Goal: Task Accomplishment & Management: Manage account settings

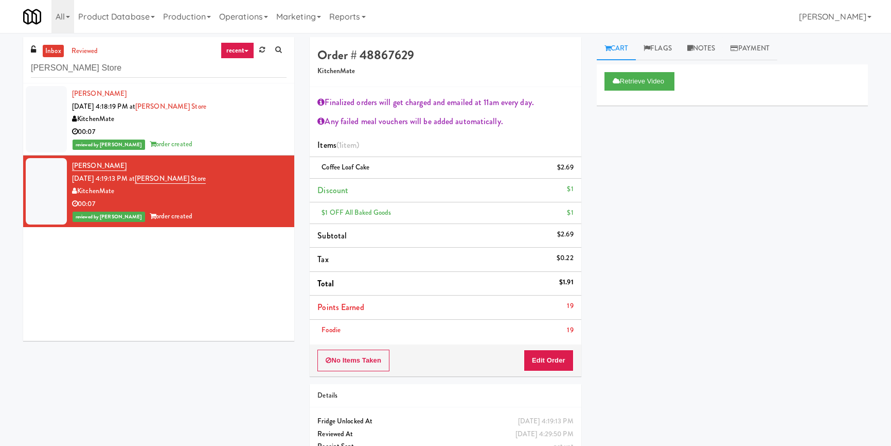
click at [129, 74] on input "[PERSON_NAME] Store" at bounding box center [159, 68] width 256 height 19
click at [129, 74] on input "IKEA Vaughan Store" at bounding box center [159, 68] width 256 height 19
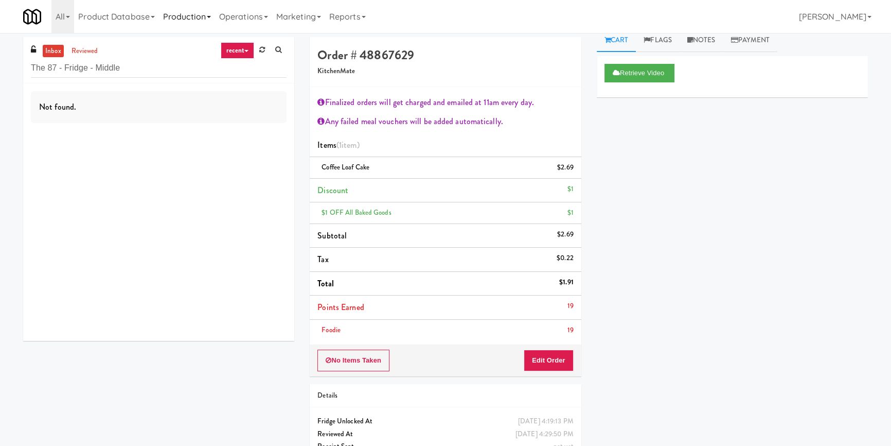
type input "The 87 - Fridge - Middle"
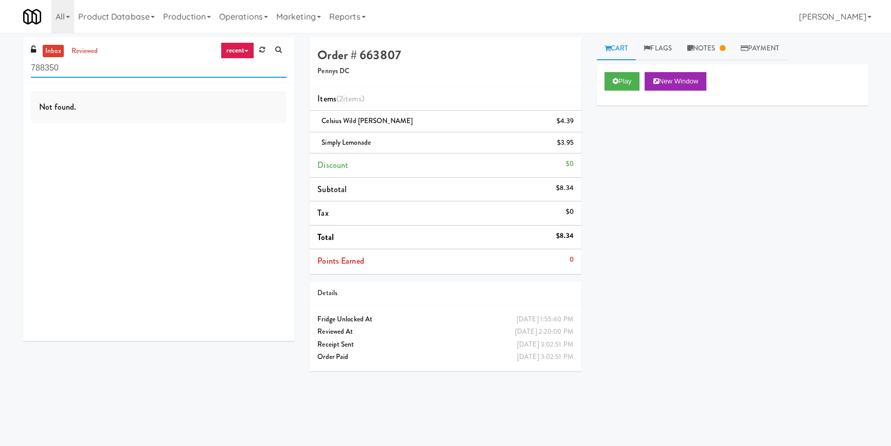
click at [187, 59] on input "788350" at bounding box center [159, 68] width 256 height 19
paste input "IKEA CDC Mississauga"
paste input "text"
drag, startPoint x: 129, startPoint y: 75, endPoint x: 3, endPoint y: 81, distance: 126.2
click at [0, 82] on div "inbox reviewed recent all unclear take inventory issue suspicious failed recent…" at bounding box center [445, 239] width 891 height 404
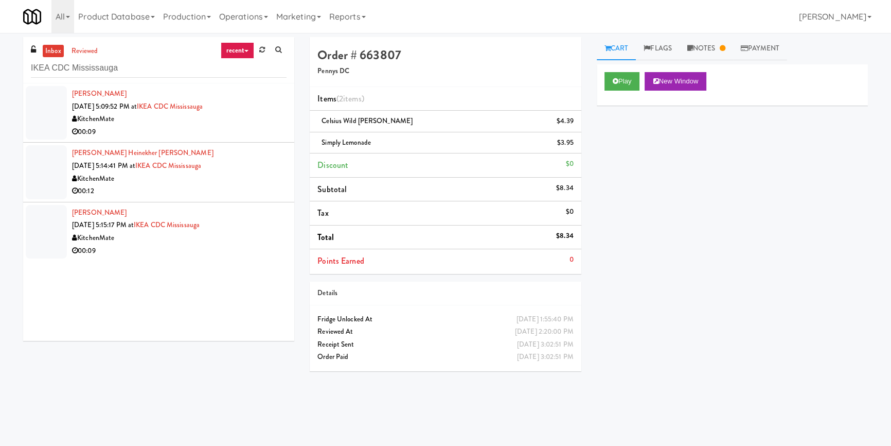
click at [247, 126] on div "00:09" at bounding box center [179, 132] width 215 height 13
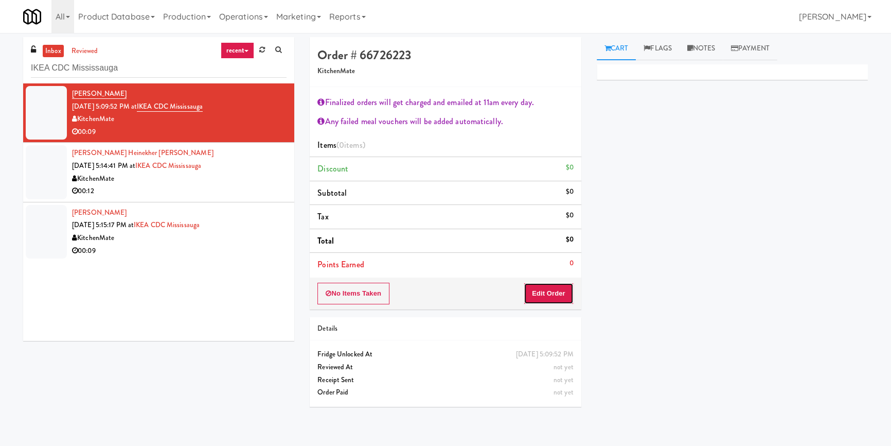
click at [559, 290] on button "Edit Order" at bounding box center [549, 293] width 50 height 22
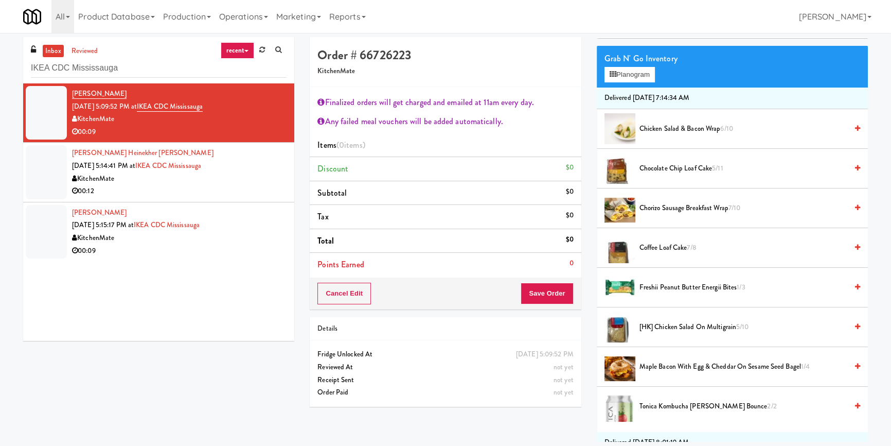
scroll to position [46, 0]
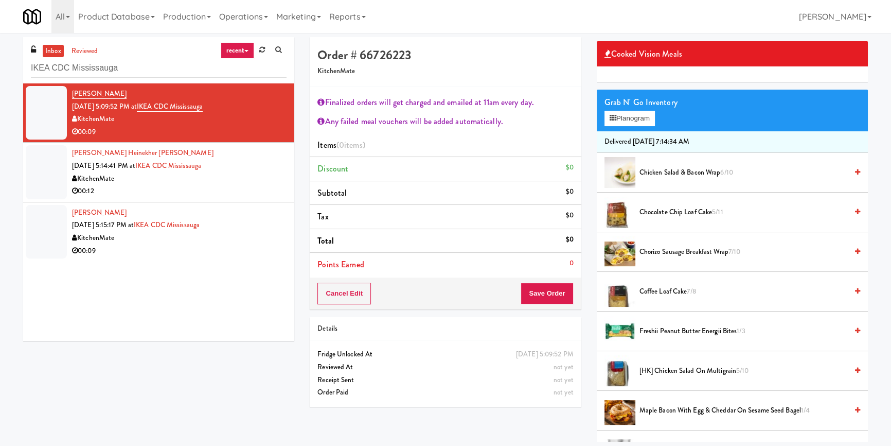
click at [665, 167] on span "Chicken Salad & Bacon Wrap 6/10" at bounding box center [744, 172] width 208 height 13
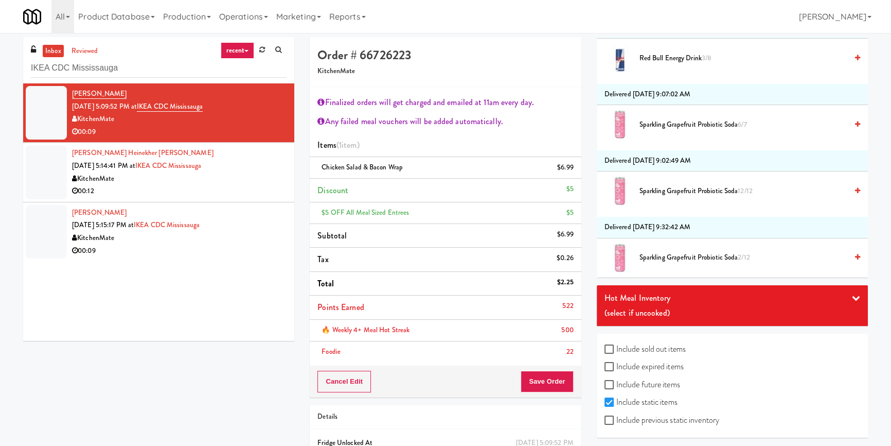
scroll to position [1501, 0]
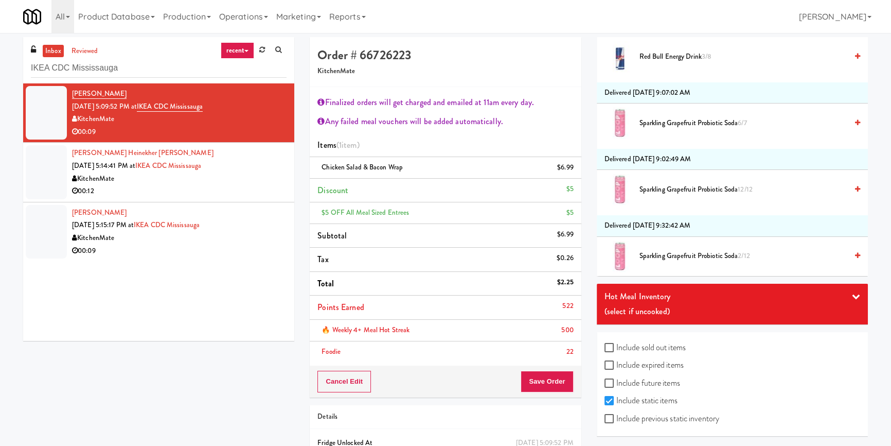
click at [667, 295] on div "Hot Meal Inventory" at bounding box center [733, 296] width 256 height 15
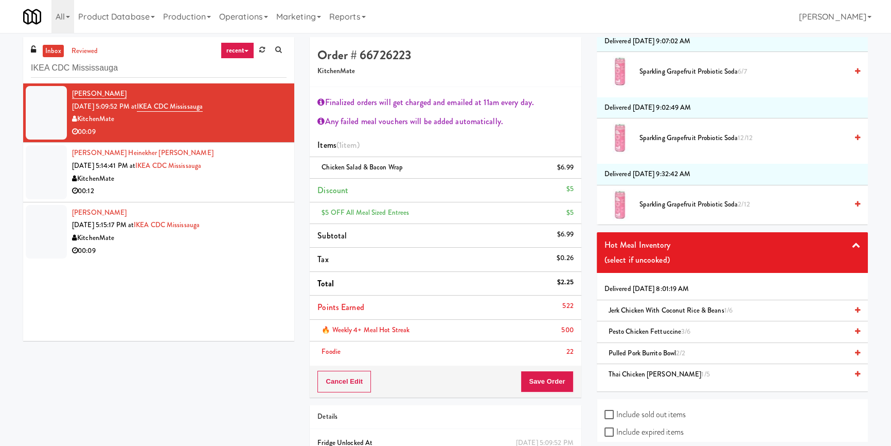
scroll to position [1619, 0]
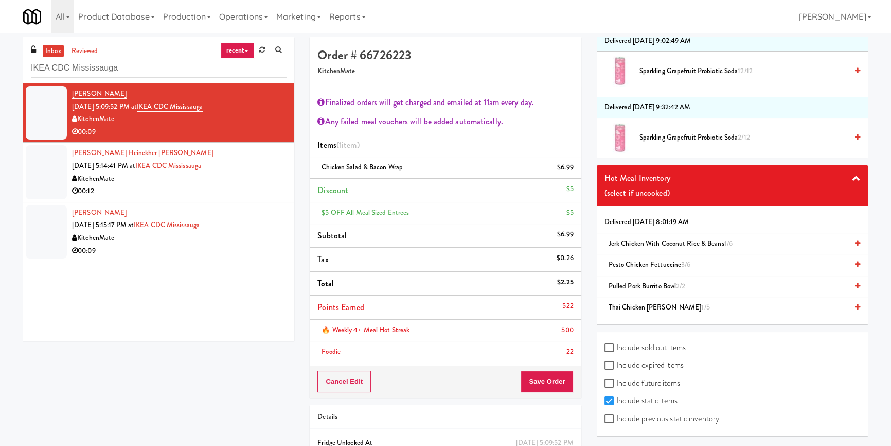
click at [639, 239] on span "Jerk Chicken with Coconut Rice & Beans 1/6" at bounding box center [671, 243] width 124 height 10
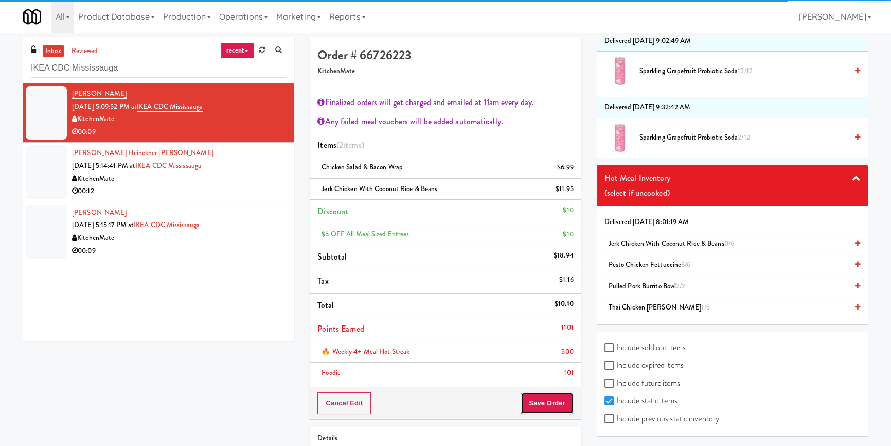
click at [553, 405] on button "Save Order" at bounding box center [547, 403] width 52 height 22
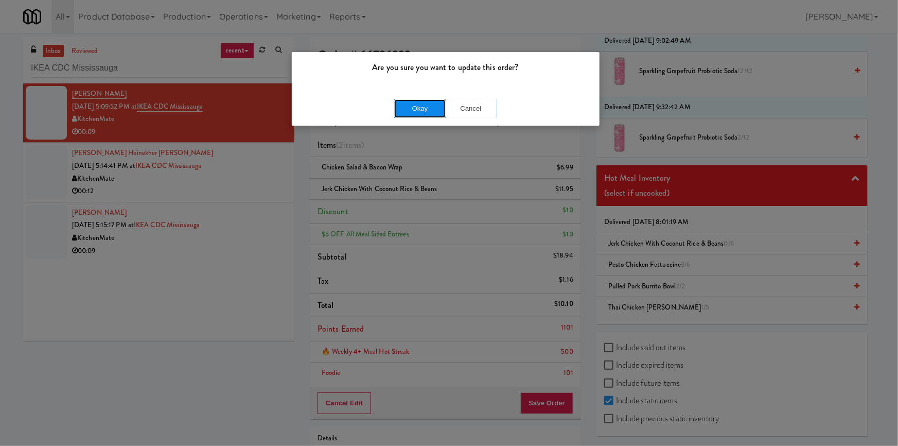
click at [411, 100] on button "Okay" at bounding box center [419, 108] width 51 height 19
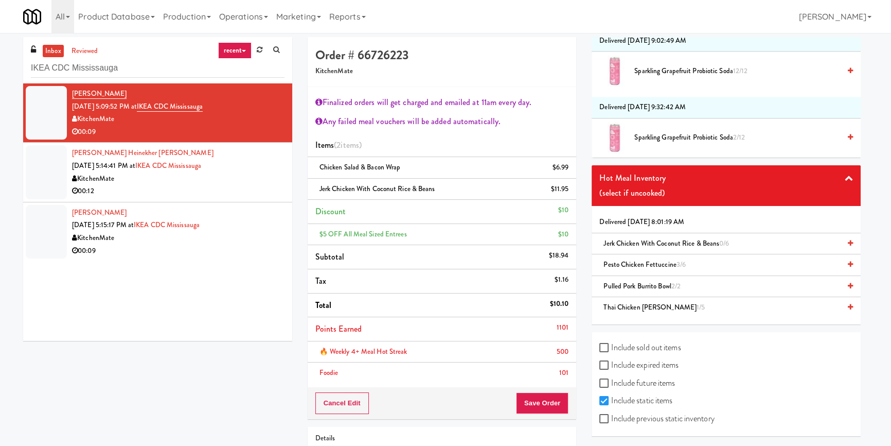
click at [279, 182] on div "KitchenMate" at bounding box center [178, 178] width 212 height 13
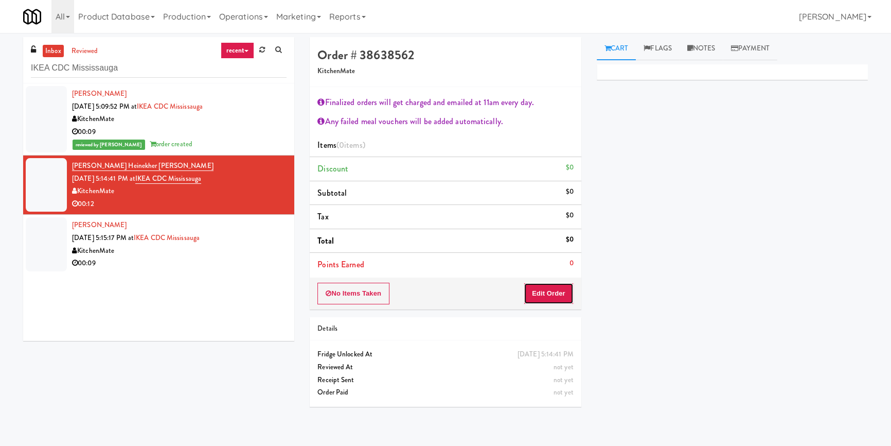
click at [555, 287] on button "Edit Order" at bounding box center [549, 293] width 50 height 22
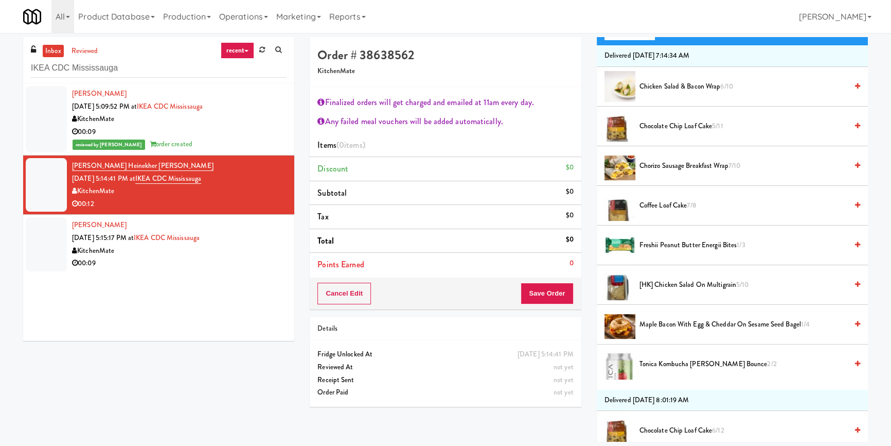
scroll to position [140, 0]
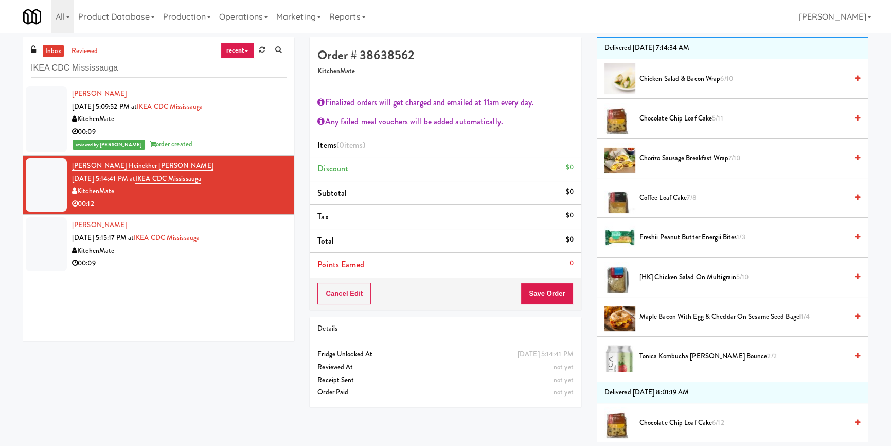
click at [692, 276] on span "[HK] Chicken Salad on Multigrain 5/10" at bounding box center [744, 277] width 208 height 13
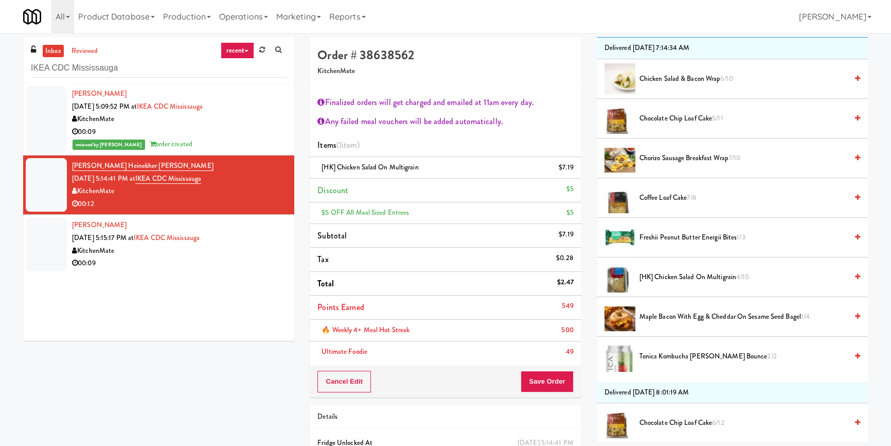
click at [689, 141] on li "Chorizo Sausage Breakfast Wrap 7/10" at bounding box center [732, 158] width 271 height 40
click at [695, 152] on span "Chorizo Sausage Breakfast Wrap 7/10" at bounding box center [744, 158] width 208 height 13
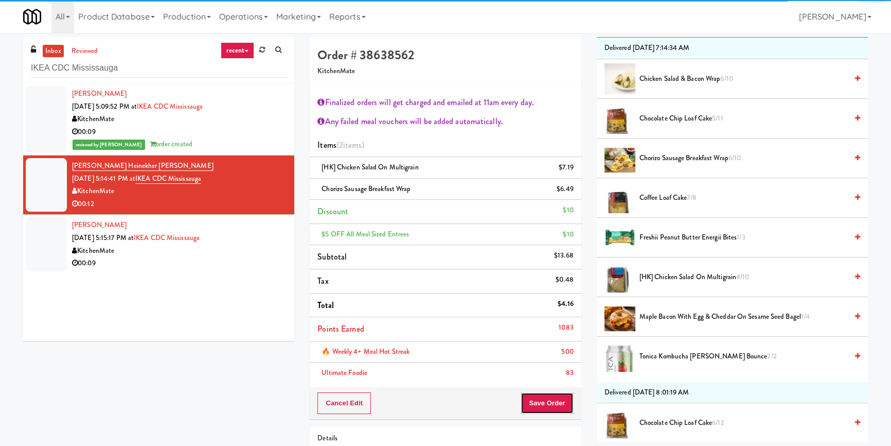
click at [560, 401] on button "Save Order" at bounding box center [547, 403] width 52 height 22
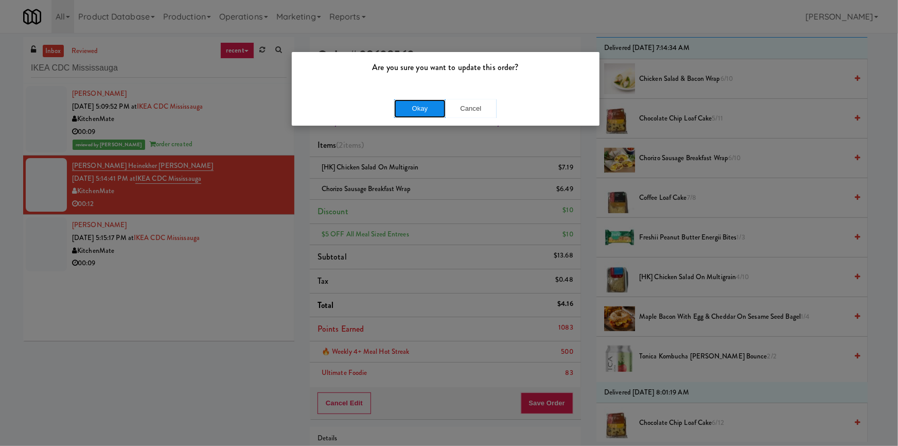
click at [412, 112] on button "Okay" at bounding box center [419, 108] width 51 height 19
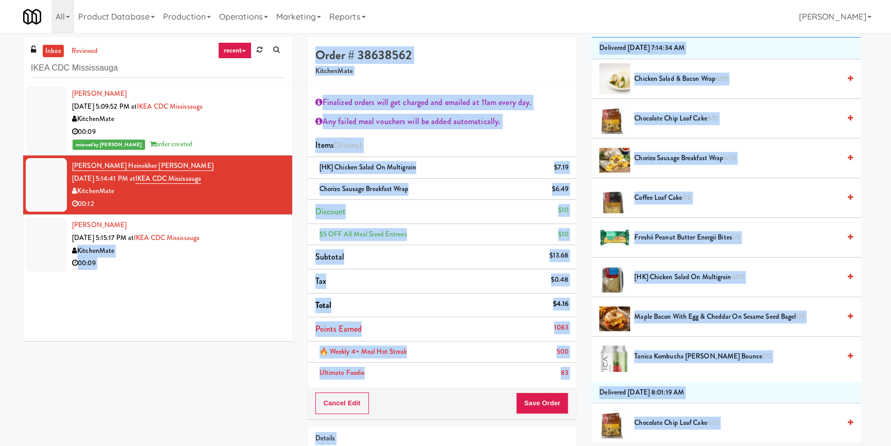
drag, startPoint x: 224, startPoint y: 242, endPoint x: 247, endPoint y: 250, distance: 24.1
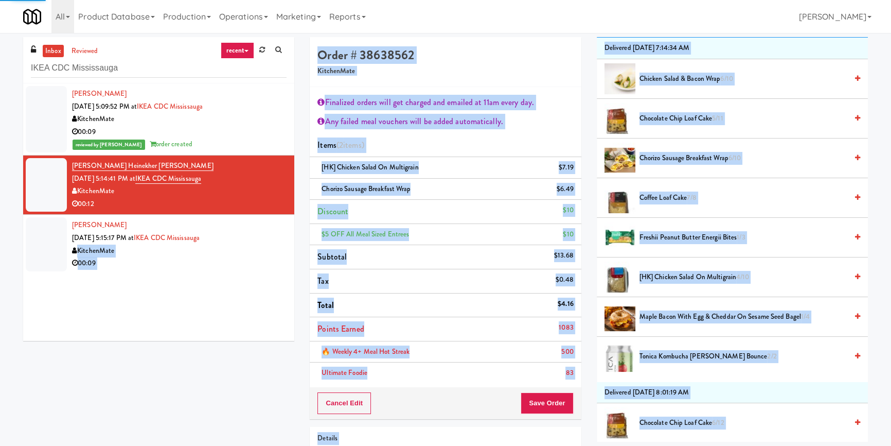
click at [270, 253] on div "KitchenMate" at bounding box center [179, 250] width 215 height 13
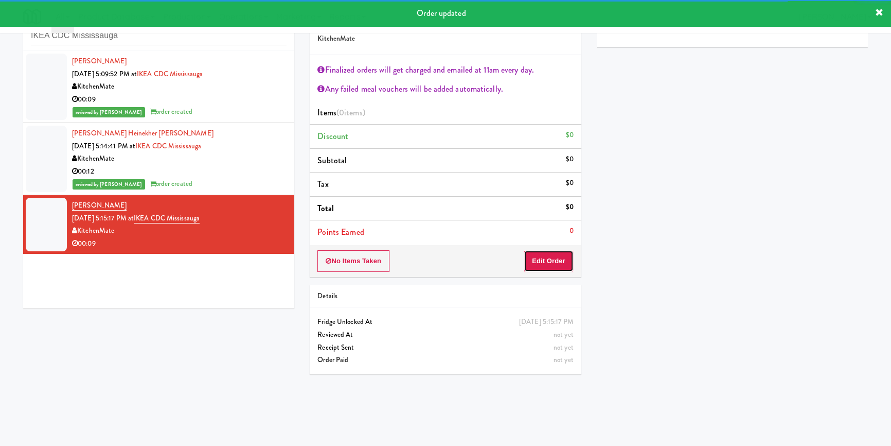
click at [542, 267] on button "Edit Order" at bounding box center [549, 261] width 50 height 22
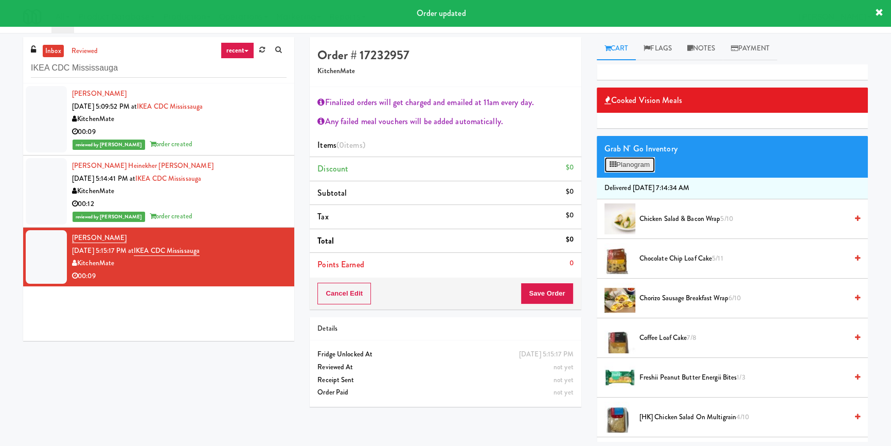
click at [628, 161] on button "Planogram" at bounding box center [630, 164] width 50 height 15
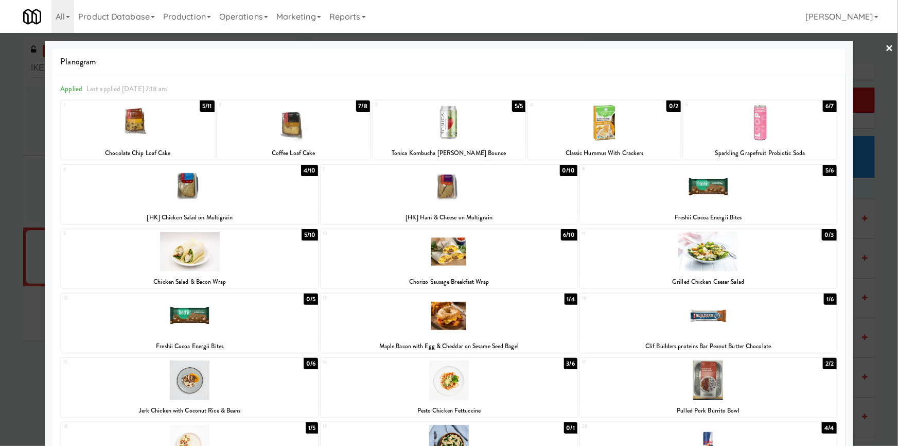
click at [238, 255] on div at bounding box center [189, 252] width 257 height 40
click at [17, 237] on div at bounding box center [449, 223] width 898 height 446
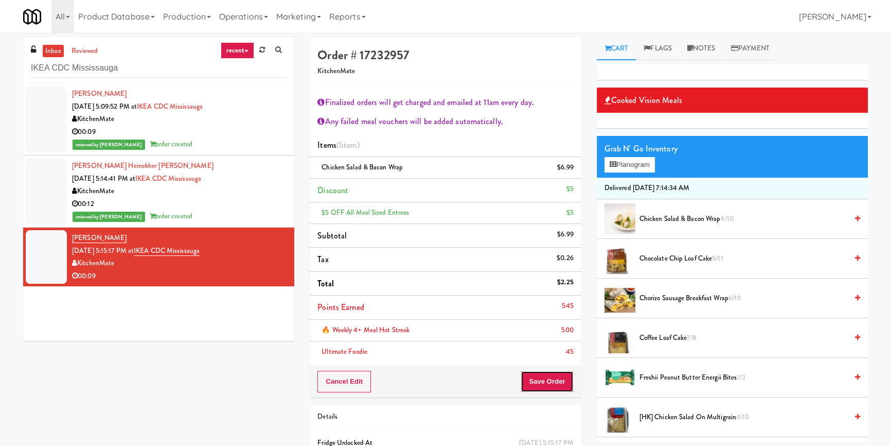
click at [531, 379] on button "Save Order" at bounding box center [547, 381] width 52 height 22
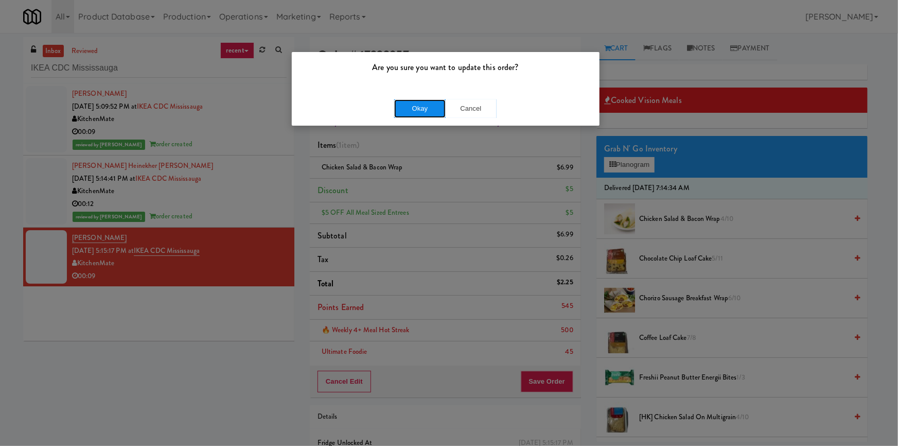
click at [411, 116] on button "Okay" at bounding box center [419, 108] width 51 height 19
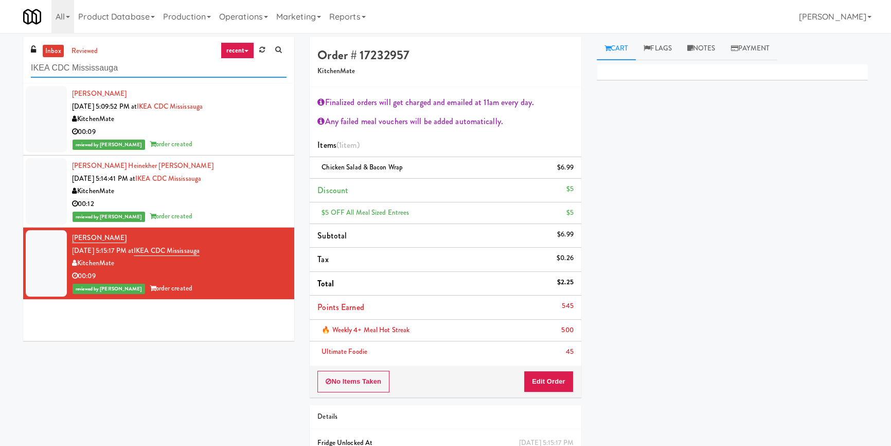
paste input "Lockheed Orlando Fab"
drag, startPoint x: 148, startPoint y: 69, endPoint x: 0, endPoint y: 70, distance: 148.2
click at [0, 70] on div "inbox reviewed recent all unclear take inventory issue suspicious failed recent…" at bounding box center [445, 269] width 891 height 465
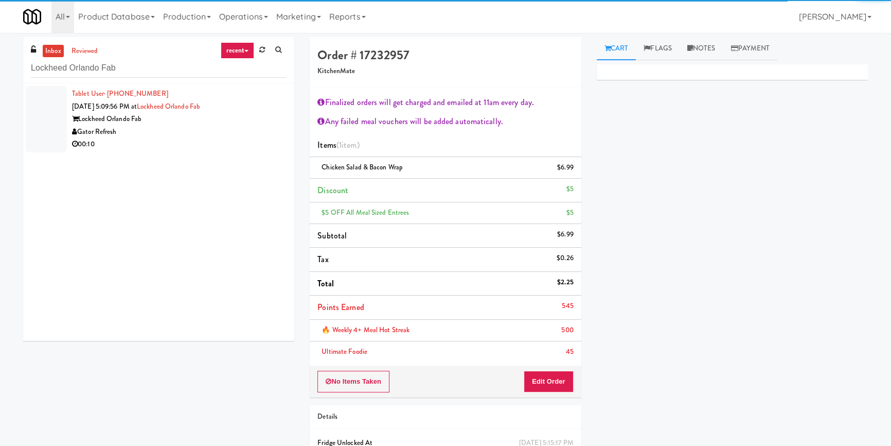
click at [252, 131] on div "Gator Refresh" at bounding box center [179, 132] width 215 height 13
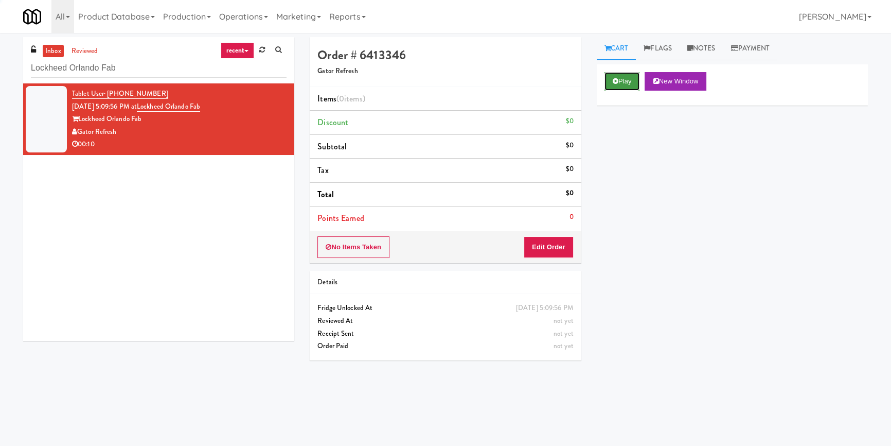
click at [612, 81] on button "Play" at bounding box center [622, 81] width 35 height 19
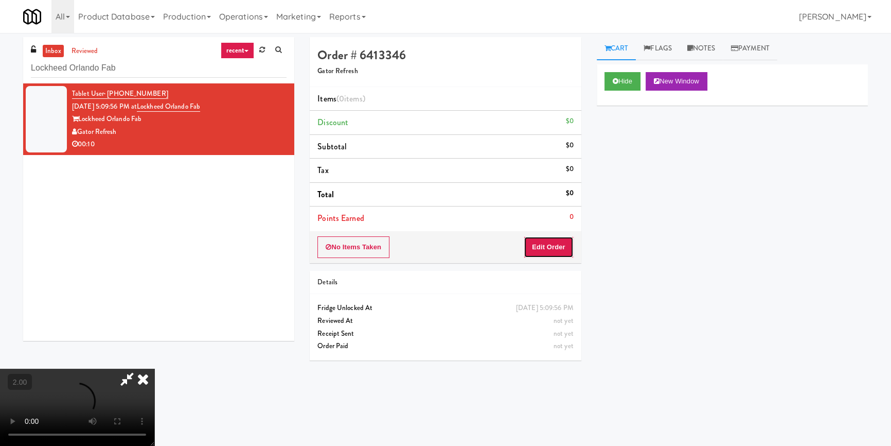
click at [556, 247] on button "Edit Order" at bounding box center [549, 247] width 50 height 22
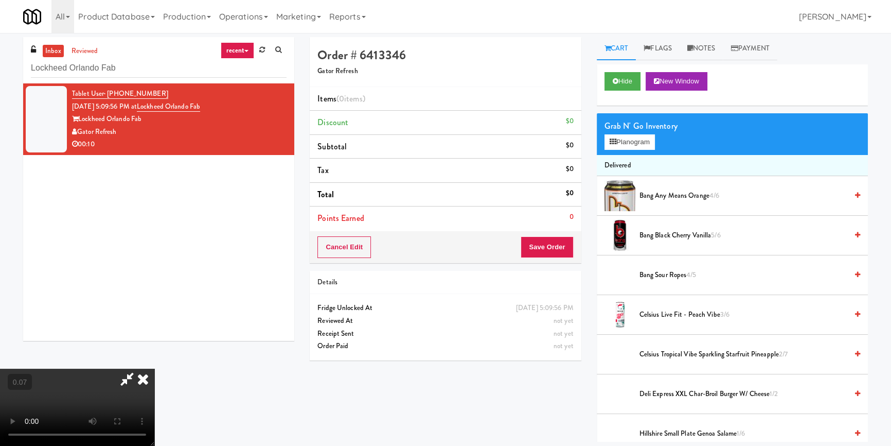
scroll to position [144, 0]
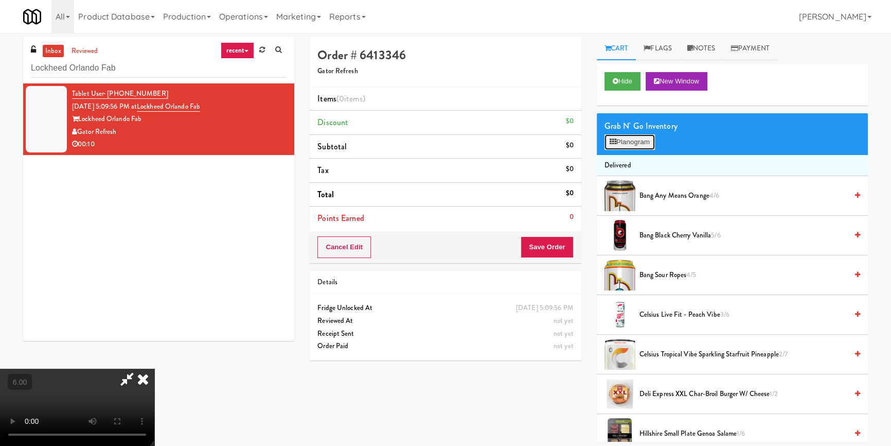
click at [615, 141] on icon at bounding box center [613, 141] width 7 height 7
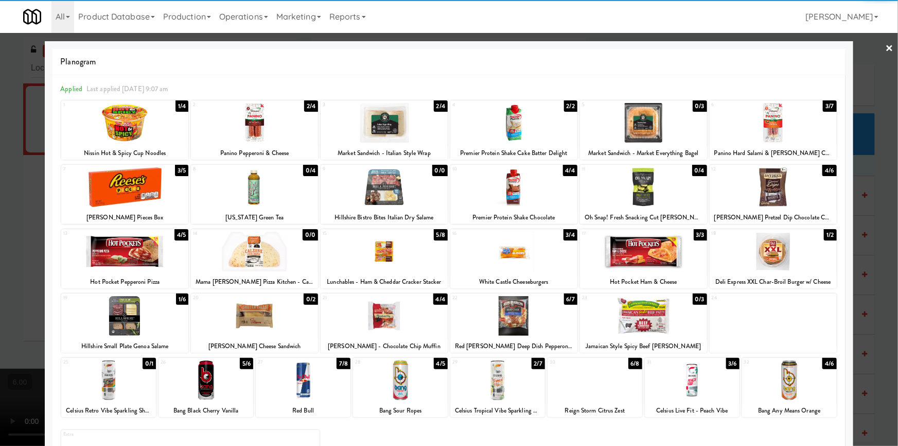
drag, startPoint x: 777, startPoint y: 264, endPoint x: 838, endPoint y: 243, distance: 64.9
click at [778, 264] on div at bounding box center [772, 252] width 127 height 40
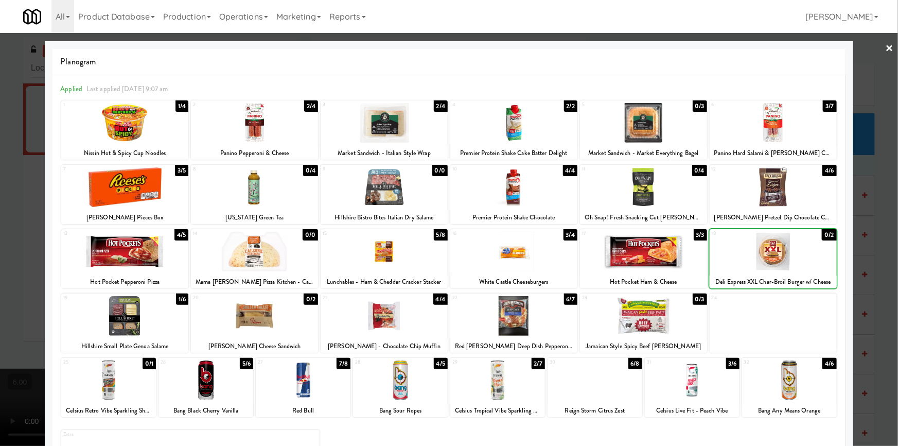
click at [879, 227] on div at bounding box center [449, 223] width 898 height 446
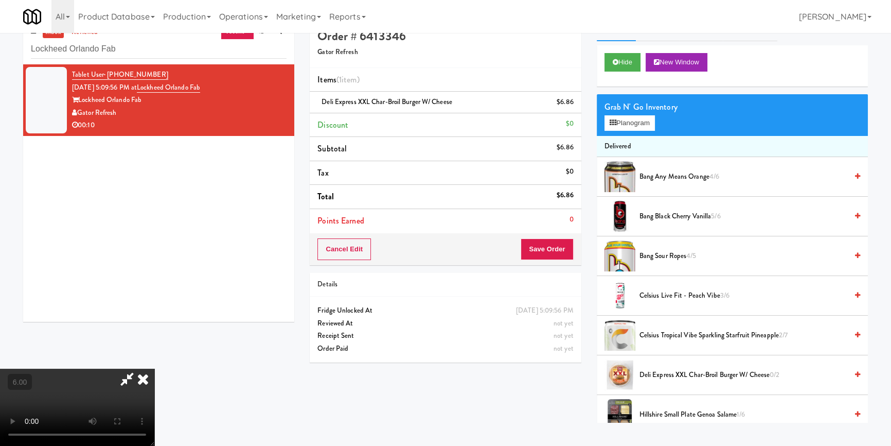
scroll to position [32, 0]
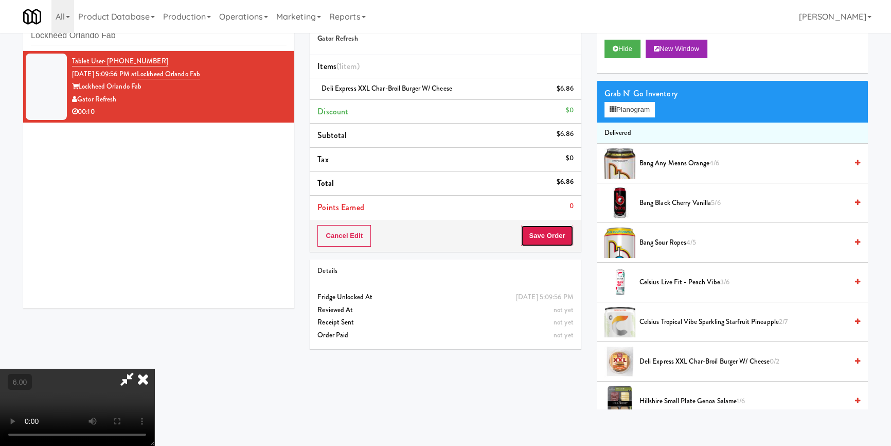
click at [565, 236] on button "Save Order" at bounding box center [547, 236] width 52 height 22
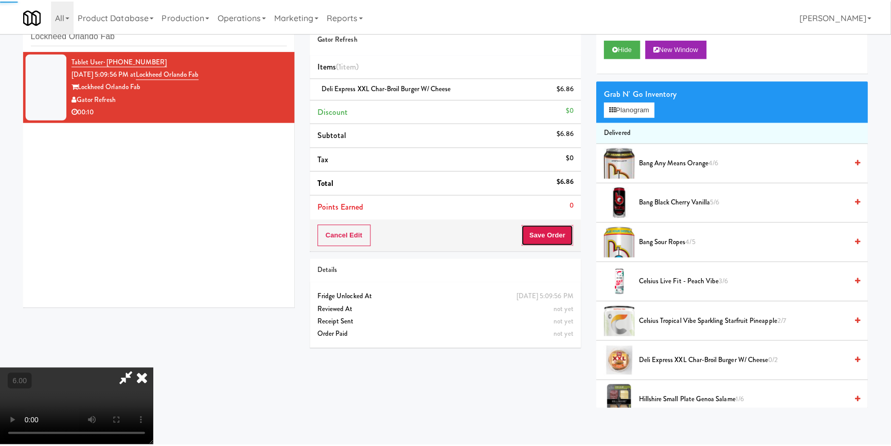
scroll to position [0, 0]
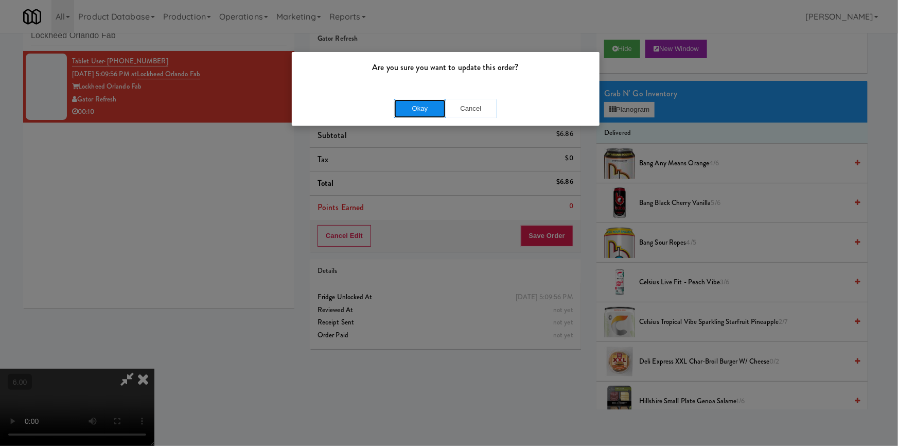
drag, startPoint x: 407, startPoint y: 117, endPoint x: 412, endPoint y: 113, distance: 6.2
click at [412, 113] on button "Okay" at bounding box center [419, 108] width 51 height 19
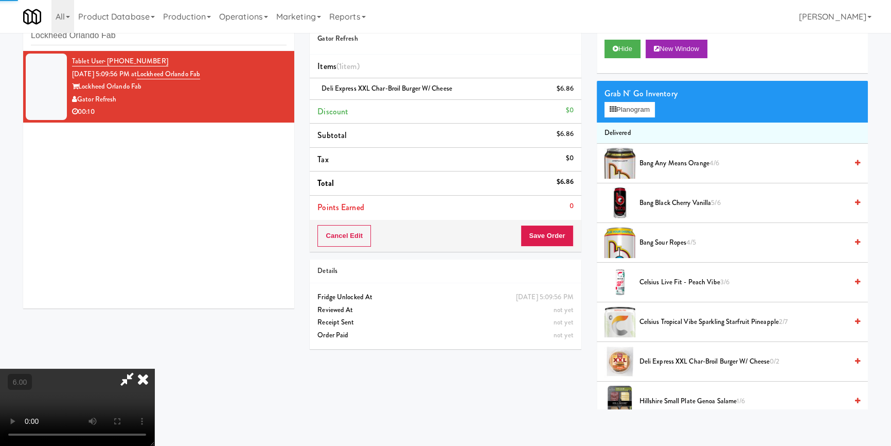
click at [154, 368] on icon at bounding box center [143, 378] width 23 height 21
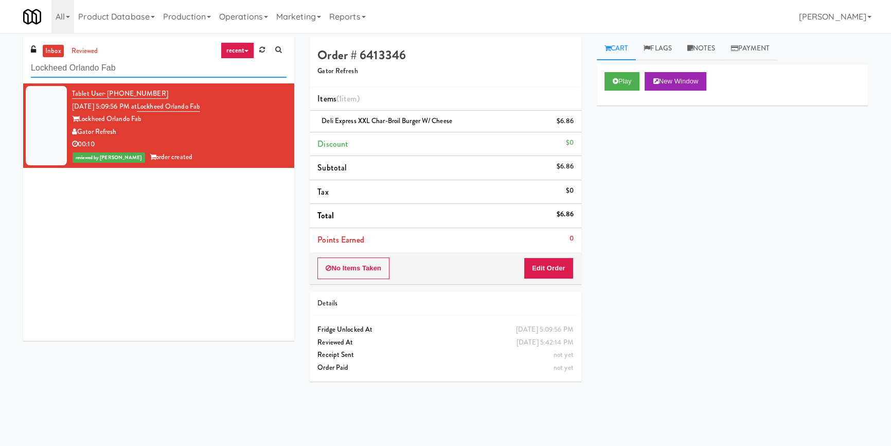
paste input "[PERSON_NAME] Tower Fridge"
drag, startPoint x: 122, startPoint y: 63, endPoint x: 0, endPoint y: 64, distance: 121.9
click at [0, 64] on div "inbox reviewed recent all unclear take inventory issue suspicious failed recent…" at bounding box center [445, 239] width 891 height 404
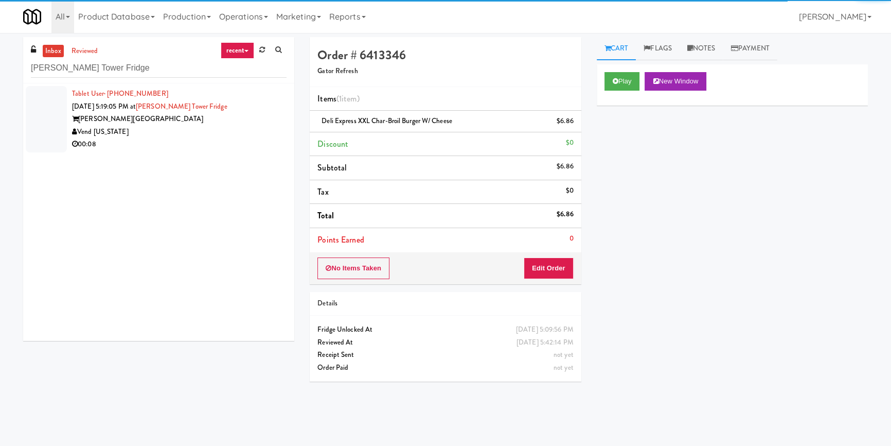
click at [238, 138] on div "00:08" at bounding box center [179, 144] width 215 height 13
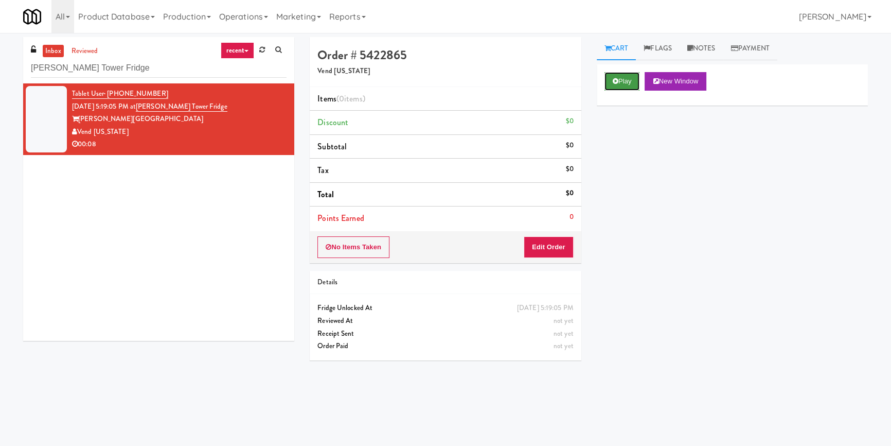
click at [608, 84] on button "Play" at bounding box center [622, 81] width 35 height 19
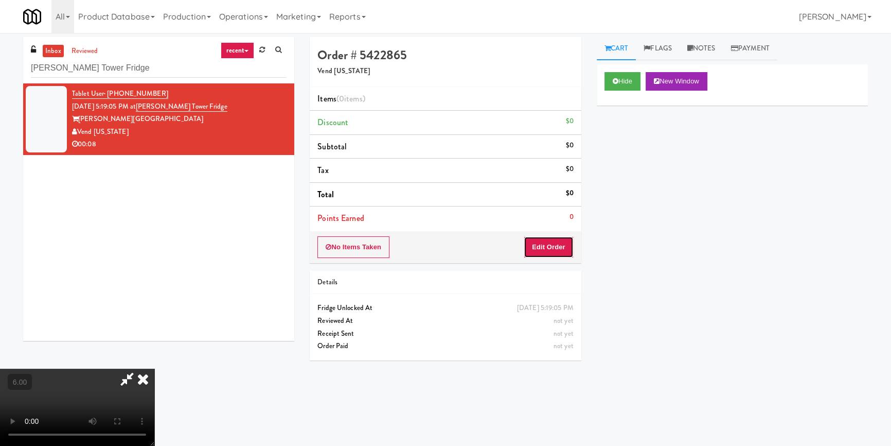
click at [554, 248] on button "Edit Order" at bounding box center [549, 247] width 50 height 22
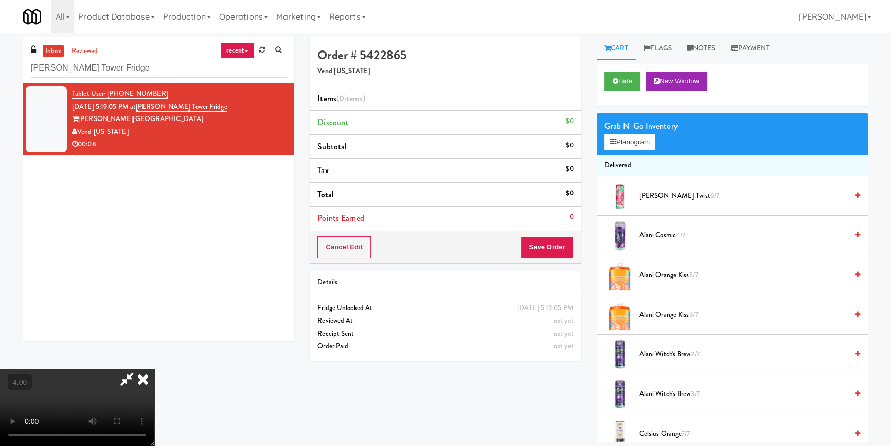
click at [154, 368] on video at bounding box center [77, 406] width 154 height 77
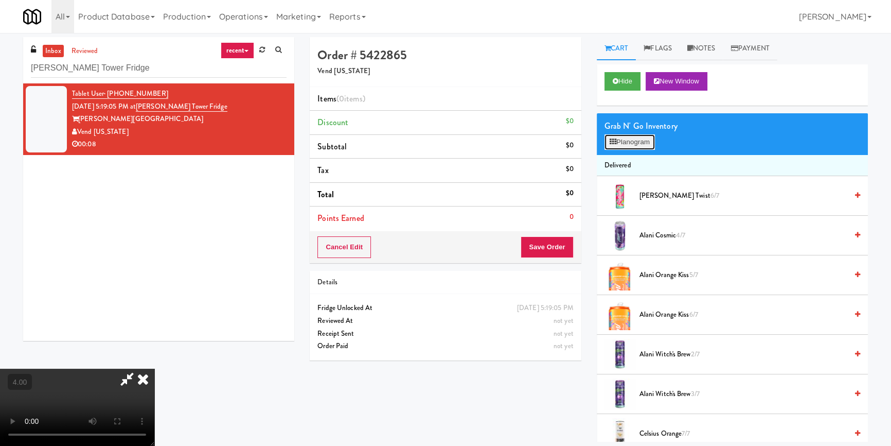
click at [642, 140] on button "Planogram" at bounding box center [630, 141] width 50 height 15
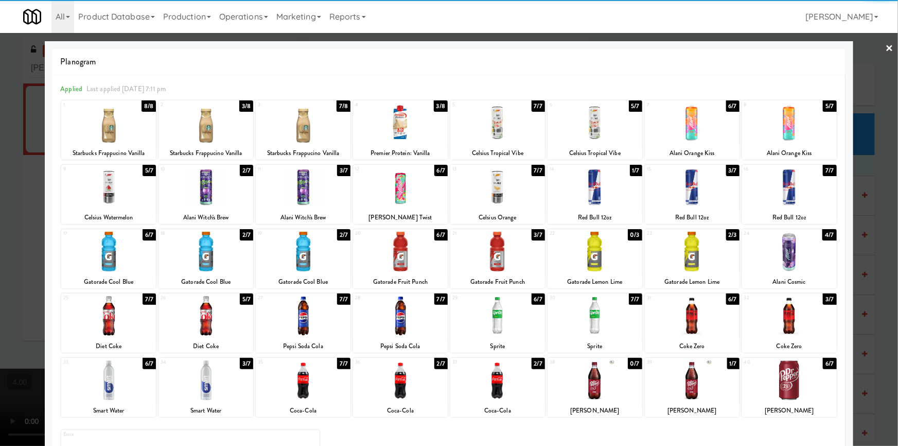
click at [324, 246] on div at bounding box center [303, 252] width 95 height 40
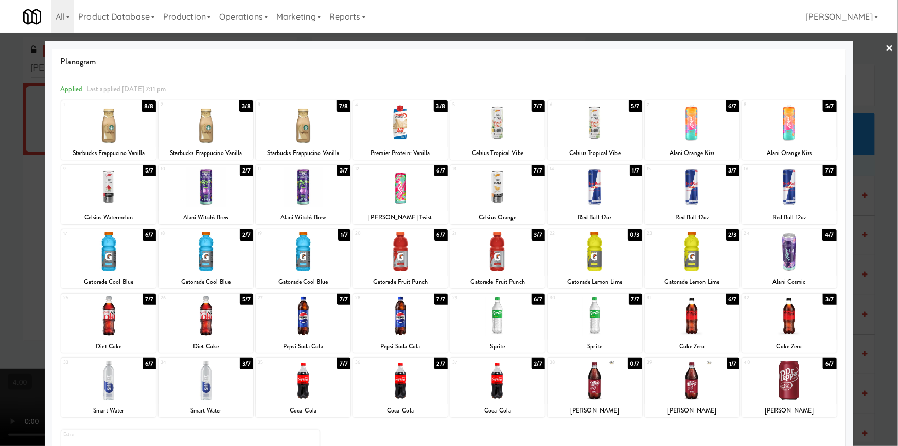
click at [495, 318] on div at bounding box center [497, 316] width 95 height 40
drag, startPoint x: 2, startPoint y: 189, endPoint x: 30, endPoint y: 195, distance: 28.9
click at [13, 191] on div at bounding box center [449, 223] width 898 height 446
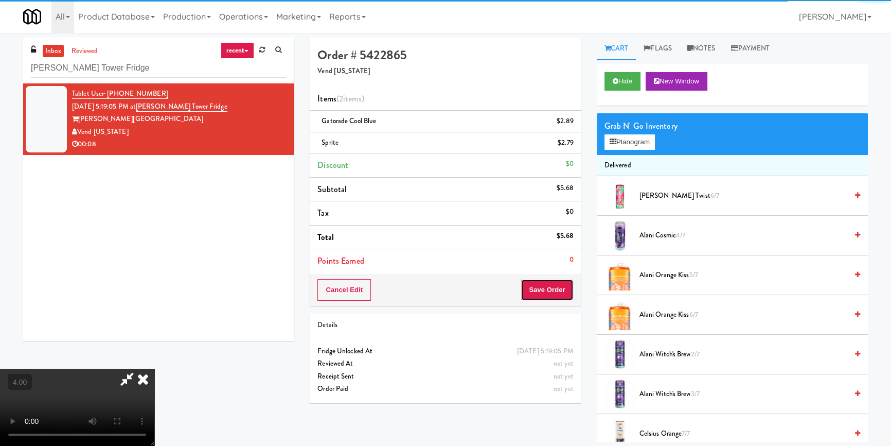
click at [545, 283] on button "Save Order" at bounding box center [547, 290] width 52 height 22
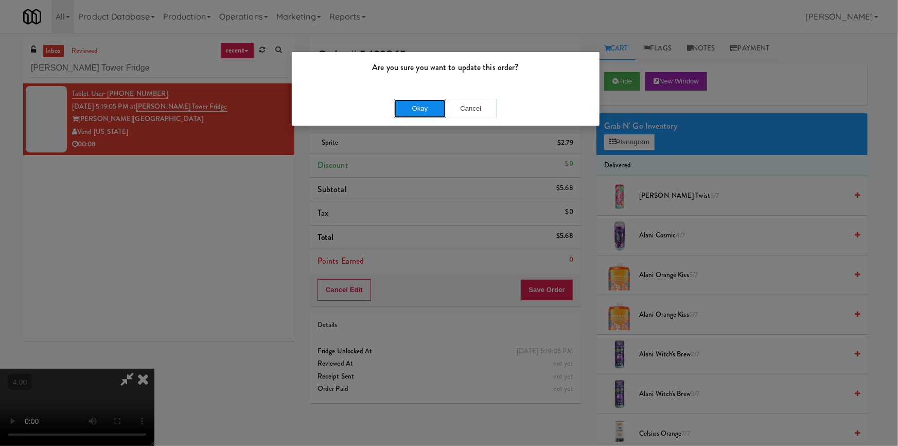
click at [416, 104] on button "Okay" at bounding box center [419, 108] width 51 height 19
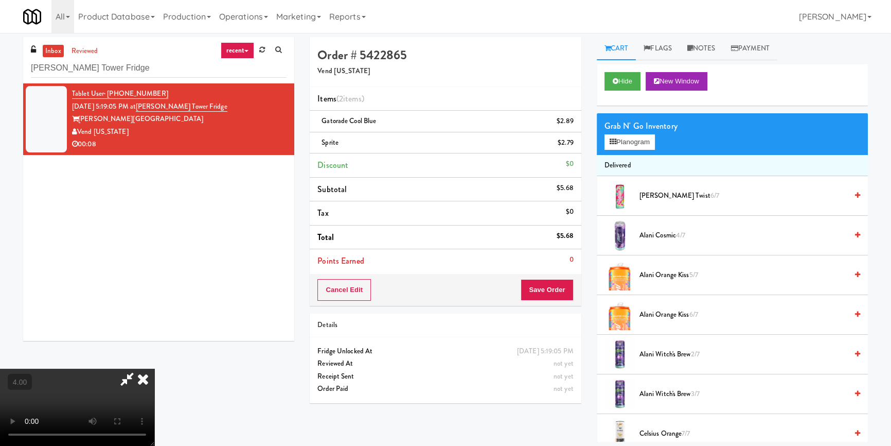
click at [154, 368] on icon at bounding box center [143, 378] width 23 height 21
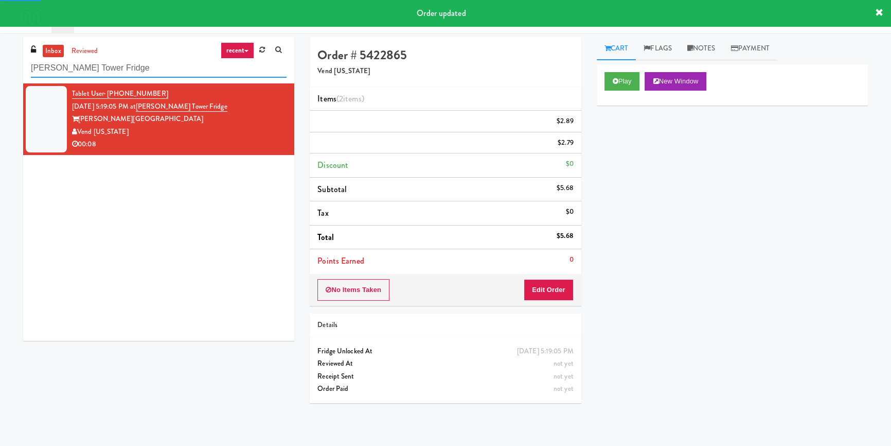
paste input "[PERSON_NAME] - Pantry - Right"
drag, startPoint x: 67, startPoint y: 68, endPoint x: 0, endPoint y: 70, distance: 66.9
click at [0, 70] on div "inbox reviewed recent all unclear take inventory issue suspicious failed recent…" at bounding box center [445, 239] width 891 height 404
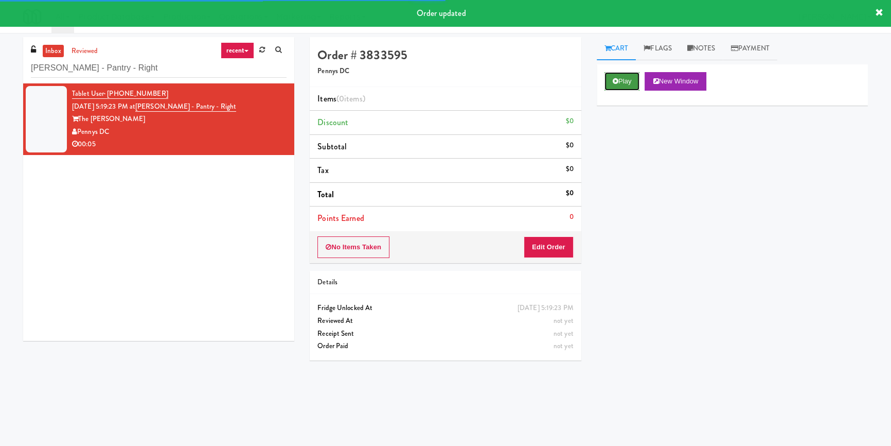
drag, startPoint x: 617, startPoint y: 82, endPoint x: 613, endPoint y: 92, distance: 11.1
click at [617, 82] on icon at bounding box center [616, 81] width 6 height 7
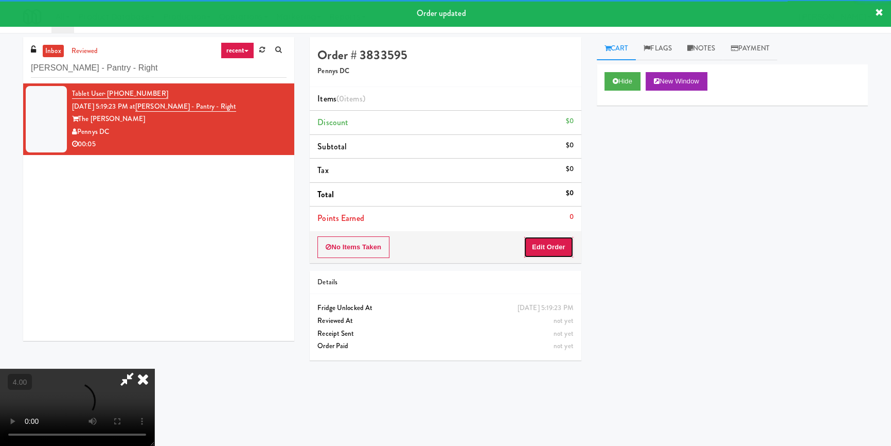
click at [562, 246] on button "Edit Order" at bounding box center [549, 247] width 50 height 22
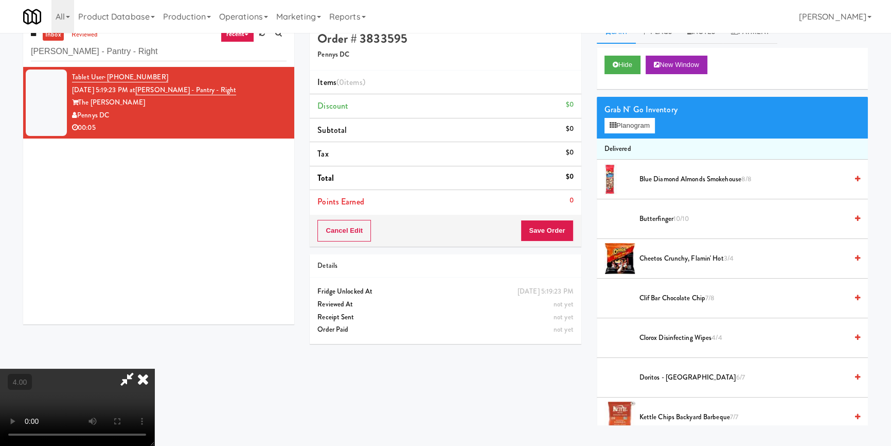
scroll to position [32, 0]
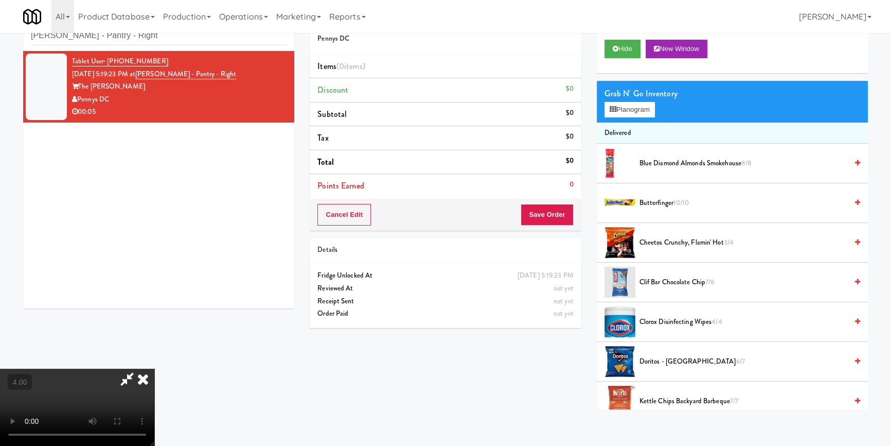
click at [154, 368] on video at bounding box center [77, 406] width 154 height 77
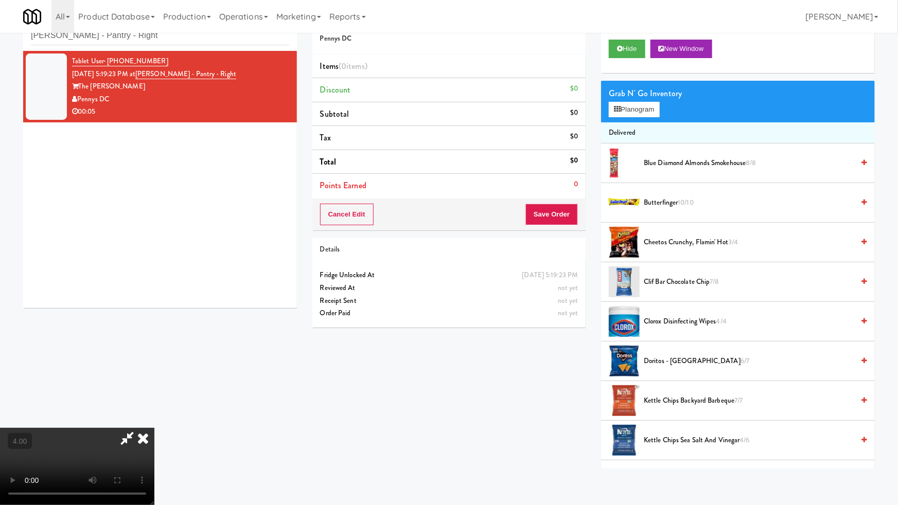
click at [154, 428] on video at bounding box center [77, 466] width 154 height 77
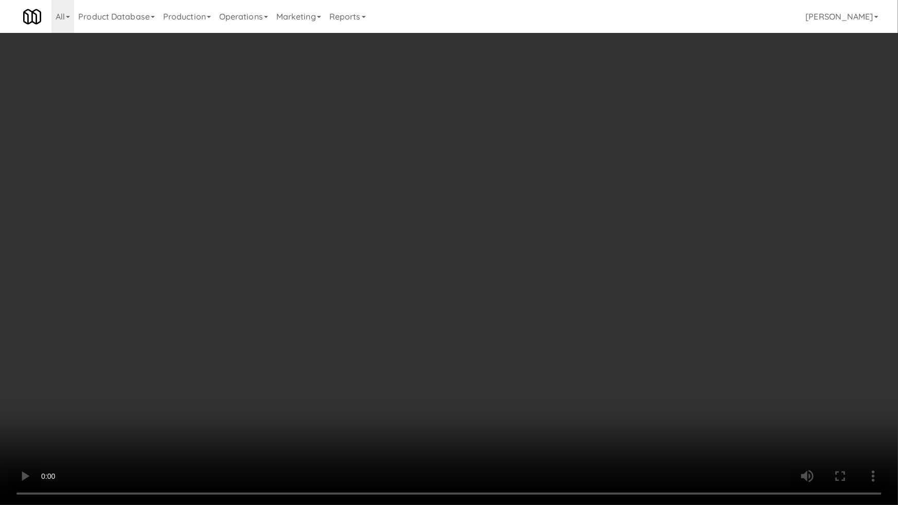
click at [527, 274] on video at bounding box center [449, 252] width 898 height 505
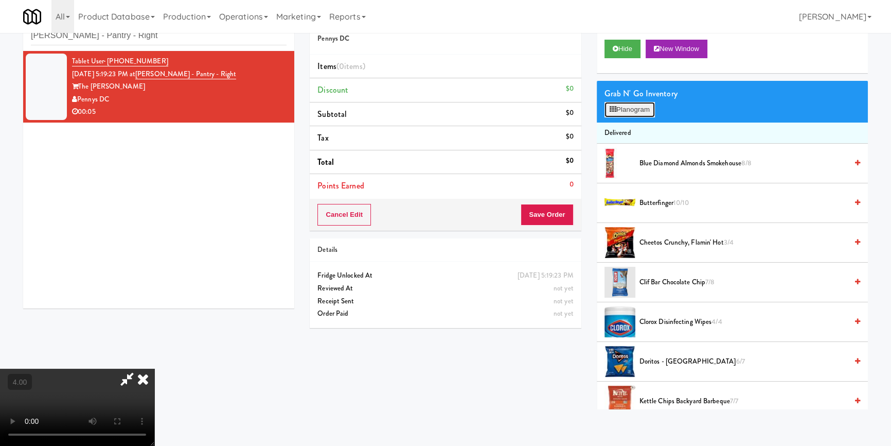
click at [633, 103] on button "Planogram" at bounding box center [630, 109] width 50 height 15
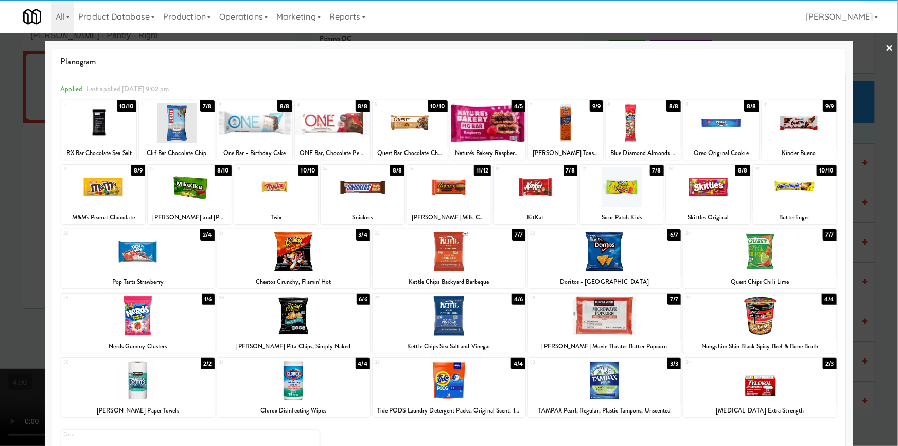
click at [283, 206] on div at bounding box center [276, 187] width 84 height 40
click at [641, 193] on div at bounding box center [622, 187] width 84 height 40
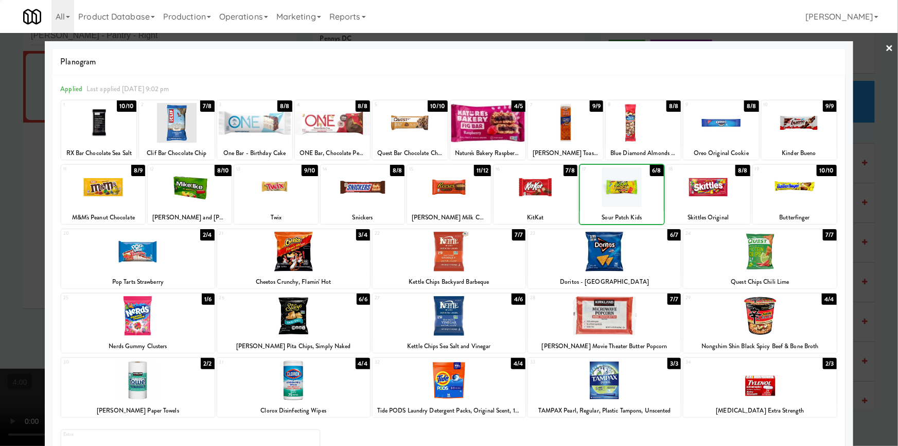
drag, startPoint x: 1, startPoint y: 184, endPoint x: 439, endPoint y: 260, distance: 445.5
click at [6, 186] on div at bounding box center [449, 223] width 898 height 446
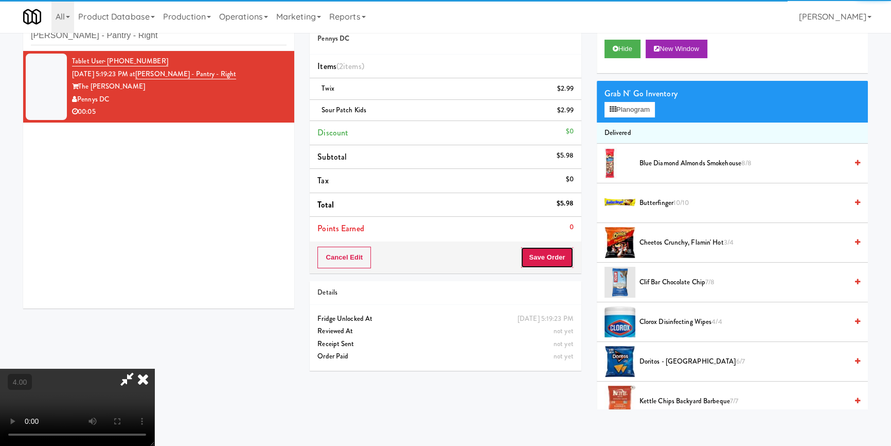
click at [554, 255] on button "Save Order" at bounding box center [547, 257] width 52 height 22
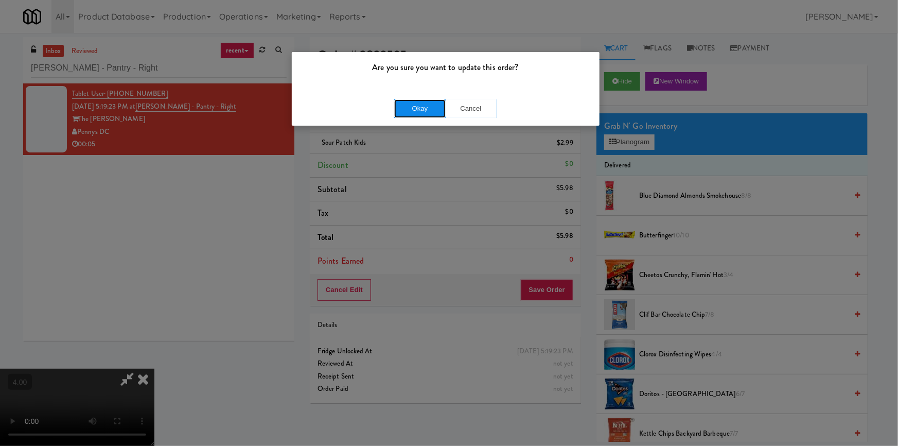
click at [407, 111] on button "Okay" at bounding box center [419, 108] width 51 height 19
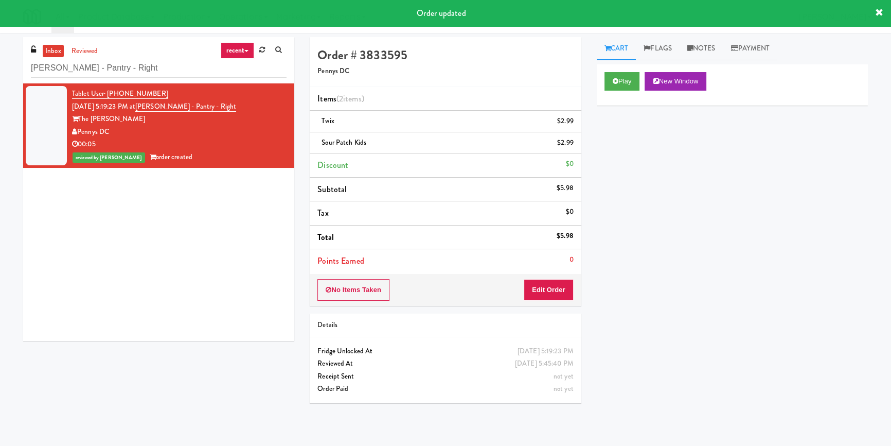
drag, startPoint x: 145, startPoint y: 78, endPoint x: 0, endPoint y: 71, distance: 144.7
click at [0, 71] on div "inbox reviewed recent all unclear take inventory issue suspicious failed recent…" at bounding box center [445, 239] width 891 height 404
paste input "311 W. [US_STATE]"
drag, startPoint x: 156, startPoint y: 70, endPoint x: 52, endPoint y: 51, distance: 105.7
click at [13, 56] on div "inbox reviewed recent all unclear take inventory issue suspicious failed recent…" at bounding box center [445, 239] width 891 height 404
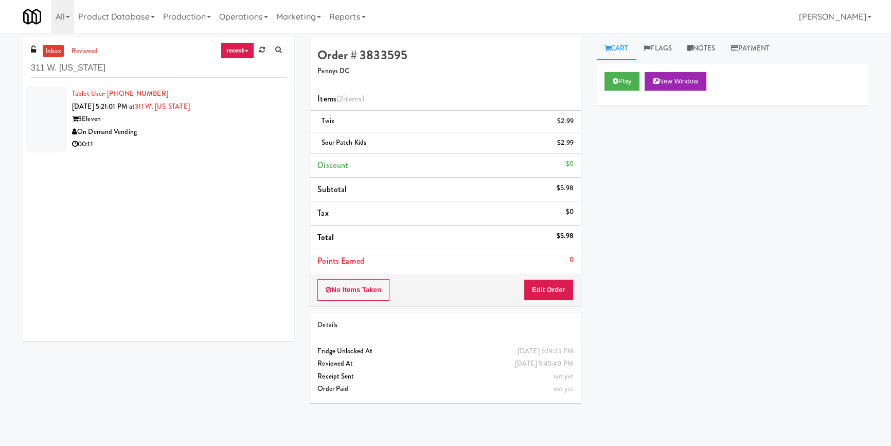
click at [239, 138] on div "00:11" at bounding box center [179, 144] width 215 height 13
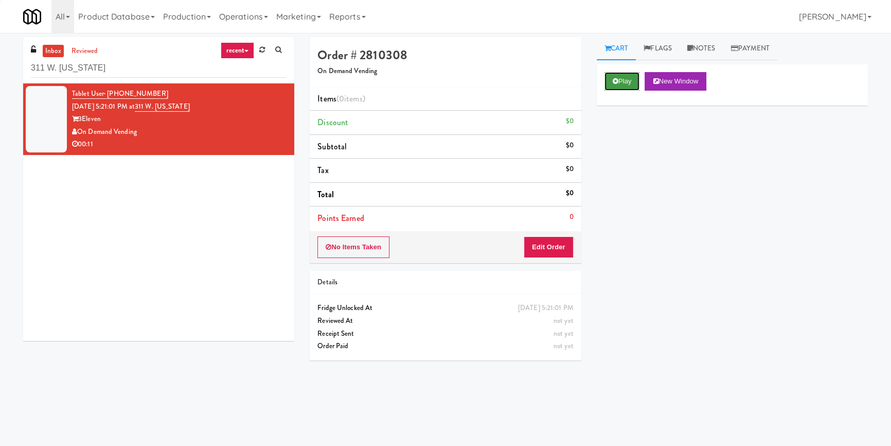
click at [616, 74] on button "Play" at bounding box center [622, 81] width 35 height 19
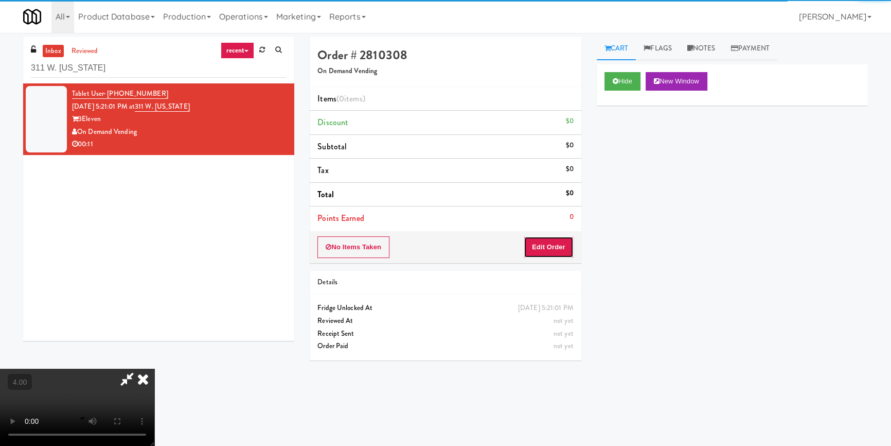
click at [547, 245] on button "Edit Order" at bounding box center [549, 247] width 50 height 22
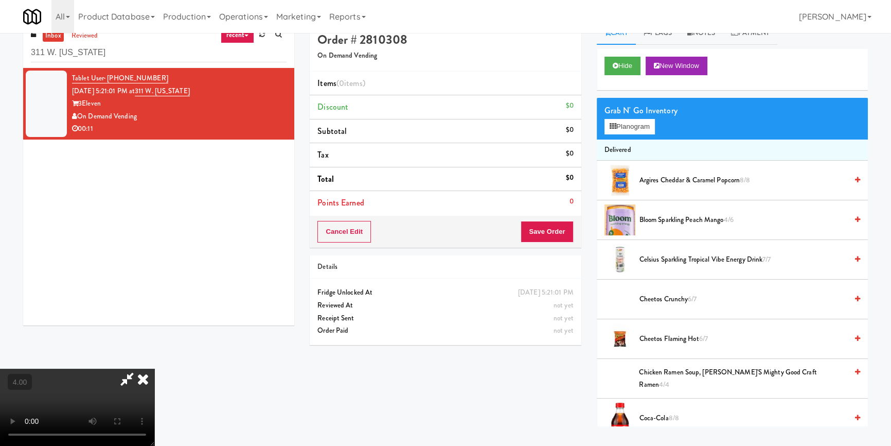
scroll to position [32, 0]
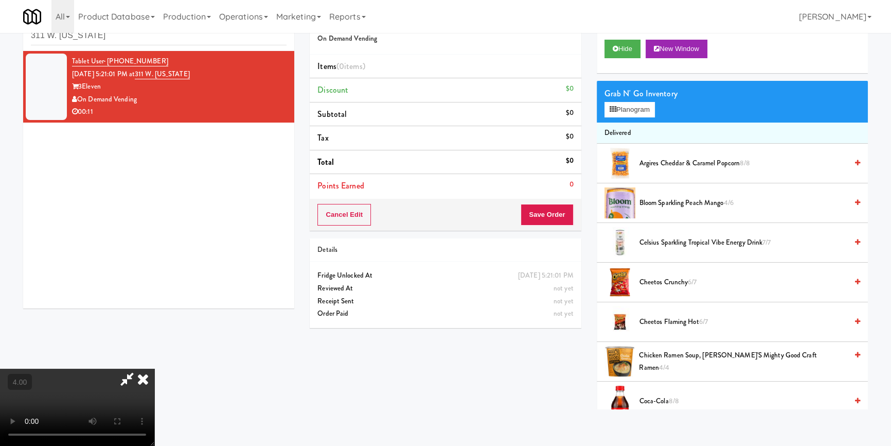
click at [154, 370] on video at bounding box center [77, 406] width 154 height 77
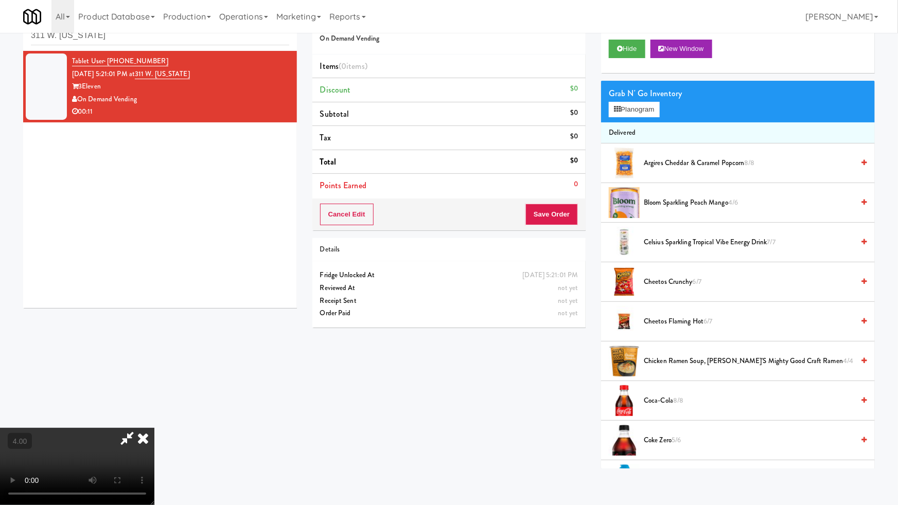
click at [154, 428] on video at bounding box center [77, 466] width 154 height 77
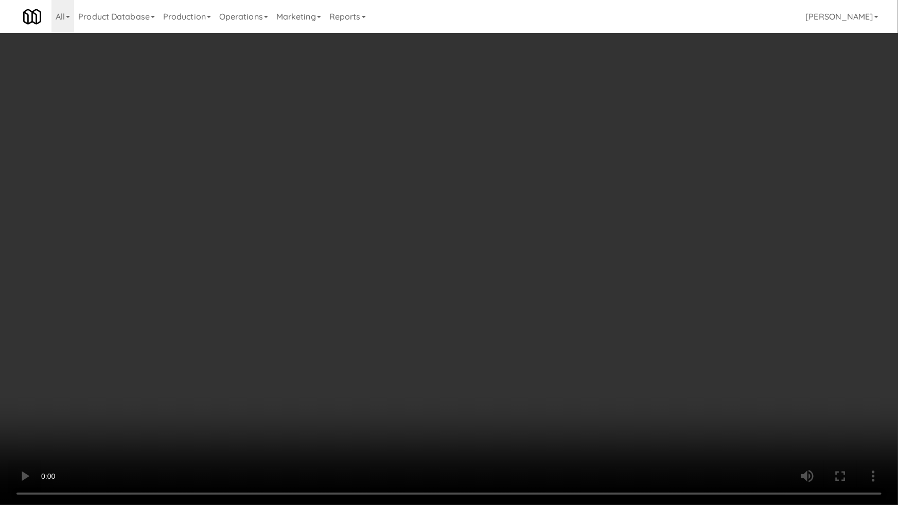
drag, startPoint x: 441, startPoint y: 378, endPoint x: 443, endPoint y: 337, distance: 41.2
click at [442, 378] on video at bounding box center [449, 252] width 898 height 505
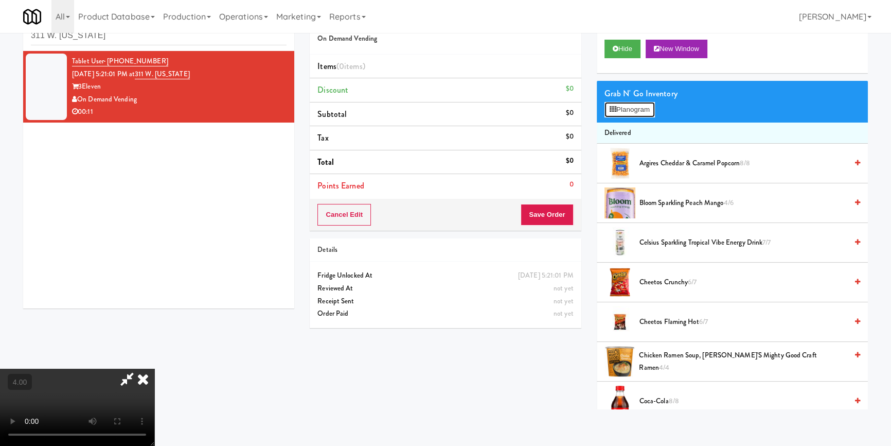
click at [609, 113] on button "Planogram" at bounding box center [630, 109] width 50 height 15
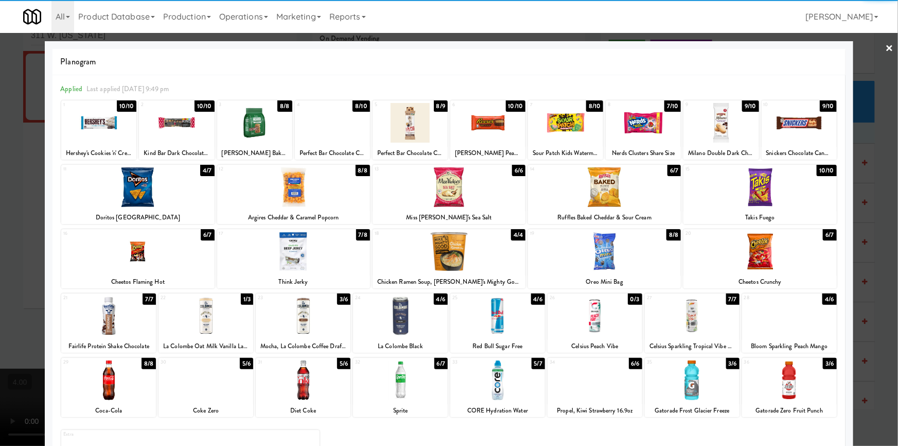
drag, startPoint x: 780, startPoint y: 123, endPoint x: 724, endPoint y: 154, distance: 63.6
click at [780, 123] on div at bounding box center [798, 123] width 75 height 40
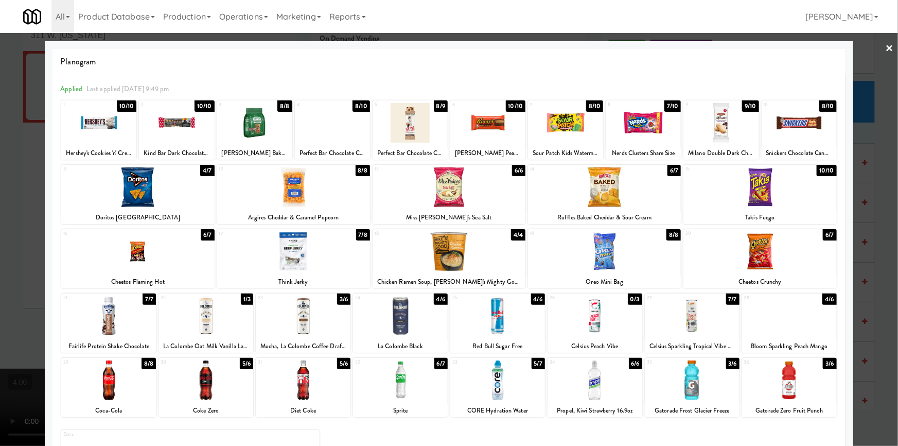
click at [634, 186] on div at bounding box center [604, 187] width 153 height 40
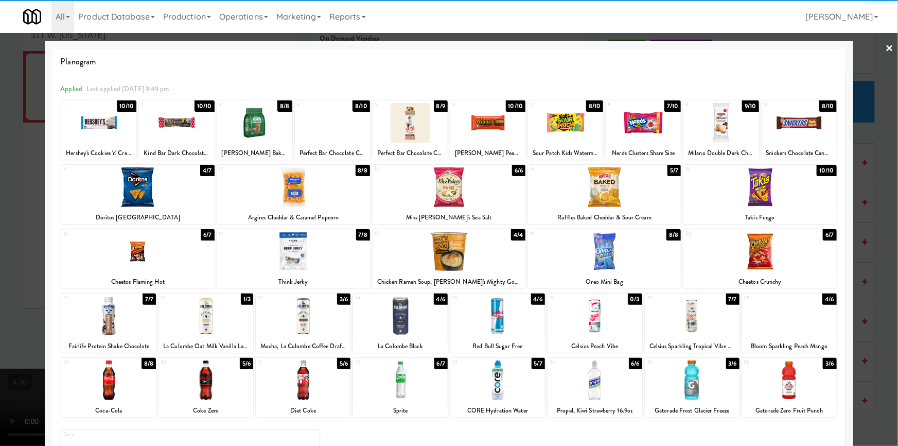
drag, startPoint x: 113, startPoint y: 385, endPoint x: 133, endPoint y: 374, distance: 23.3
click at [114, 385] on div at bounding box center [108, 380] width 95 height 40
click at [52, 267] on div "Applied Last applied [DATE] 9:49 pm 1 10/10 Hershey's Cookies 'n' Creme Candy B…" at bounding box center [448, 286] width 793 height 423
drag, startPoint x: 0, startPoint y: 253, endPoint x: 80, endPoint y: 246, distance: 80.5
click at [2, 253] on div at bounding box center [449, 223] width 898 height 446
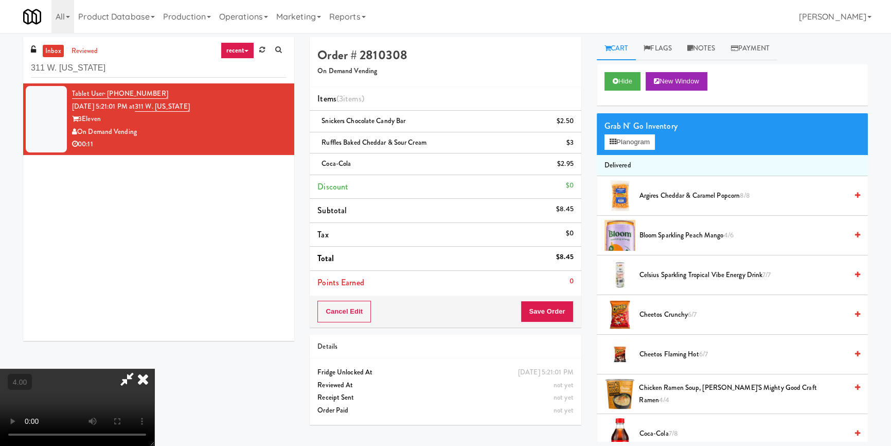
click at [154, 368] on icon at bounding box center [143, 378] width 23 height 21
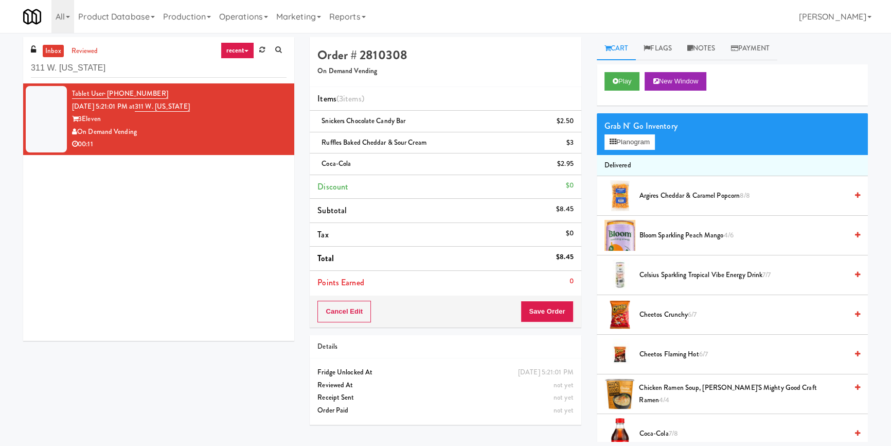
click at [539, 293] on li "Points Earned 0" at bounding box center [445, 283] width 271 height 24
click at [550, 320] on button "Save Order" at bounding box center [547, 311] width 52 height 22
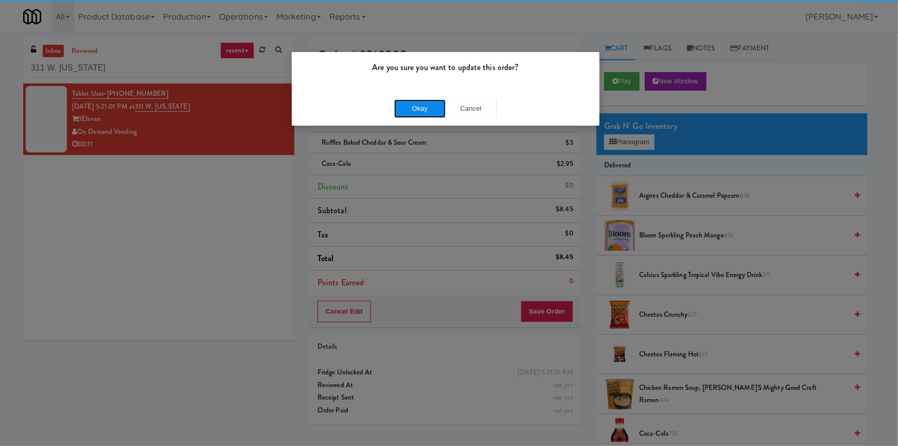
click at [415, 114] on button "Okay" at bounding box center [419, 108] width 51 height 19
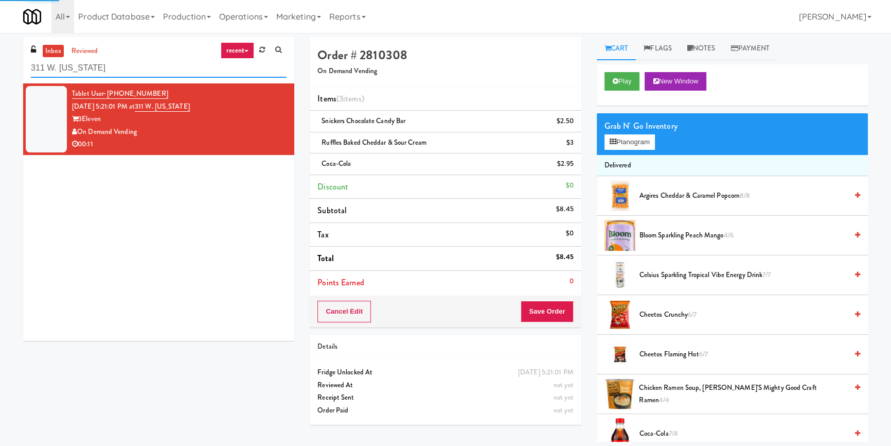
drag, startPoint x: 24, startPoint y: 61, endPoint x: 0, endPoint y: 61, distance: 23.7
click at [0, 61] on div "inbox reviewed recent all unclear take inventory issue suspicious failed recent…" at bounding box center [445, 239] width 891 height 404
paste input "Greenvue Apartments - [GEOGRAPHIC_DATA]"
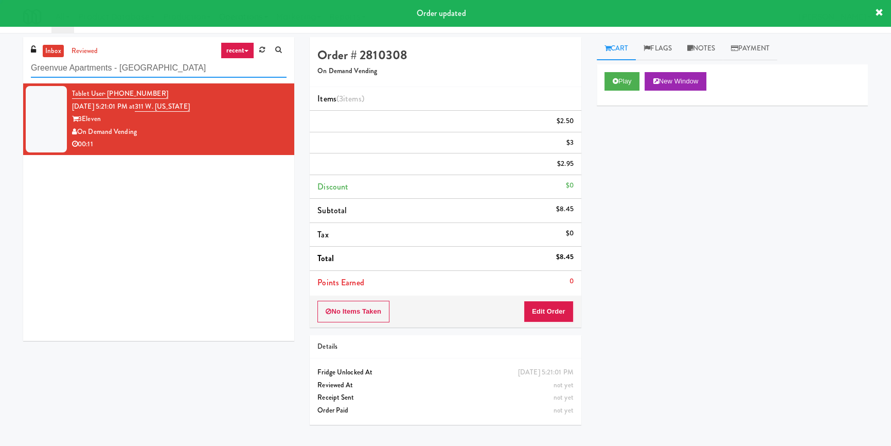
type input "Greenvue Apartments - [GEOGRAPHIC_DATA]"
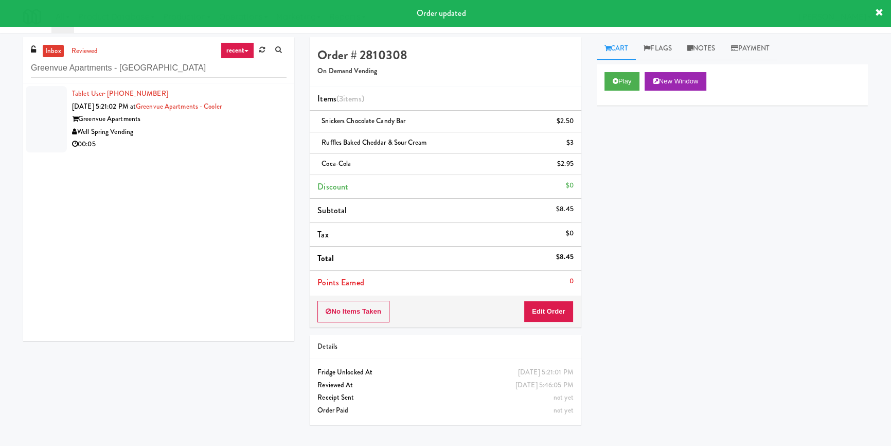
drag, startPoint x: 206, startPoint y: 134, endPoint x: 267, endPoint y: 135, distance: 60.7
click at [206, 134] on div "Well Spring Vending" at bounding box center [179, 132] width 215 height 13
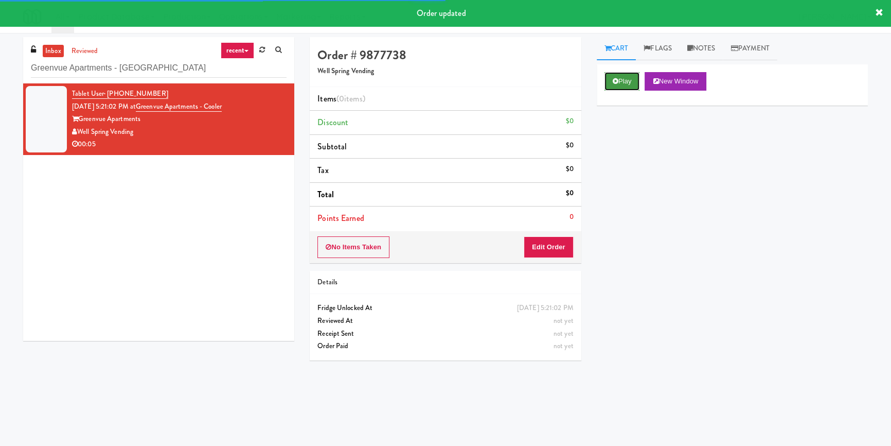
click at [622, 82] on button "Play" at bounding box center [622, 81] width 35 height 19
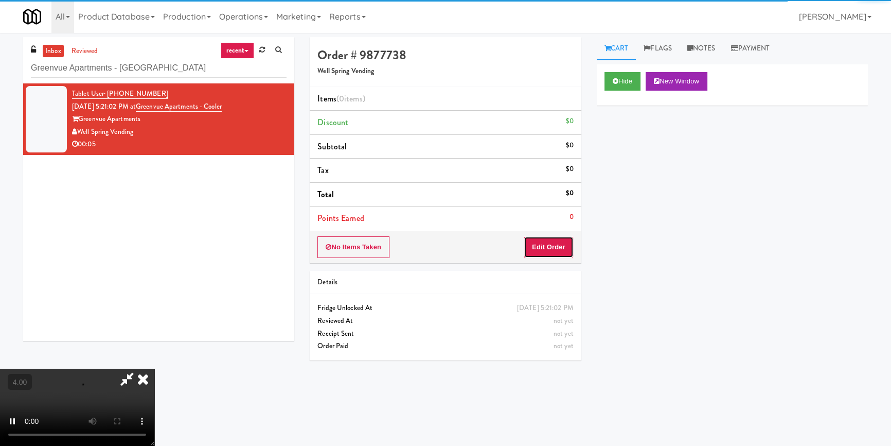
click at [548, 252] on button "Edit Order" at bounding box center [549, 247] width 50 height 22
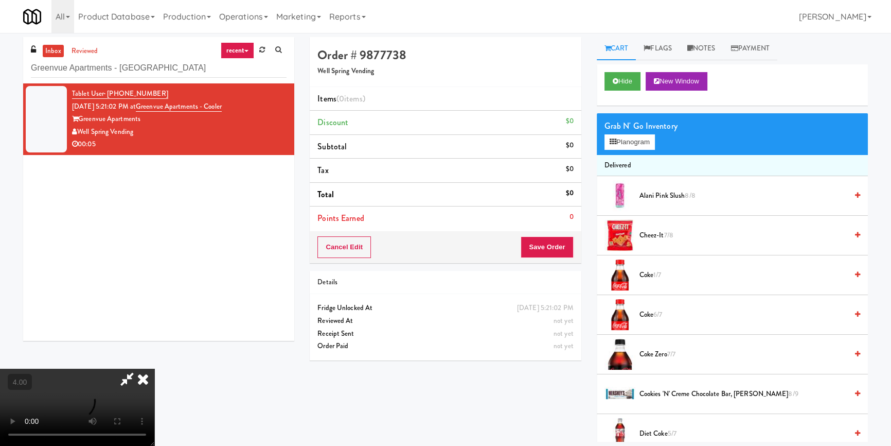
click at [154, 368] on video at bounding box center [77, 406] width 154 height 77
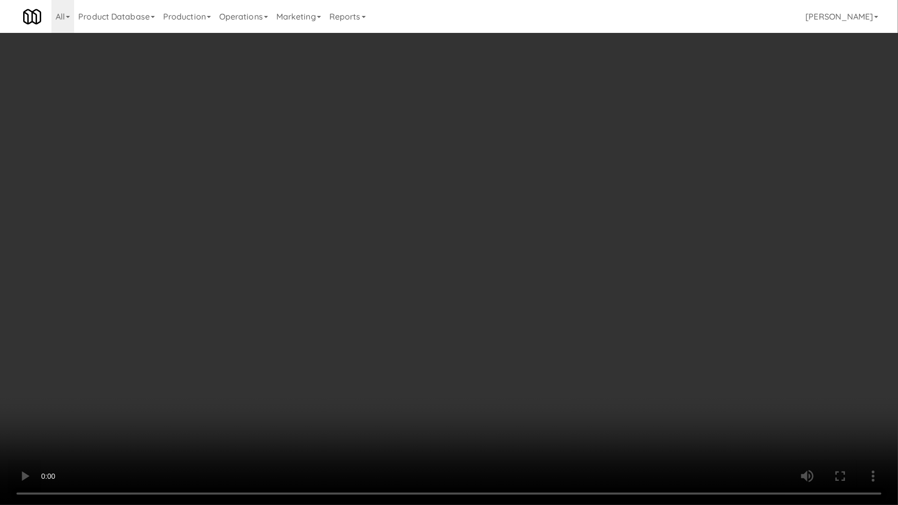
click at [364, 401] on video at bounding box center [449, 252] width 898 height 505
click at [365, 395] on video at bounding box center [449, 252] width 898 height 505
click at [417, 374] on video at bounding box center [449, 252] width 898 height 505
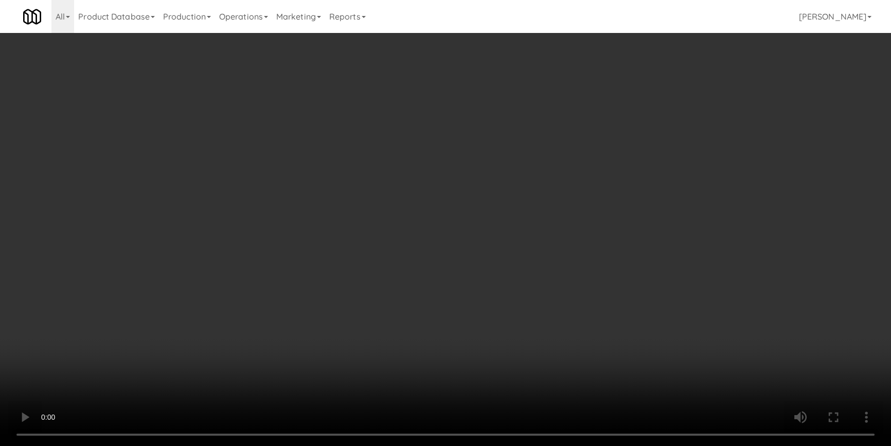
click at [633, 146] on button "Planogram" at bounding box center [630, 141] width 50 height 15
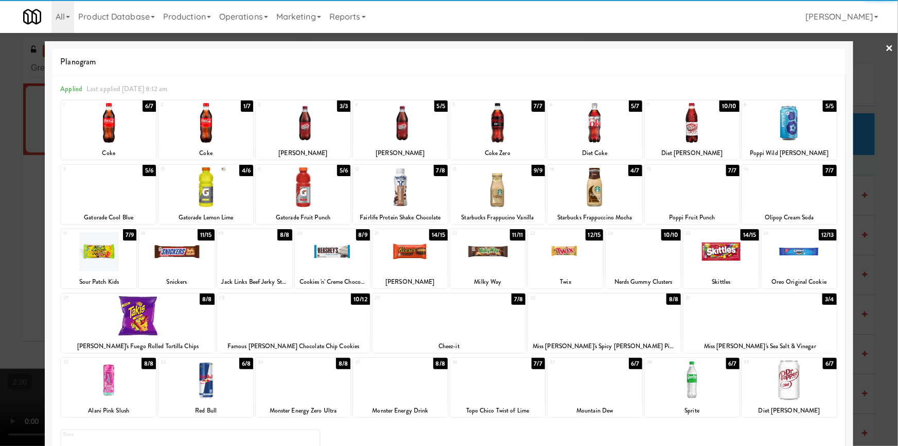
click at [571, 128] on div at bounding box center [594, 123] width 95 height 40
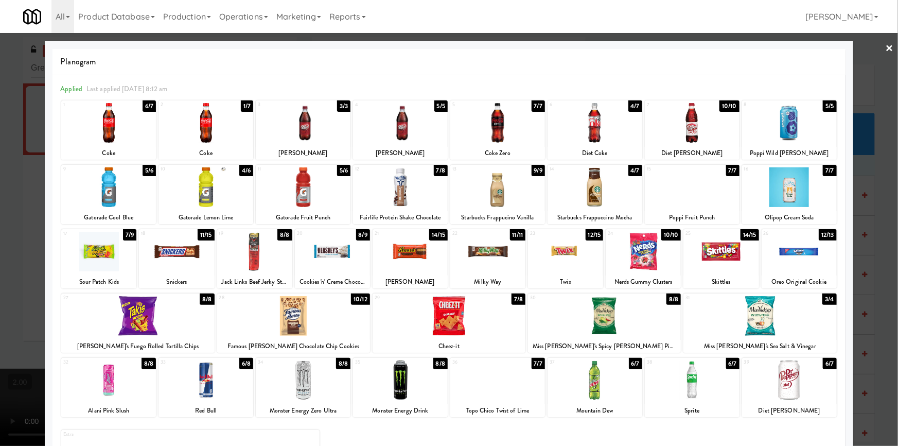
click at [10, 135] on div at bounding box center [449, 223] width 898 height 446
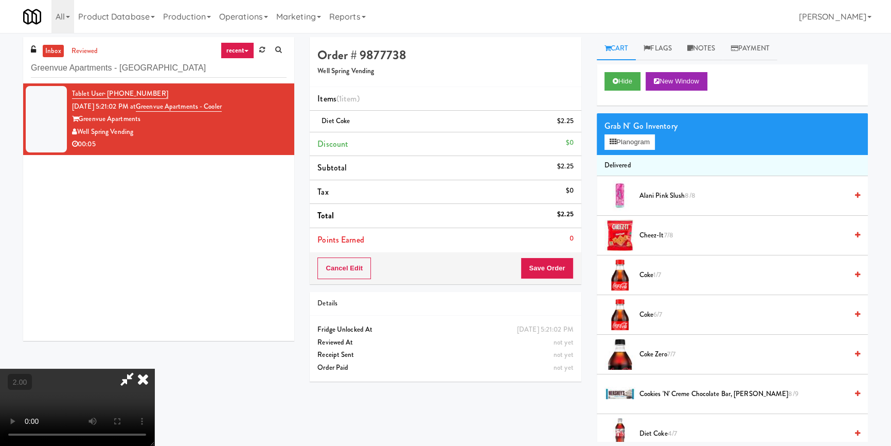
click at [154, 368] on icon at bounding box center [143, 378] width 23 height 21
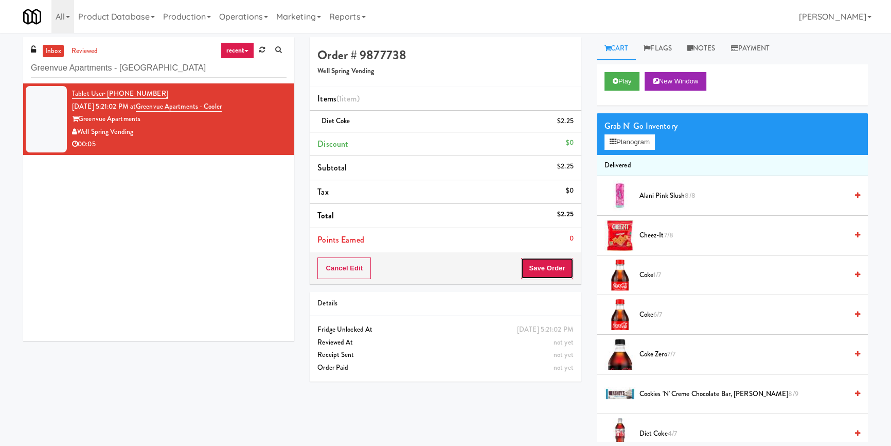
click at [553, 260] on button "Save Order" at bounding box center [547, 268] width 52 height 22
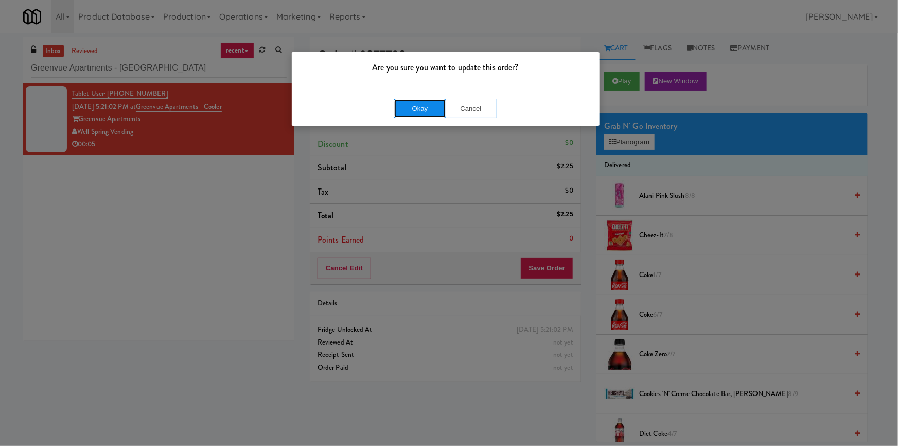
drag, startPoint x: 430, startPoint y: 108, endPoint x: 424, endPoint y: 103, distance: 7.7
click at [429, 106] on button "Okay" at bounding box center [419, 108] width 51 height 19
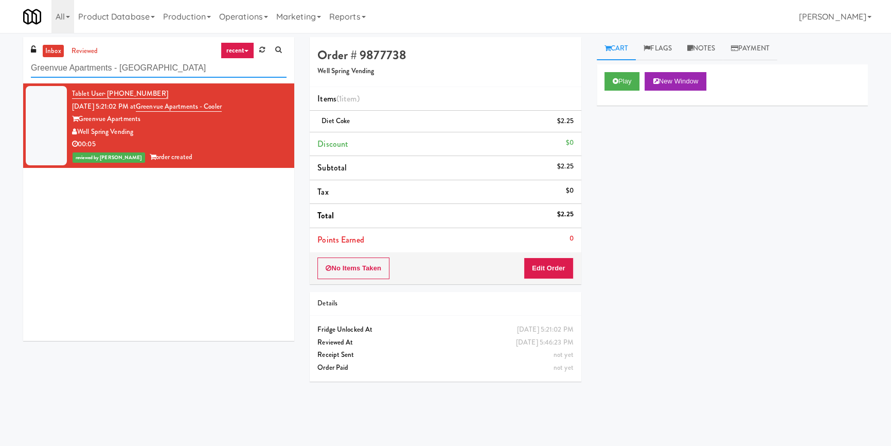
drag, startPoint x: 173, startPoint y: 69, endPoint x: 0, endPoint y: 61, distance: 173.0
click at [0, 62] on div "inbox reviewed recent all unclear take inventory issue suspicious failed recent…" at bounding box center [445, 239] width 891 height 404
paste input "Accolade - Snacks"
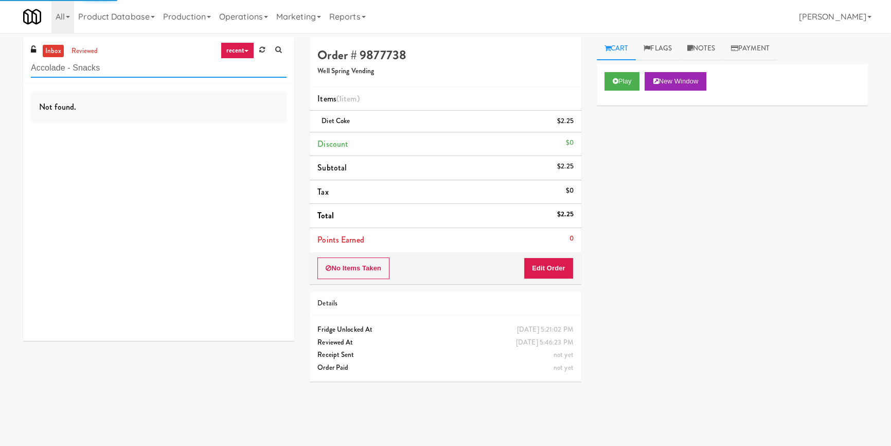
type input "Accolade - Snacks"
click at [205, 132] on div "Not found." at bounding box center [158, 211] width 271 height 257
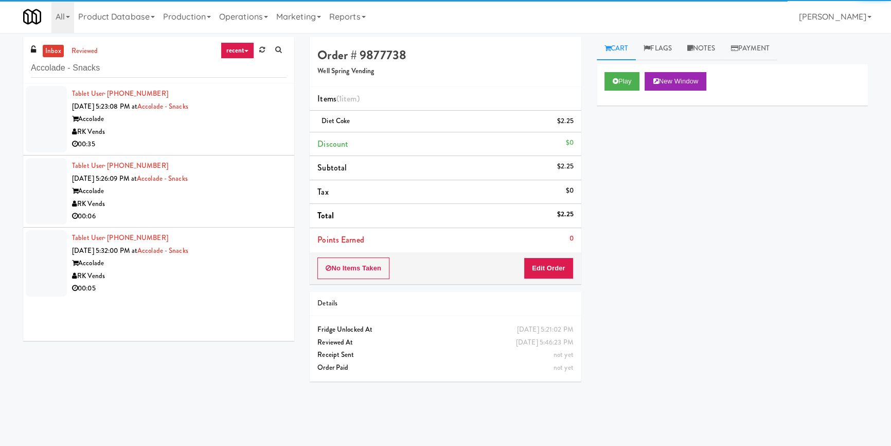
click at [239, 134] on div "RK Vends" at bounding box center [179, 132] width 215 height 13
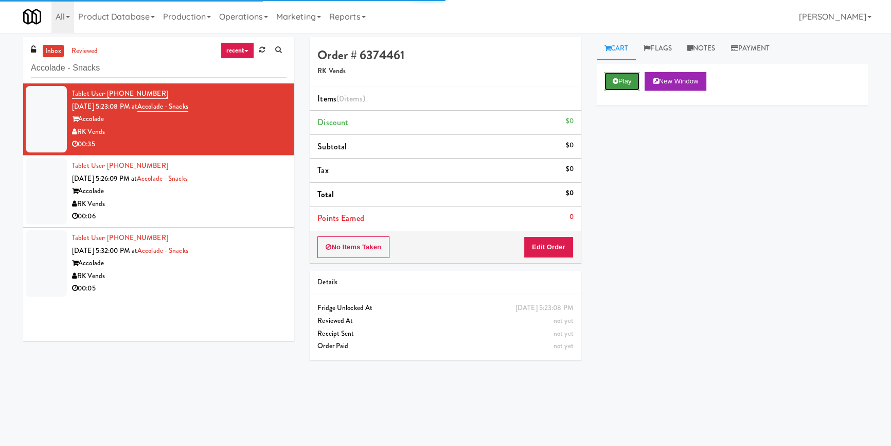
click at [629, 84] on button "Play" at bounding box center [622, 81] width 35 height 19
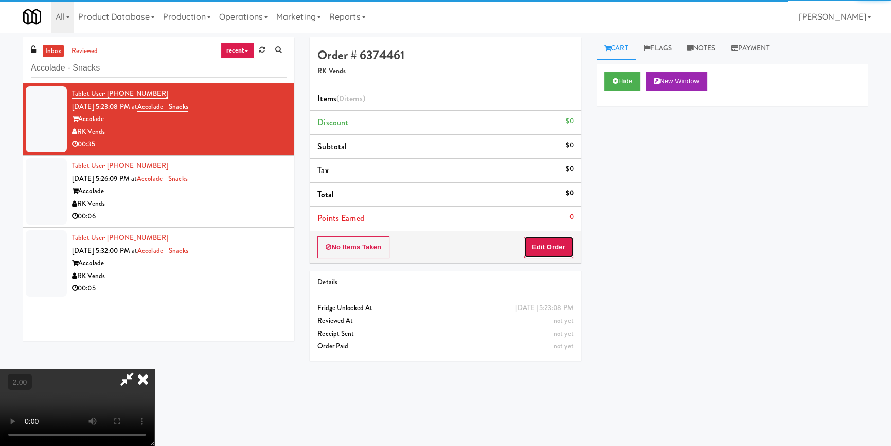
click at [549, 247] on button "Edit Order" at bounding box center [549, 247] width 50 height 22
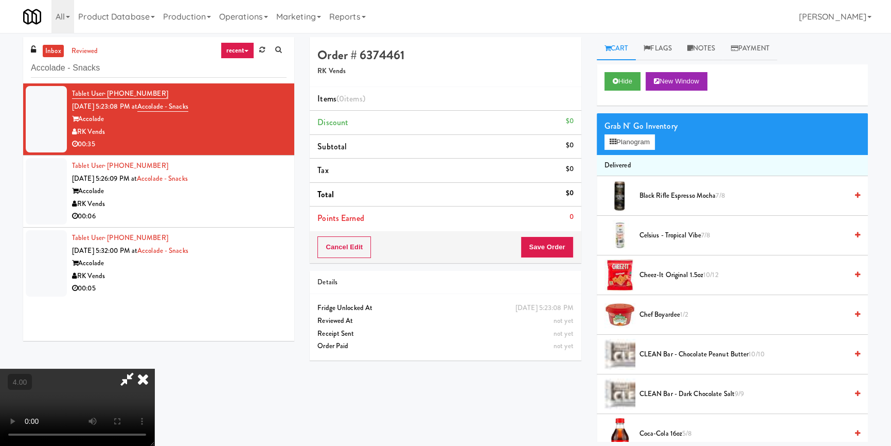
scroll to position [4, 0]
click at [631, 141] on button "Planogram" at bounding box center [630, 141] width 50 height 15
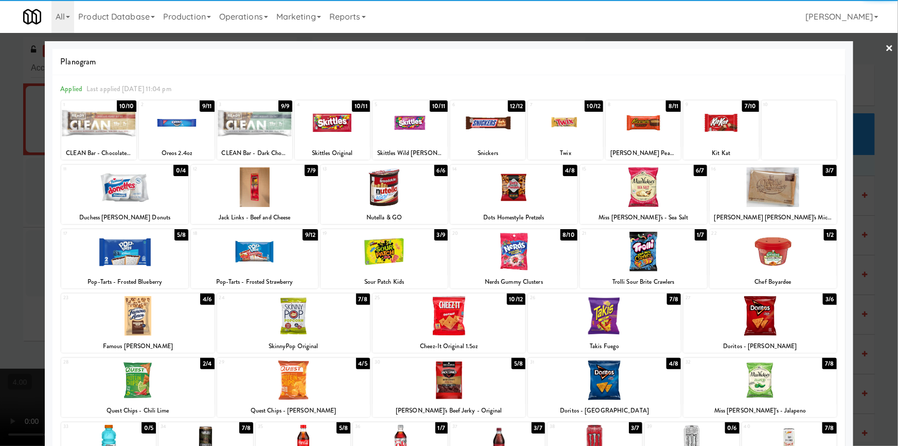
click at [575, 122] on div at bounding box center [565, 123] width 75 height 40
click at [181, 133] on div at bounding box center [176, 123] width 75 height 40
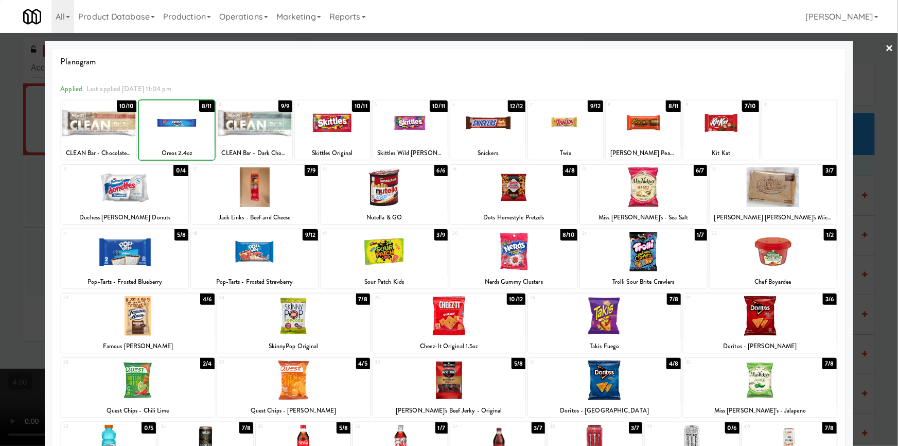
click at [0, 123] on div at bounding box center [449, 223] width 898 height 446
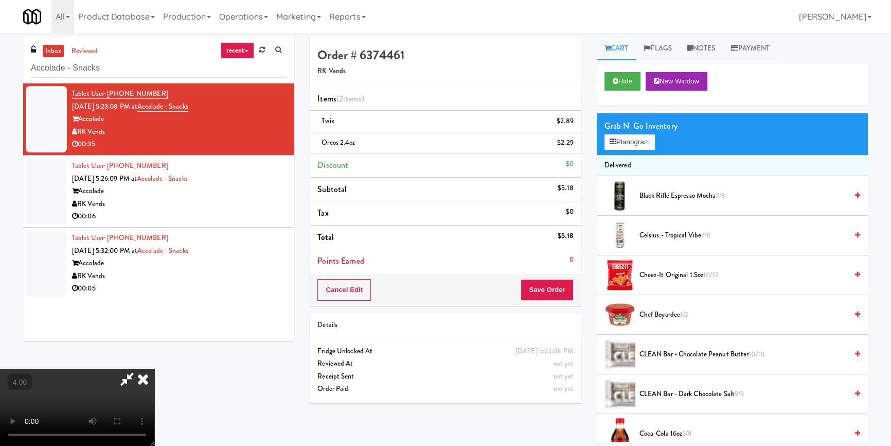
click at [154, 368] on div at bounding box center [77, 406] width 154 height 77
click at [154, 368] on icon at bounding box center [143, 378] width 23 height 21
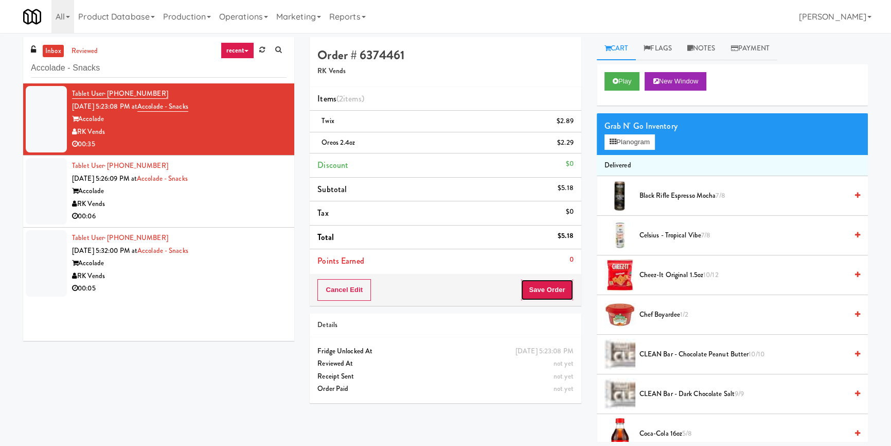
click at [549, 283] on button "Save Order" at bounding box center [547, 290] width 52 height 22
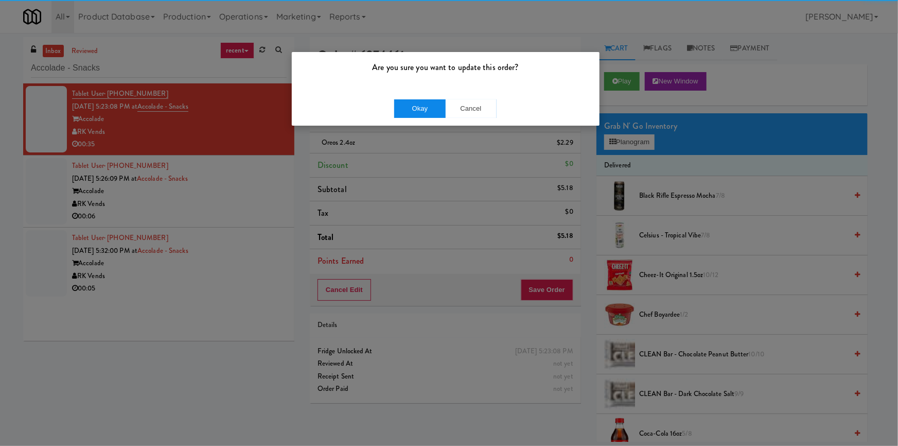
click at [411, 96] on div "Okay Cancel" at bounding box center [446, 108] width 308 height 34
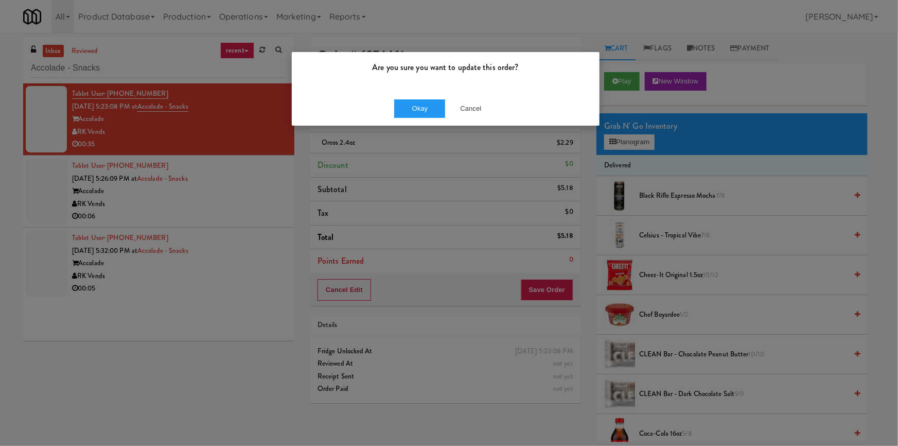
click at [408, 118] on div "Okay Cancel" at bounding box center [446, 108] width 308 height 34
click at [429, 98] on div "Okay Cancel" at bounding box center [446, 108] width 308 height 34
click at [414, 108] on button "Okay" at bounding box center [419, 108] width 51 height 19
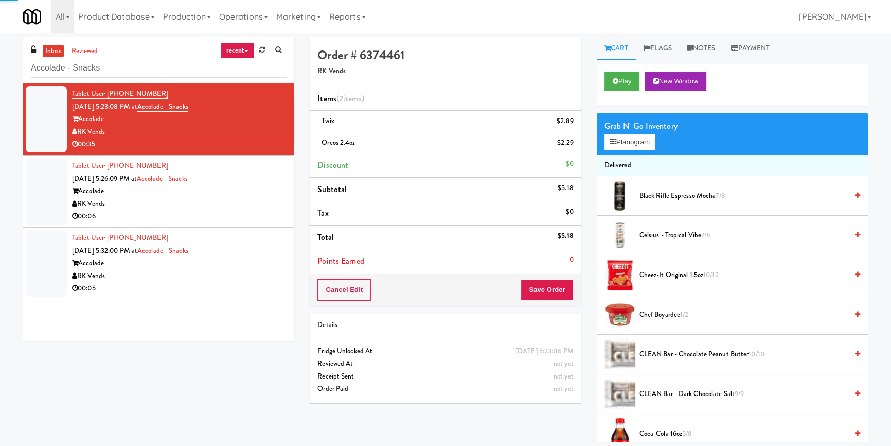
click at [270, 177] on div "Tablet User · (334) 669-8904 [DATE] 5:26:09 PM at [GEOGRAPHIC_DATA] - Snacks Ac…" at bounding box center [179, 190] width 215 height 63
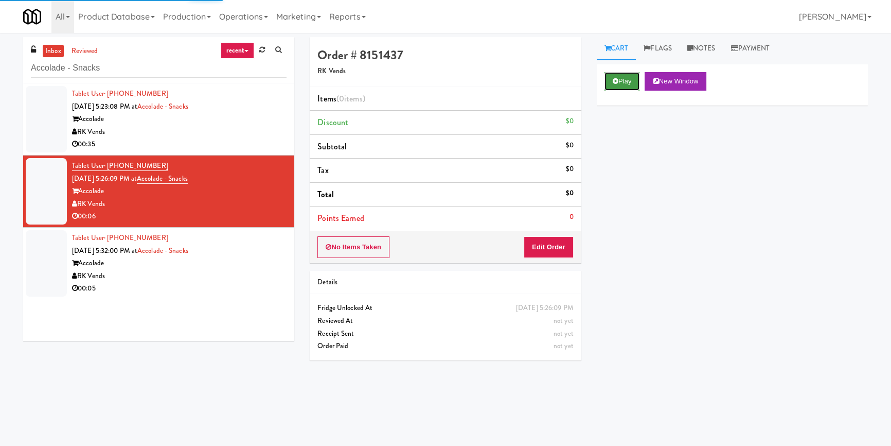
click at [607, 81] on button "Play" at bounding box center [622, 81] width 35 height 19
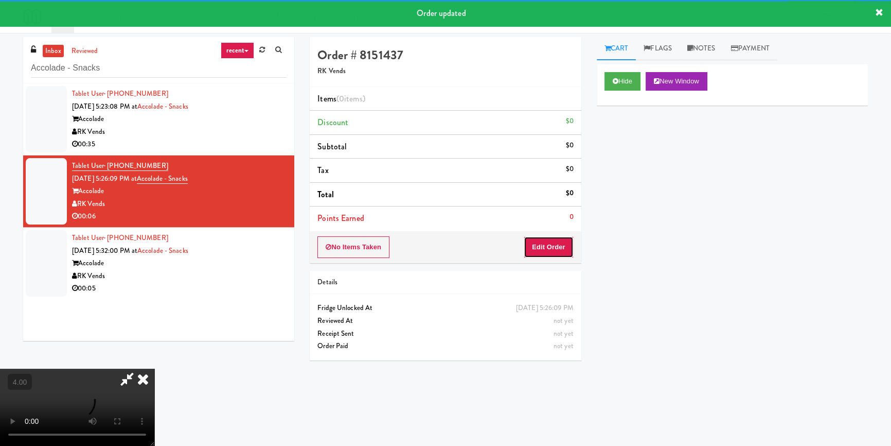
click at [550, 245] on button "Edit Order" at bounding box center [549, 247] width 50 height 22
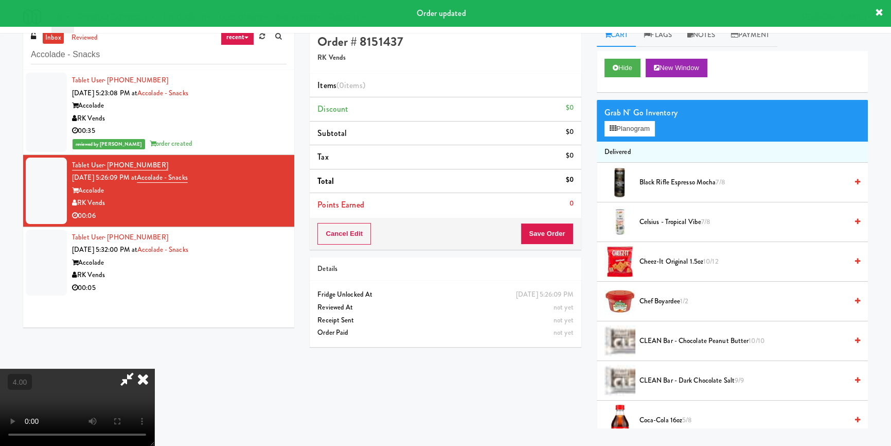
scroll to position [32, 0]
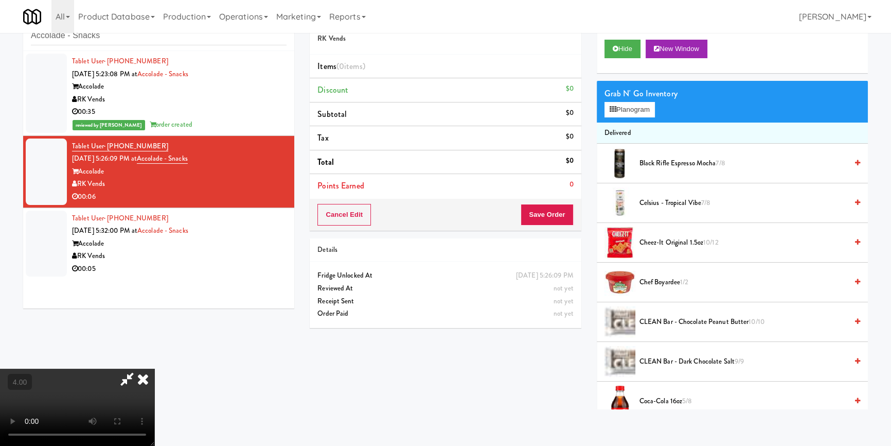
click at [154, 381] on video at bounding box center [77, 406] width 154 height 77
click at [154, 378] on video at bounding box center [77, 406] width 154 height 77
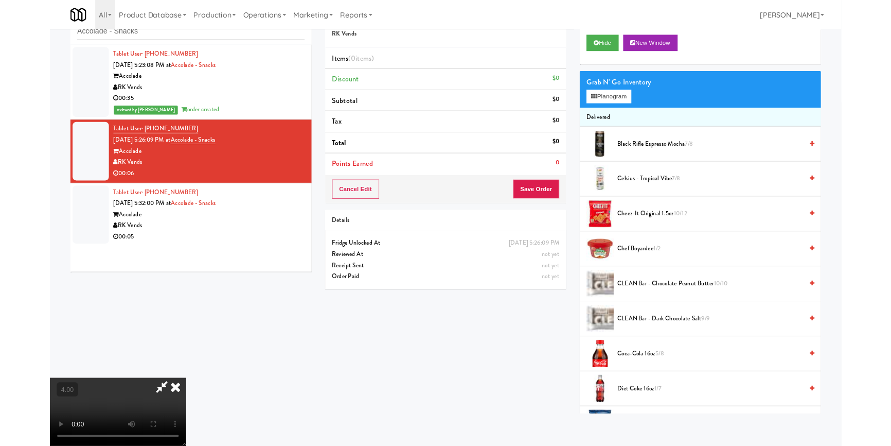
scroll to position [21, 0]
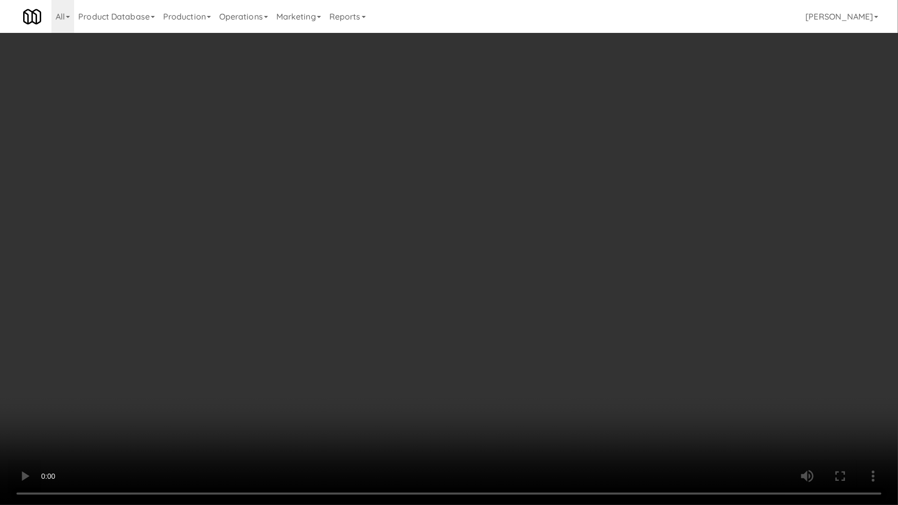
click at [304, 391] on video at bounding box center [449, 252] width 898 height 505
click at [397, 374] on video at bounding box center [449, 252] width 898 height 505
click at [354, 419] on video at bounding box center [449, 252] width 898 height 505
click at [300, 403] on video at bounding box center [449, 252] width 898 height 505
click at [299, 390] on video at bounding box center [449, 252] width 898 height 505
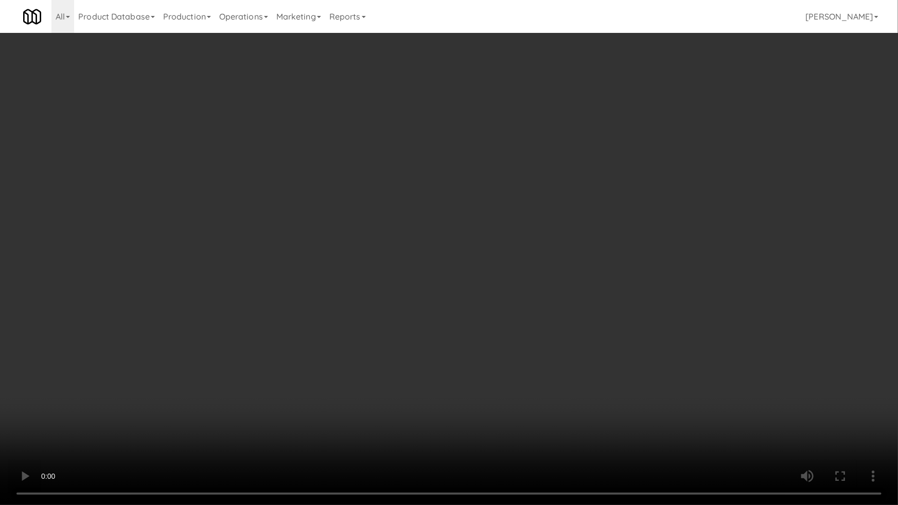
click at [299, 390] on video at bounding box center [449, 252] width 898 height 505
click at [385, 369] on video at bounding box center [449, 252] width 898 height 505
click at [536, 388] on video at bounding box center [449, 252] width 898 height 505
click at [421, 439] on video at bounding box center [449, 252] width 898 height 505
click at [394, 421] on video at bounding box center [449, 252] width 898 height 505
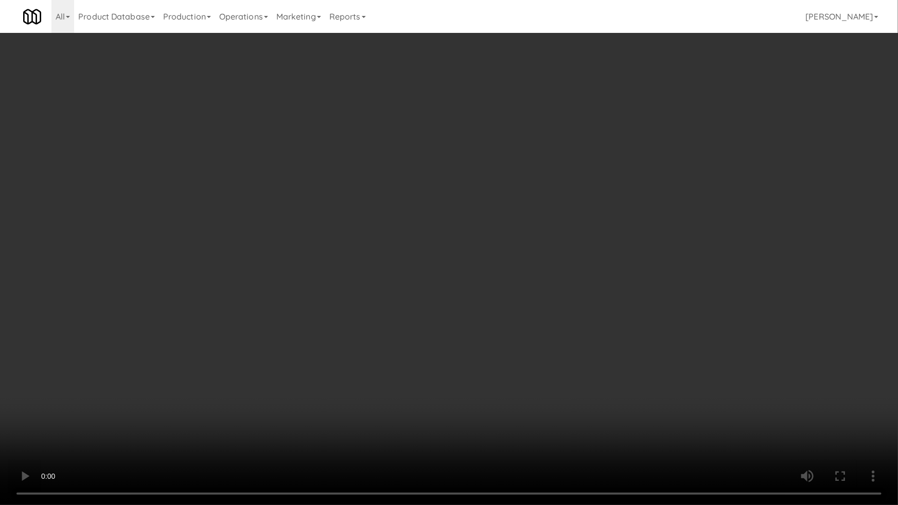
click at [397, 410] on video at bounding box center [449, 252] width 898 height 505
click at [397, 407] on video at bounding box center [449, 252] width 898 height 505
drag, startPoint x: 335, startPoint y: 433, endPoint x: 331, endPoint y: 413, distance: 20.4
click at [335, 428] on video at bounding box center [449, 252] width 898 height 505
click at [328, 389] on video at bounding box center [449, 252] width 898 height 505
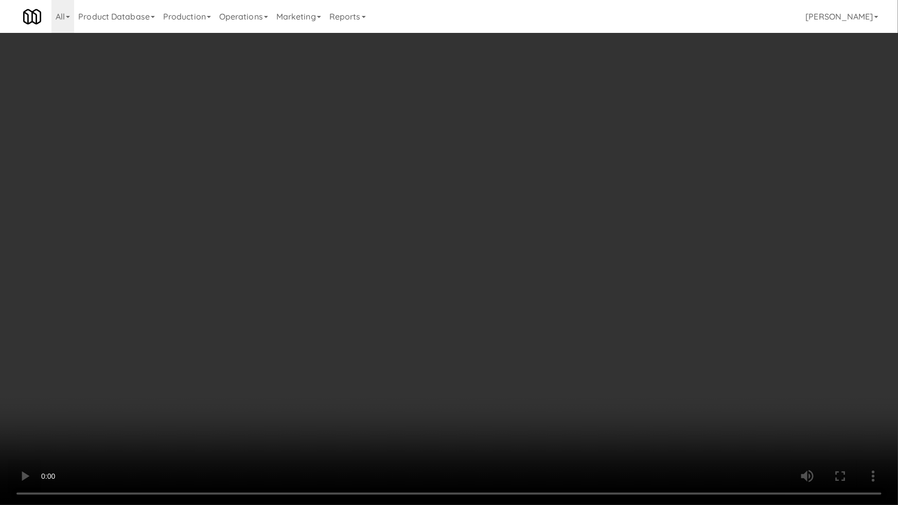
click at [328, 389] on video at bounding box center [449, 252] width 898 height 505
click at [342, 389] on video at bounding box center [449, 252] width 898 height 505
click at [345, 388] on video at bounding box center [449, 252] width 898 height 505
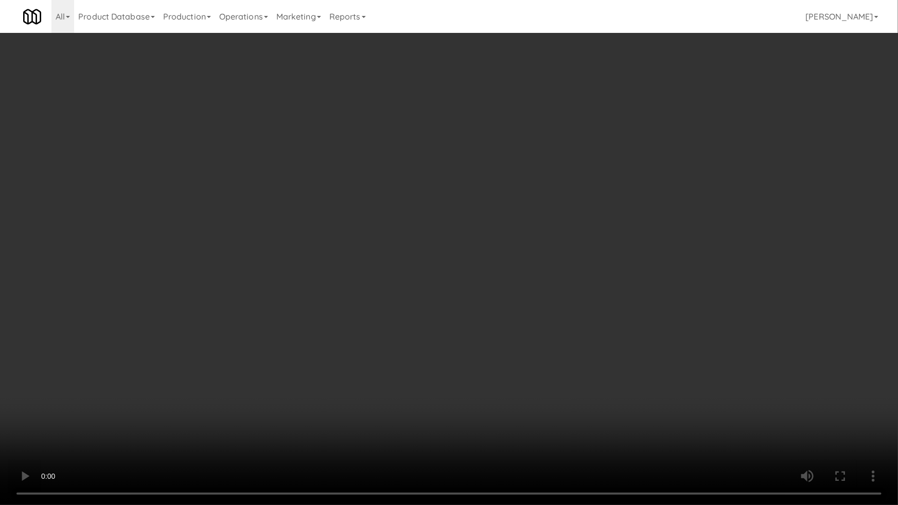
click at [353, 388] on video at bounding box center [449, 252] width 898 height 505
click at [381, 384] on video at bounding box center [449, 252] width 898 height 505
click at [395, 384] on video at bounding box center [449, 252] width 898 height 505
click at [410, 384] on video at bounding box center [449, 252] width 898 height 505
click at [422, 385] on video at bounding box center [449, 252] width 898 height 505
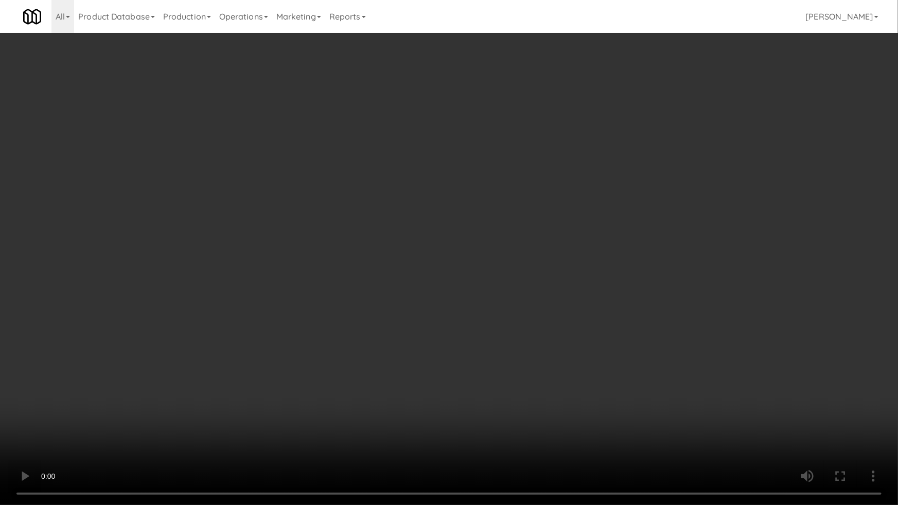
click at [475, 341] on video at bounding box center [449, 252] width 898 height 505
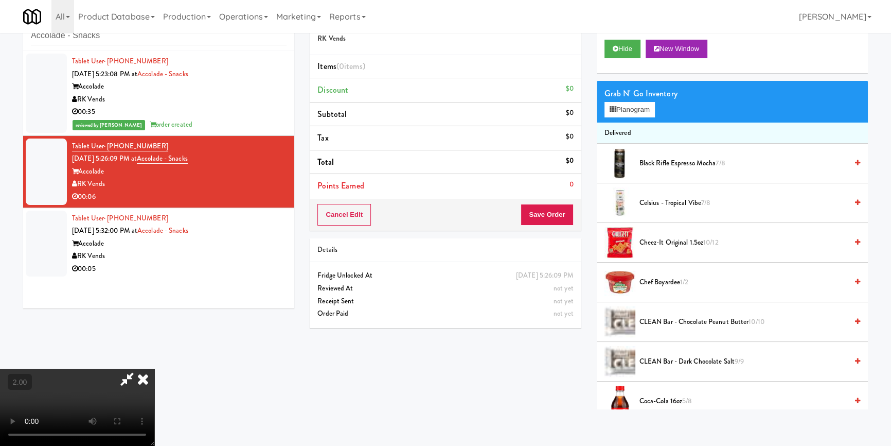
click at [688, 243] on span "Cheez-It Original 1.5oz 10/12" at bounding box center [744, 242] width 208 height 13
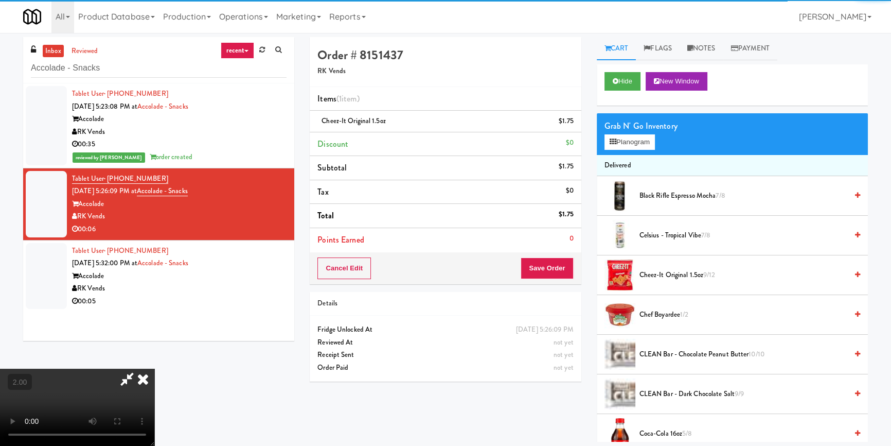
scroll to position [0, 0]
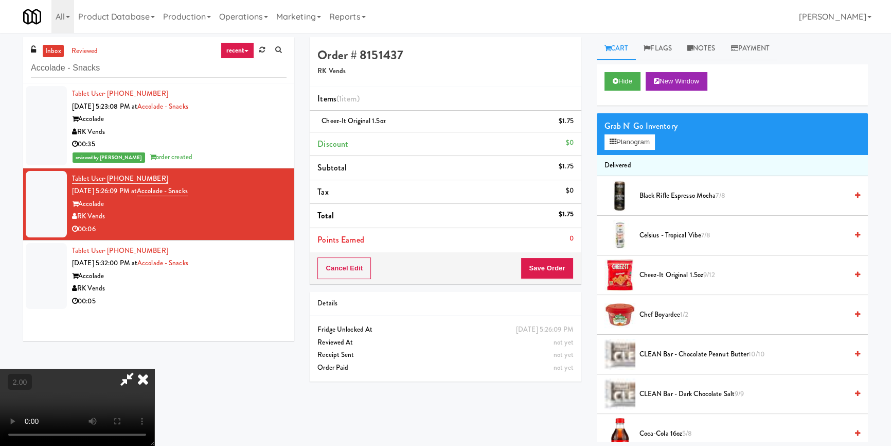
click at [154, 368] on icon at bounding box center [143, 378] width 23 height 21
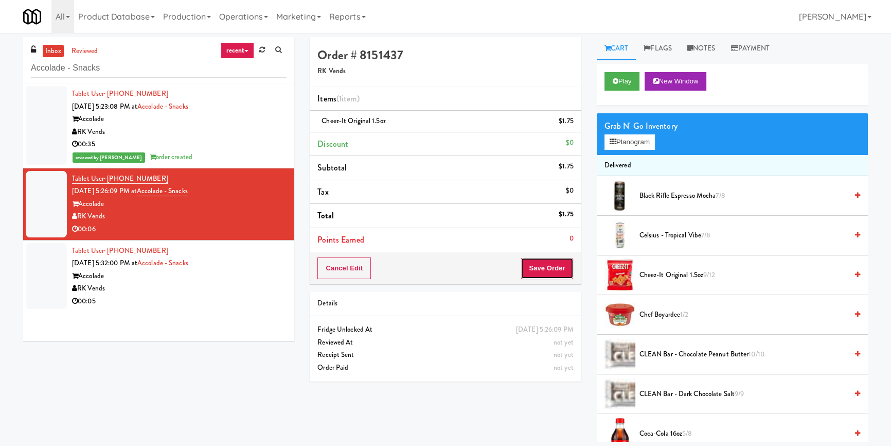
click at [553, 262] on button "Save Order" at bounding box center [547, 268] width 52 height 22
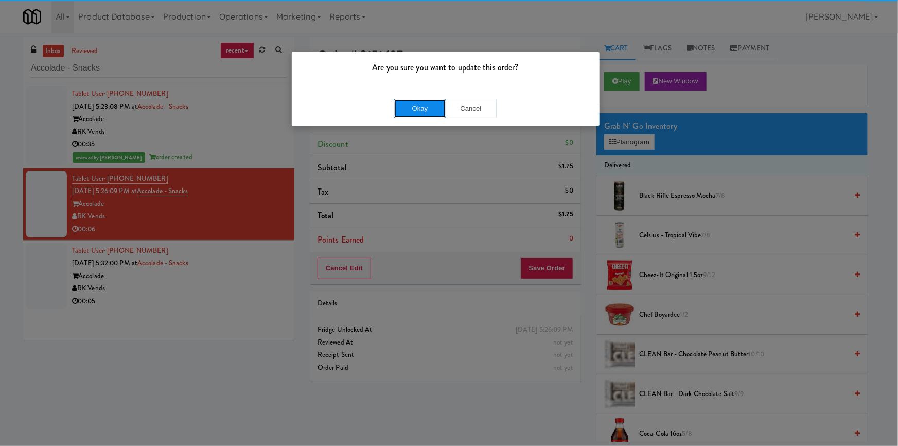
click at [427, 109] on button "Okay" at bounding box center [419, 108] width 51 height 19
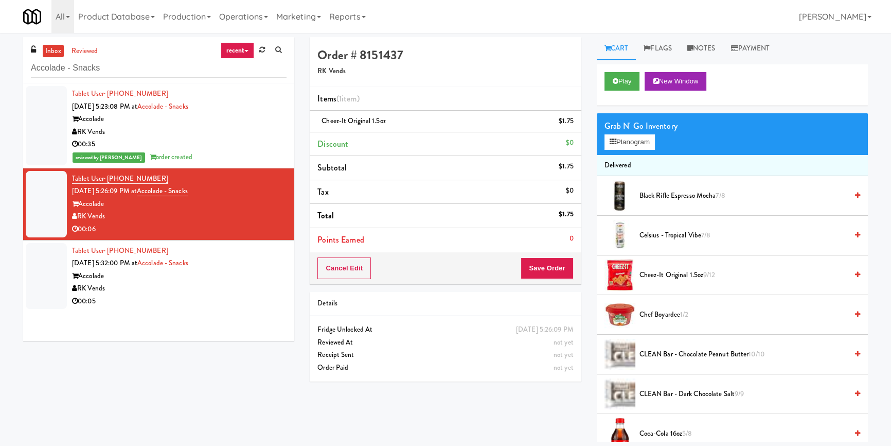
click at [273, 250] on div "Tablet User · (214) 704-7705 [DATE] 5:32:00 PM at Accolade - Snacks Accolade RK…" at bounding box center [179, 275] width 215 height 63
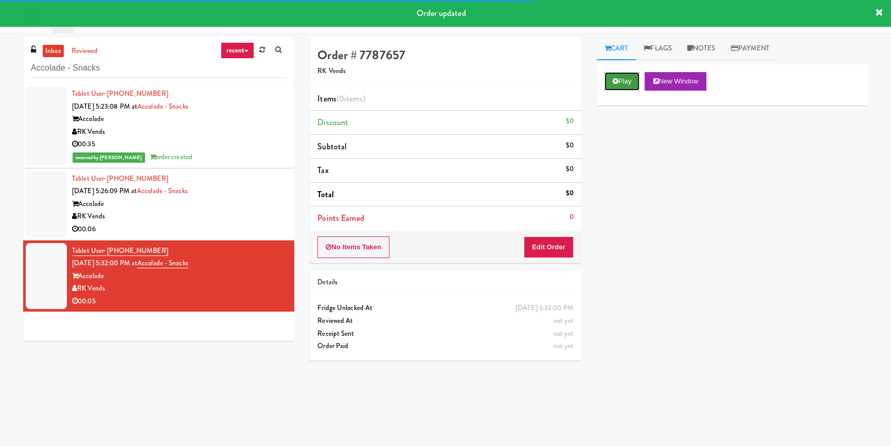
click at [620, 73] on button "Play" at bounding box center [622, 81] width 35 height 19
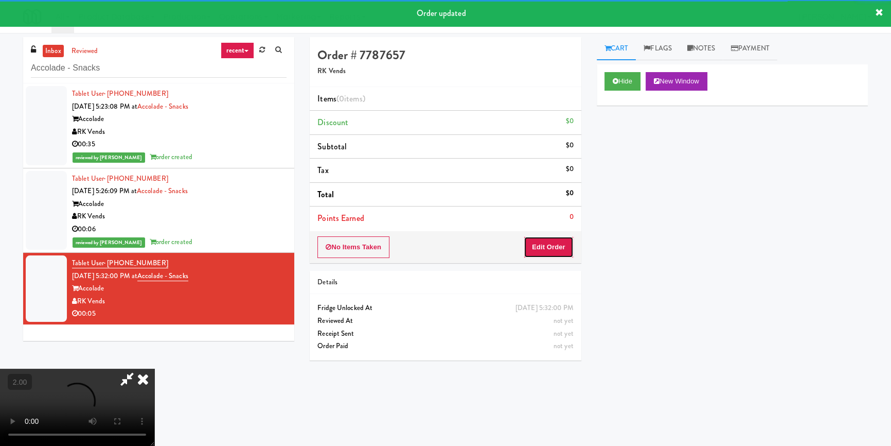
click at [545, 248] on button "Edit Order" at bounding box center [549, 247] width 50 height 22
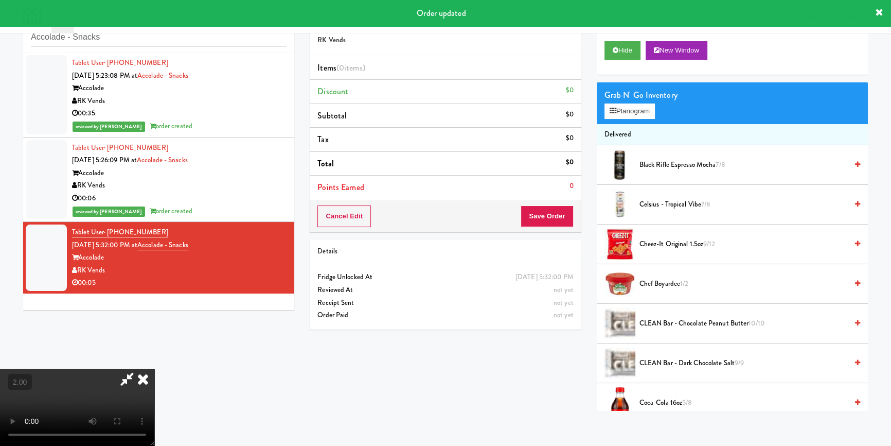
scroll to position [32, 0]
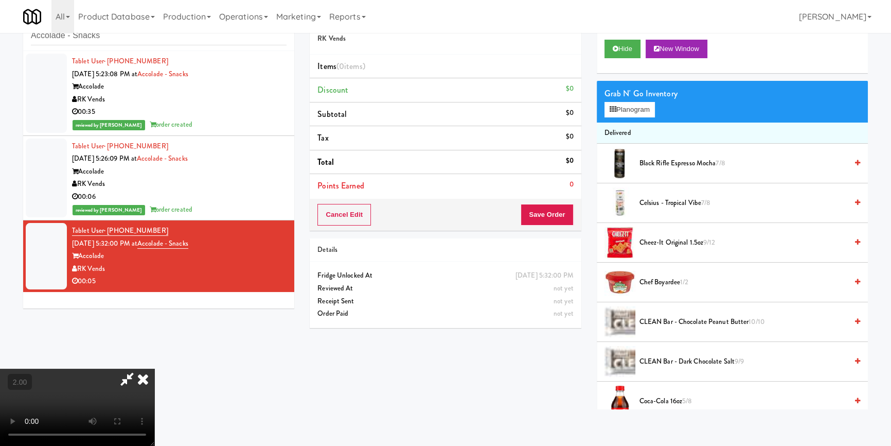
click at [154, 368] on video at bounding box center [77, 406] width 154 height 77
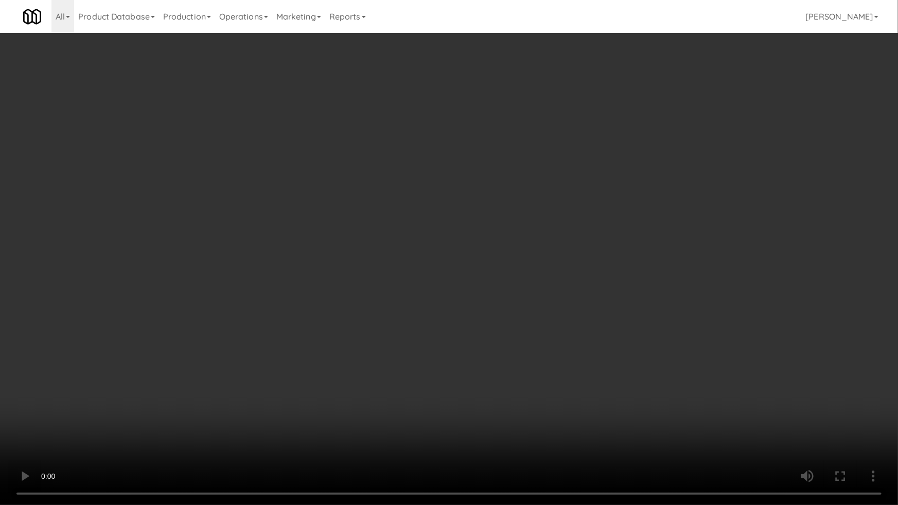
click at [275, 348] on video at bounding box center [449, 252] width 898 height 505
drag, startPoint x: 275, startPoint y: 348, endPoint x: 417, endPoint y: 264, distance: 164.5
click at [278, 347] on video at bounding box center [449, 252] width 898 height 505
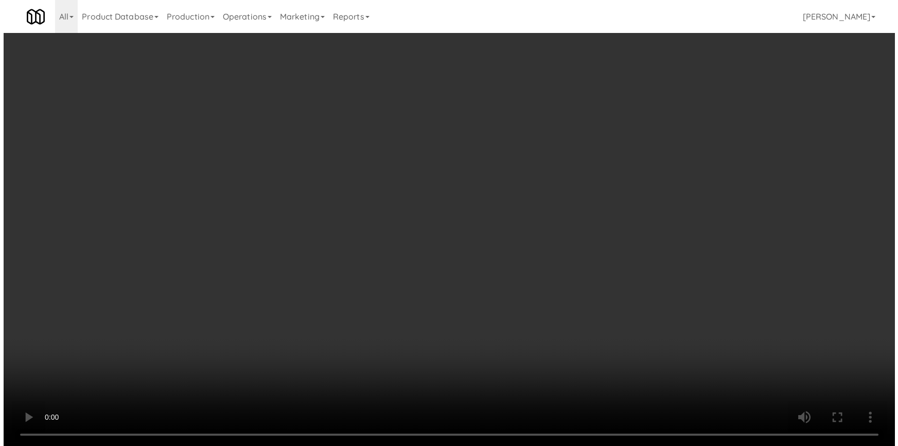
scroll to position [0, 0]
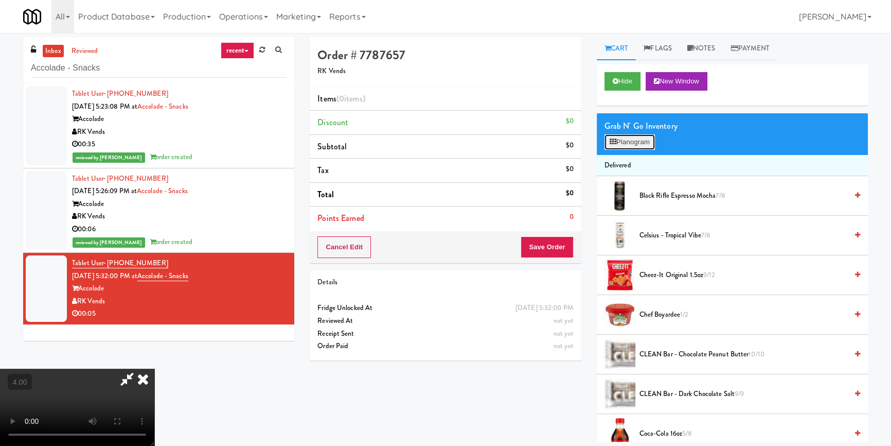
click at [635, 134] on button "Planogram" at bounding box center [630, 141] width 50 height 15
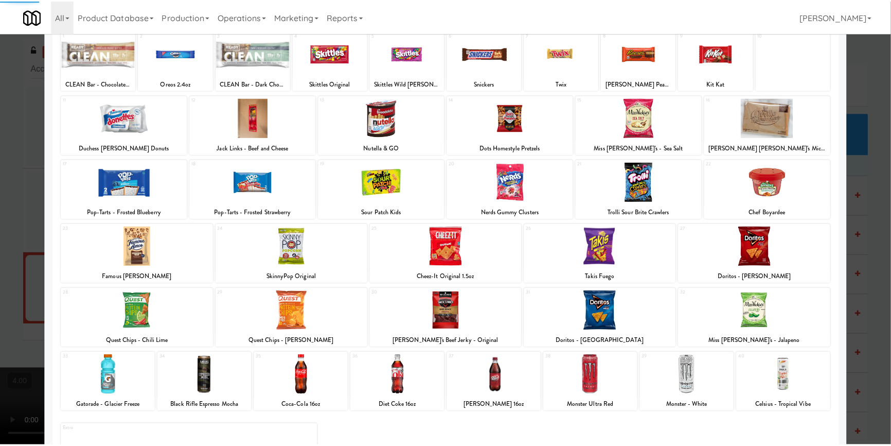
scroll to position [123, 0]
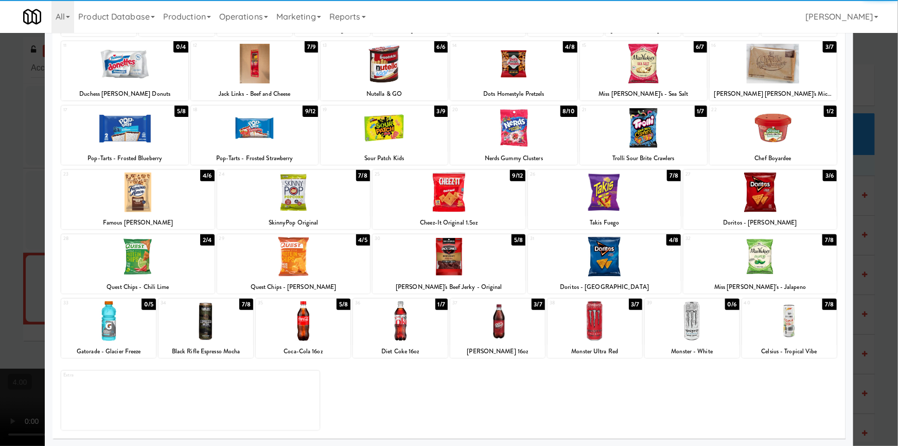
click at [305, 325] on div at bounding box center [303, 321] width 95 height 40
click at [19, 245] on div at bounding box center [449, 223] width 898 height 446
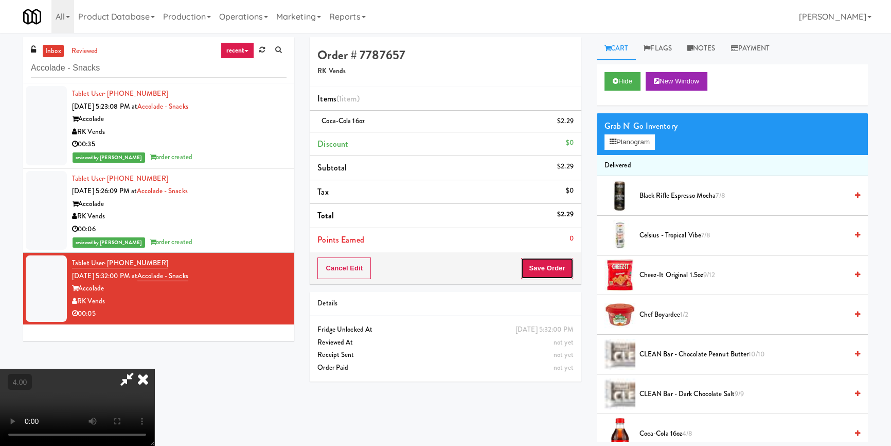
click at [541, 265] on button "Save Order" at bounding box center [547, 268] width 52 height 22
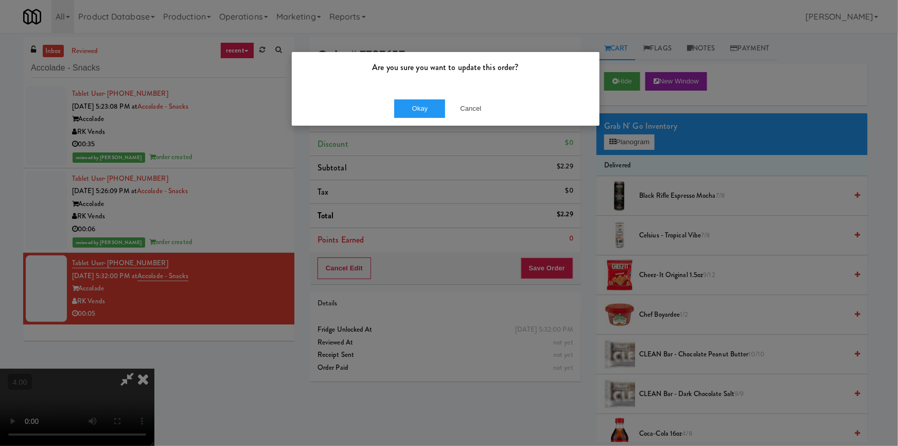
click at [435, 118] on div "Okay Cancel" at bounding box center [446, 108] width 308 height 34
click at [432, 106] on button "Okay" at bounding box center [419, 108] width 51 height 19
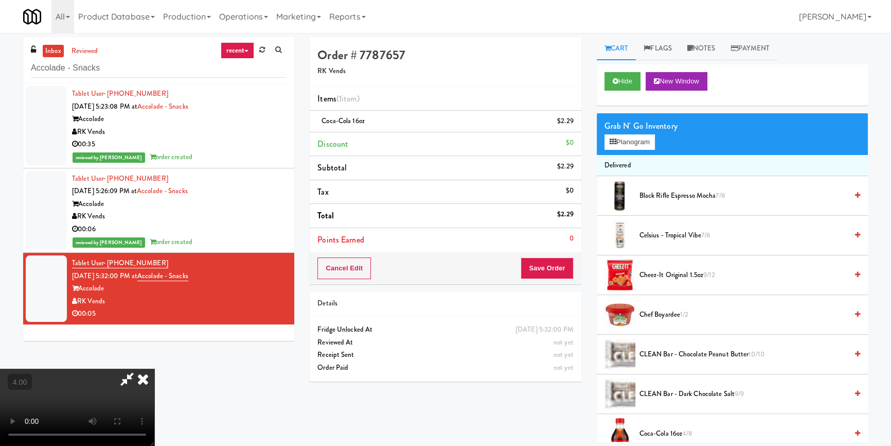
click at [154, 368] on icon at bounding box center [143, 378] width 23 height 21
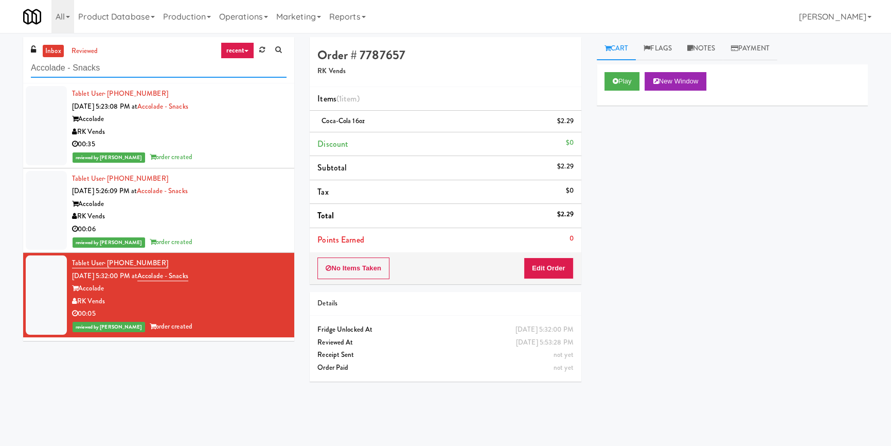
paste input "VOC - Cooler"
drag, startPoint x: 122, startPoint y: 73, endPoint x: 0, endPoint y: 78, distance: 122.5
click at [0, 78] on div "inbox reviewed recent all unclear take inventory issue suspicious failed recent…" at bounding box center [445, 239] width 891 height 404
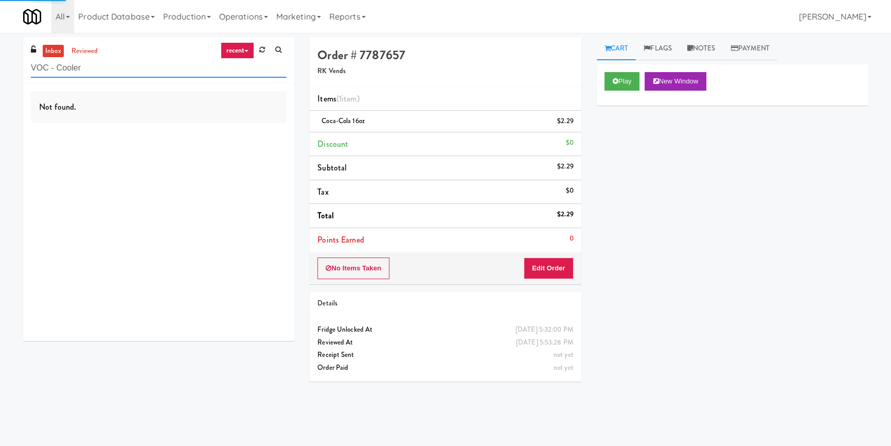
type input "VOC - Cooler"
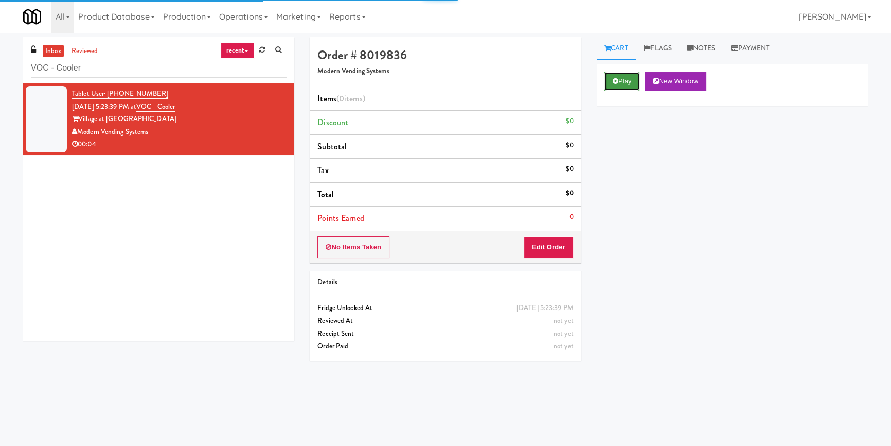
click at [622, 82] on button "Play" at bounding box center [622, 81] width 35 height 19
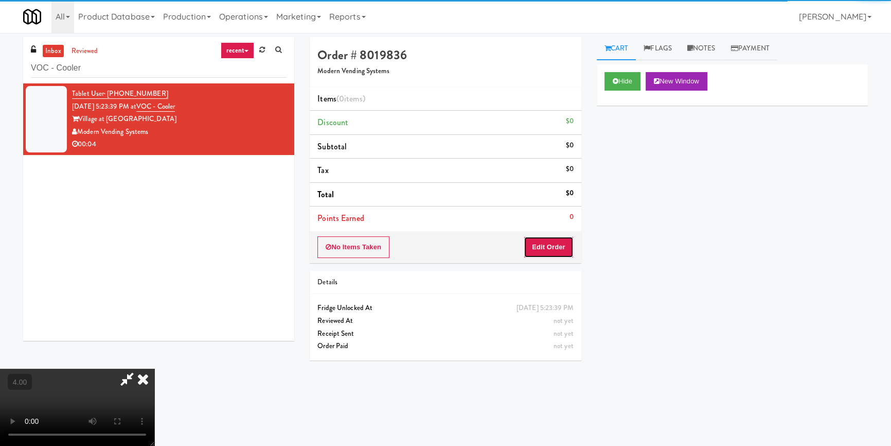
click at [560, 245] on button "Edit Order" at bounding box center [549, 247] width 50 height 22
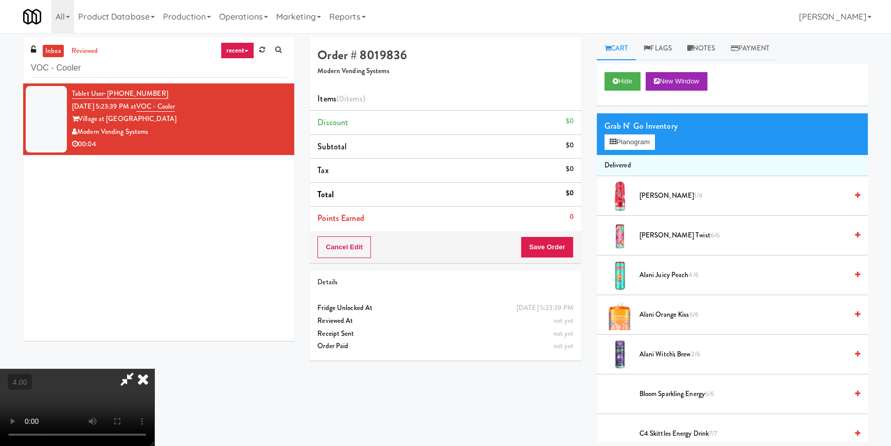
scroll to position [32, 0]
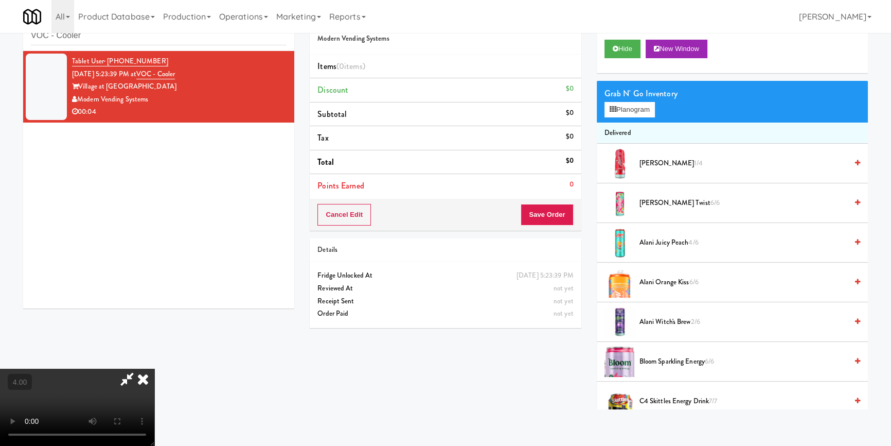
click at [154, 368] on video at bounding box center [77, 406] width 154 height 77
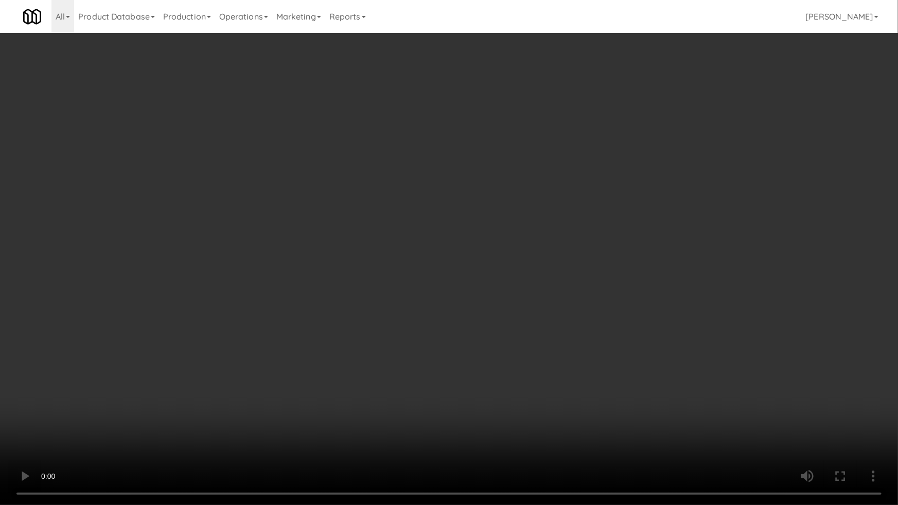
click at [212, 445] on video at bounding box center [449, 252] width 898 height 505
click at [210, 396] on video at bounding box center [449, 252] width 898 height 505
click at [274, 418] on video at bounding box center [449, 252] width 898 height 505
click at [274, 419] on video at bounding box center [449, 252] width 898 height 505
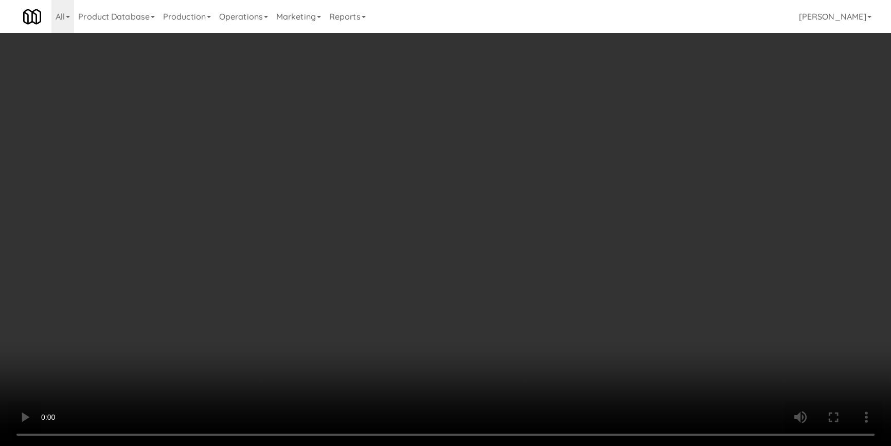
click at [274, 378] on video at bounding box center [445, 223] width 891 height 446
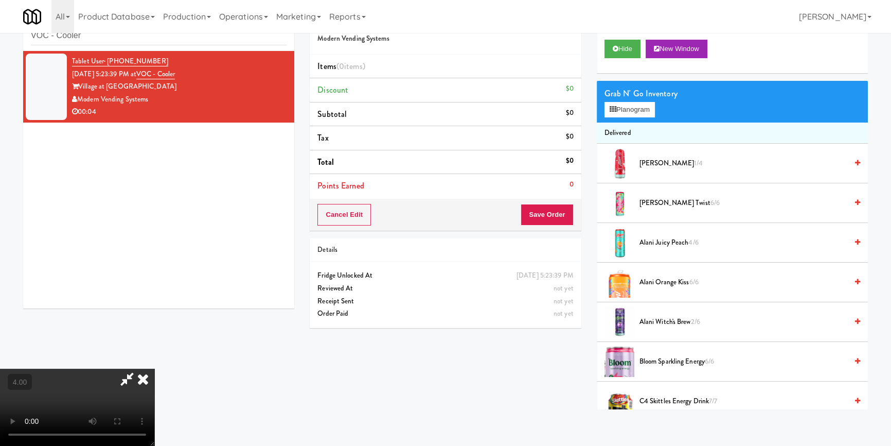
click at [154, 368] on video at bounding box center [77, 406] width 154 height 77
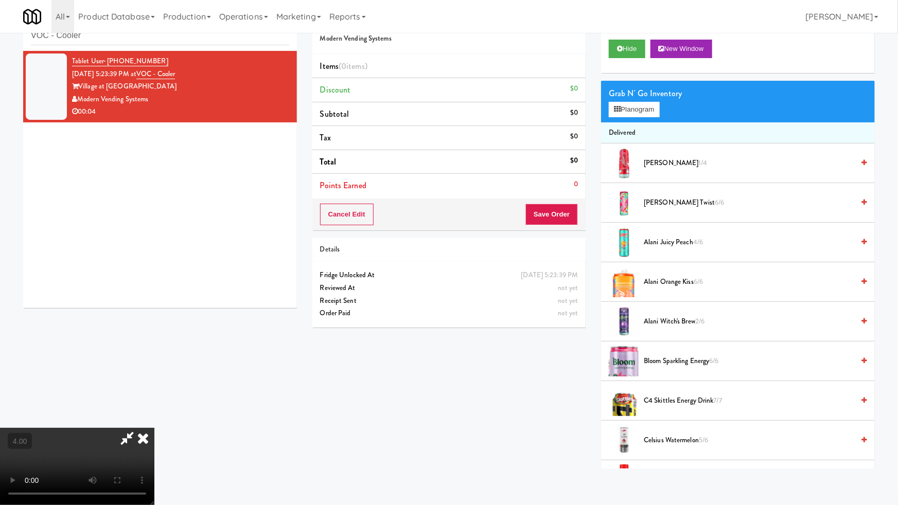
click at [154, 428] on video at bounding box center [77, 466] width 154 height 77
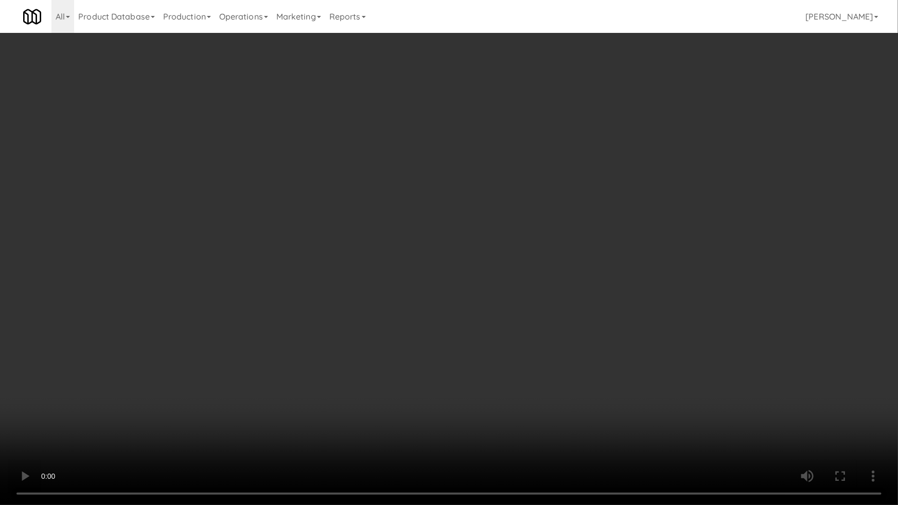
click at [269, 358] on video at bounding box center [449, 252] width 898 height 505
click at [305, 356] on video at bounding box center [449, 252] width 898 height 505
click at [516, 378] on video at bounding box center [449, 252] width 898 height 505
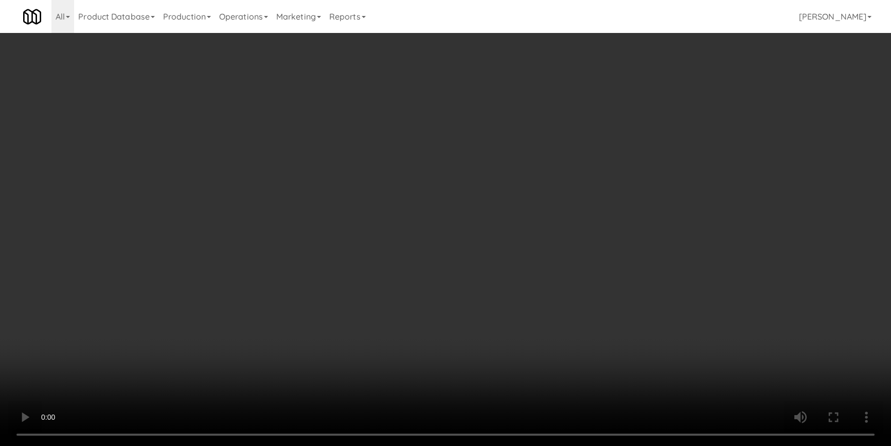
scroll to position [0, 0]
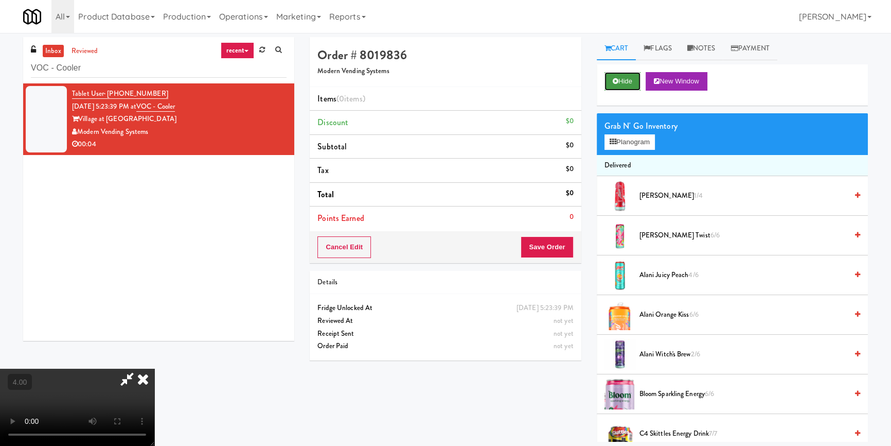
click at [618, 83] on button "Hide" at bounding box center [623, 81] width 36 height 19
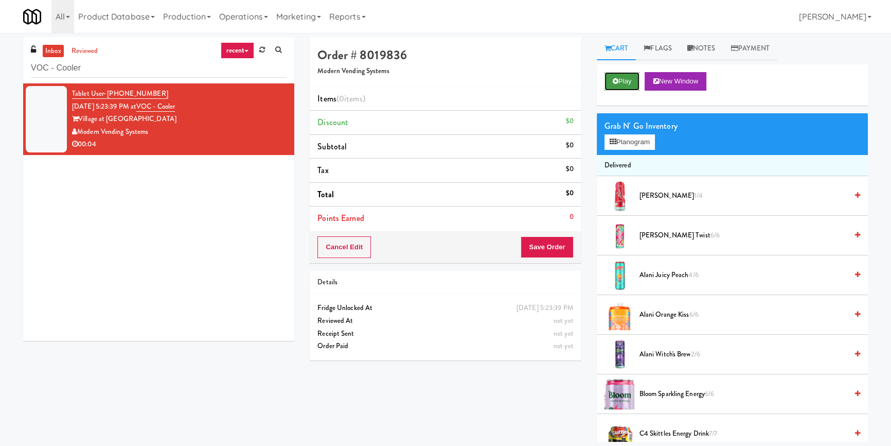
click at [618, 83] on button "Play" at bounding box center [622, 81] width 35 height 19
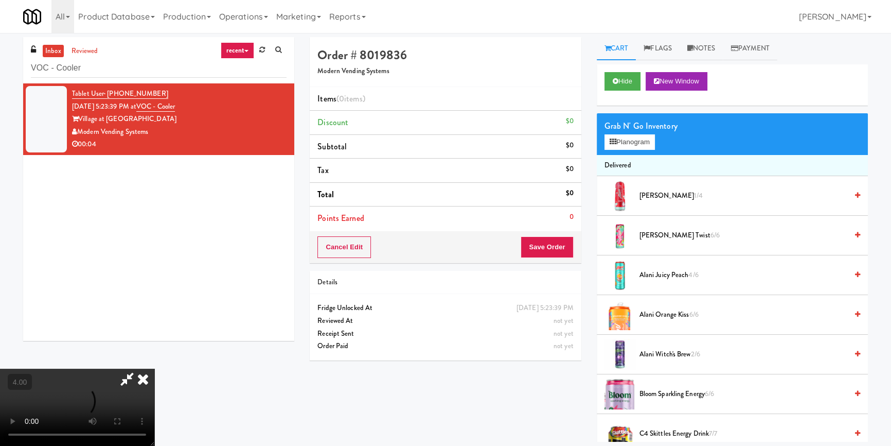
click at [154, 368] on video at bounding box center [77, 406] width 154 height 77
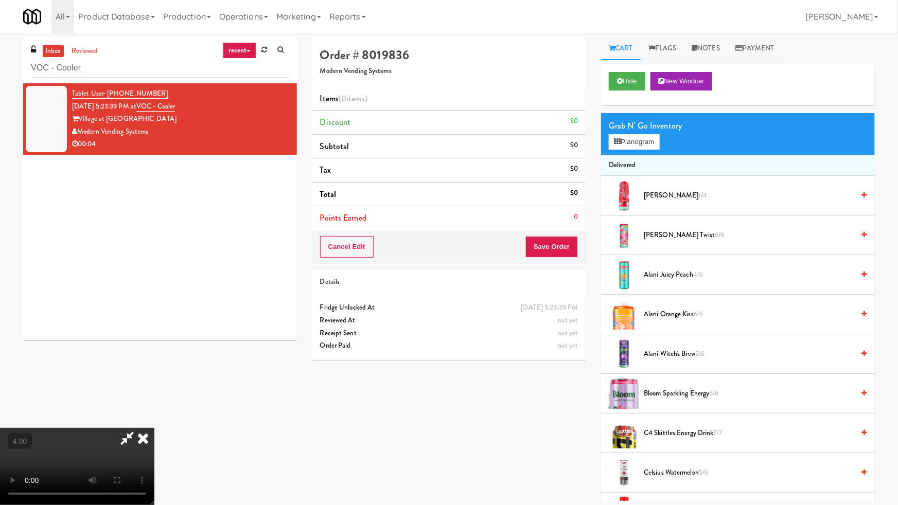
click at [154, 428] on video at bounding box center [77, 466] width 154 height 77
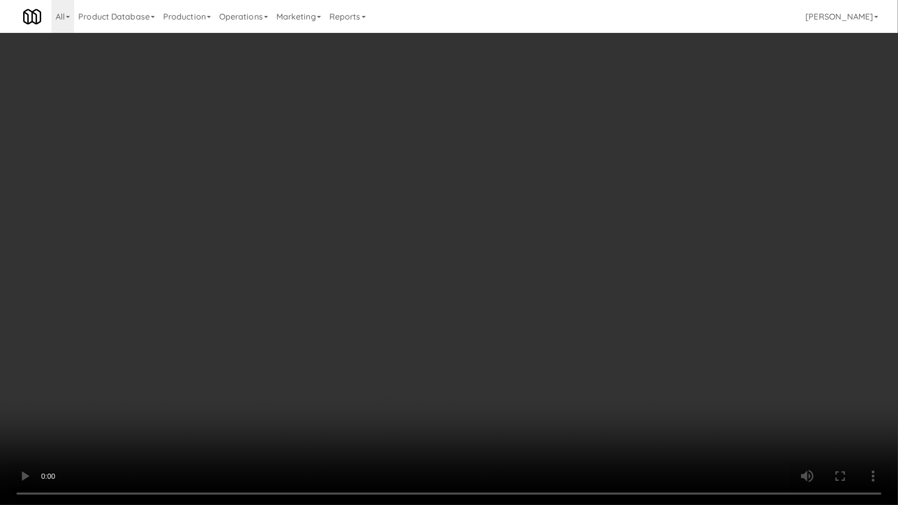
click at [327, 371] on video at bounding box center [449, 252] width 898 height 505
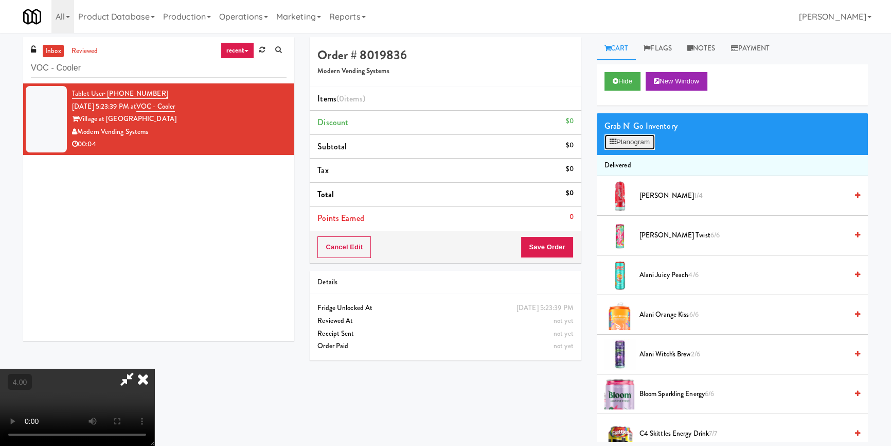
click at [631, 146] on button "Planogram" at bounding box center [630, 141] width 50 height 15
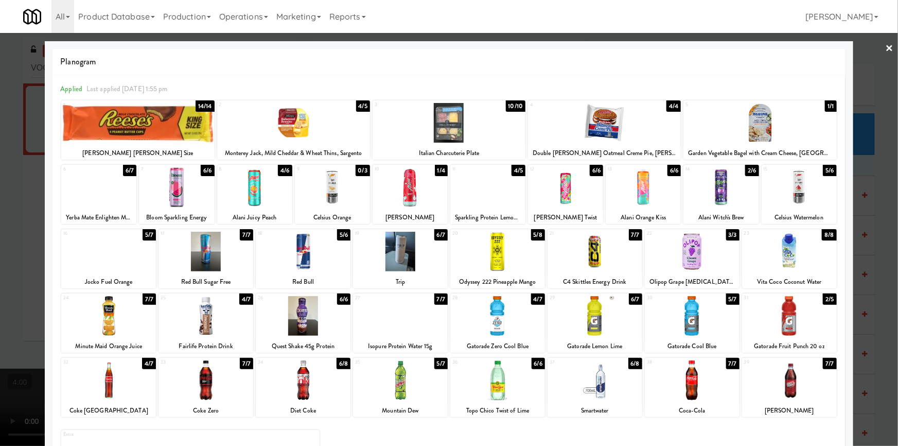
drag, startPoint x: 421, startPoint y: 205, endPoint x: 414, endPoint y: 205, distance: 7.2
click at [420, 205] on div at bounding box center [409, 187] width 75 height 40
drag, startPoint x: 0, startPoint y: 201, endPoint x: 328, endPoint y: 206, distance: 327.8
click at [0, 202] on div at bounding box center [449, 223] width 898 height 446
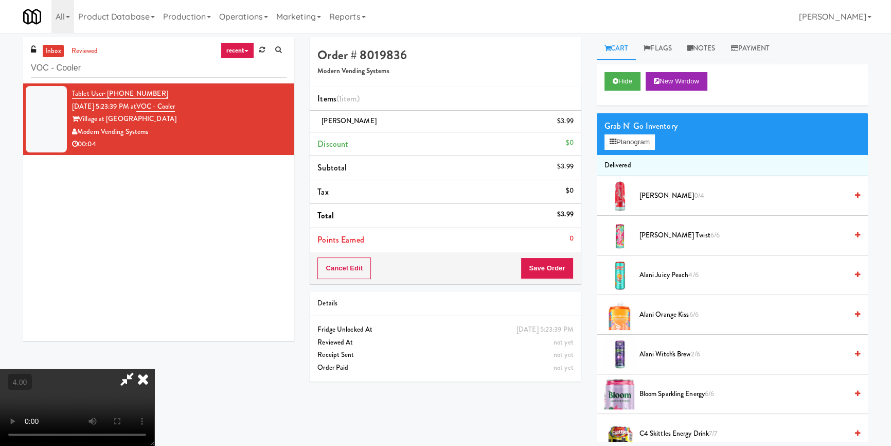
click at [154, 368] on icon at bounding box center [143, 378] width 23 height 21
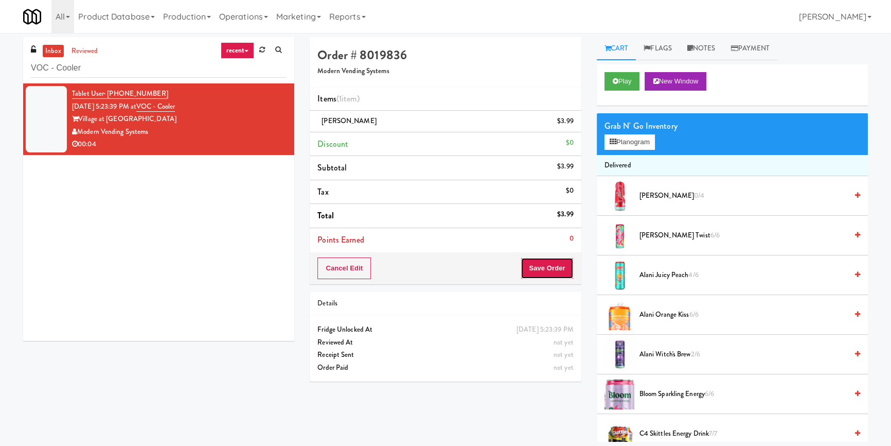
click at [531, 260] on button "Save Order" at bounding box center [547, 268] width 52 height 22
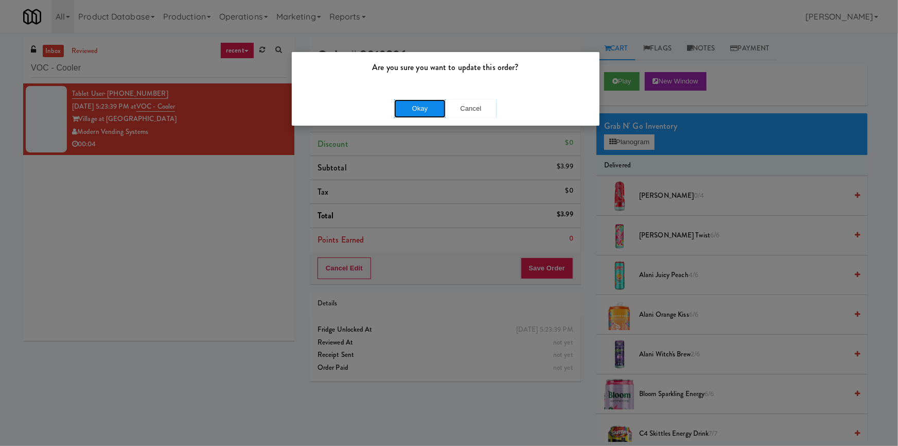
click at [419, 112] on button "Okay" at bounding box center [419, 108] width 51 height 19
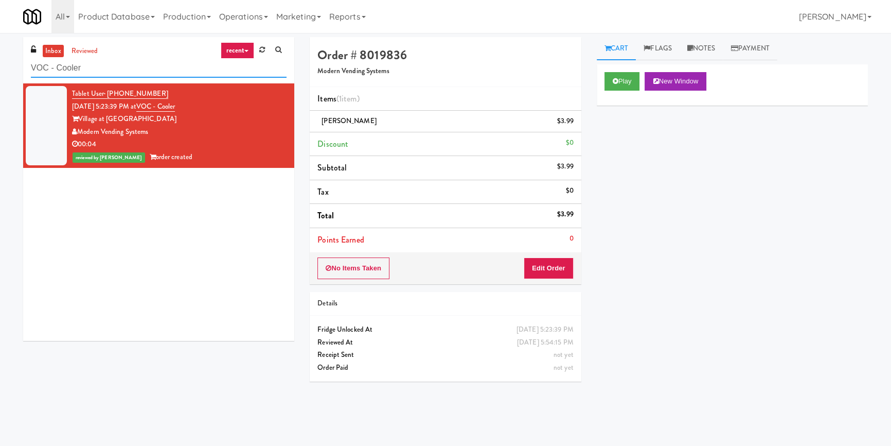
drag, startPoint x: 54, startPoint y: 66, endPoint x: 0, endPoint y: 66, distance: 53.5
click at [0, 66] on div "inbox reviewed recent all unclear take inventory issue suspicious failed recent…" at bounding box center [445, 239] width 891 height 404
paste input "Commons - Combo"
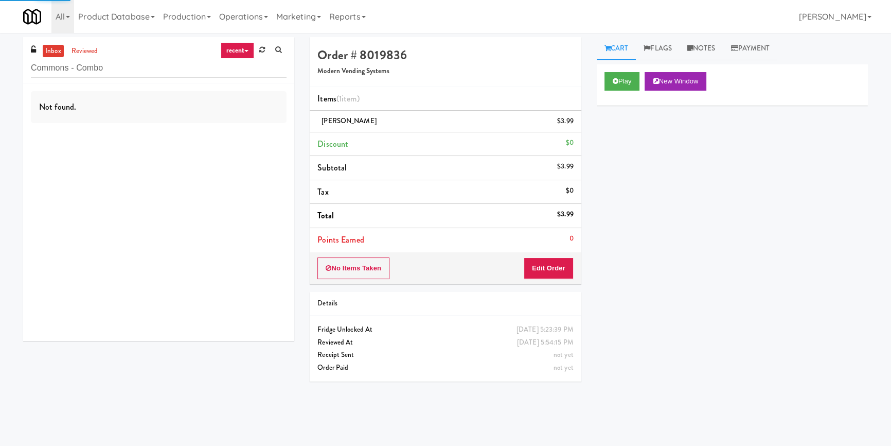
click at [208, 140] on div "Not found." at bounding box center [158, 211] width 271 height 257
drag, startPoint x: 216, startPoint y: 134, endPoint x: 232, endPoint y: 130, distance: 16.6
click at [216, 134] on div "Not found." at bounding box center [158, 211] width 271 height 257
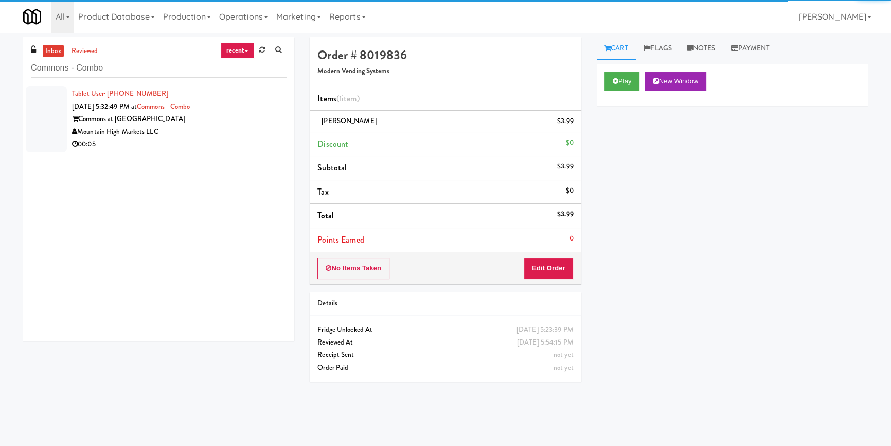
drag, startPoint x: 232, startPoint y: 130, endPoint x: 241, endPoint y: 127, distance: 10.1
click at [237, 128] on div "Mountain High Markets LLC" at bounding box center [179, 132] width 215 height 13
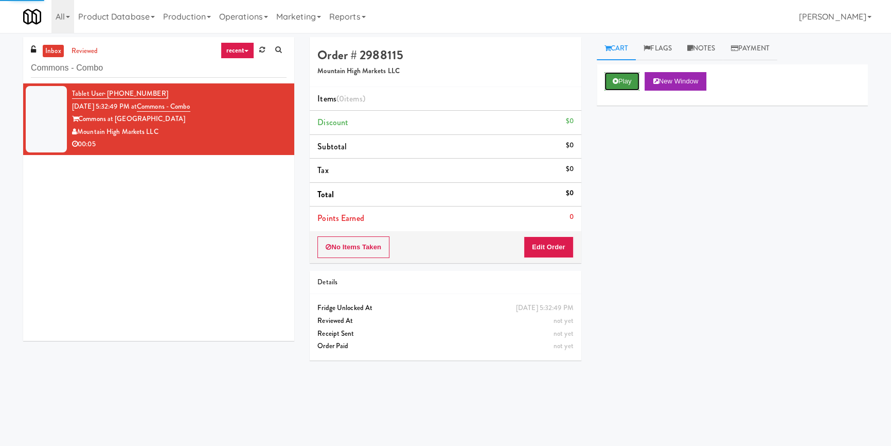
click at [628, 82] on button "Play" at bounding box center [622, 81] width 35 height 19
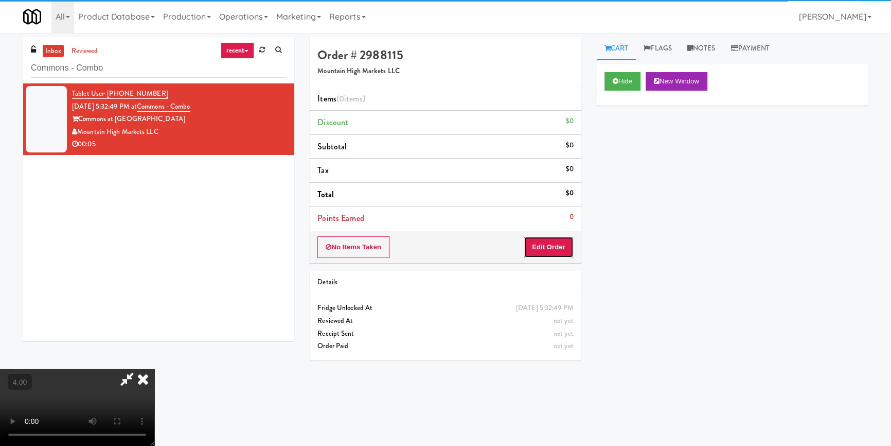
click at [549, 254] on button "Edit Order" at bounding box center [549, 247] width 50 height 22
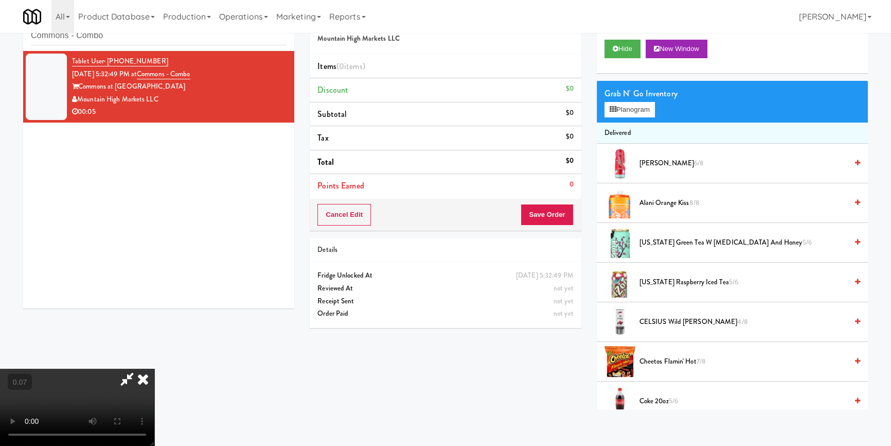
scroll to position [144, 0]
click at [627, 109] on button "Planogram" at bounding box center [630, 109] width 50 height 15
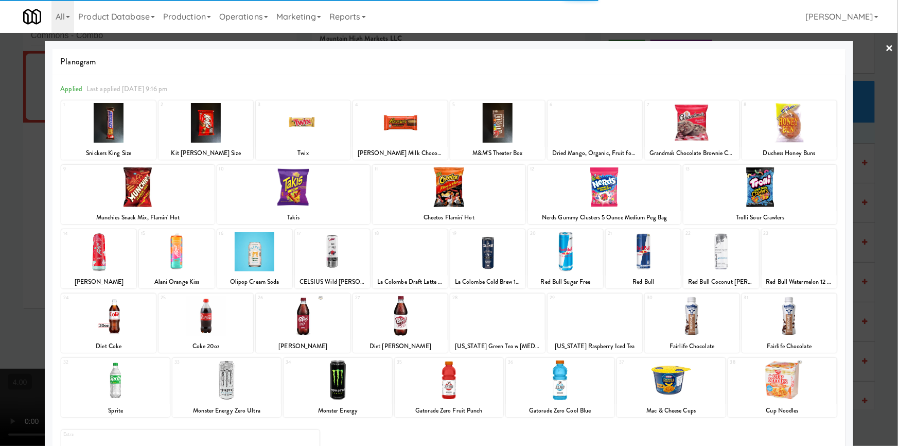
click at [118, 316] on div at bounding box center [108, 316] width 95 height 40
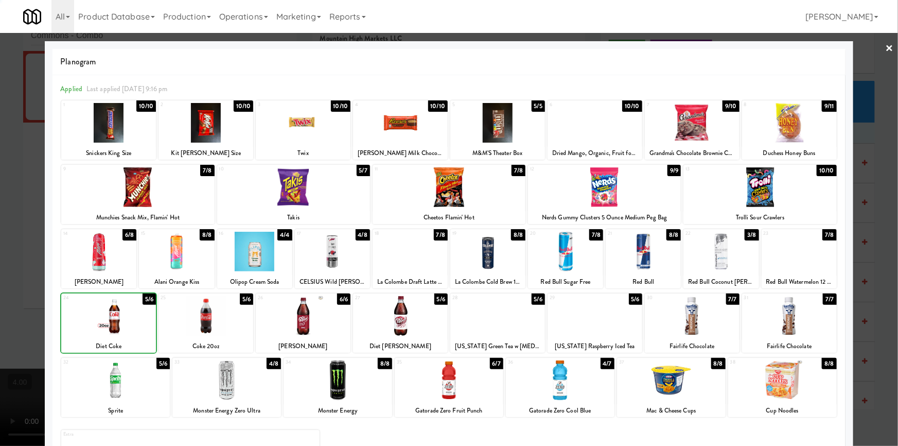
drag, startPoint x: 0, startPoint y: 251, endPoint x: 17, endPoint y: 253, distance: 17.6
click at [6, 252] on div at bounding box center [449, 223] width 898 height 446
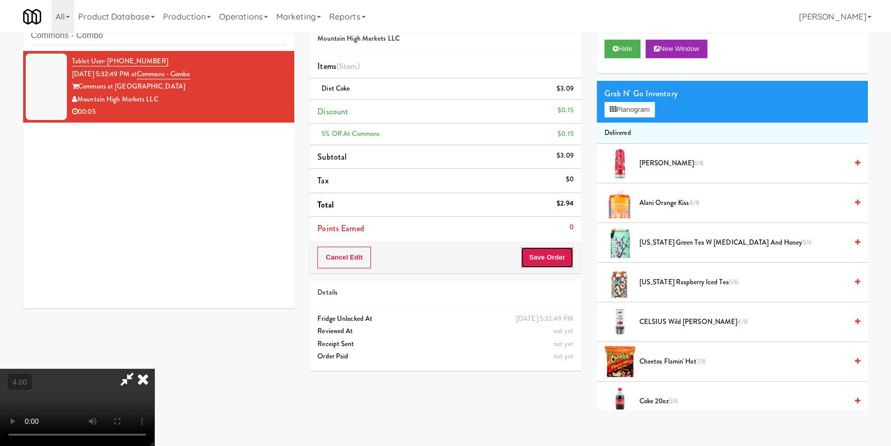
click at [543, 250] on button "Save Order" at bounding box center [547, 257] width 52 height 22
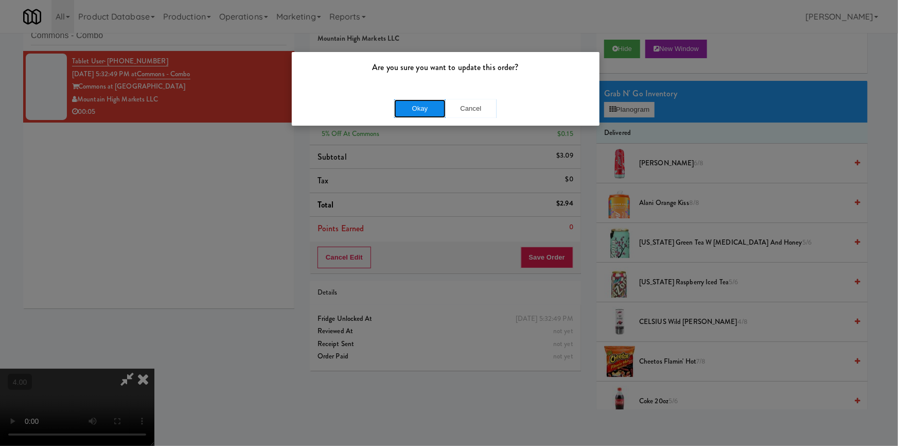
drag, startPoint x: 412, startPoint y: 106, endPoint x: 403, endPoint y: 95, distance: 14.0
click at [412, 106] on button "Okay" at bounding box center [419, 108] width 51 height 19
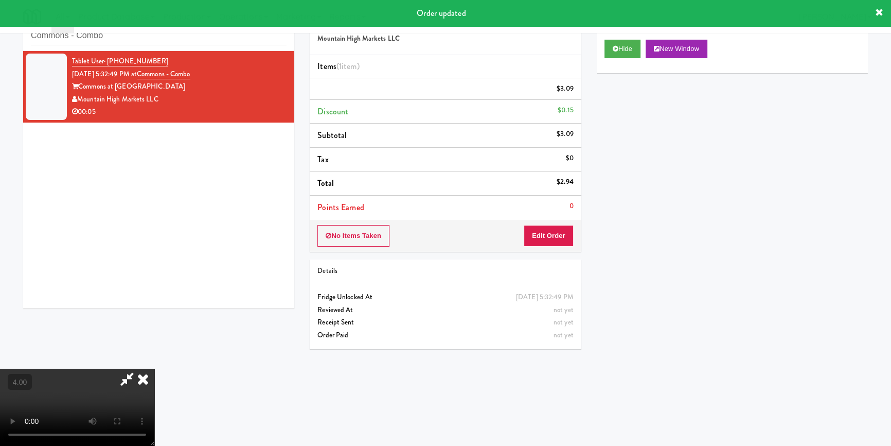
scroll to position [0, 0]
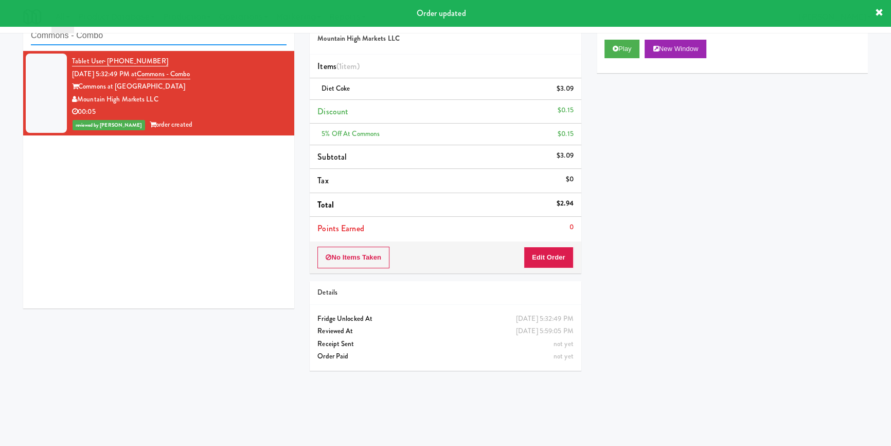
paste input "Aubreys Landing - Cooler - Sol"
drag, startPoint x: 70, startPoint y: 37, endPoint x: 0, endPoint y: 37, distance: 70.5
click at [0, 37] on div "inbox reviewed recent all unclear take inventory issue suspicious failed recent…" at bounding box center [445, 207] width 891 height 404
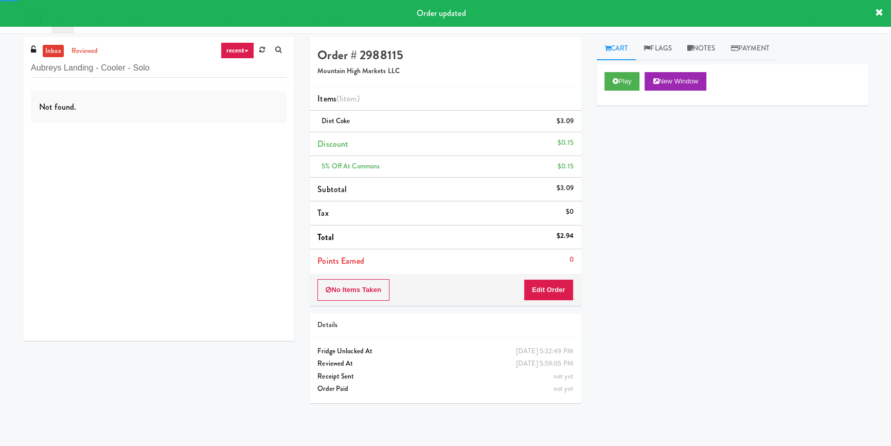
click at [211, 134] on div "Not found." at bounding box center [158, 211] width 271 height 257
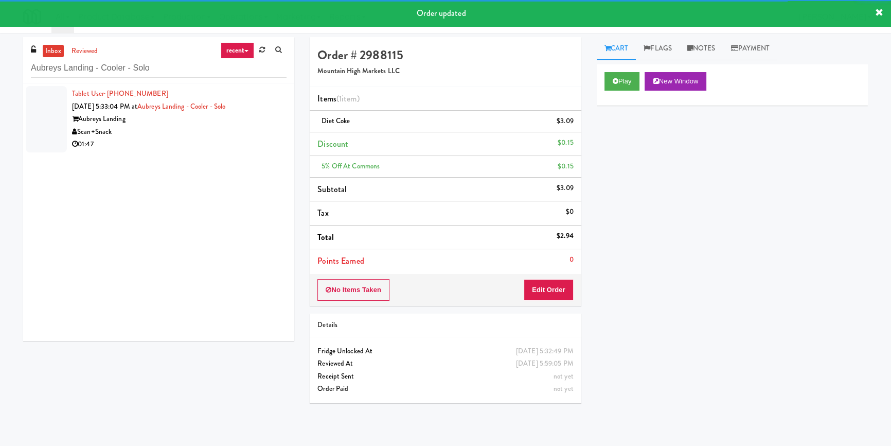
click at [215, 132] on div "Scan+Snack" at bounding box center [179, 132] width 215 height 13
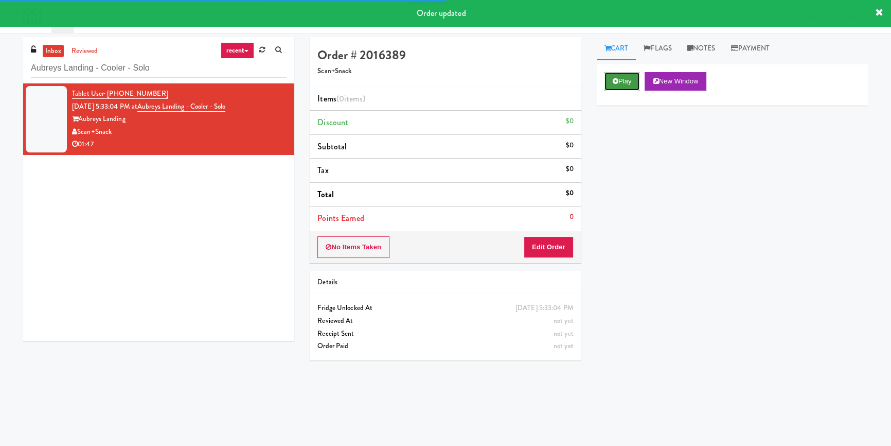
click at [622, 84] on button "Play" at bounding box center [622, 81] width 35 height 19
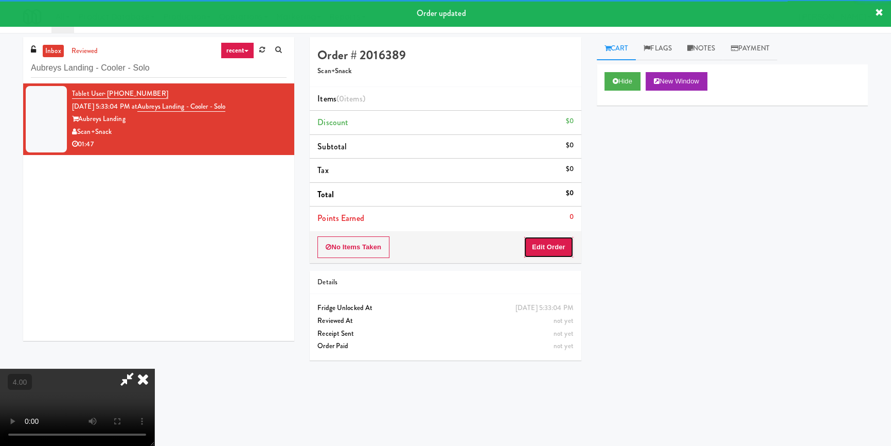
click at [566, 241] on button "Edit Order" at bounding box center [549, 247] width 50 height 22
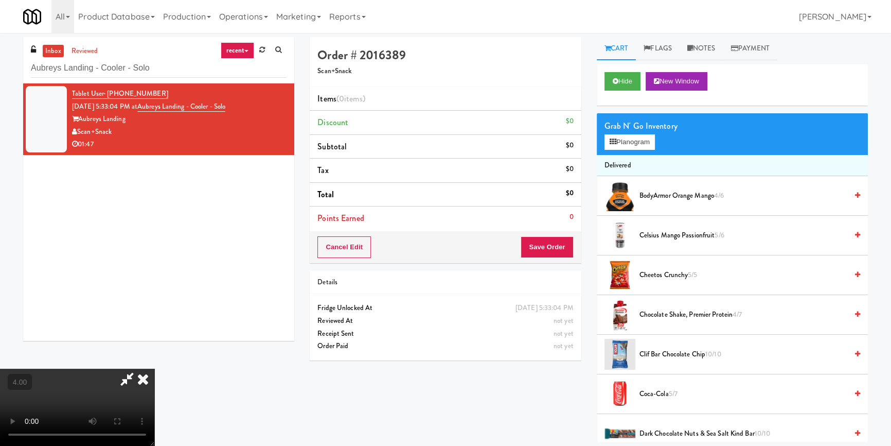
click at [154, 368] on video at bounding box center [77, 406] width 154 height 77
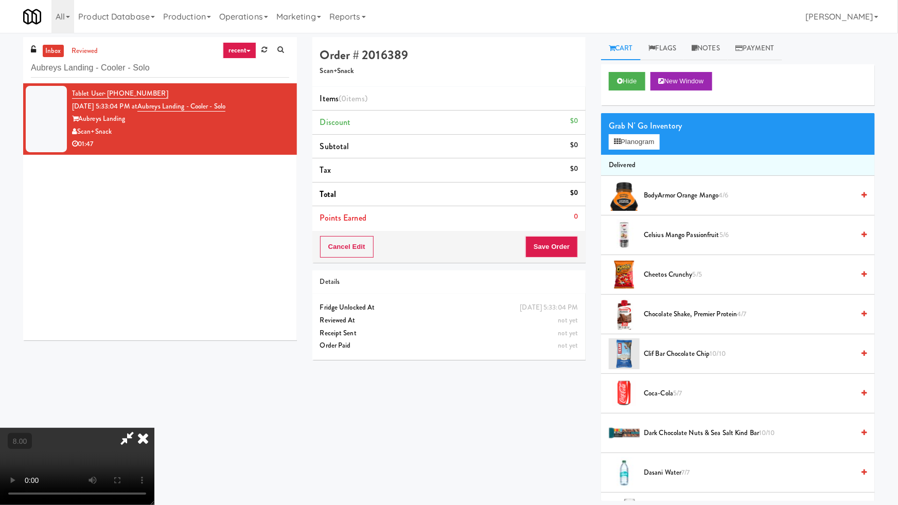
click at [154, 428] on video at bounding box center [77, 466] width 154 height 77
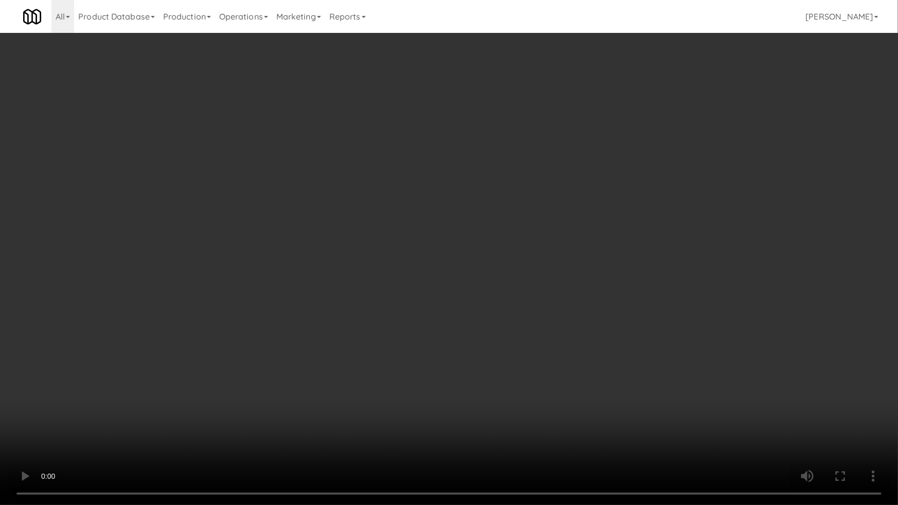
click at [429, 415] on video at bounding box center [449, 252] width 898 height 505
click at [484, 396] on video at bounding box center [449, 252] width 898 height 505
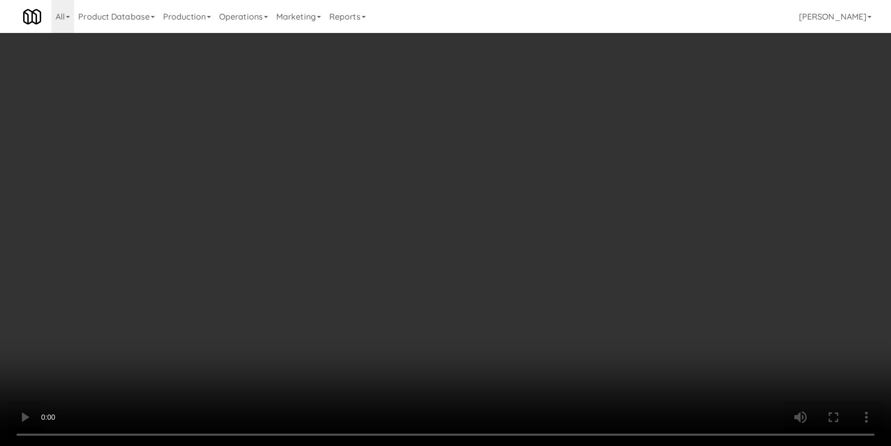
click at [645, 152] on div "Grab N' Go Inventory Planogram" at bounding box center [732, 134] width 271 height 42
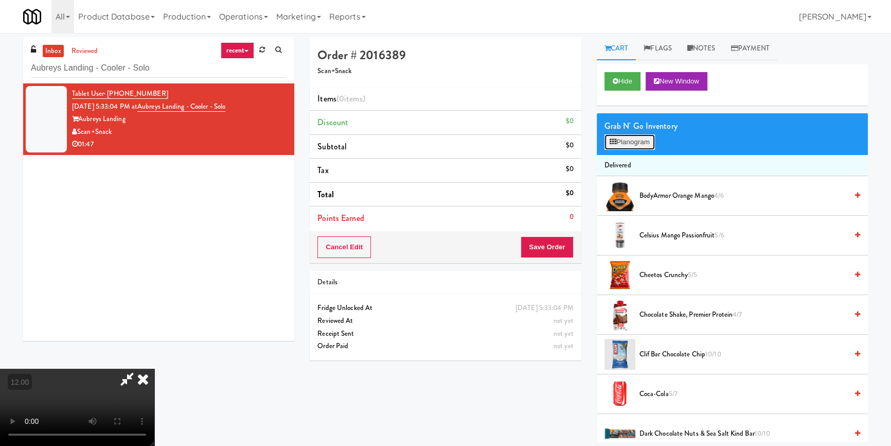
click at [642, 145] on button "Planogram" at bounding box center [630, 141] width 50 height 15
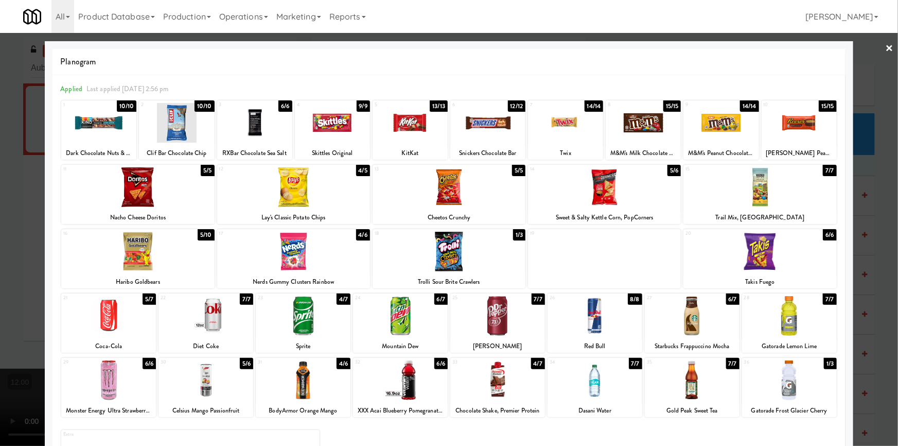
click at [779, 401] on div "36 1/3 Gatorade Frost Glacier Cherry" at bounding box center [789, 387] width 95 height 59
drag, startPoint x: 766, startPoint y: 434, endPoint x: 767, endPoint y: 424, distance: 9.8
click at [856, 365] on div at bounding box center [449, 223] width 898 height 446
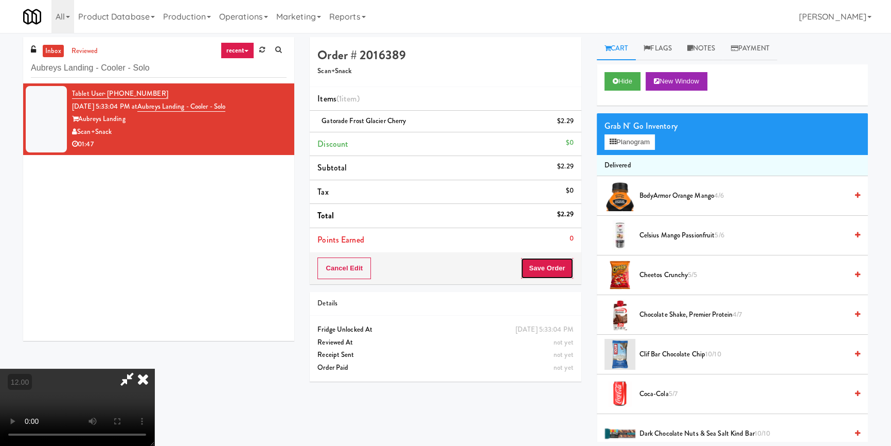
drag, startPoint x: 564, startPoint y: 273, endPoint x: 547, endPoint y: 266, distance: 18.2
click at [561, 273] on button "Save Order" at bounding box center [547, 268] width 52 height 22
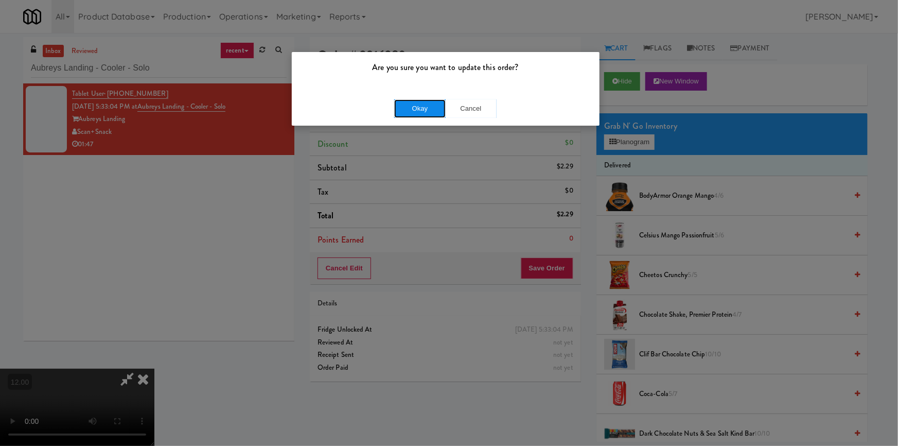
click at [418, 113] on button "Okay" at bounding box center [419, 108] width 51 height 19
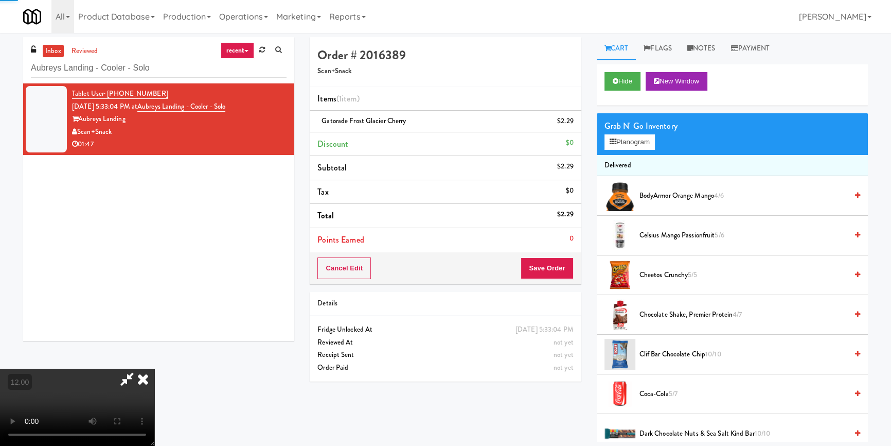
click at [154, 368] on icon at bounding box center [143, 378] width 23 height 21
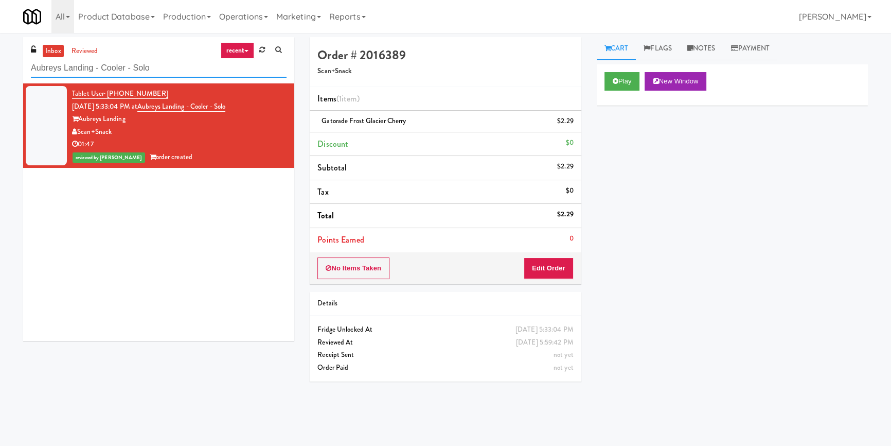
paste input "Cityline- Fridge- Right"
drag, startPoint x: 164, startPoint y: 71, endPoint x: 0, endPoint y: 74, distance: 164.1
click at [0, 74] on div "inbox reviewed recent all unclear take inventory issue suspicious failed recent…" at bounding box center [445, 239] width 891 height 404
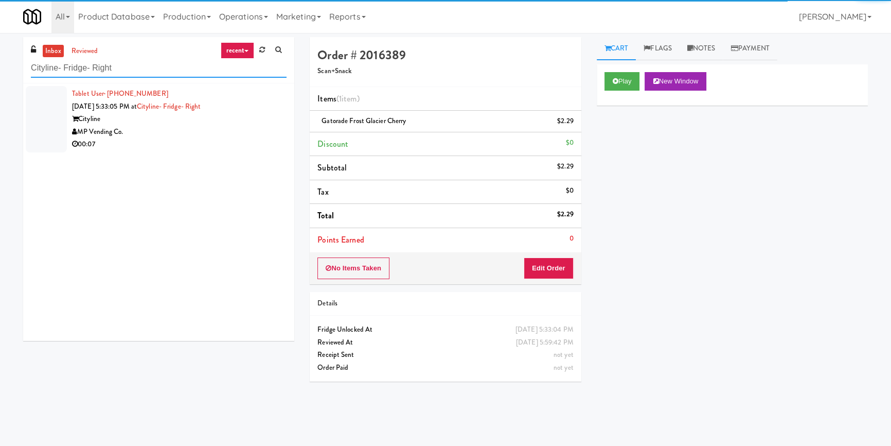
type input "Cityline- Fridge- Right"
click at [225, 126] on div "MP Vending Co." at bounding box center [179, 132] width 215 height 13
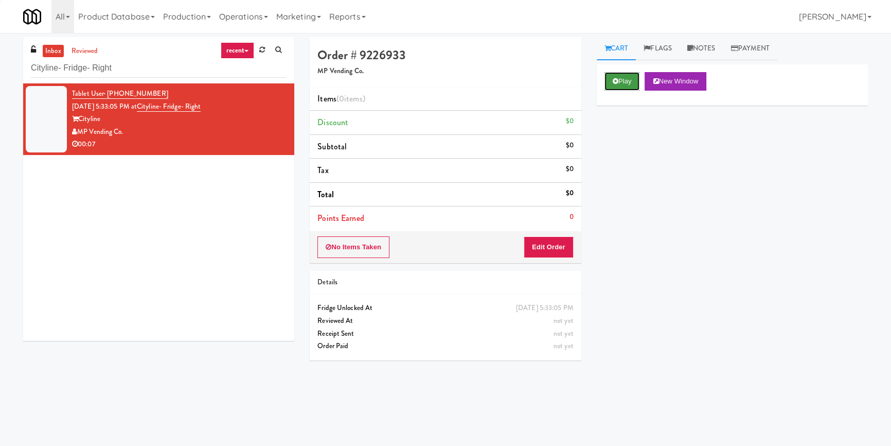
click at [606, 81] on button "Play" at bounding box center [622, 81] width 35 height 19
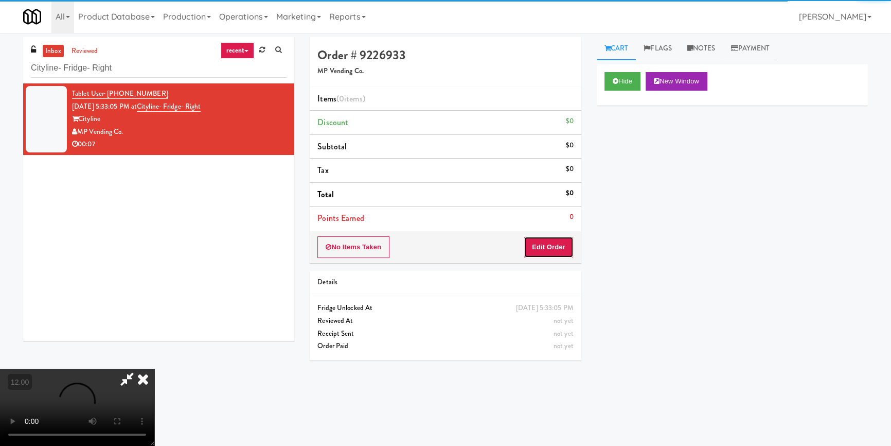
click at [547, 246] on button "Edit Order" at bounding box center [549, 247] width 50 height 22
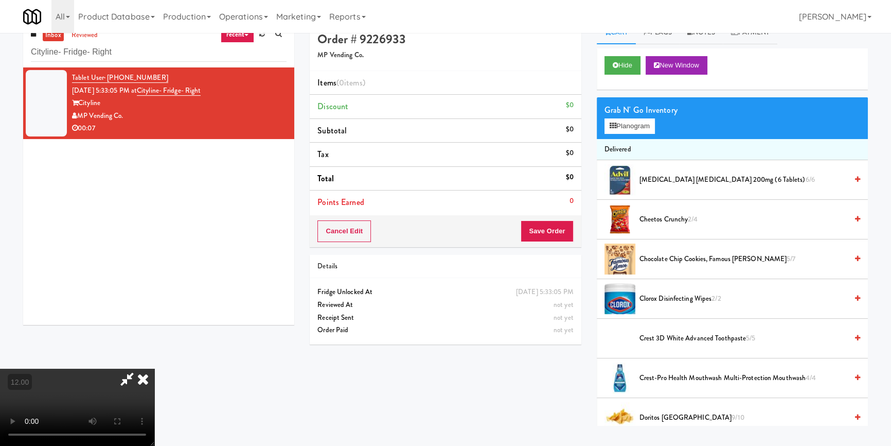
scroll to position [32, 0]
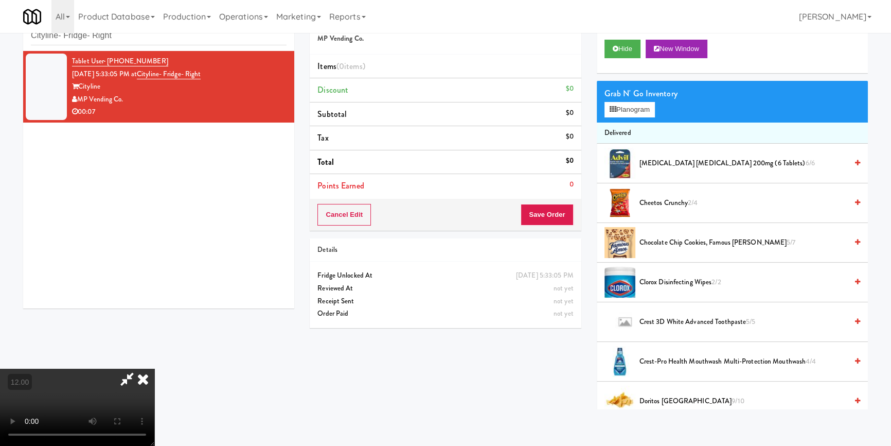
click at [134, 368] on video at bounding box center [77, 406] width 154 height 77
drag, startPoint x: 134, startPoint y: 360, endPoint x: 143, endPoint y: 401, distance: 42.2
click at [137, 368] on video at bounding box center [77, 406] width 154 height 77
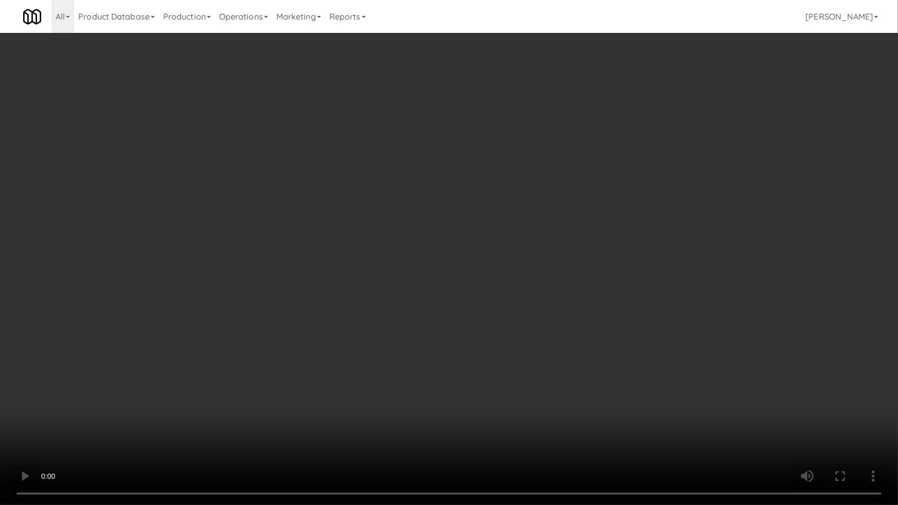
click at [140, 443] on video at bounding box center [449, 252] width 898 height 505
click at [141, 441] on video at bounding box center [449, 252] width 898 height 505
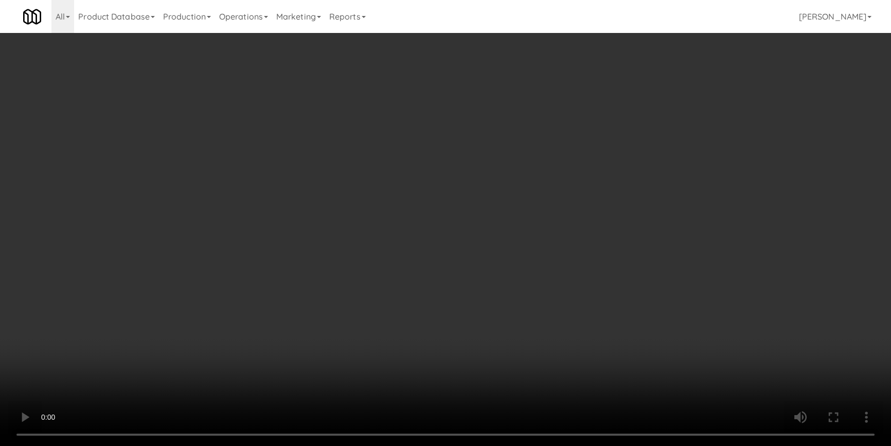
click at [157, 386] on video at bounding box center [445, 223] width 891 height 446
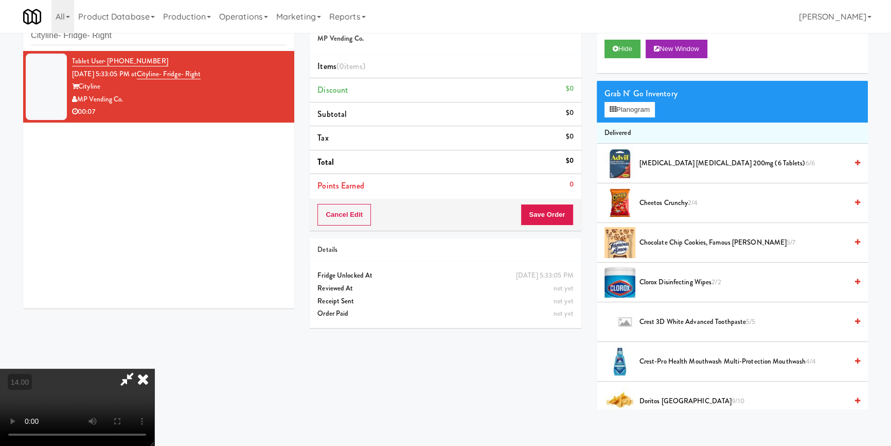
click at [154, 378] on video at bounding box center [77, 406] width 154 height 77
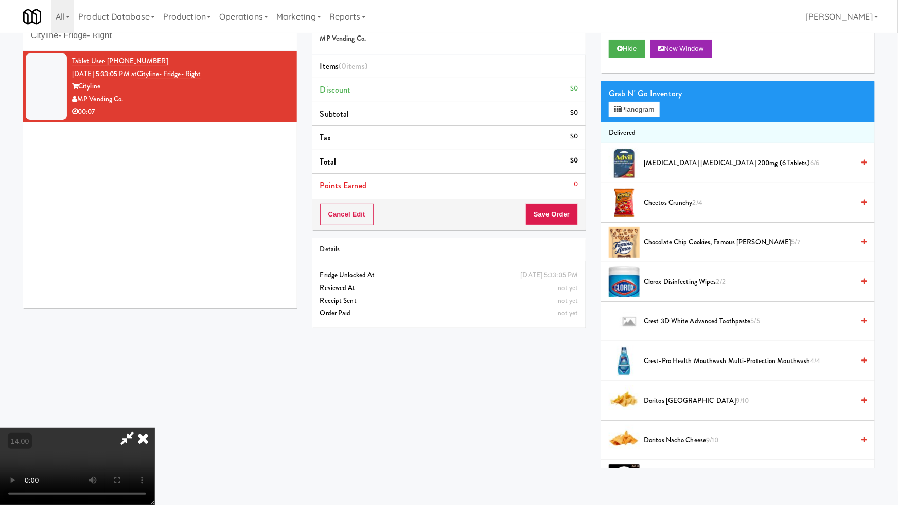
click at [154, 428] on video at bounding box center [77, 466] width 154 height 77
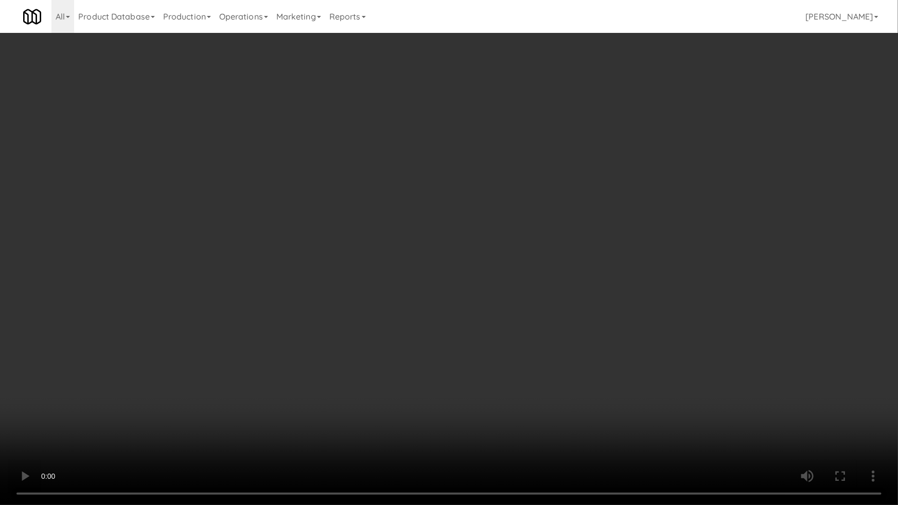
click at [246, 381] on video at bounding box center [449, 252] width 898 height 505
click at [314, 373] on video at bounding box center [449, 252] width 898 height 505
click at [316, 374] on video at bounding box center [449, 252] width 898 height 505
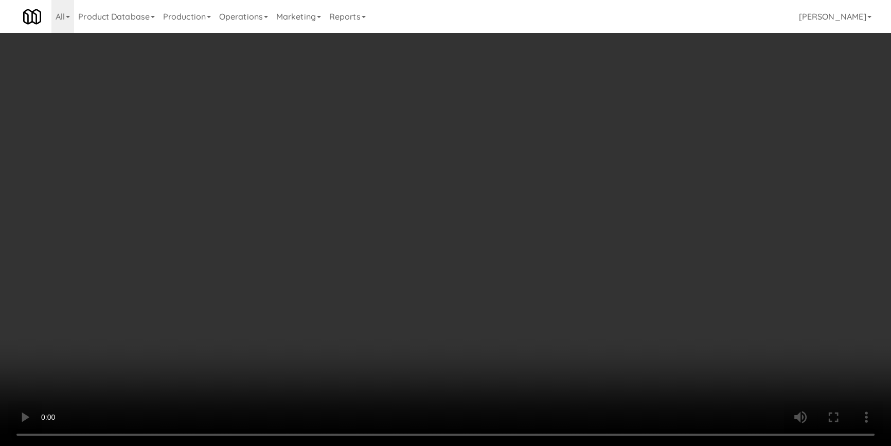
click at [318, 333] on video at bounding box center [445, 223] width 891 height 446
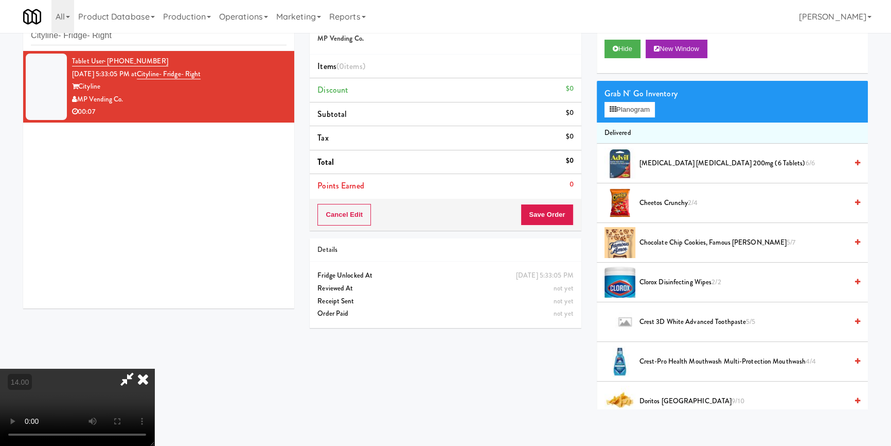
click at [154, 368] on video at bounding box center [77, 406] width 154 height 77
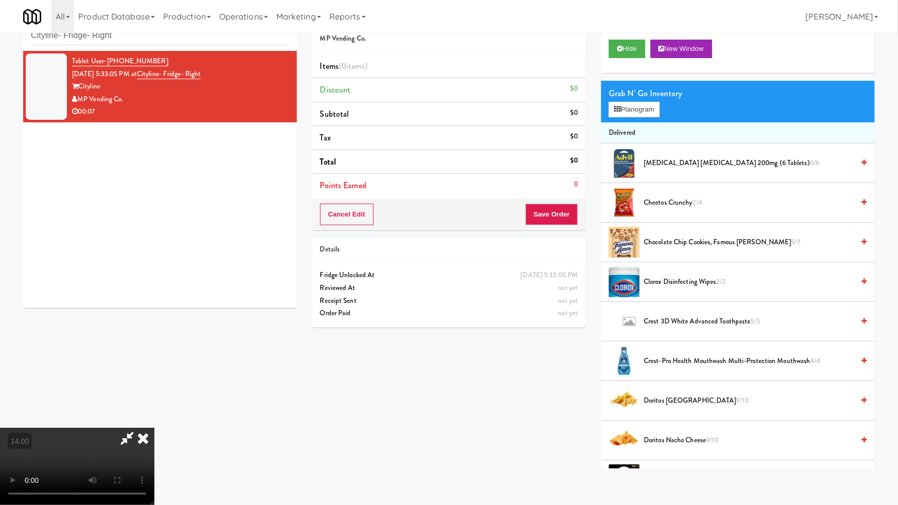
click at [139, 438] on video at bounding box center [77, 466] width 154 height 77
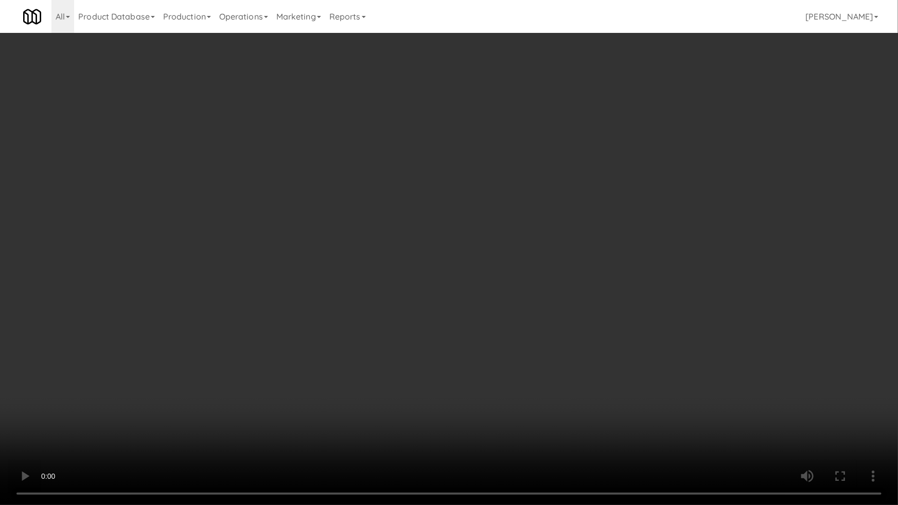
click at [178, 434] on video at bounding box center [449, 252] width 898 height 505
click at [191, 419] on video at bounding box center [449, 252] width 898 height 505
click at [379, 369] on video at bounding box center [449, 252] width 898 height 505
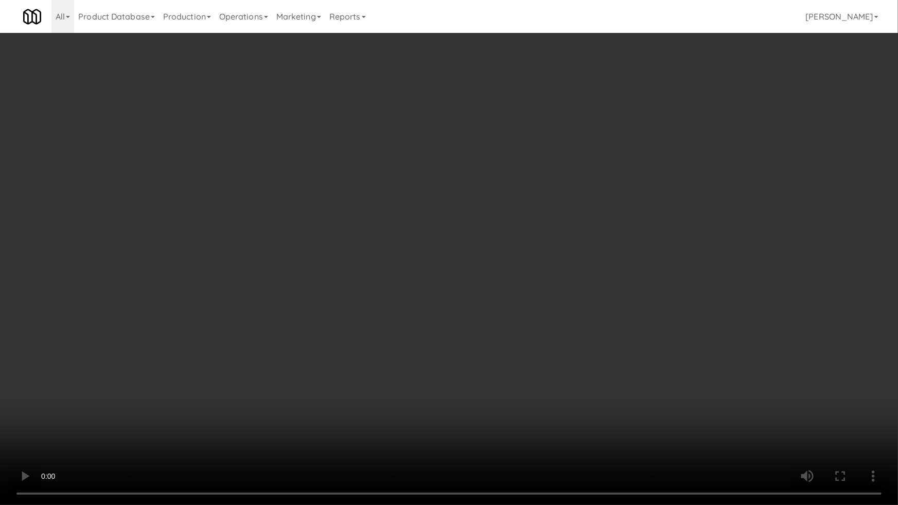
click at [379, 369] on video at bounding box center [449, 252] width 898 height 505
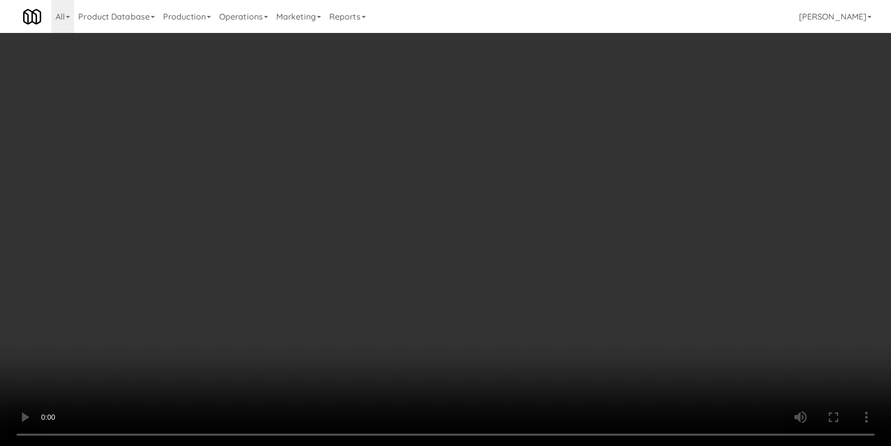
scroll to position [0, 0]
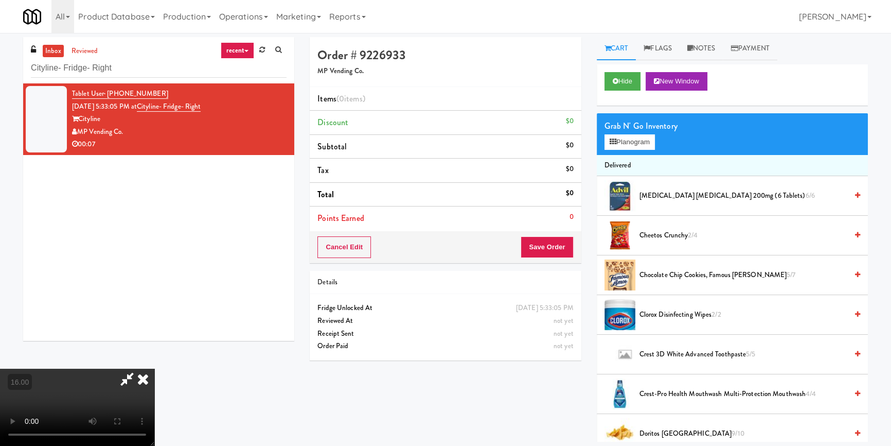
click at [154, 368] on icon at bounding box center [143, 378] width 23 height 21
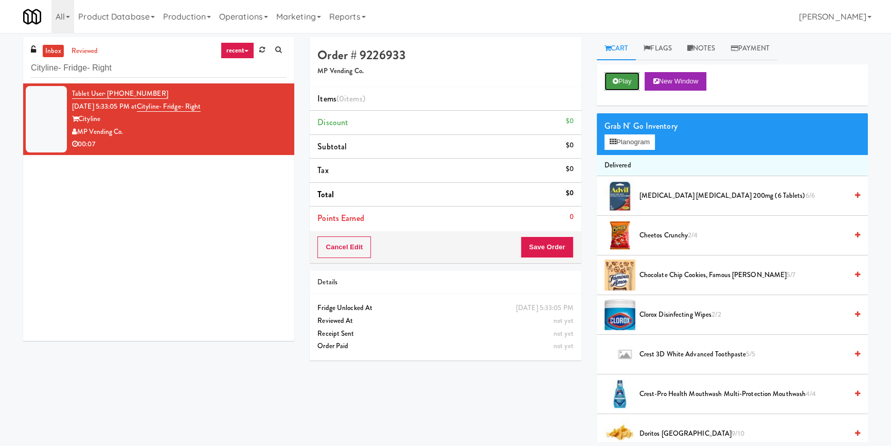
click at [624, 78] on button "Play" at bounding box center [622, 81] width 35 height 19
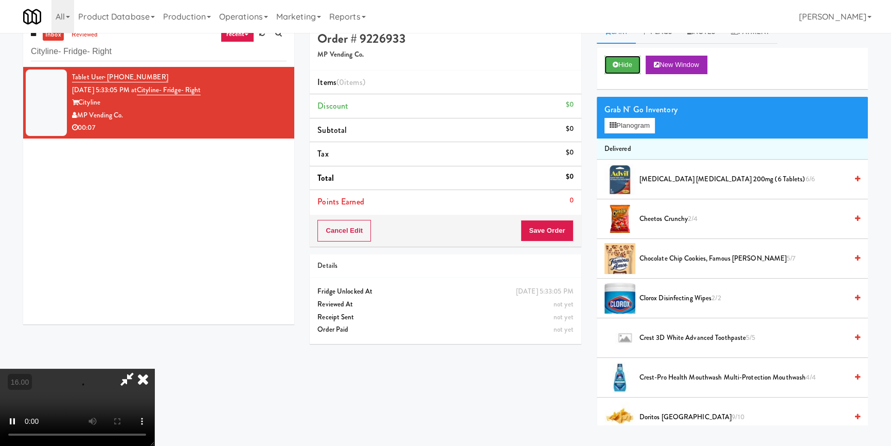
scroll to position [32, 0]
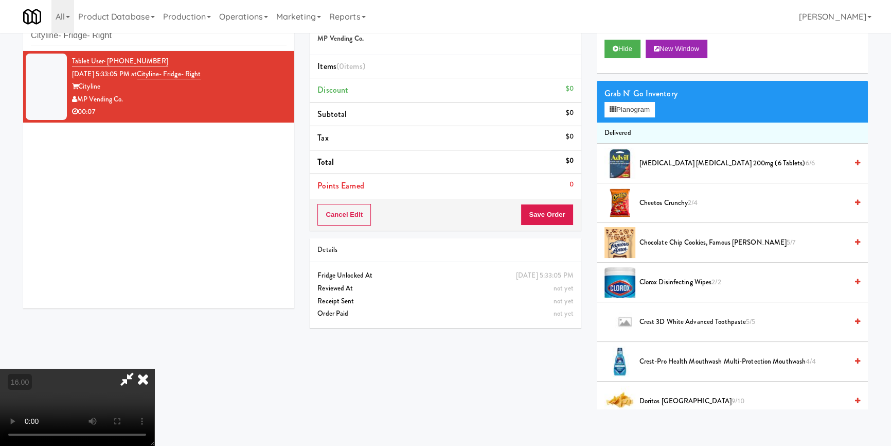
click at [154, 373] on video at bounding box center [77, 406] width 154 height 77
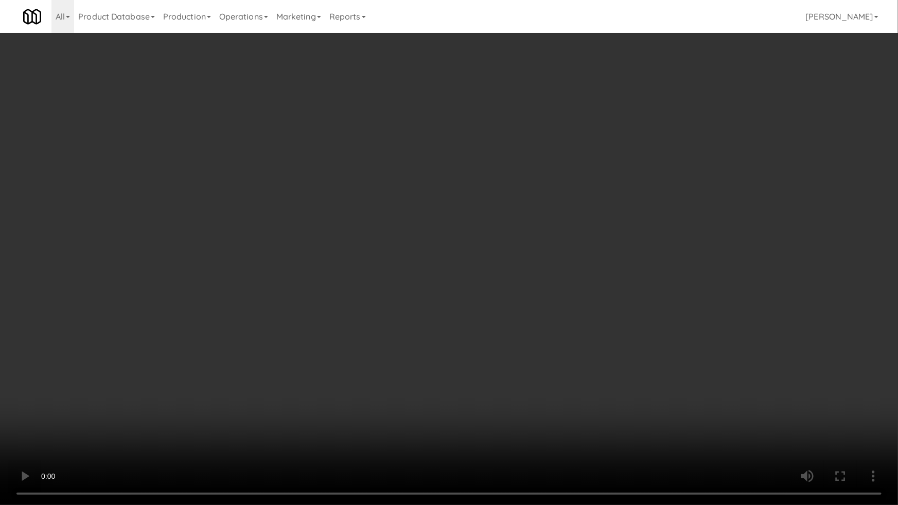
click at [123, 416] on video at bounding box center [449, 252] width 898 height 505
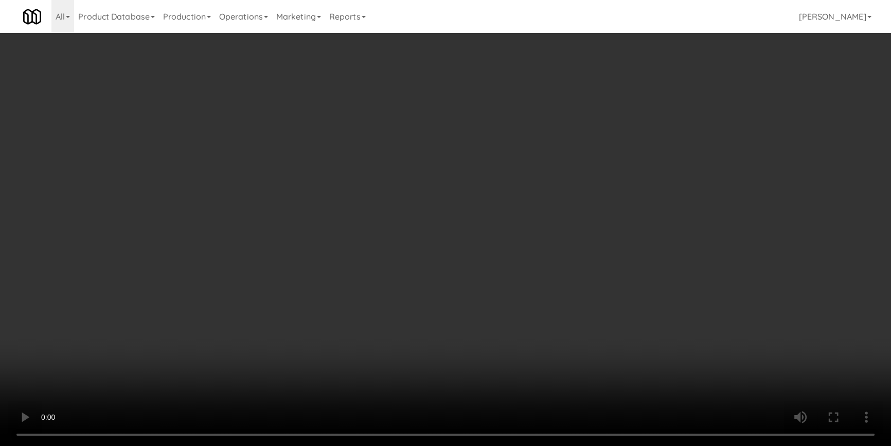
scroll to position [0, 0]
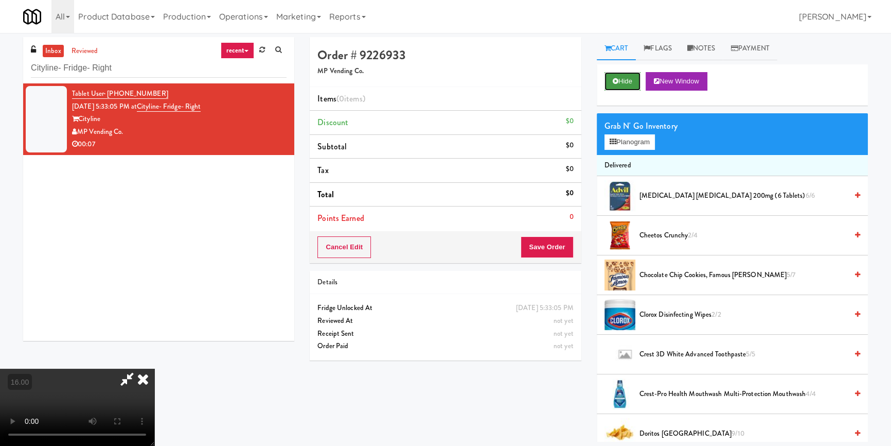
click at [628, 79] on button "Hide" at bounding box center [623, 81] width 36 height 19
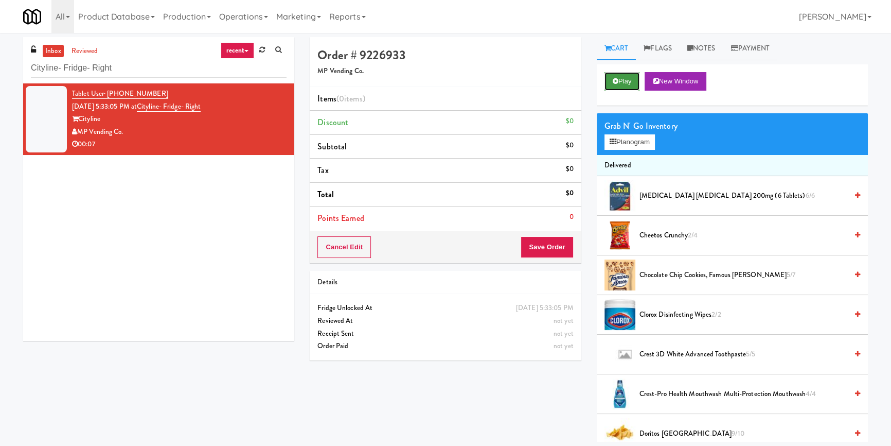
click at [628, 79] on button "Play" at bounding box center [622, 81] width 35 height 19
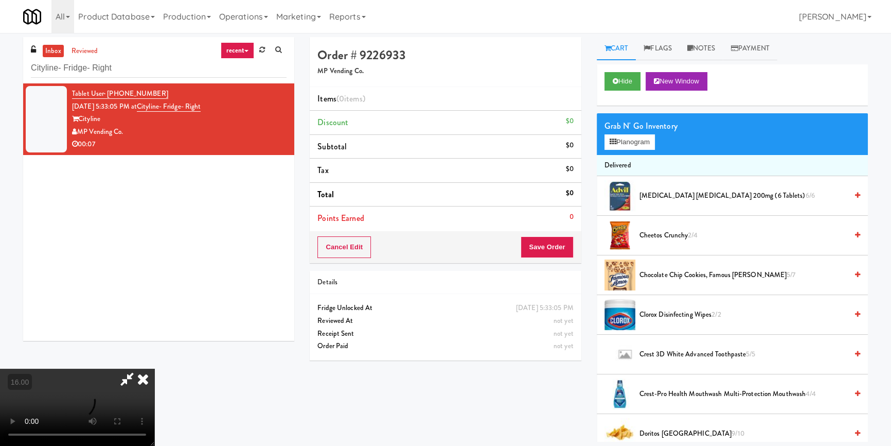
click at [154, 371] on video at bounding box center [77, 406] width 154 height 77
click at [154, 368] on video at bounding box center [77, 406] width 154 height 77
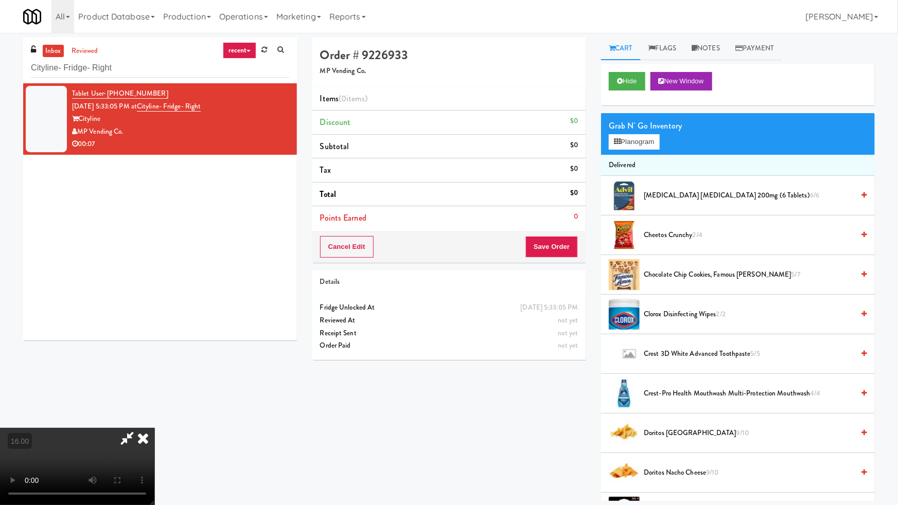
click at [154, 428] on video at bounding box center [77, 466] width 154 height 77
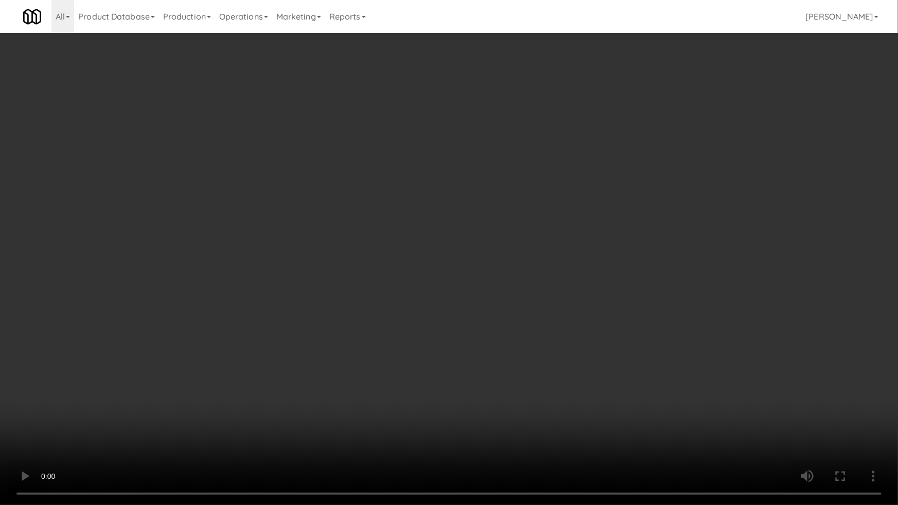
click at [405, 417] on video at bounding box center [449, 252] width 898 height 505
click at [373, 386] on video at bounding box center [449, 252] width 898 height 505
click at [128, 441] on video at bounding box center [449, 252] width 898 height 505
click at [368, 436] on video at bounding box center [449, 252] width 898 height 505
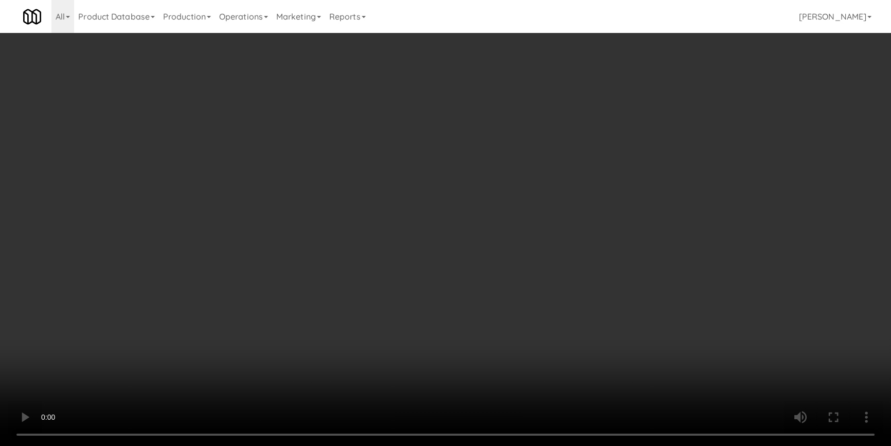
click at [241, 379] on video at bounding box center [445, 223] width 891 height 446
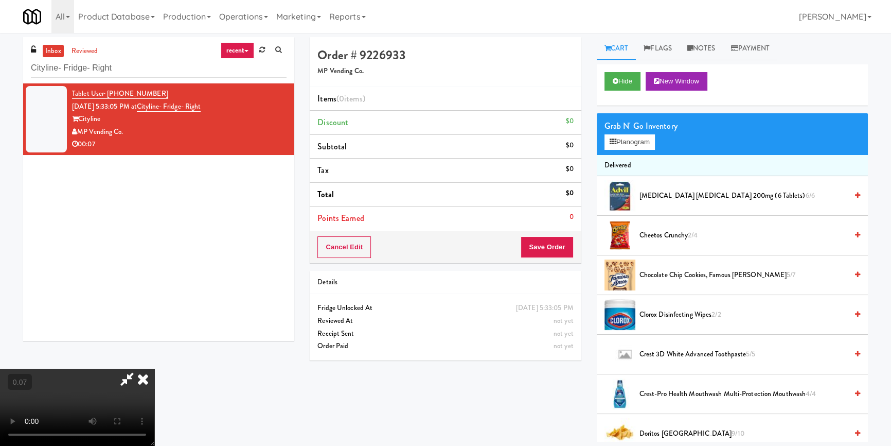
click at [154, 401] on video at bounding box center [77, 406] width 154 height 77
click at [154, 383] on video at bounding box center [77, 406] width 154 height 77
click at [154, 422] on video at bounding box center [77, 406] width 154 height 77
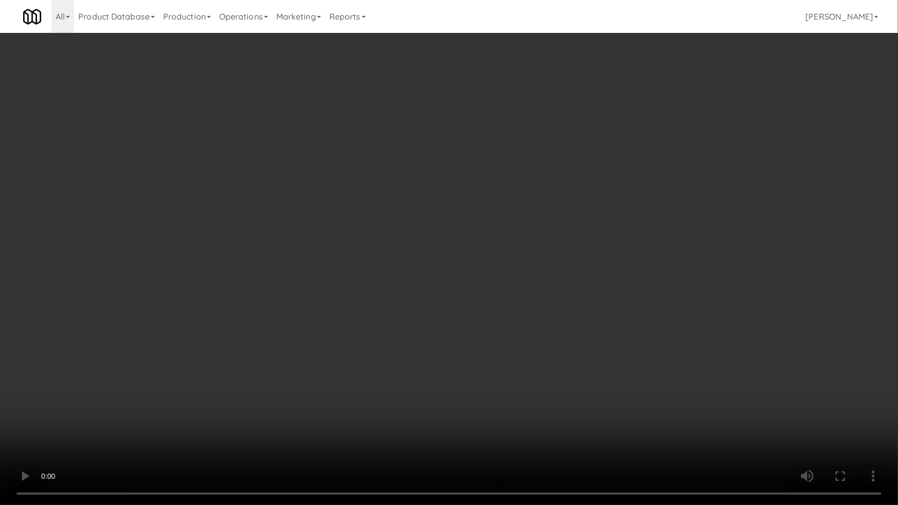
click at [231, 419] on video at bounding box center [449, 252] width 898 height 505
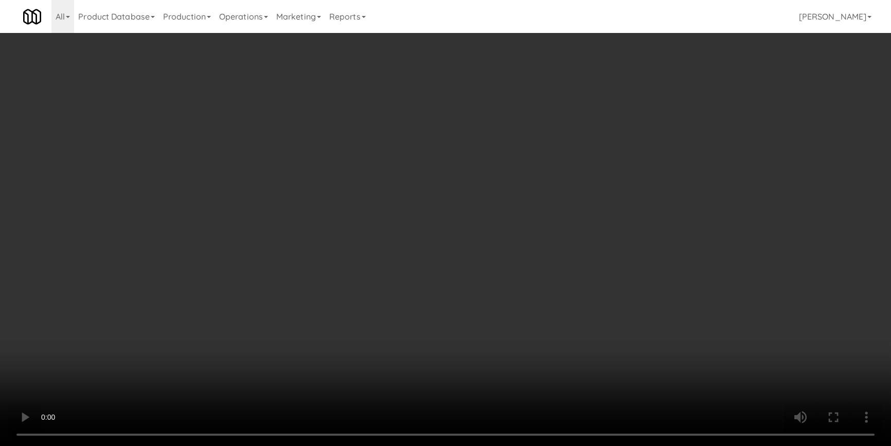
click at [147, 387] on video at bounding box center [445, 223] width 891 height 446
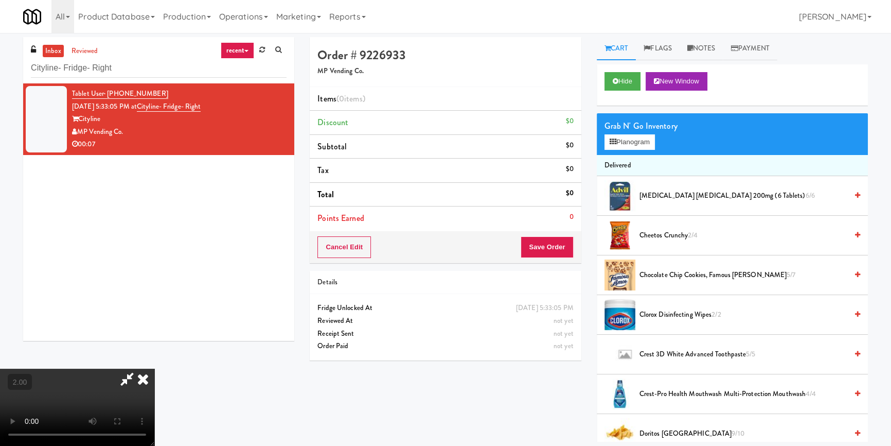
click at [154, 368] on video at bounding box center [77, 406] width 154 height 77
click at [154, 398] on video at bounding box center [77, 406] width 154 height 77
click at [154, 374] on video at bounding box center [77, 406] width 154 height 77
click at [613, 144] on icon at bounding box center [613, 141] width 7 height 7
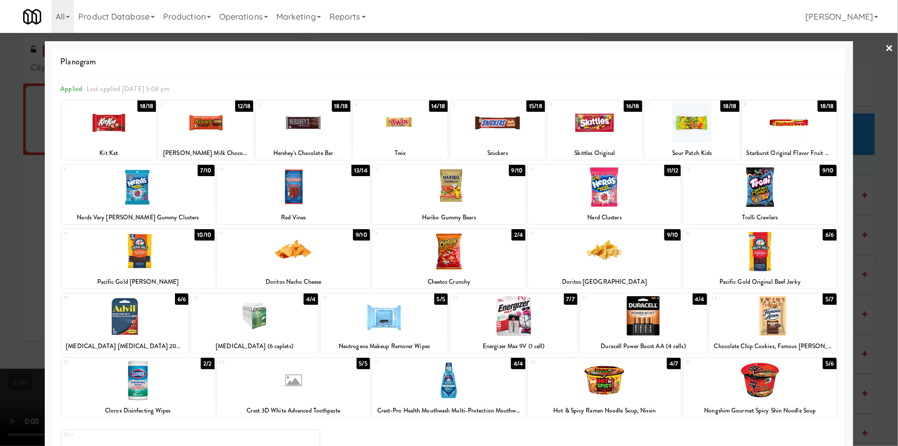
click at [236, 129] on div at bounding box center [205, 123] width 95 height 40
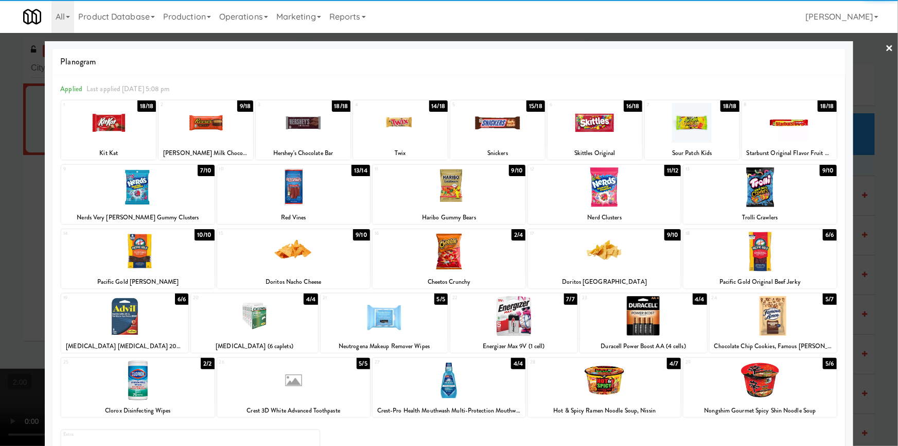
click at [0, 223] on div at bounding box center [449, 223] width 898 height 446
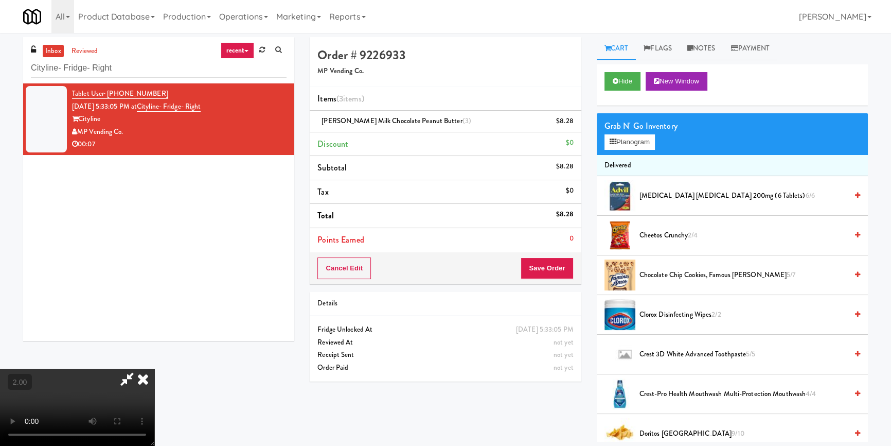
click at [154, 368] on icon at bounding box center [143, 378] width 23 height 21
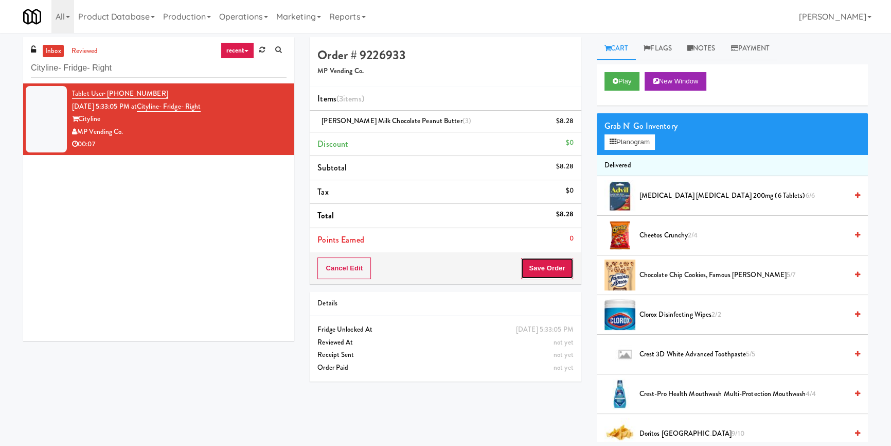
click at [552, 265] on button "Save Order" at bounding box center [547, 268] width 52 height 22
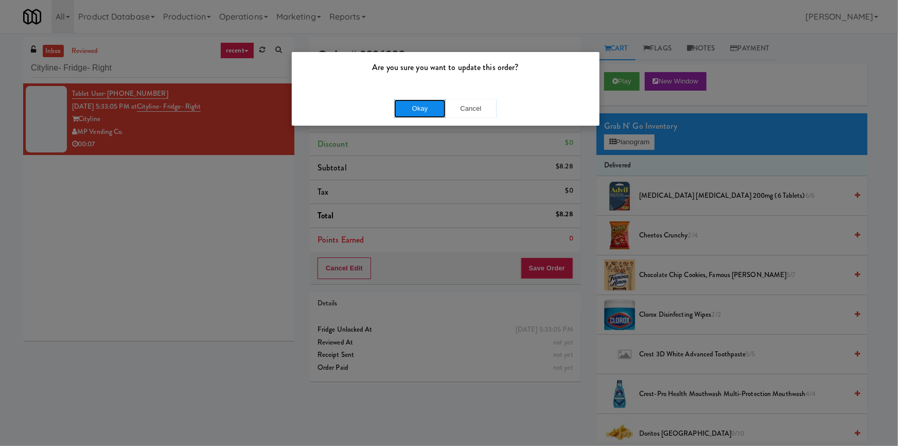
click at [411, 115] on button "Okay" at bounding box center [419, 108] width 51 height 19
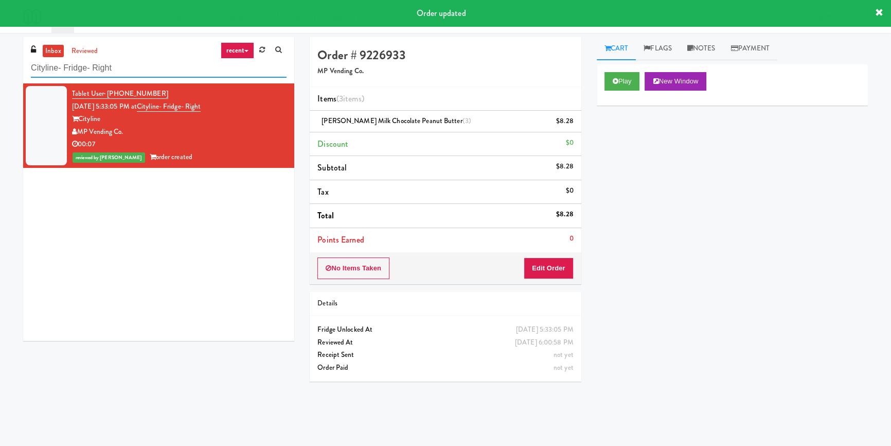
drag, startPoint x: 113, startPoint y: 65, endPoint x: 0, endPoint y: 67, distance: 112.7
click at [0, 66] on div "inbox reviewed recent all unclear take inventory issue suspicious failed recent…" at bounding box center [445, 239] width 891 height 404
paste input "Axis Cooler"
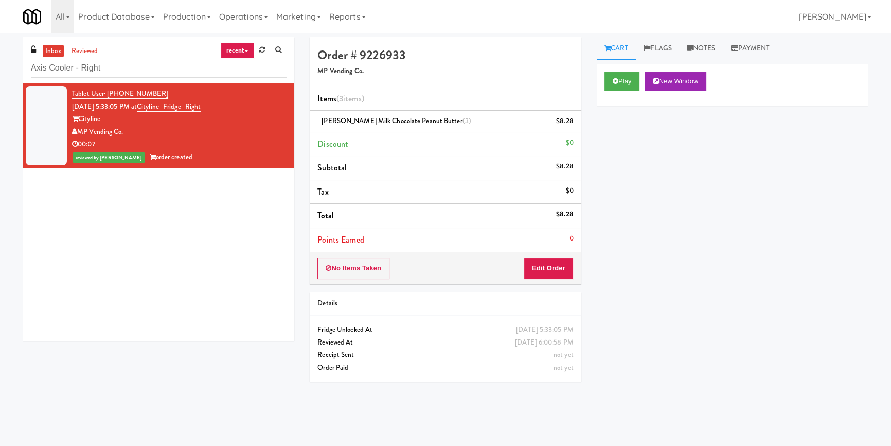
click at [244, 141] on div "Tablet User · (206) 591-3175 [DATE] 5:33:05 PM at Cityline- Fridge- Right Cityl…" at bounding box center [158, 211] width 271 height 257
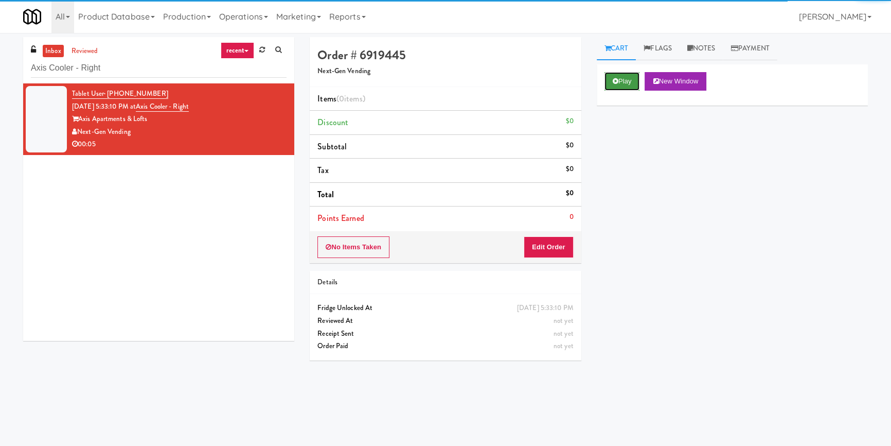
click at [618, 80] on button "Play" at bounding box center [622, 81] width 35 height 19
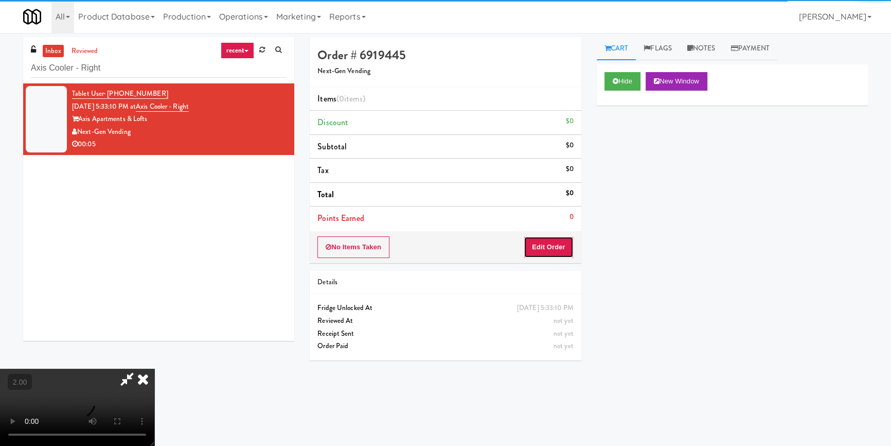
drag, startPoint x: 543, startPoint y: 236, endPoint x: 494, endPoint y: 204, distance: 58.8
click at [543, 236] on button "Edit Order" at bounding box center [549, 247] width 50 height 22
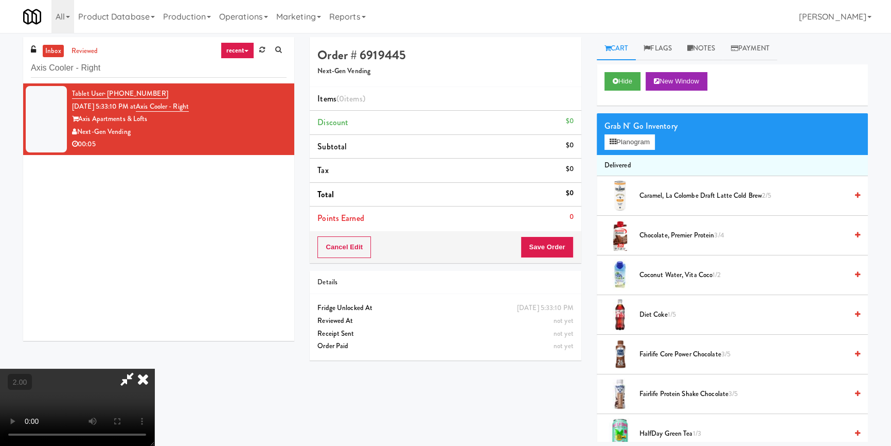
click at [154, 368] on video at bounding box center [77, 406] width 154 height 77
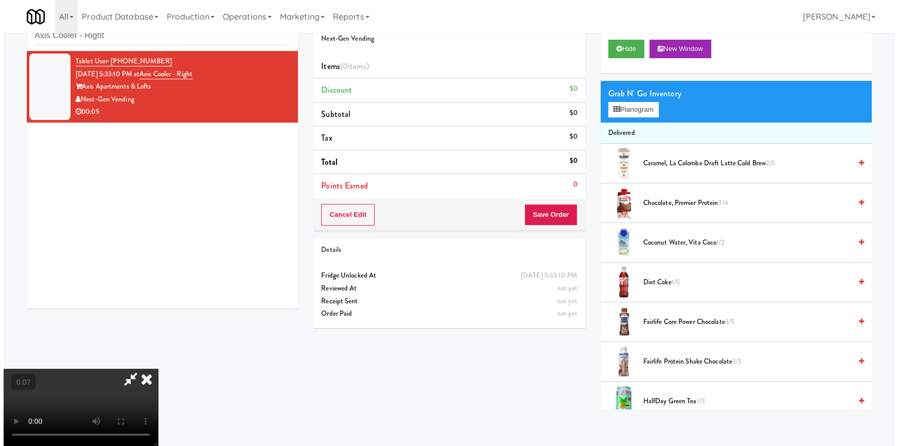
scroll to position [97, 0]
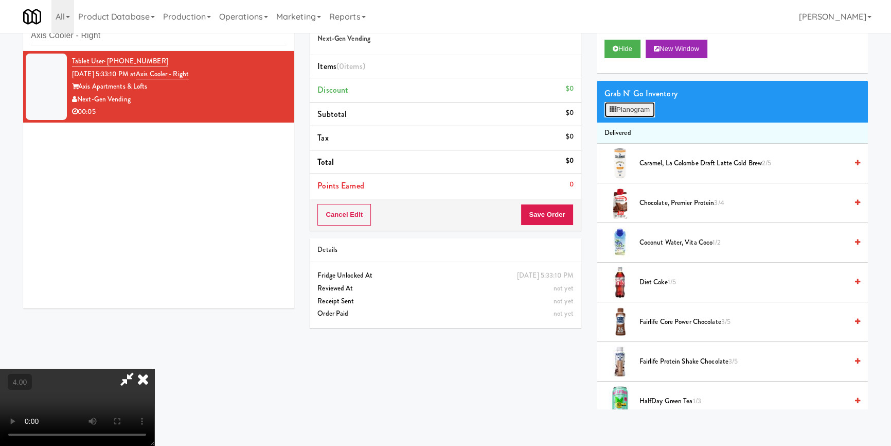
click at [625, 105] on button "Planogram" at bounding box center [630, 109] width 50 height 15
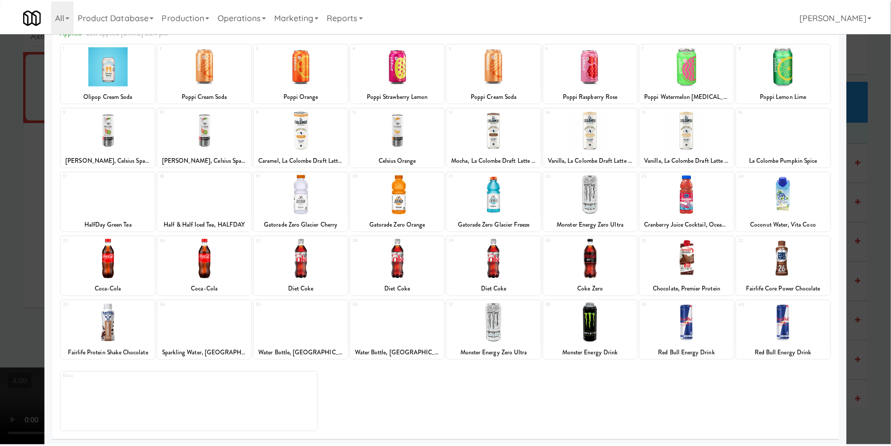
scroll to position [59, 0]
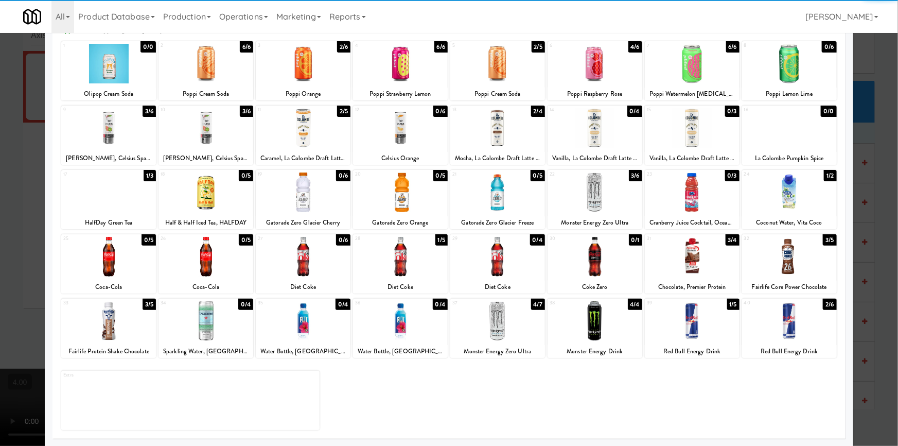
click at [793, 339] on div at bounding box center [789, 321] width 95 height 40
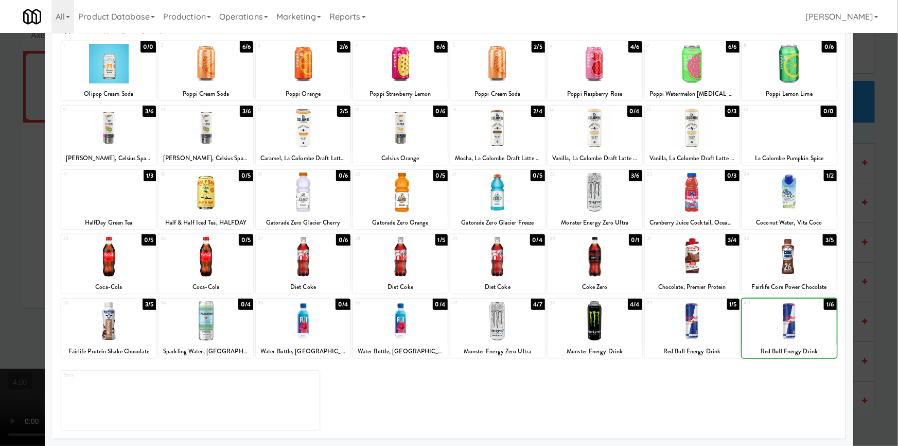
click at [867, 301] on div at bounding box center [449, 223] width 898 height 446
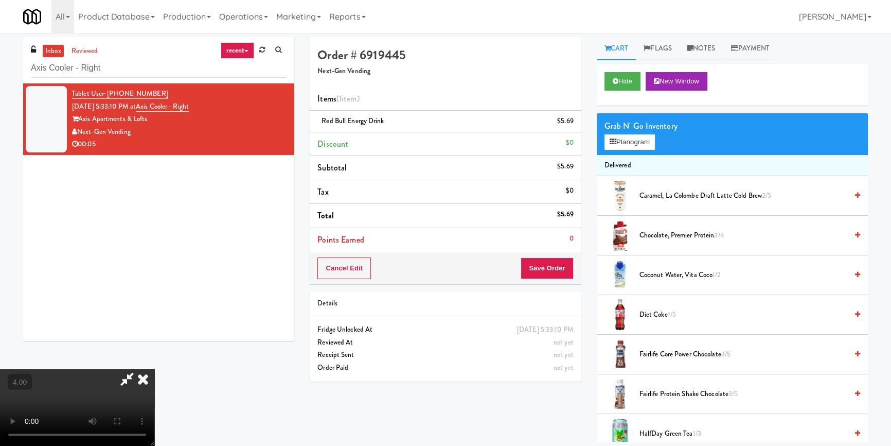
click at [154, 368] on icon at bounding box center [143, 378] width 23 height 21
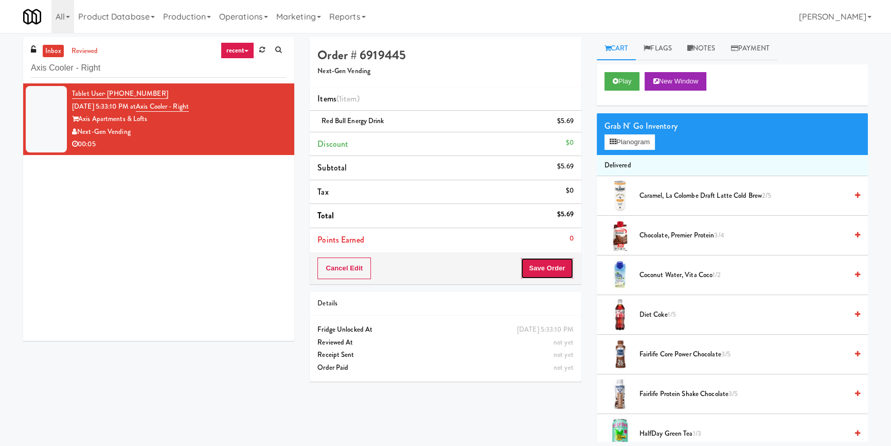
click at [544, 270] on button "Save Order" at bounding box center [547, 268] width 52 height 22
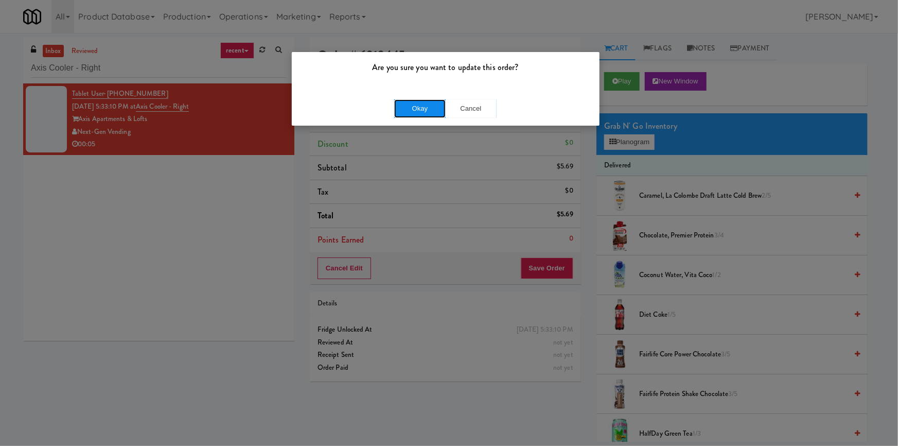
click at [402, 106] on button "Okay" at bounding box center [419, 108] width 51 height 19
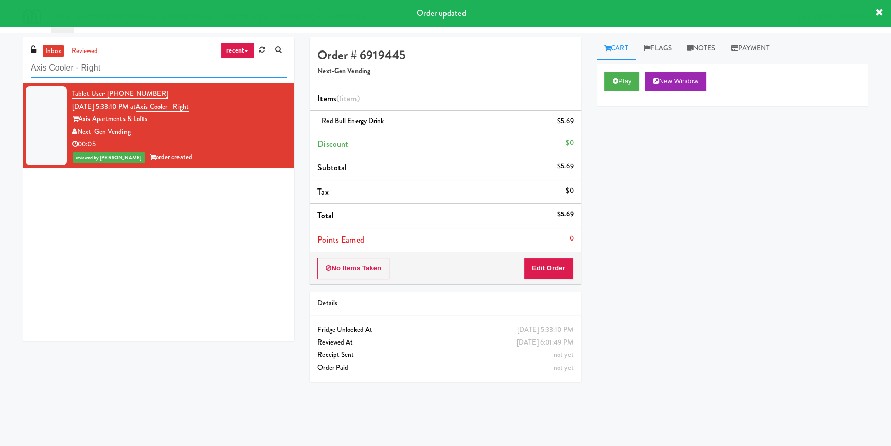
paste input "The Pointe-Outpost-C1"
drag, startPoint x: 123, startPoint y: 65, endPoint x: 0, endPoint y: 63, distance: 123.5
click at [0, 63] on div "inbox reviewed recent all unclear take inventory issue suspicious failed recent…" at bounding box center [445, 239] width 891 height 404
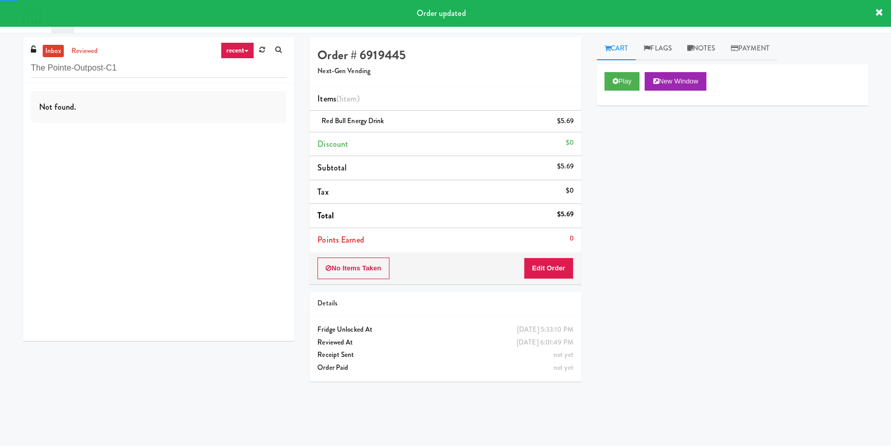
click at [255, 133] on div "Not found." at bounding box center [158, 211] width 271 height 257
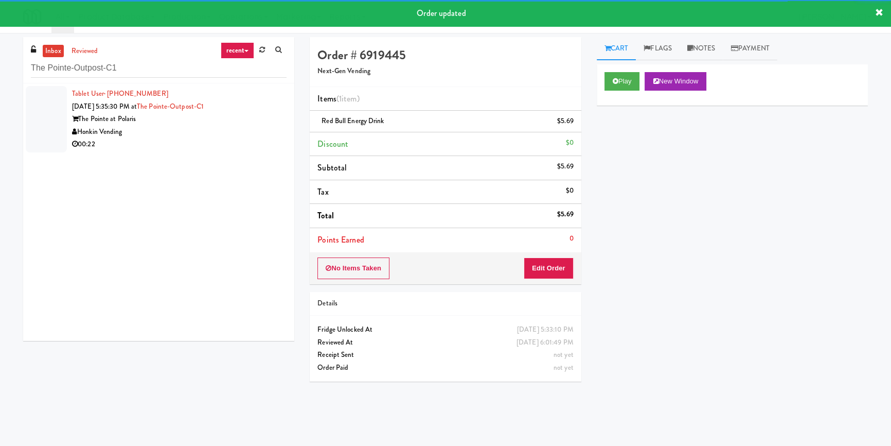
drag, startPoint x: 255, startPoint y: 133, endPoint x: 246, endPoint y: 131, distance: 8.4
click at [252, 131] on div "Honkin Vending" at bounding box center [179, 132] width 215 height 13
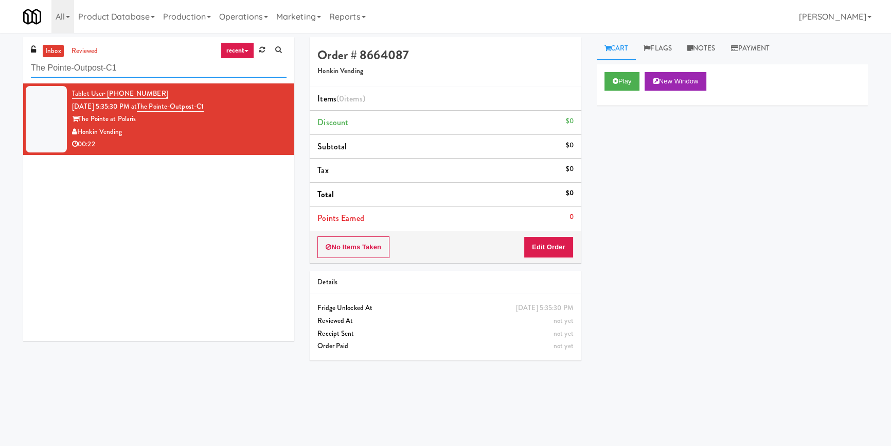
paste input "Commons - Combo"
drag, startPoint x: 158, startPoint y: 71, endPoint x: 0, endPoint y: 72, distance: 157.9
click at [0, 72] on div "inbox reviewed recent all unclear take inventory issue suspicious failed recent…" at bounding box center [445, 239] width 891 height 404
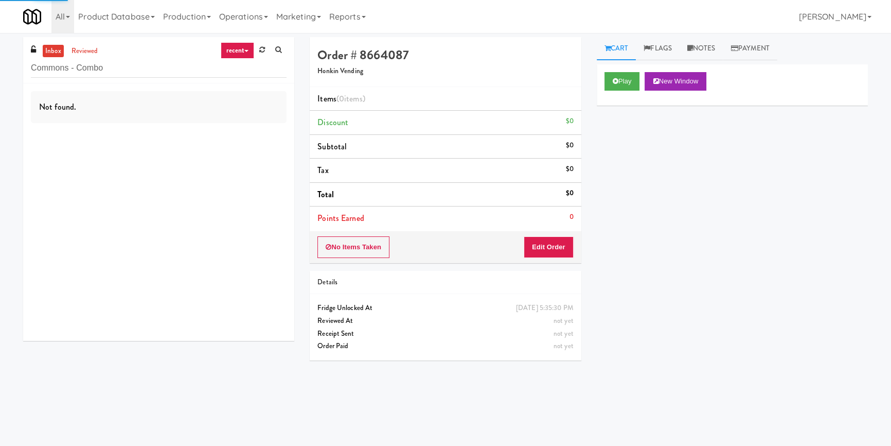
click at [238, 144] on div "Not found." at bounding box center [158, 211] width 271 height 257
click at [239, 144] on div "Not found." at bounding box center [158, 211] width 271 height 257
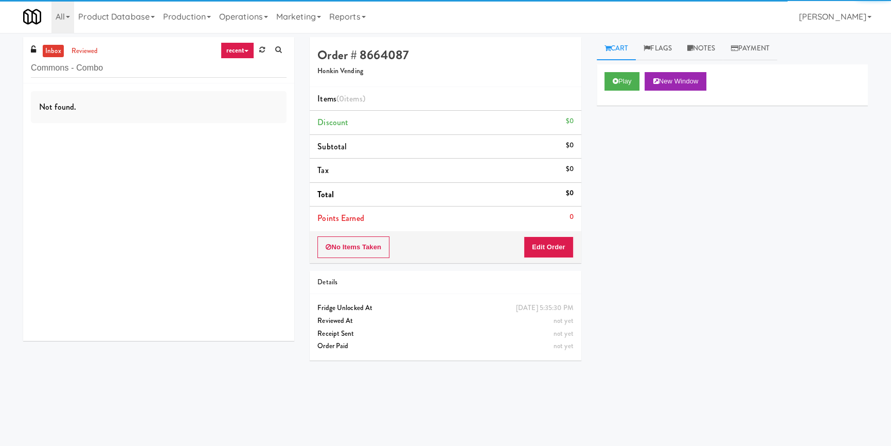
click at [232, 134] on div "Not found." at bounding box center [158, 211] width 271 height 257
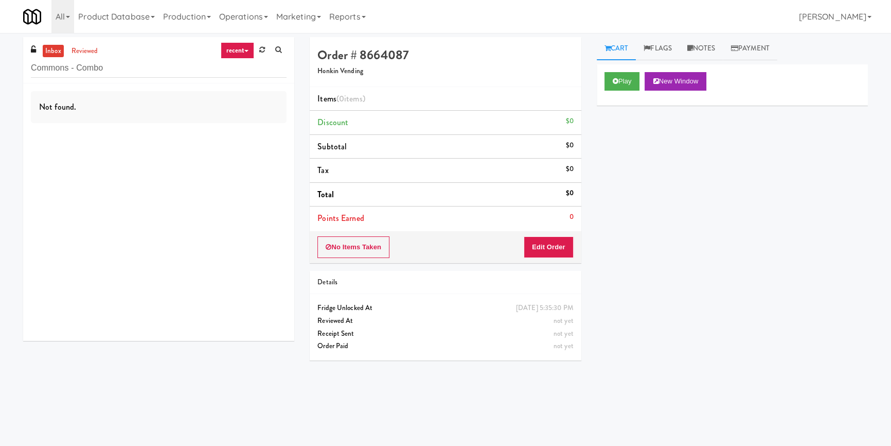
drag, startPoint x: 120, startPoint y: 63, endPoint x: 95, endPoint y: 69, distance: 26.1
click at [88, 67] on div "Commons - Combo" at bounding box center [159, 68] width 256 height 20
drag, startPoint x: 126, startPoint y: 68, endPoint x: 84, endPoint y: 72, distance: 41.8
click at [84, 72] on input "Commons - Co\" at bounding box center [159, 68] width 256 height 19
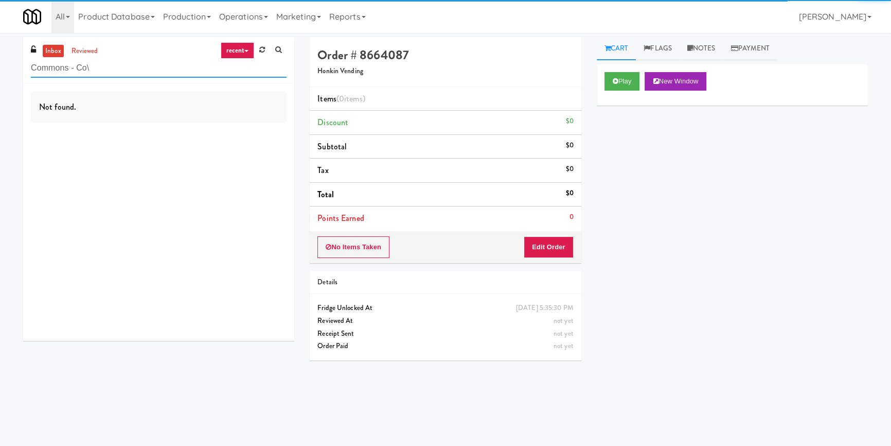
drag, startPoint x: 106, startPoint y: 68, endPoint x: 84, endPoint y: 67, distance: 22.1
click at [84, 67] on input "Commons - Co\" at bounding box center [159, 68] width 256 height 19
drag, startPoint x: 98, startPoint y: 70, endPoint x: 80, endPoint y: 69, distance: 18.0
click at [80, 69] on input "Commons - Co\" at bounding box center [159, 68] width 256 height 19
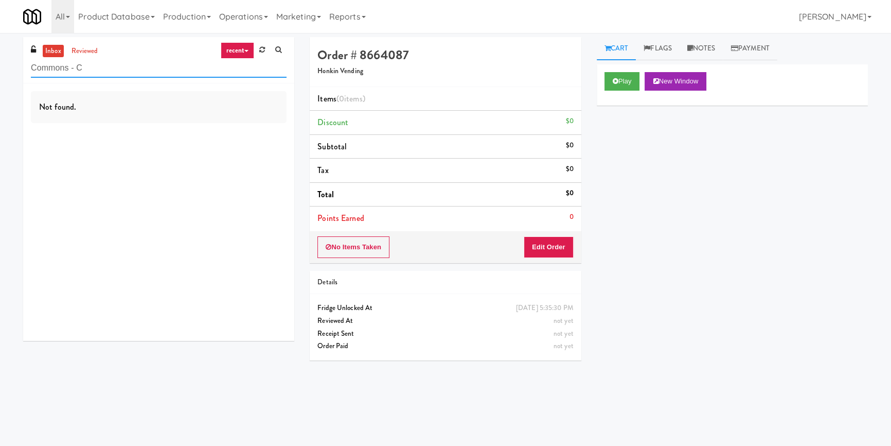
drag, startPoint x: 103, startPoint y: 67, endPoint x: 20, endPoint y: 72, distance: 84.0
click at [20, 72] on div "inbox reviewed recent all unclear take inventory issue suspicious failed recent…" at bounding box center [158, 192] width 287 height 311
paste input "Aubreys Landing - Cooler - Solo"
click at [185, 123] on div "Not found." at bounding box center [158, 211] width 271 height 257
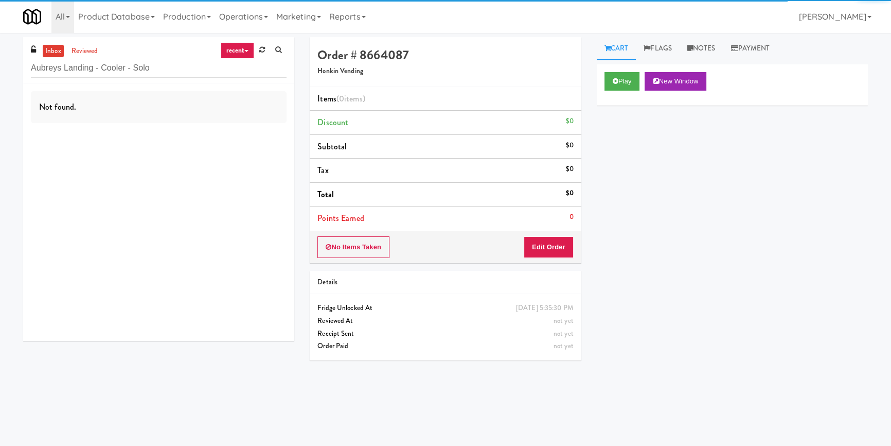
click at [199, 129] on div "Not found." at bounding box center [158, 211] width 271 height 257
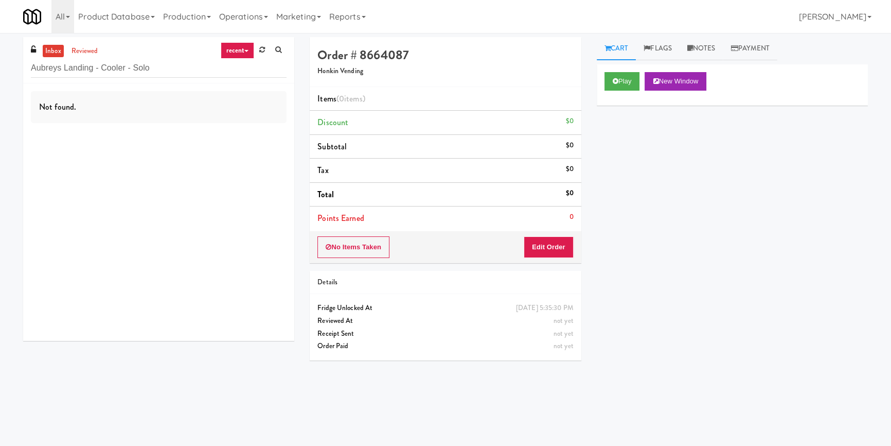
click at [209, 137] on div "Not found." at bounding box center [158, 211] width 271 height 257
drag, startPoint x: 132, startPoint y: 72, endPoint x: 74, endPoint y: 75, distance: 58.8
click at [74, 75] on input "Aubreys Landing - Cooler - Solo" at bounding box center [159, 68] width 256 height 19
paste input "Cityline- Fridge- Right"
drag, startPoint x: 95, startPoint y: 75, endPoint x: 13, endPoint y: 80, distance: 81.9
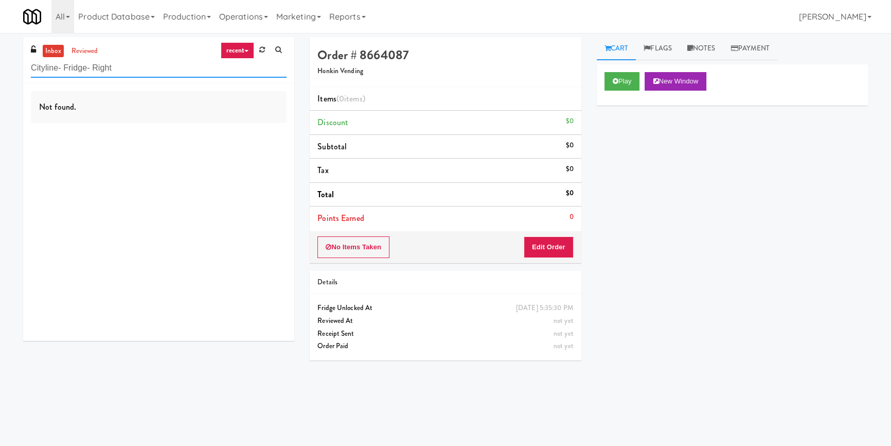
click at [13, 80] on div "inbox reviewed recent all unclear take inventory issue suspicious failed recent…" at bounding box center [445, 239] width 891 height 404
drag, startPoint x: 120, startPoint y: 69, endPoint x: 76, endPoint y: 70, distance: 43.7
click at [76, 70] on input "Cityline- Fridge- Right" at bounding box center [159, 68] width 256 height 19
click at [98, 51] on link "reviewed" at bounding box center [85, 51] width 32 height 13
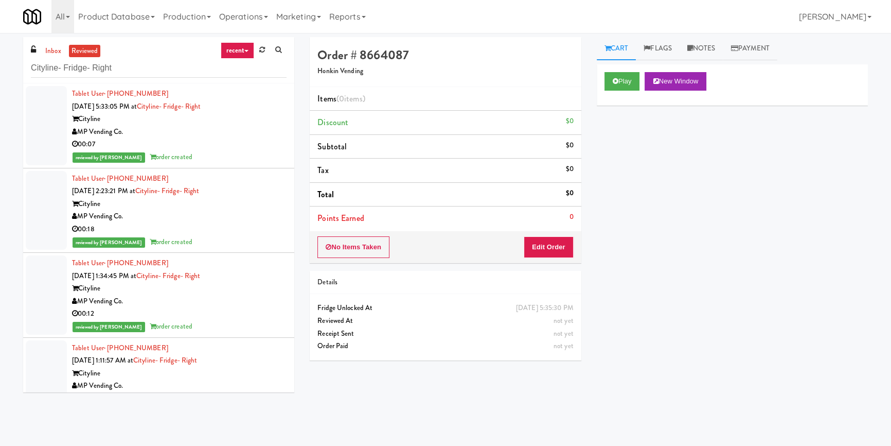
drag, startPoint x: 120, startPoint y: 60, endPoint x: 14, endPoint y: 66, distance: 106.2
click at [5, 65] on div "inbox reviewed recent all unclear take inventory issue suspicious failed recent…" at bounding box center [445, 239] width 891 height 404
drag, startPoint x: 105, startPoint y: 66, endPoint x: 82, endPoint y: 67, distance: 22.6
click at [33, 66] on input "Cityline- Fridge- Right" at bounding box center [159, 68] width 256 height 19
paste input "Axis Cooler"
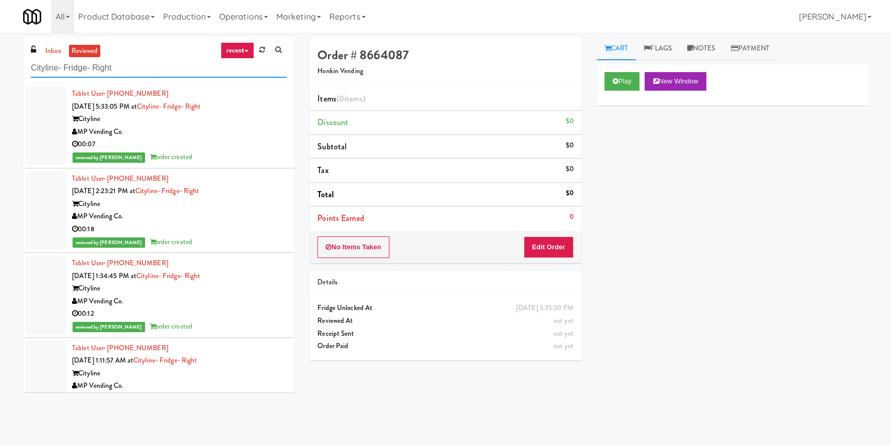
drag, startPoint x: 137, startPoint y: 67, endPoint x: 5, endPoint y: 65, distance: 131.7
click at [5, 67] on div "inbox reviewed recent all unclear take inventory issue suspicious failed recent…" at bounding box center [445, 239] width 891 height 404
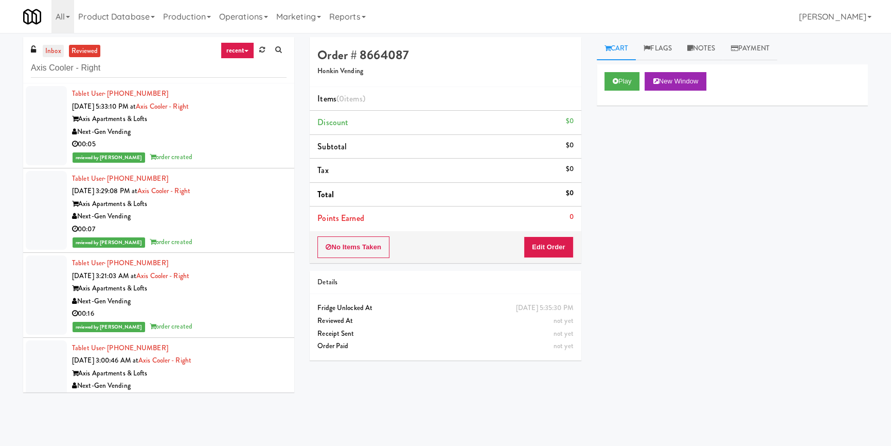
click at [48, 54] on link "inbox" at bounding box center [53, 51] width 21 height 13
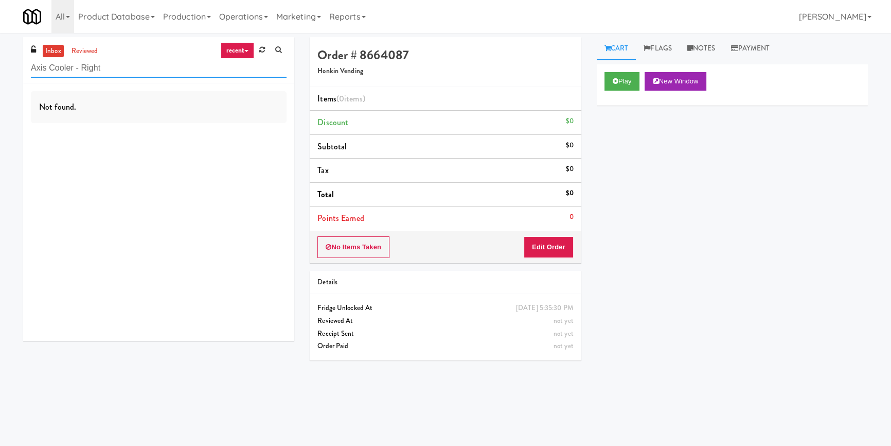
paste input "[GEOGRAPHIC_DATA]"
drag, startPoint x: 136, startPoint y: 77, endPoint x: 0, endPoint y: 73, distance: 135.9
click at [0, 73] on div "inbox reviewed recent all unclear take inventory issue suspicious failed recent…" at bounding box center [445, 239] width 891 height 404
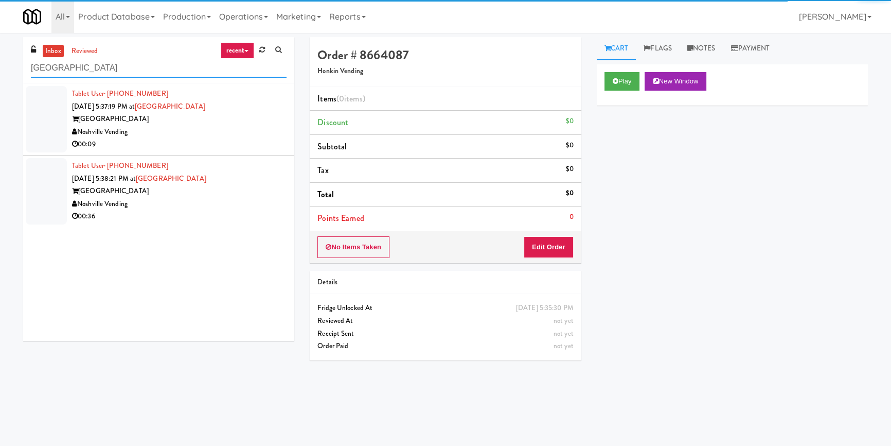
type input "[GEOGRAPHIC_DATA]"
click at [204, 132] on div "Noshville Vending" at bounding box center [179, 132] width 215 height 13
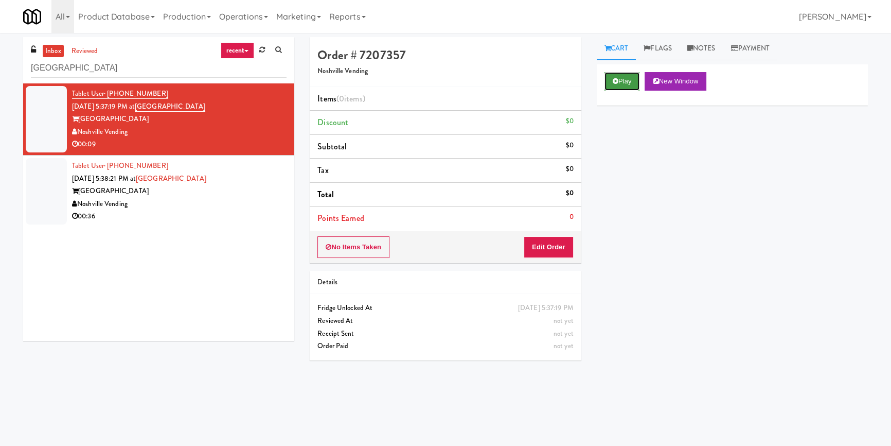
click at [615, 75] on button "Play" at bounding box center [622, 81] width 35 height 19
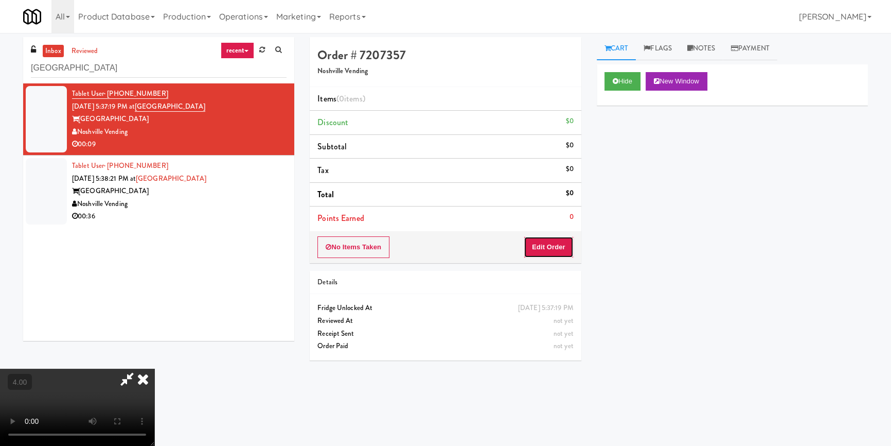
click at [562, 245] on button "Edit Order" at bounding box center [549, 247] width 50 height 22
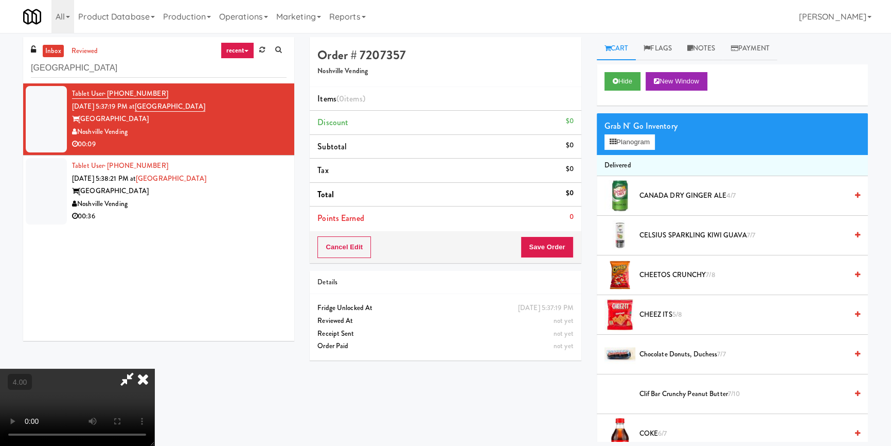
click at [154, 368] on video at bounding box center [77, 406] width 154 height 77
click at [612, 138] on icon at bounding box center [613, 141] width 7 height 7
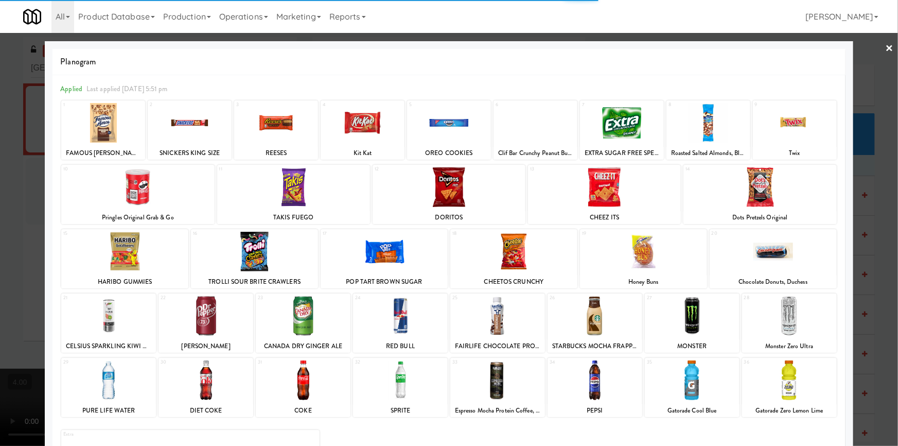
click at [114, 325] on div at bounding box center [108, 316] width 95 height 40
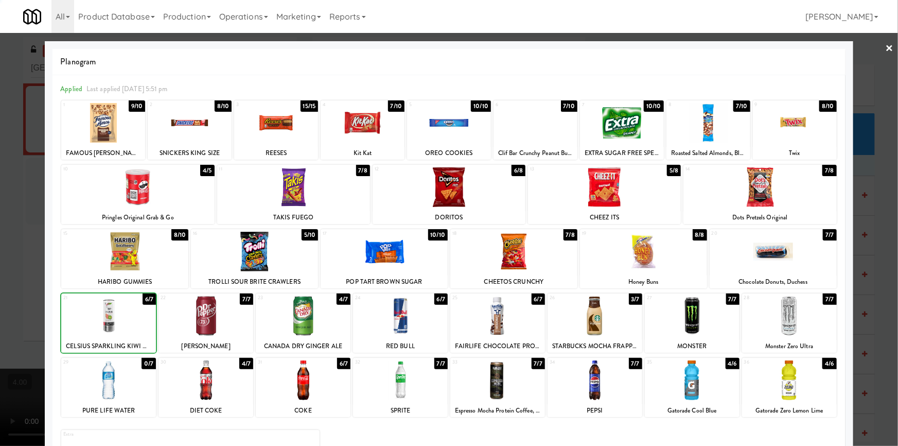
click at [0, 272] on div at bounding box center [449, 223] width 898 height 446
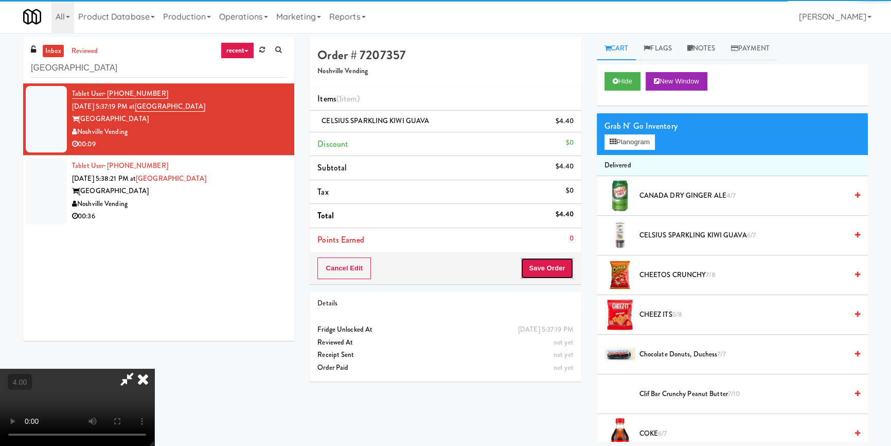
click at [547, 272] on button "Save Order" at bounding box center [547, 268] width 52 height 22
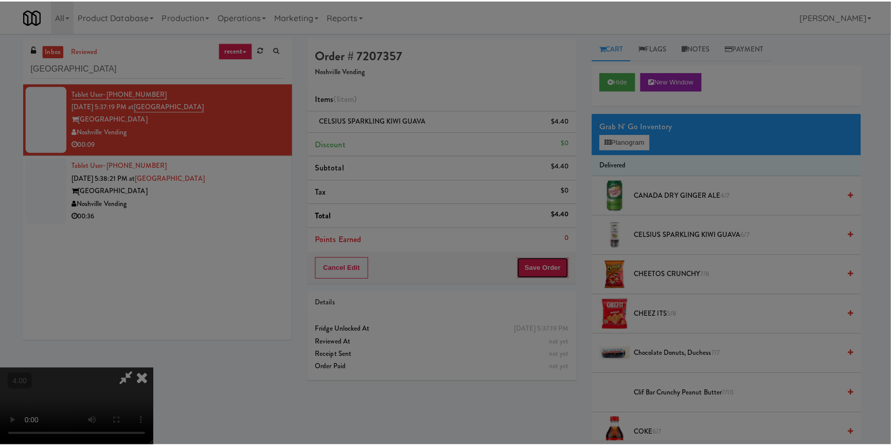
scroll to position [4, 0]
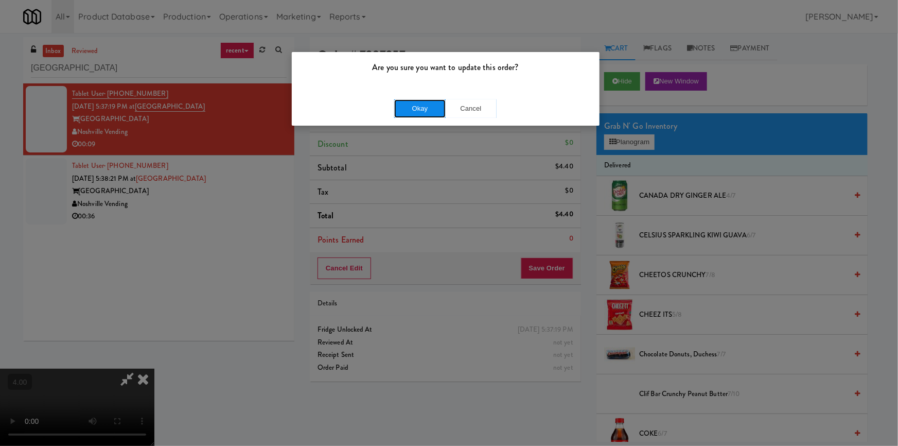
click at [408, 116] on button "Okay" at bounding box center [419, 108] width 51 height 19
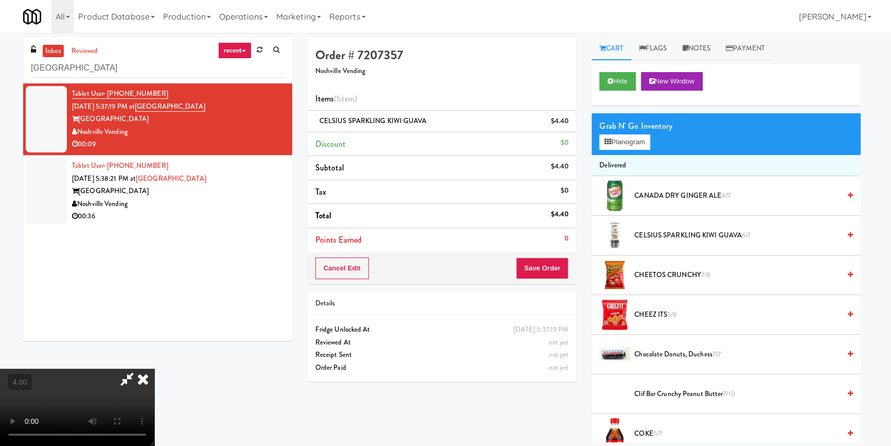
click at [154, 368] on icon at bounding box center [143, 378] width 23 height 21
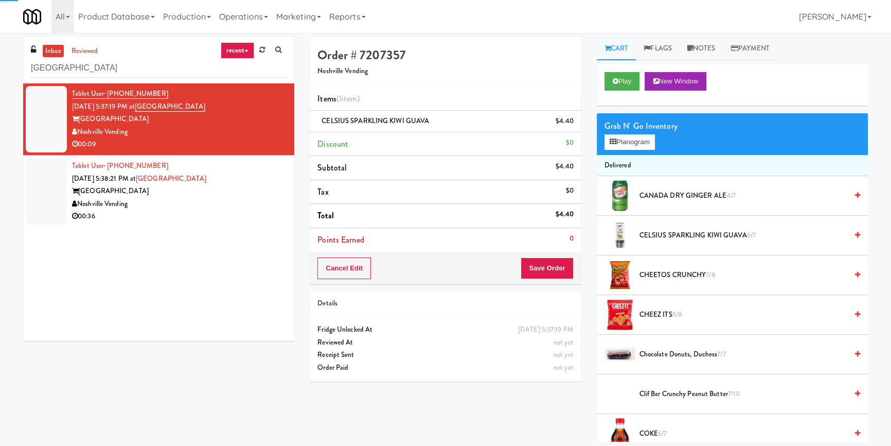
scroll to position [0, 0]
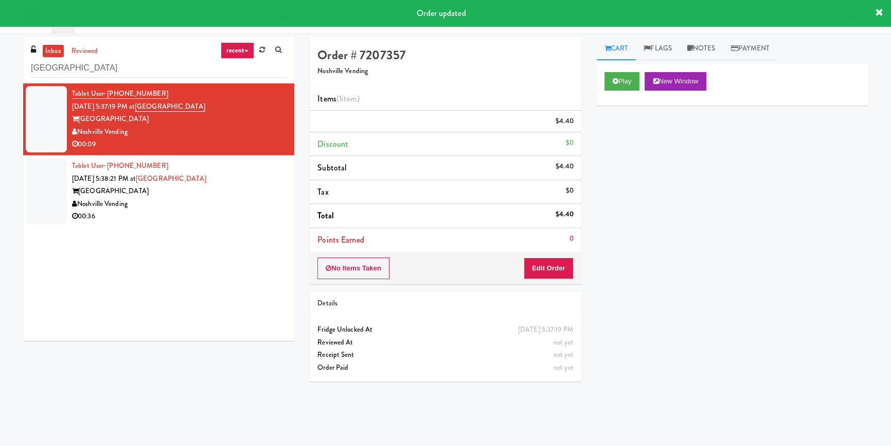
click at [264, 180] on div "Tablet User · (262) 358-1655 [DATE] 5:38:21 PM at [GEOGRAPHIC_DATA] [GEOGRAPHIC…" at bounding box center [179, 190] width 215 height 63
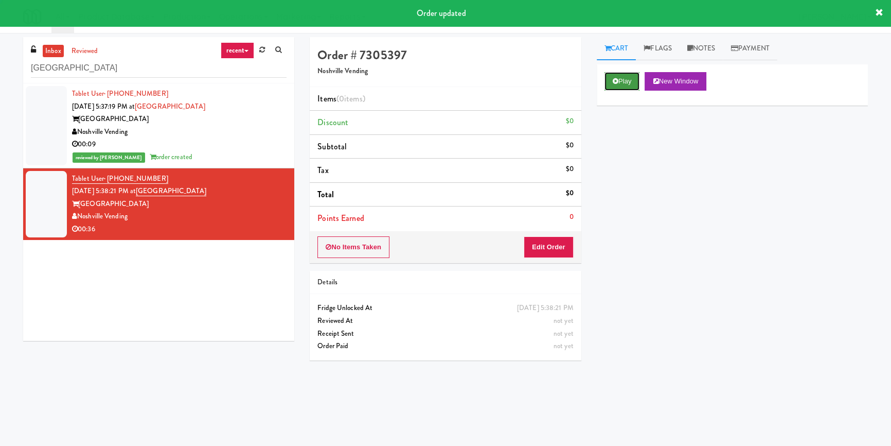
click at [623, 83] on button "Play" at bounding box center [622, 81] width 35 height 19
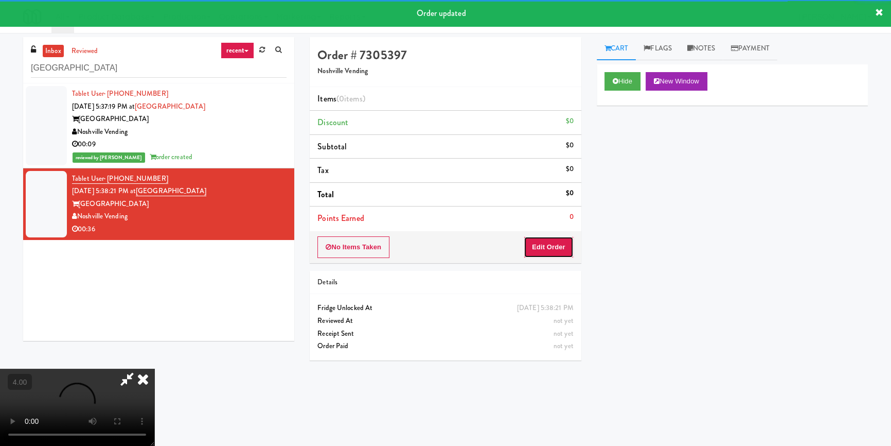
click at [540, 246] on button "Edit Order" at bounding box center [549, 247] width 50 height 22
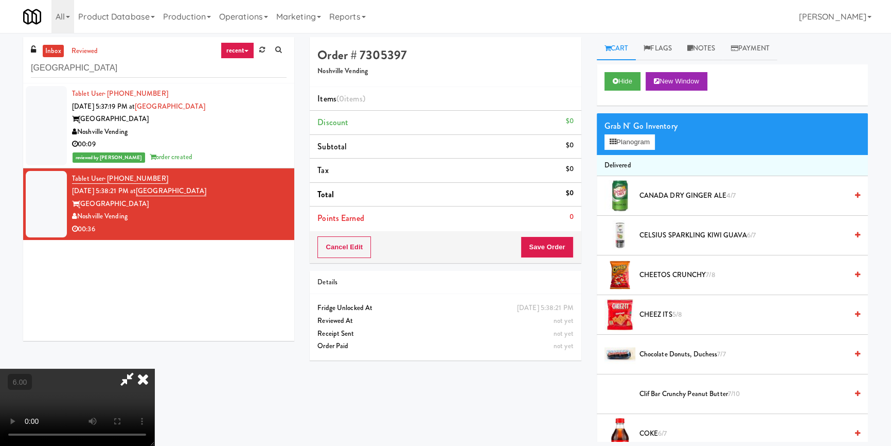
click at [154, 368] on video at bounding box center [77, 406] width 154 height 77
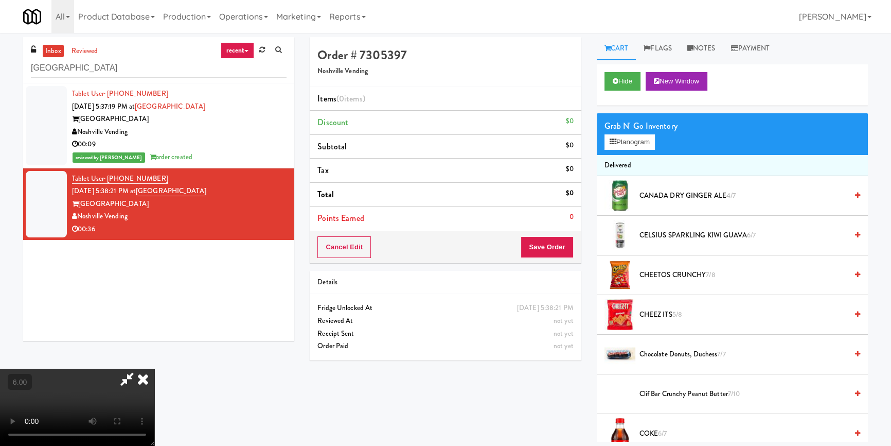
click at [154, 368] on video at bounding box center [77, 406] width 154 height 77
drag, startPoint x: 380, startPoint y: 324, endPoint x: 385, endPoint y: 326, distance: 5.4
click at [154, 368] on video at bounding box center [77, 406] width 154 height 77
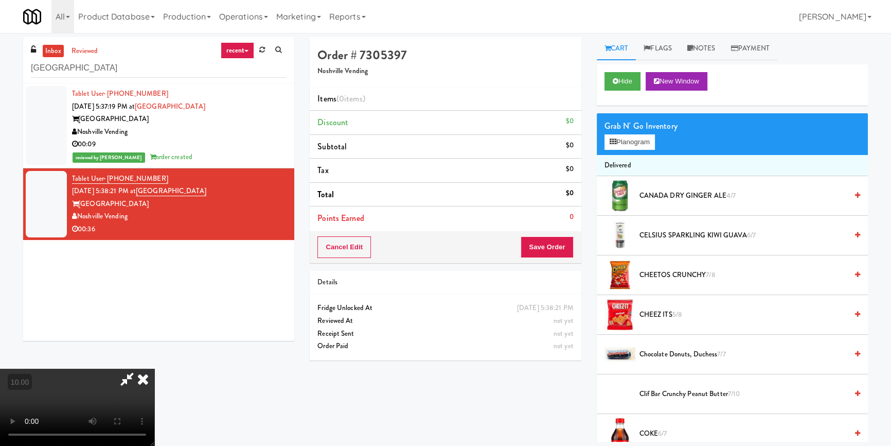
scroll to position [144, 0]
click at [154, 376] on video at bounding box center [77, 406] width 154 height 77
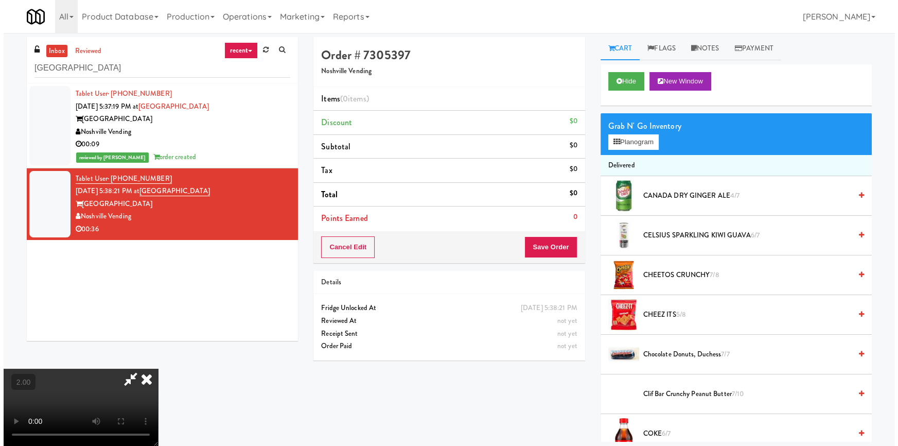
scroll to position [4, 0]
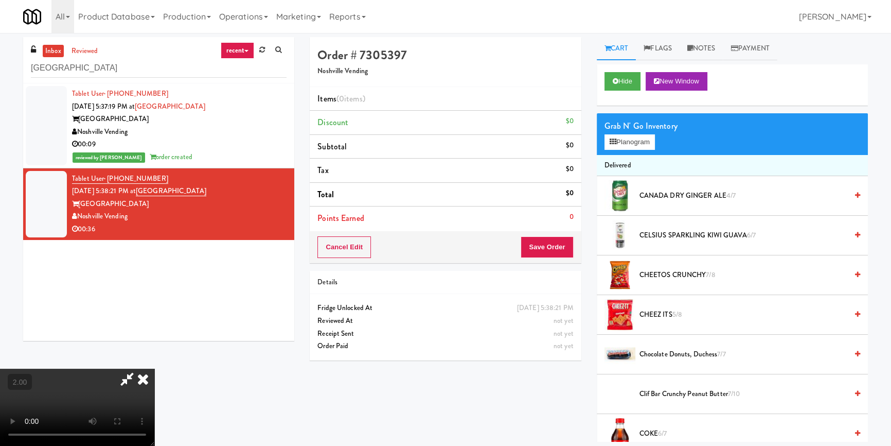
click at [154, 368] on video at bounding box center [77, 406] width 154 height 77
click at [621, 132] on div "Grab N' Go Inventory" at bounding box center [733, 125] width 256 height 15
click at [619, 149] on button "Planogram" at bounding box center [630, 141] width 50 height 15
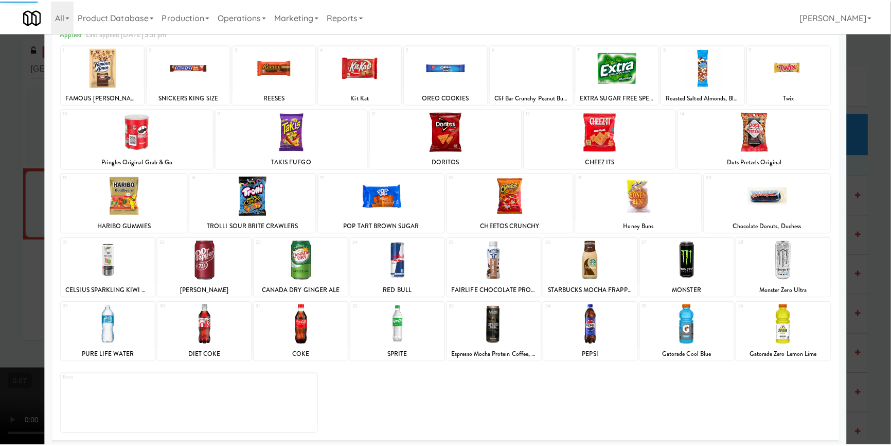
scroll to position [59, 0]
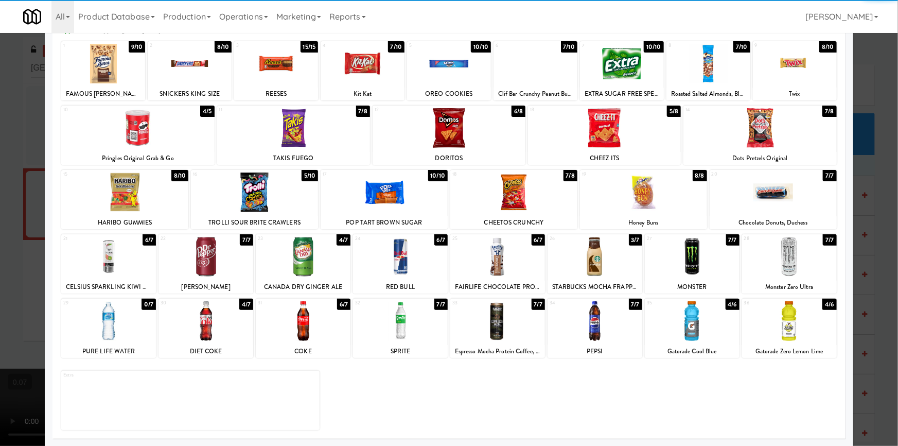
click at [229, 334] on div at bounding box center [205, 321] width 95 height 40
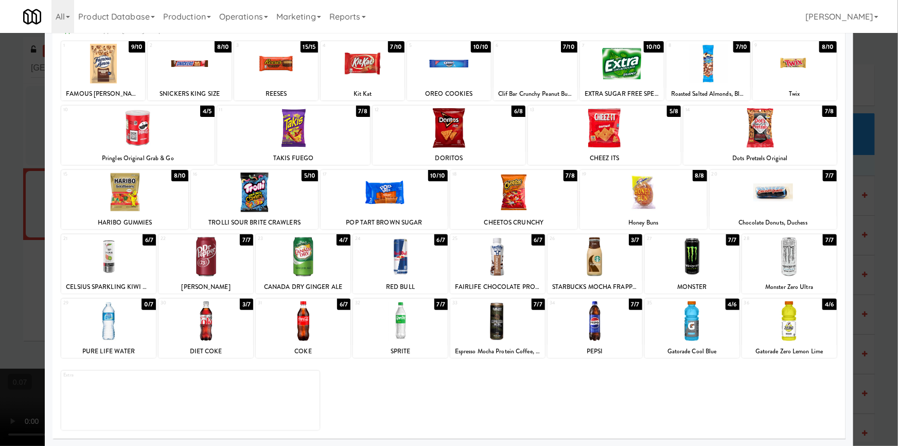
click at [0, 240] on div at bounding box center [449, 223] width 898 height 446
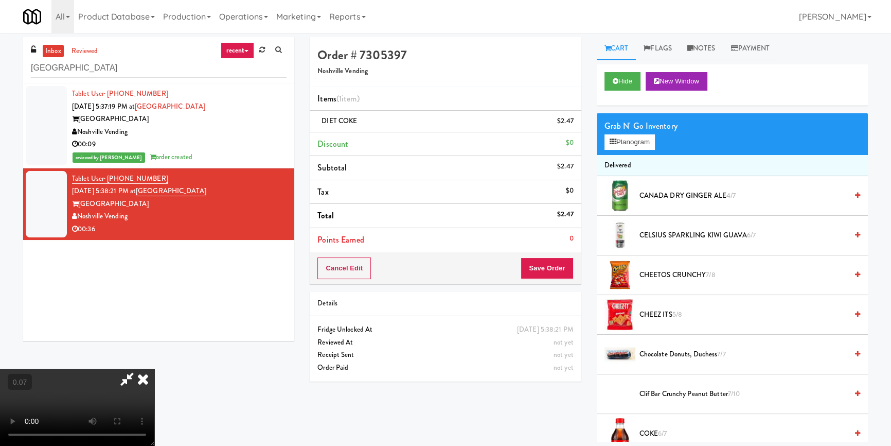
scroll to position [144, 0]
click at [640, 142] on button "Planogram" at bounding box center [630, 141] width 50 height 15
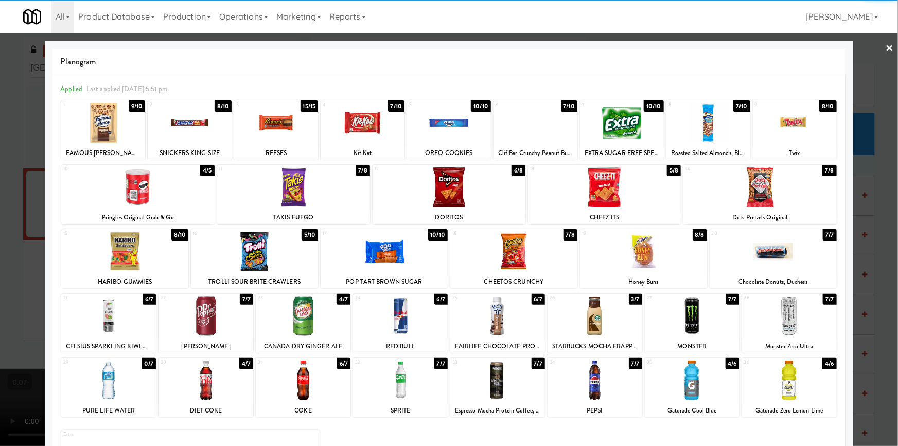
click at [744, 196] on div at bounding box center [759, 187] width 153 height 40
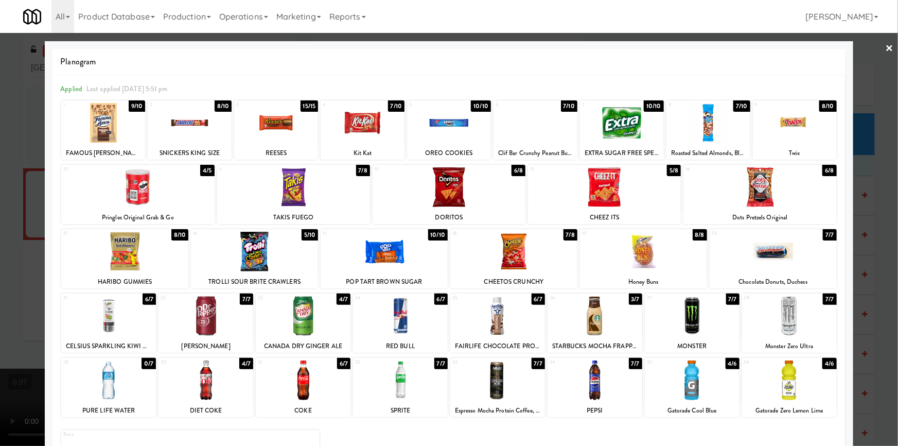
click at [162, 260] on div at bounding box center [124, 252] width 127 height 40
click at [2, 220] on div at bounding box center [449, 223] width 898 height 446
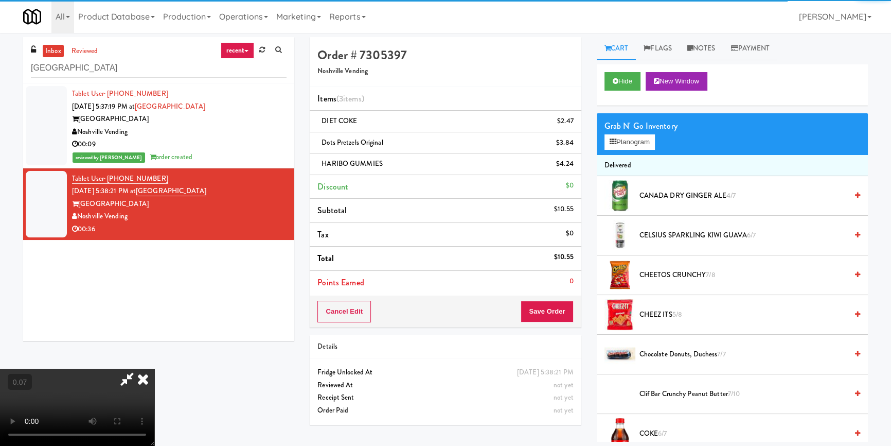
click at [154, 368] on video at bounding box center [77, 406] width 154 height 77
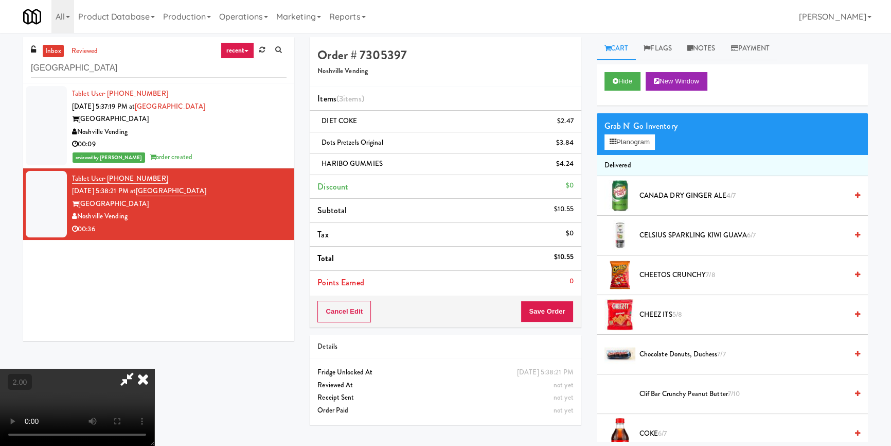
click at [154, 368] on video at bounding box center [77, 406] width 154 height 77
click at [154, 368] on icon at bounding box center [143, 378] width 23 height 21
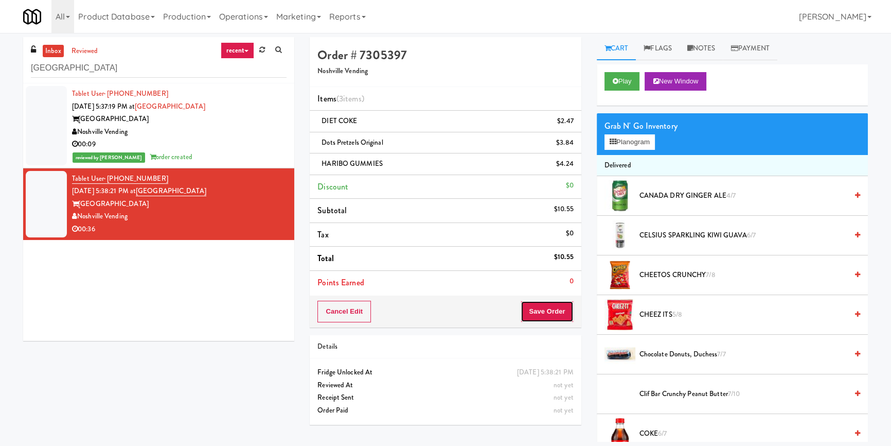
click at [535, 320] on button "Save Order" at bounding box center [547, 311] width 52 height 22
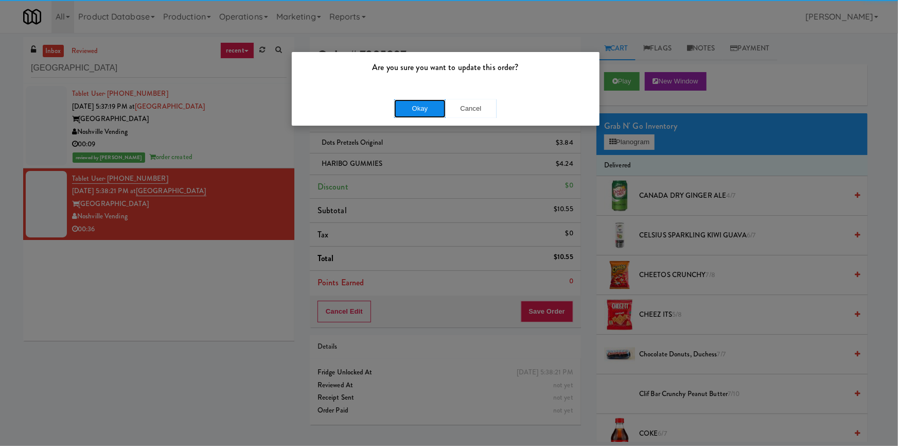
click at [420, 110] on button "Okay" at bounding box center [419, 108] width 51 height 19
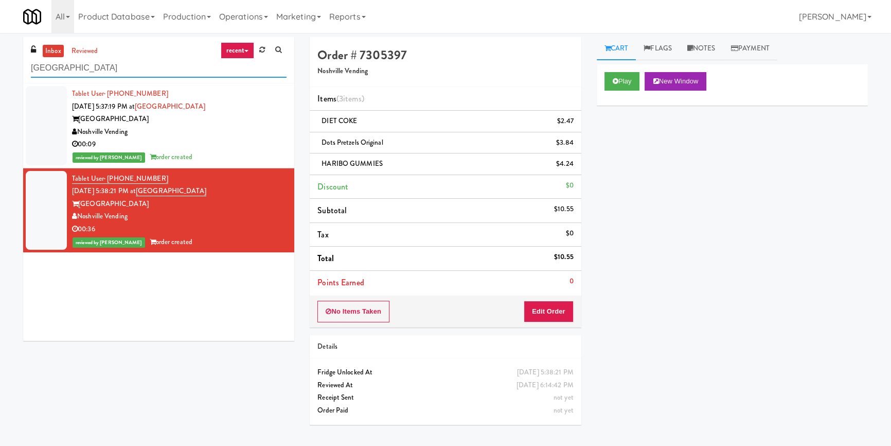
paste input "Villas Combo Cooler"
drag, startPoint x: 105, startPoint y: 67, endPoint x: 0, endPoint y: 84, distance: 106.3
click at [0, 84] on div "inbox reviewed recent all unclear take inventory issue suspicious failed recent…" at bounding box center [445, 239] width 891 height 404
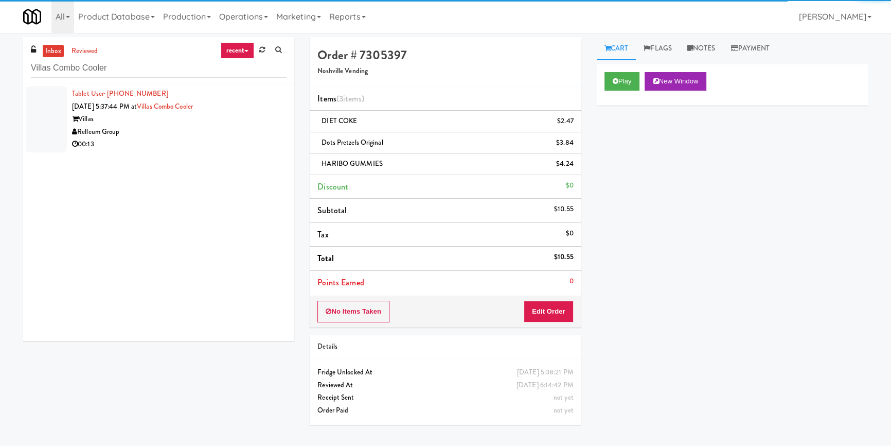
drag, startPoint x: 245, startPoint y: 111, endPoint x: 229, endPoint y: 139, distance: 32.2
click at [234, 134] on div "Relleum Group" at bounding box center [179, 132] width 215 height 13
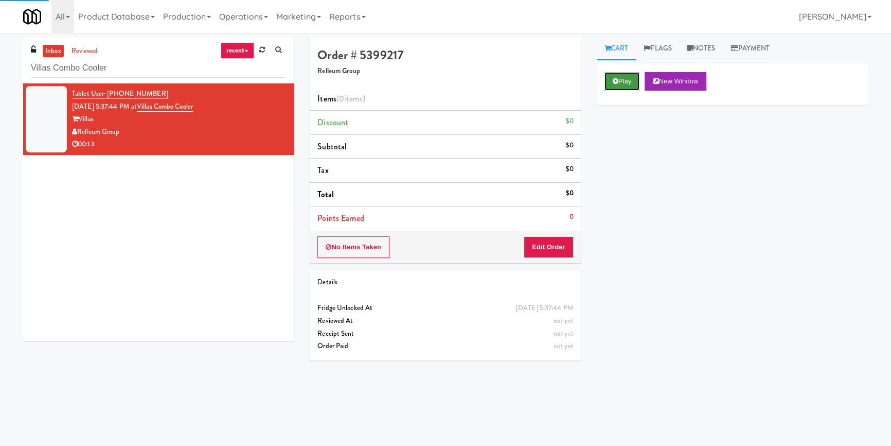
click at [617, 87] on button "Play" at bounding box center [622, 81] width 35 height 19
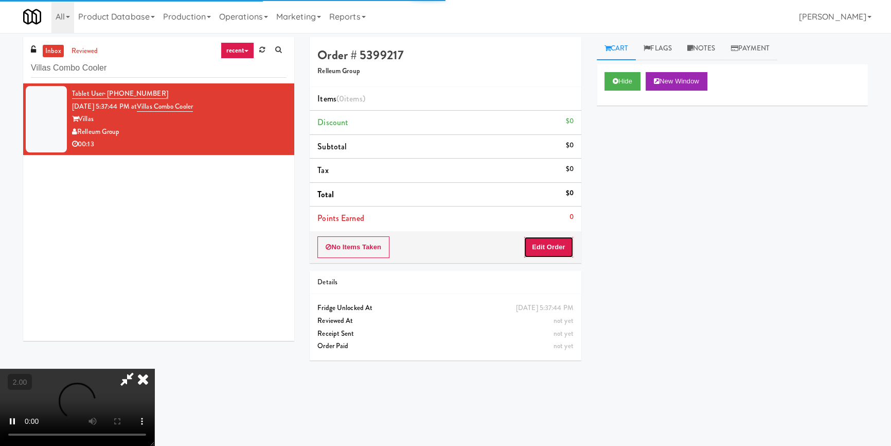
click at [545, 243] on button "Edit Order" at bounding box center [549, 247] width 50 height 22
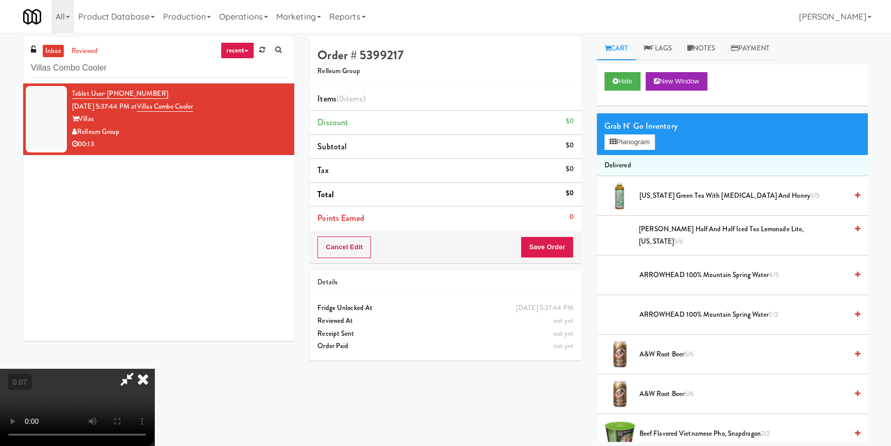
scroll to position [97, 0]
click at [154, 368] on video at bounding box center [77, 406] width 154 height 77
click at [652, 141] on button "Planogram" at bounding box center [630, 141] width 50 height 15
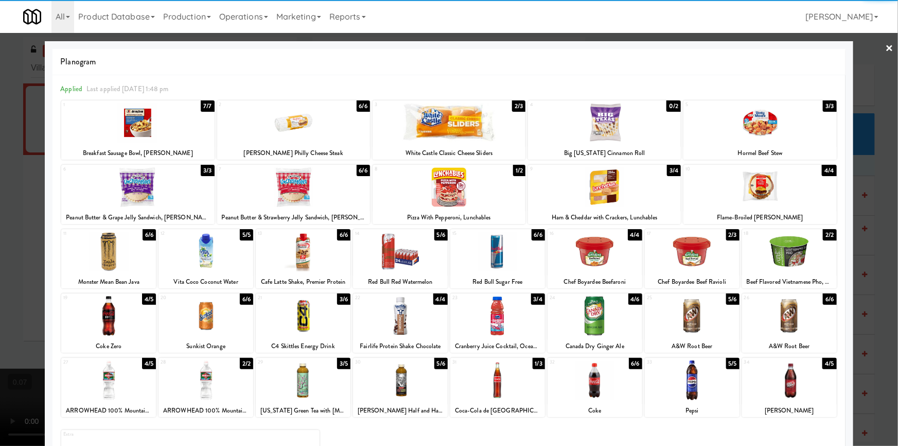
click at [511, 322] on div at bounding box center [497, 316] width 95 height 40
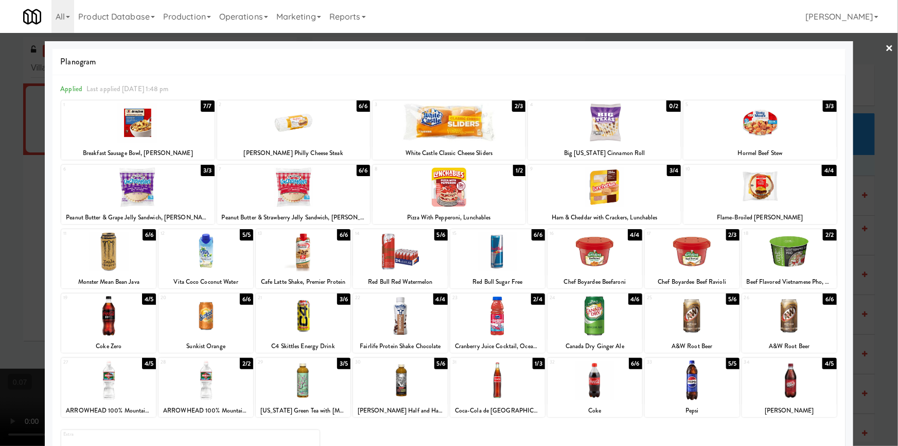
click at [617, 256] on div at bounding box center [594, 252] width 95 height 40
click at [0, 202] on div at bounding box center [449, 223] width 898 height 446
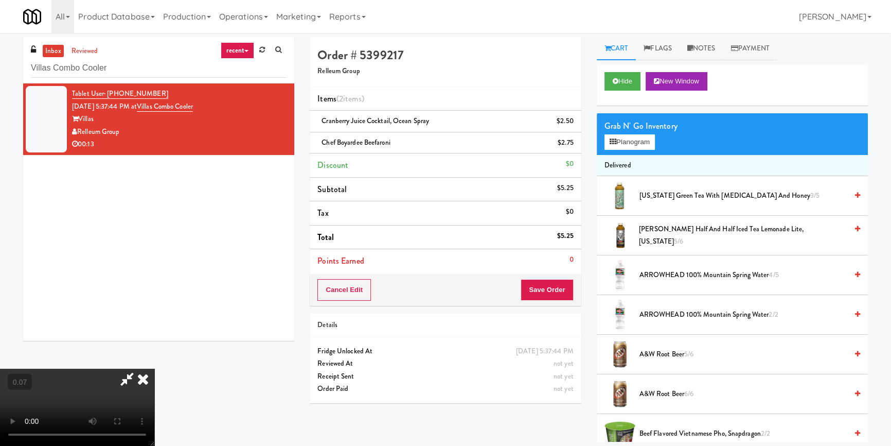
scroll to position [144, 0]
click at [154, 368] on video at bounding box center [77, 406] width 154 height 77
click at [611, 149] on div "Grab N' Go Inventory Planogram" at bounding box center [732, 134] width 271 height 42
drag, startPoint x: 615, startPoint y: 144, endPoint x: 582, endPoint y: 149, distance: 32.8
click at [615, 144] on icon at bounding box center [613, 141] width 7 height 7
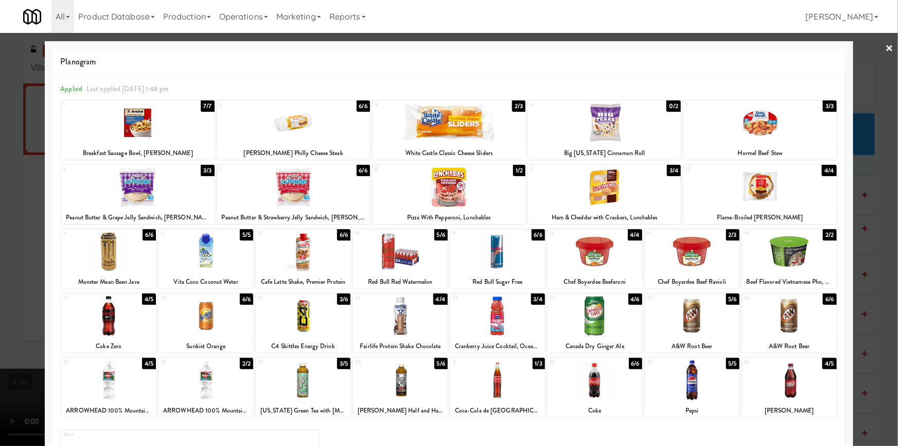
click at [14, 224] on div at bounding box center [449, 223] width 898 height 446
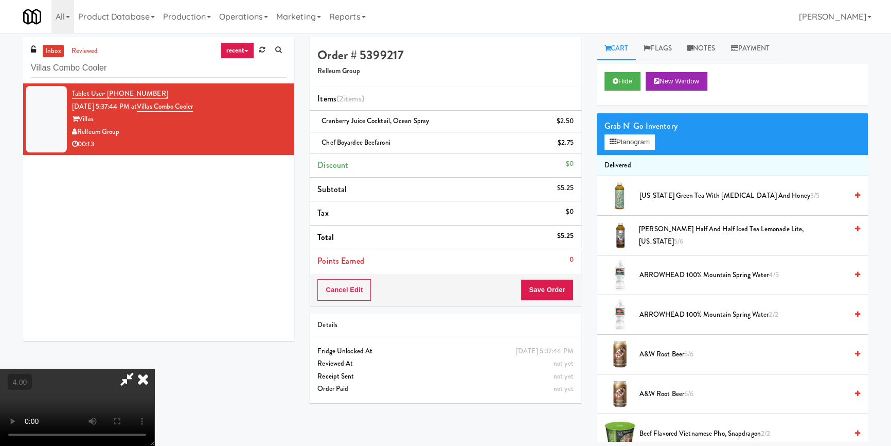
click at [154, 368] on icon at bounding box center [143, 378] width 23 height 21
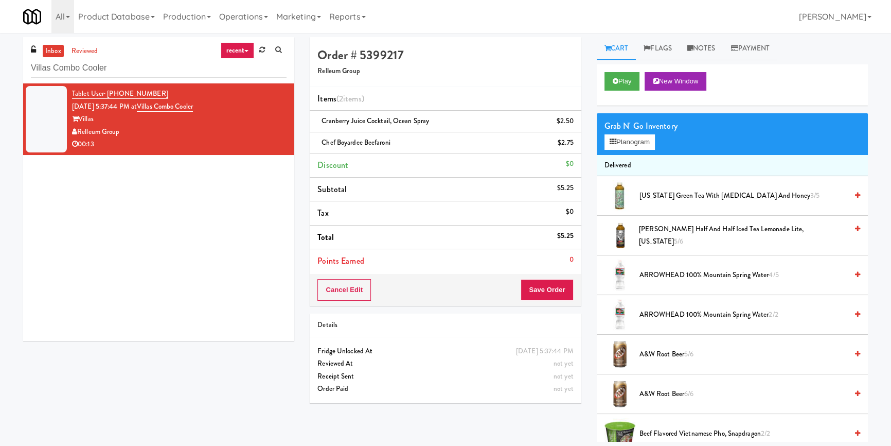
click at [548, 280] on div "Cancel Edit Save Order" at bounding box center [445, 290] width 271 height 32
drag, startPoint x: 524, startPoint y: 289, endPoint x: 504, endPoint y: 268, distance: 29.5
click at [525, 290] on button "Save Order" at bounding box center [547, 290] width 52 height 22
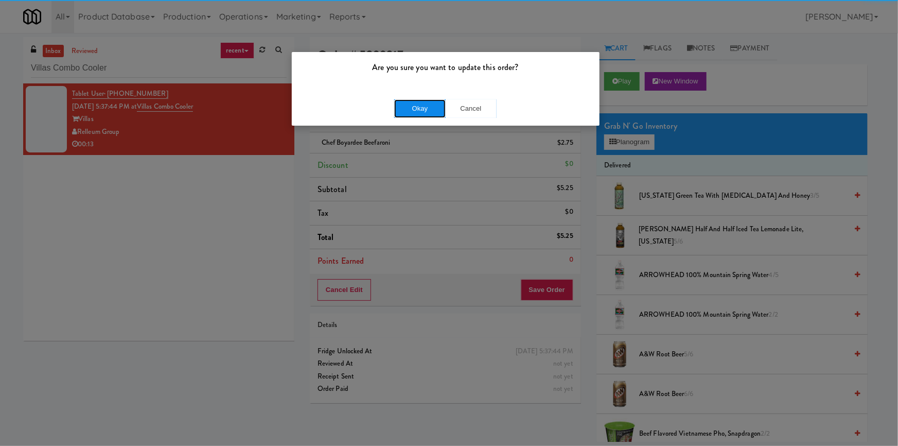
click at [411, 113] on button "Okay" at bounding box center [419, 108] width 51 height 19
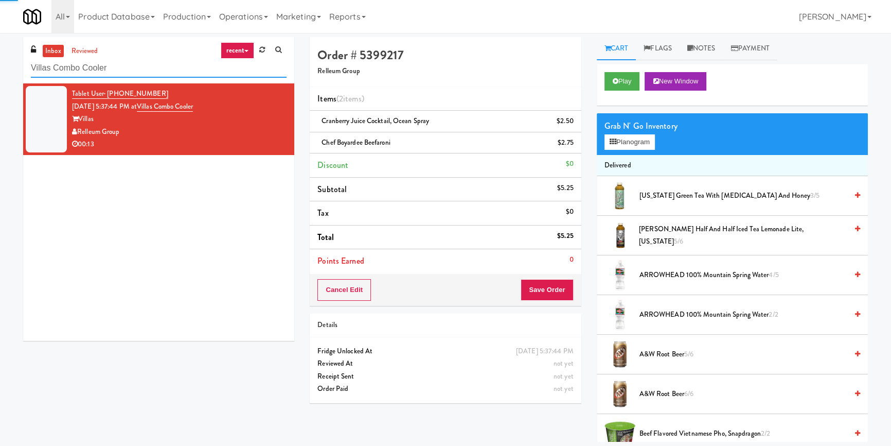
drag, startPoint x: 86, startPoint y: 72, endPoint x: 0, endPoint y: 75, distance: 86.0
click at [0, 75] on div "inbox reviewed recent all unclear take inventory issue suspicious failed recent…" at bounding box center [445, 239] width 891 height 404
paste input "Phase I - Drink"
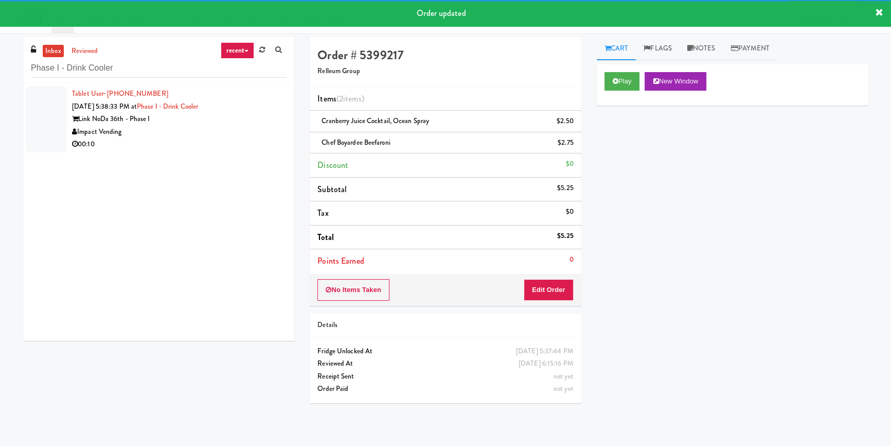
click at [267, 127] on div "Impact Vending" at bounding box center [179, 132] width 215 height 13
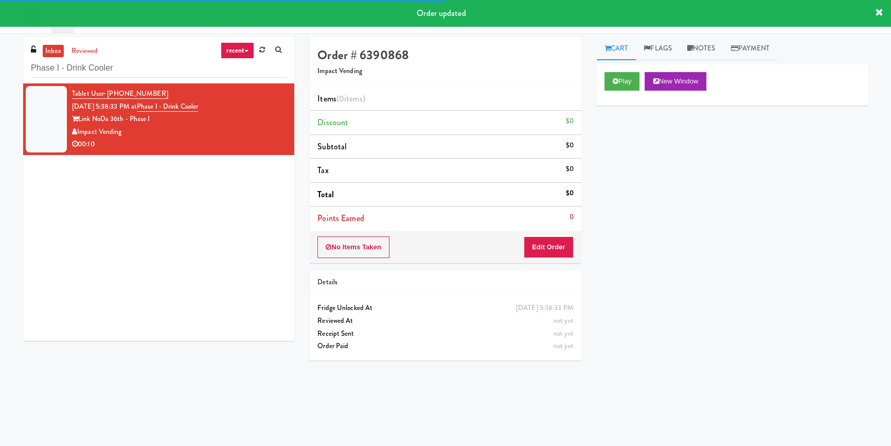
click at [623, 70] on div "Play New Window" at bounding box center [732, 84] width 271 height 41
click at [628, 82] on button "Play" at bounding box center [622, 81] width 35 height 19
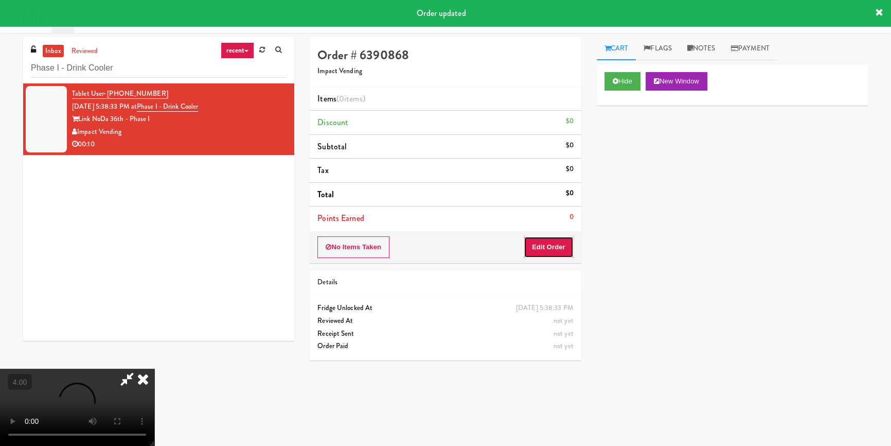
click at [552, 243] on button "Edit Order" at bounding box center [549, 247] width 50 height 22
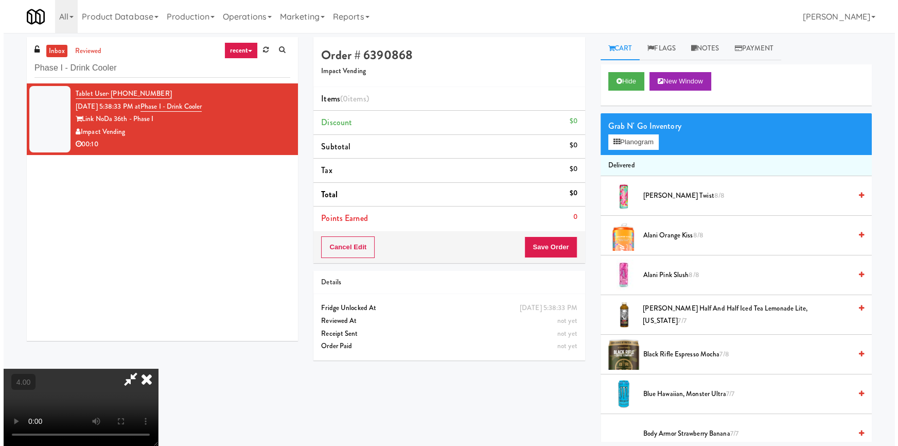
scroll to position [140, 0]
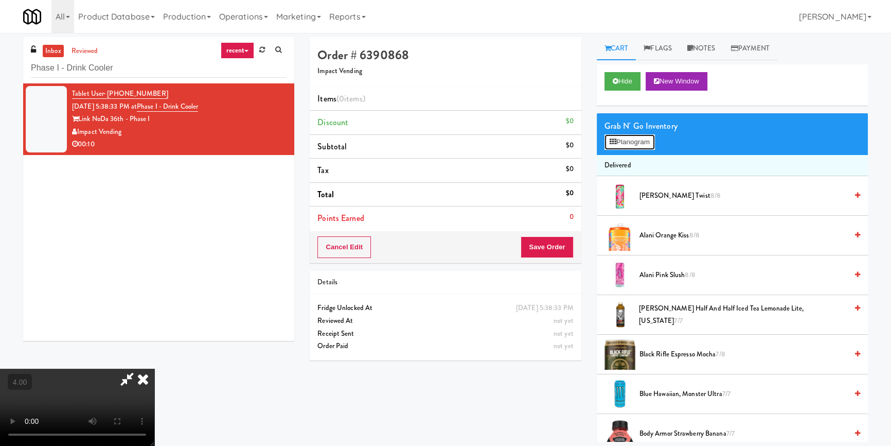
click at [620, 135] on button "Planogram" at bounding box center [630, 141] width 50 height 15
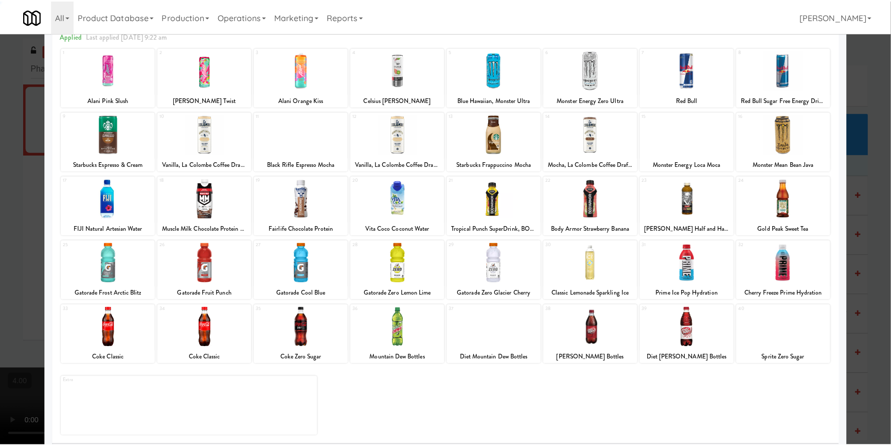
scroll to position [59, 0]
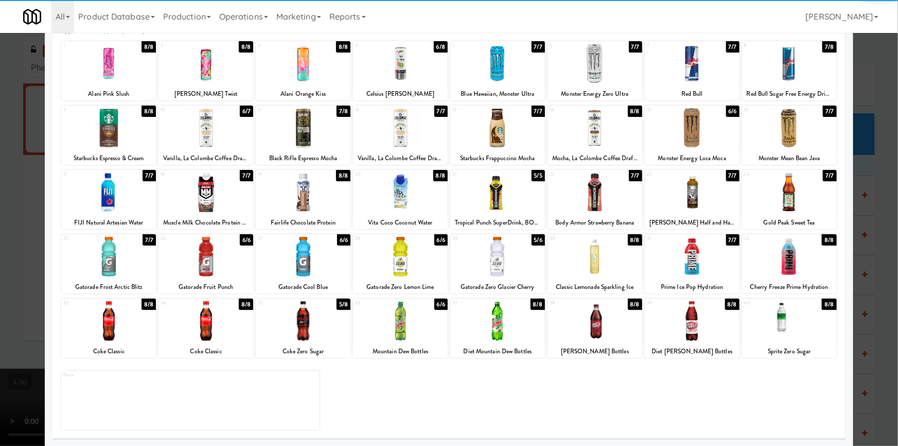
click at [413, 331] on div at bounding box center [400, 321] width 95 height 40
click at [323, 267] on div at bounding box center [303, 257] width 95 height 40
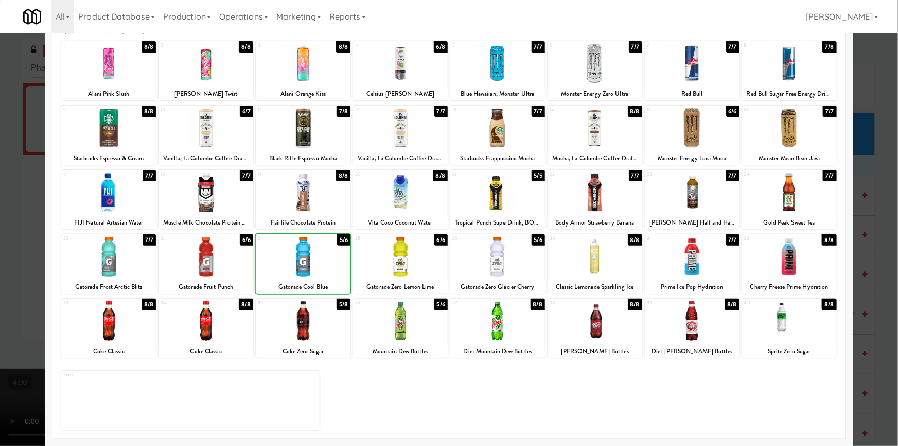
drag, startPoint x: 0, startPoint y: 231, endPoint x: 408, endPoint y: 291, distance: 412.8
click at [5, 234] on div at bounding box center [449, 223] width 898 height 446
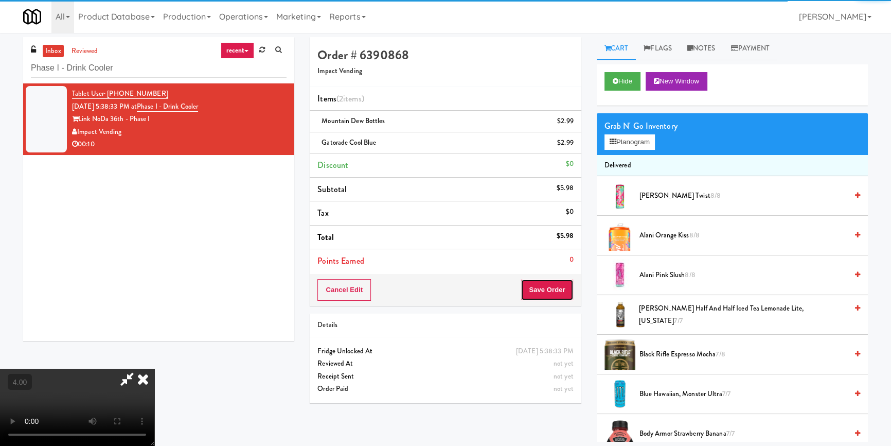
click at [565, 287] on button "Save Order" at bounding box center [547, 290] width 52 height 22
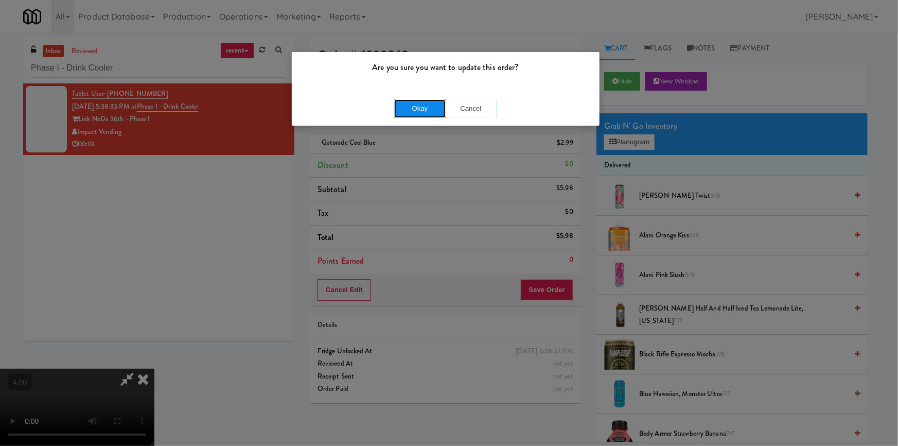
click at [425, 103] on button "Okay" at bounding box center [419, 108] width 51 height 19
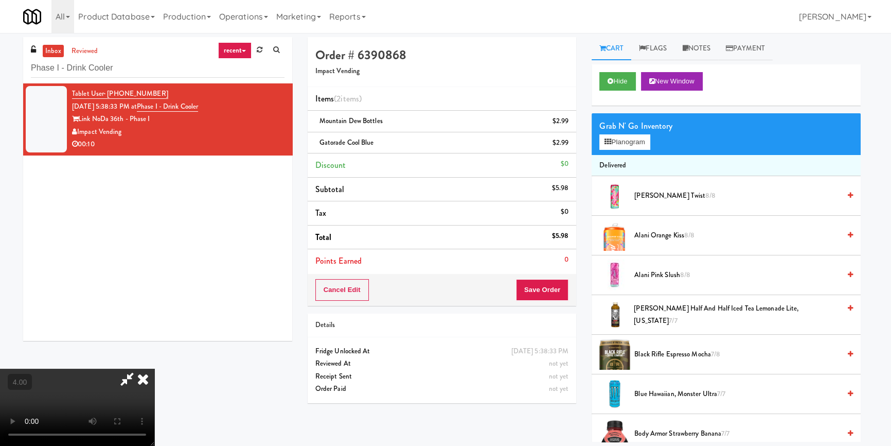
click at [154, 368] on icon at bounding box center [143, 378] width 23 height 21
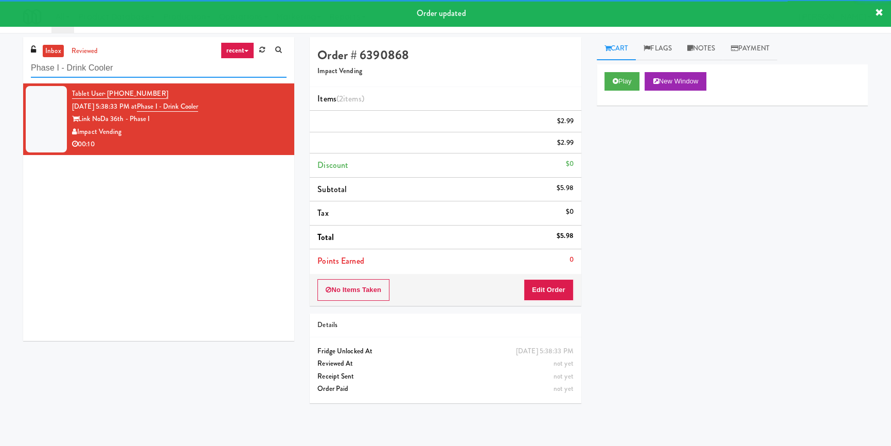
drag, startPoint x: 151, startPoint y: 70, endPoint x: 0, endPoint y: 90, distance: 152.6
click at [0, 92] on div "inbox reviewed recent all unclear take inventory issue suspicious failed recent…" at bounding box center [445, 239] width 891 height 404
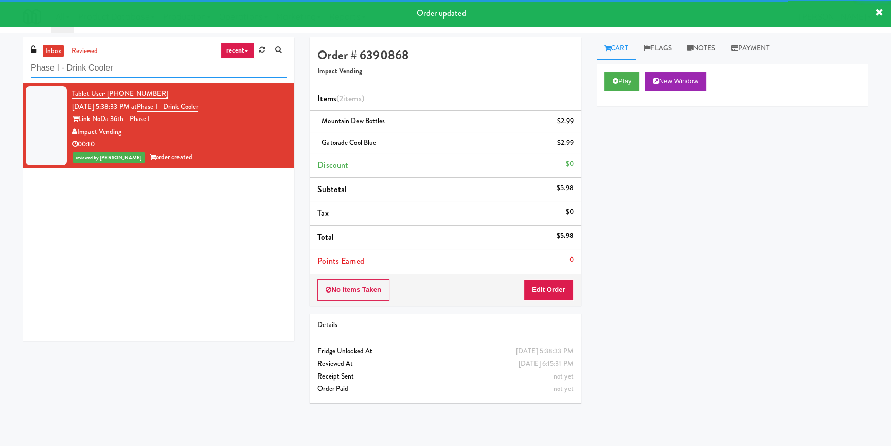
paste input "Twelve12 - Cooler - Left"
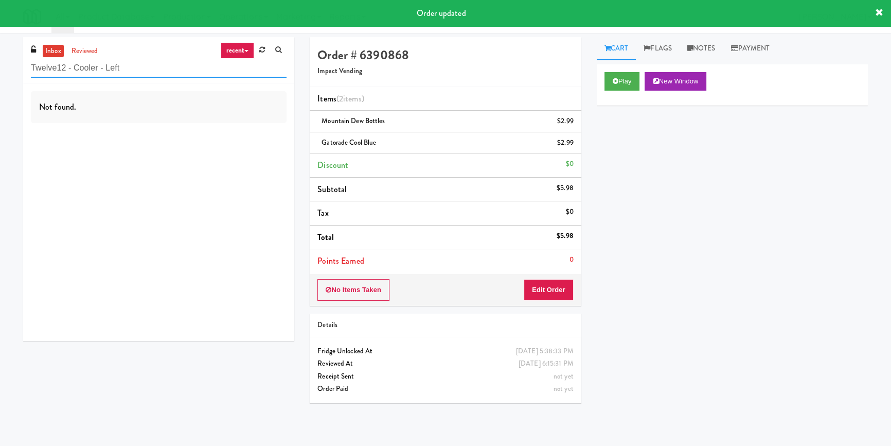
type input "Twelve12 - Cooler - Left"
click at [233, 108] on div "Not found." at bounding box center [159, 107] width 256 height 32
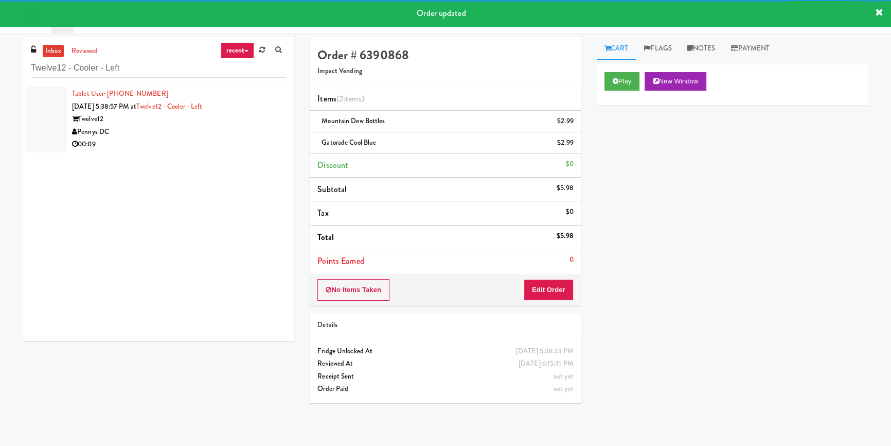
click at [254, 121] on div "Twelve12" at bounding box center [179, 119] width 215 height 13
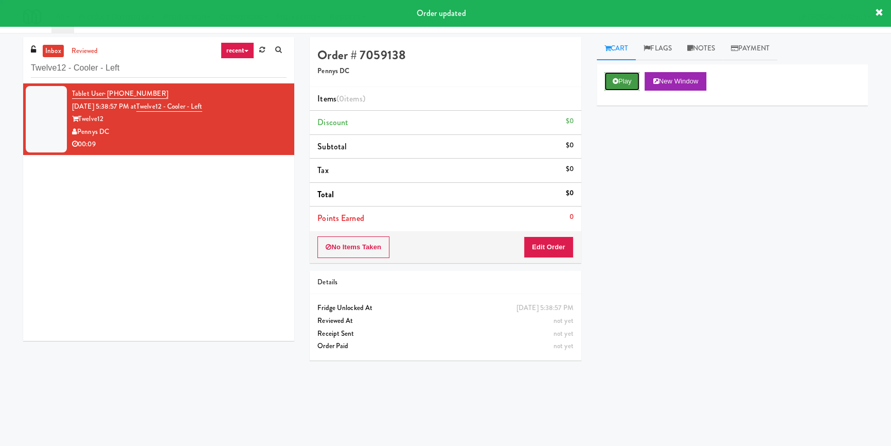
click at [630, 81] on button "Play" at bounding box center [622, 81] width 35 height 19
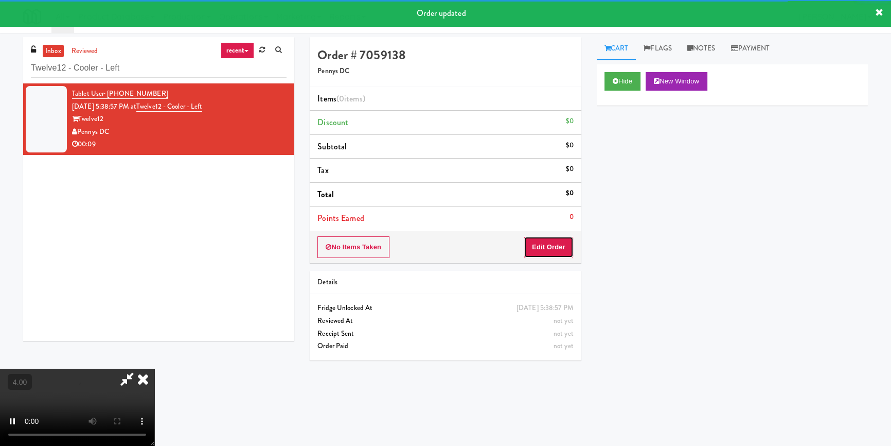
click at [543, 255] on button "Edit Order" at bounding box center [549, 247] width 50 height 22
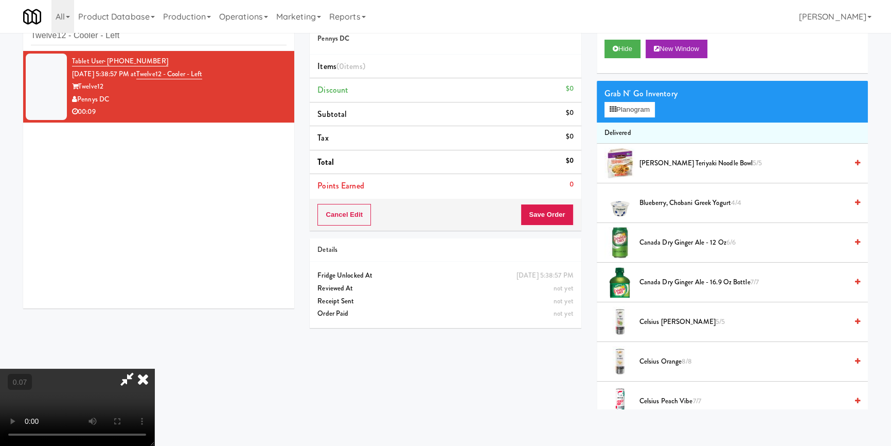
scroll to position [144, 0]
click at [154, 377] on video at bounding box center [77, 406] width 154 height 77
click at [154, 368] on video at bounding box center [77, 406] width 154 height 77
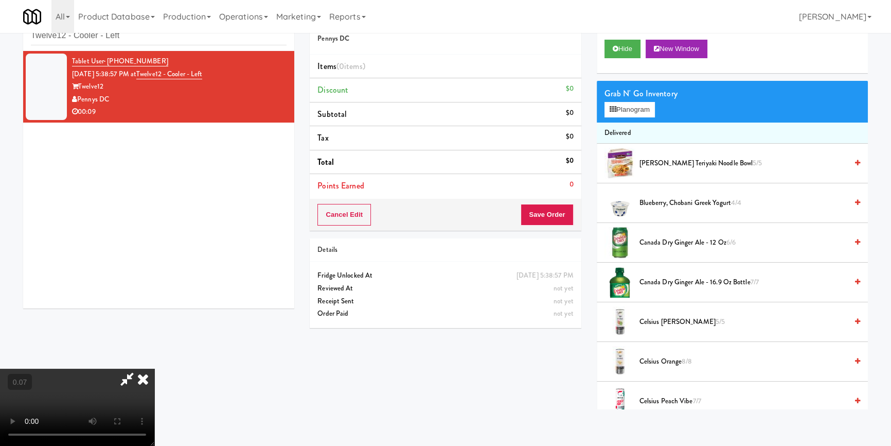
click at [154, 368] on video at bounding box center [77, 406] width 154 height 77
click at [624, 112] on button "Planogram" at bounding box center [630, 109] width 50 height 15
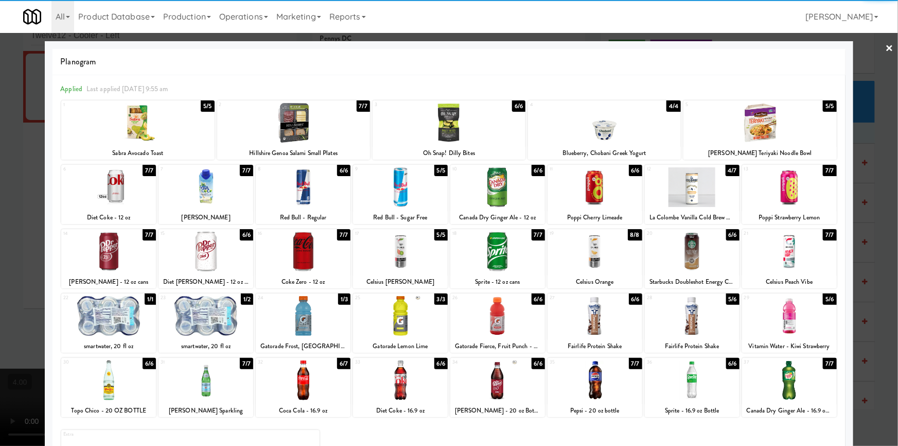
click at [218, 318] on div at bounding box center [205, 316] width 95 height 40
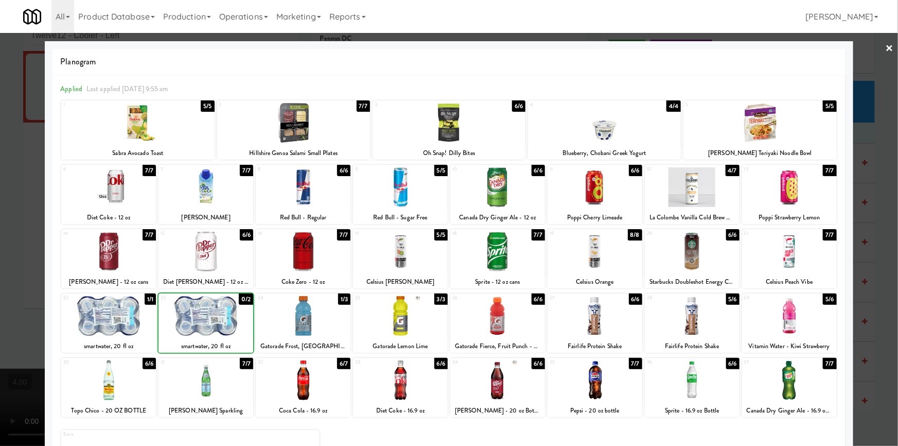
click at [209, 376] on div at bounding box center [205, 380] width 95 height 40
drag, startPoint x: 0, startPoint y: 247, endPoint x: 427, endPoint y: 197, distance: 429.5
click at [3, 247] on div at bounding box center [449, 223] width 898 height 446
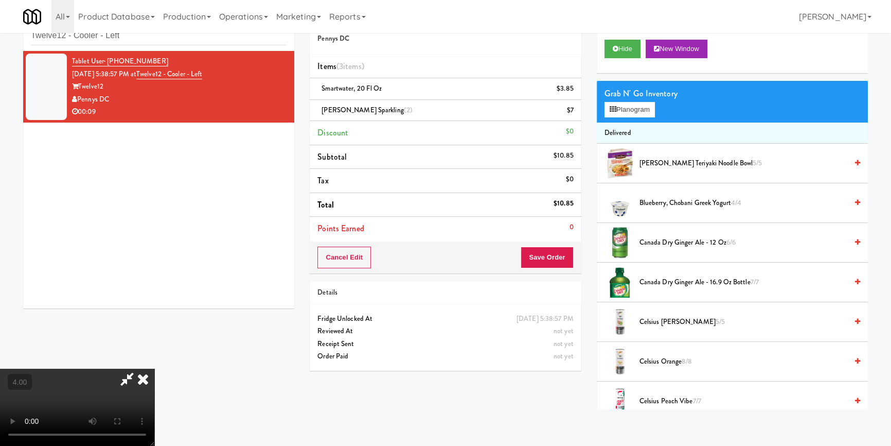
click at [154, 368] on icon at bounding box center [143, 378] width 23 height 21
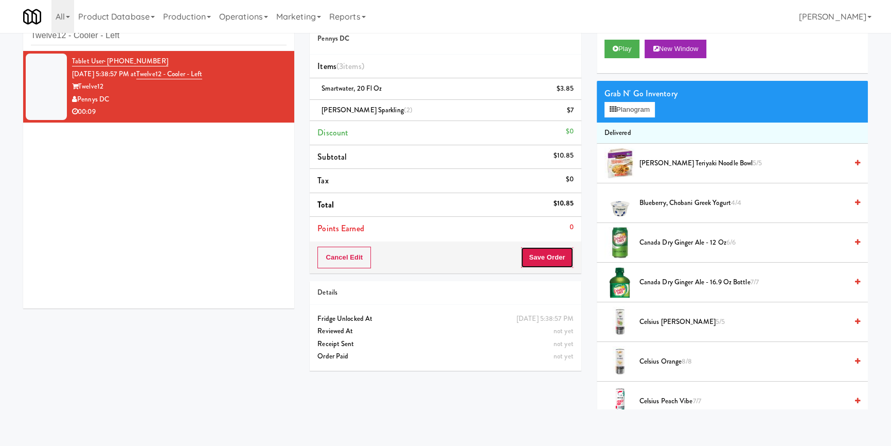
click at [550, 257] on button "Save Order" at bounding box center [547, 257] width 52 height 22
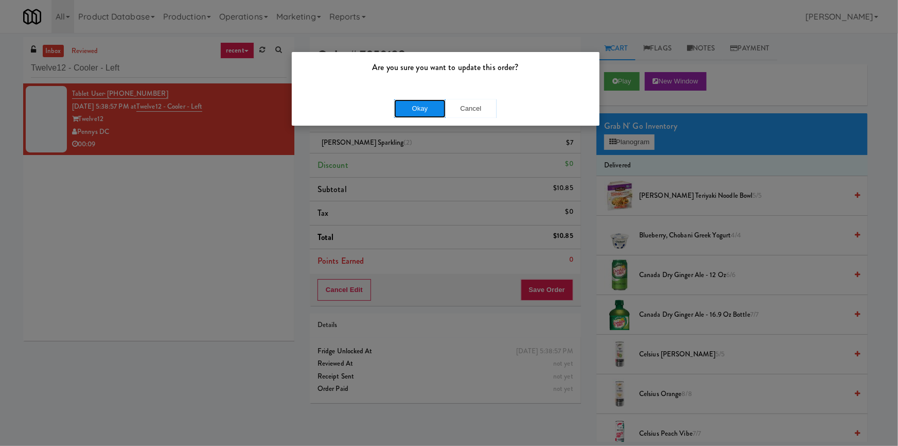
click at [419, 112] on button "Okay" at bounding box center [419, 108] width 51 height 19
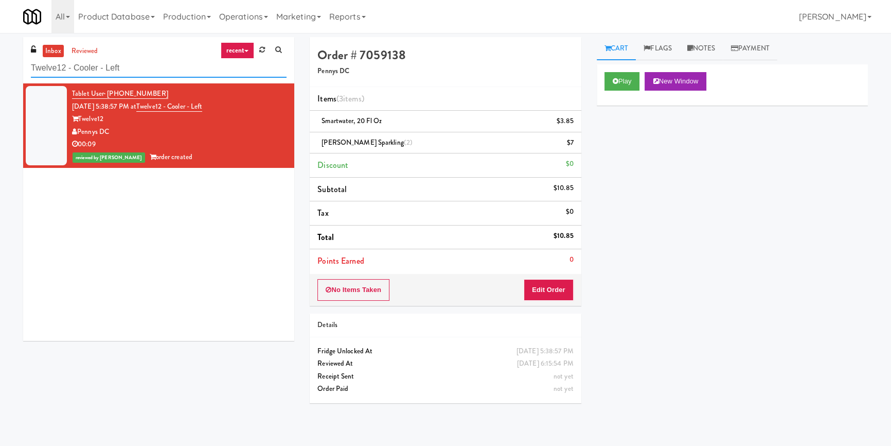
paste input "70 Capitol Yards - Cooler"
drag, startPoint x: 152, startPoint y: 72, endPoint x: 0, endPoint y: 77, distance: 151.9
click at [0, 77] on div "inbox reviewed recent all unclear take inventory issue suspicious failed recent…" at bounding box center [445, 239] width 891 height 404
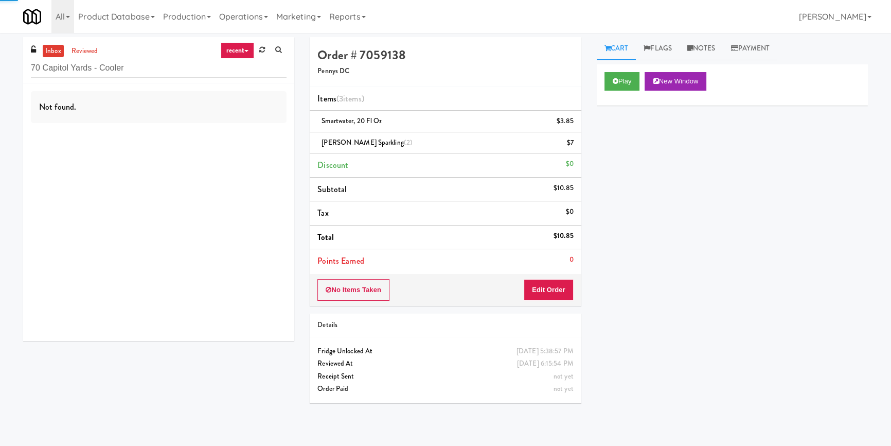
click at [238, 132] on div "Not found." at bounding box center [158, 211] width 271 height 257
click at [240, 133] on div "Not found." at bounding box center [158, 211] width 271 height 257
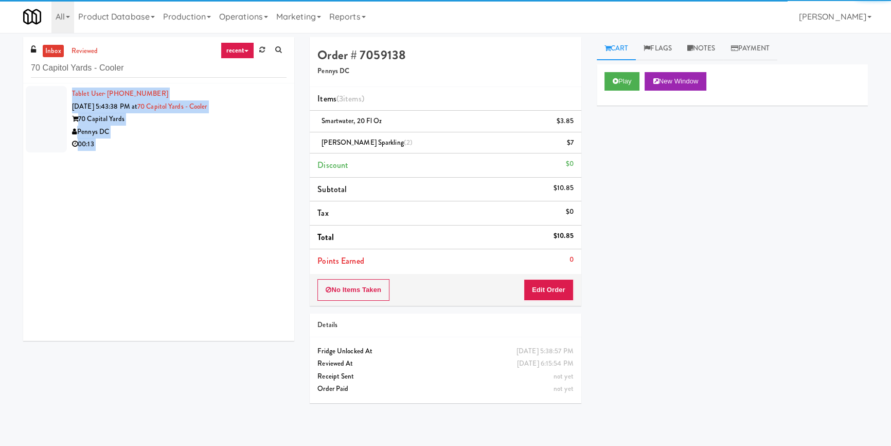
click at [240, 133] on div "Tablet User · (785) 317-9531 [DATE] 5:43:38 PM at [GEOGRAPHIC_DATA] - Cooler 70…" at bounding box center [158, 211] width 271 height 257
click at [241, 136] on div "Pennys DC" at bounding box center [179, 132] width 215 height 13
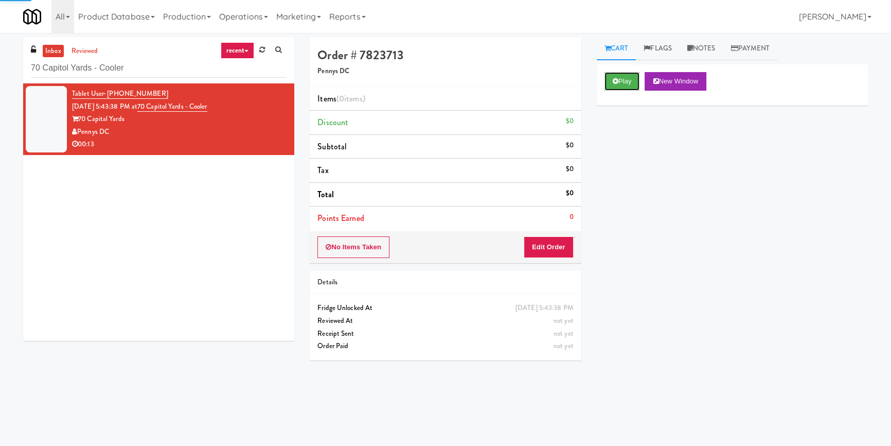
drag, startPoint x: 633, startPoint y: 82, endPoint x: 568, endPoint y: 185, distance: 121.9
click at [633, 82] on button "Play" at bounding box center [622, 81] width 35 height 19
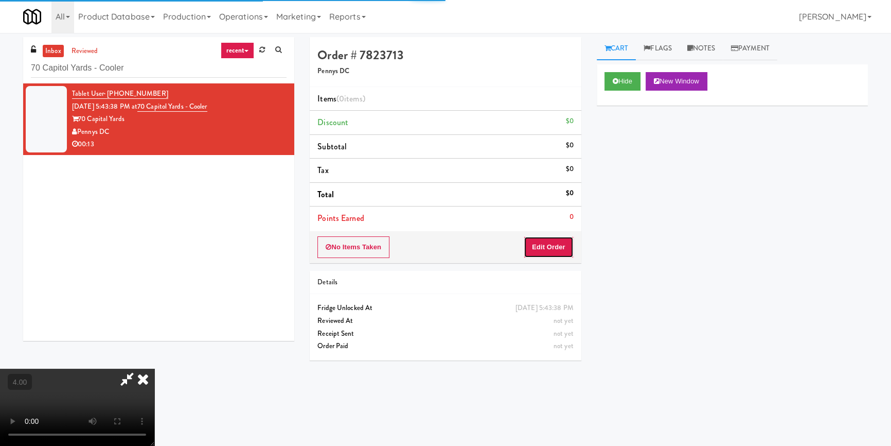
click at [562, 246] on button "Edit Order" at bounding box center [549, 247] width 50 height 22
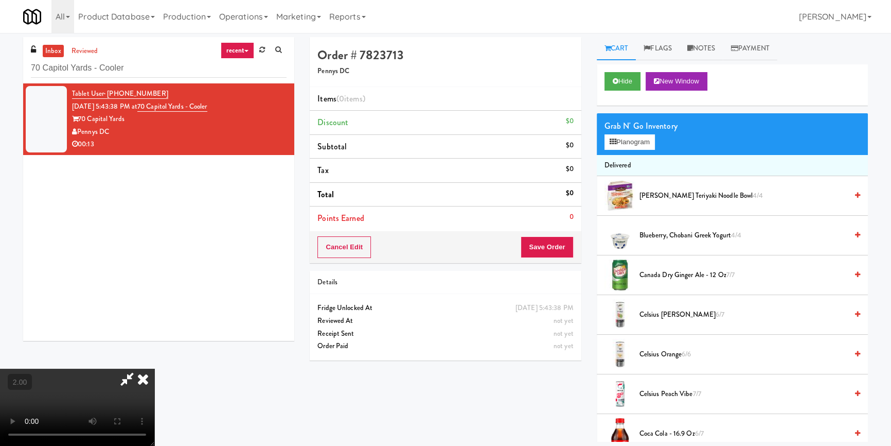
scroll to position [144, 0]
click at [154, 368] on video at bounding box center [77, 406] width 154 height 77
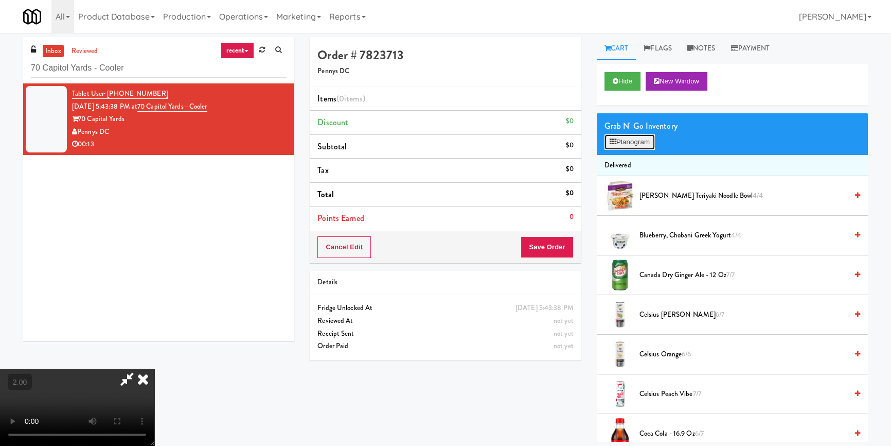
click at [628, 139] on button "Planogram" at bounding box center [630, 141] width 50 height 15
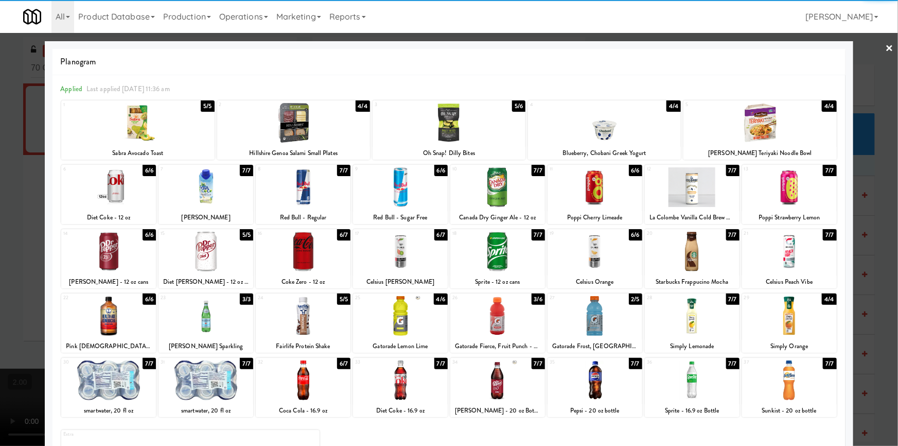
click at [406, 325] on div at bounding box center [400, 316] width 95 height 40
click at [595, 256] on div at bounding box center [594, 252] width 95 height 40
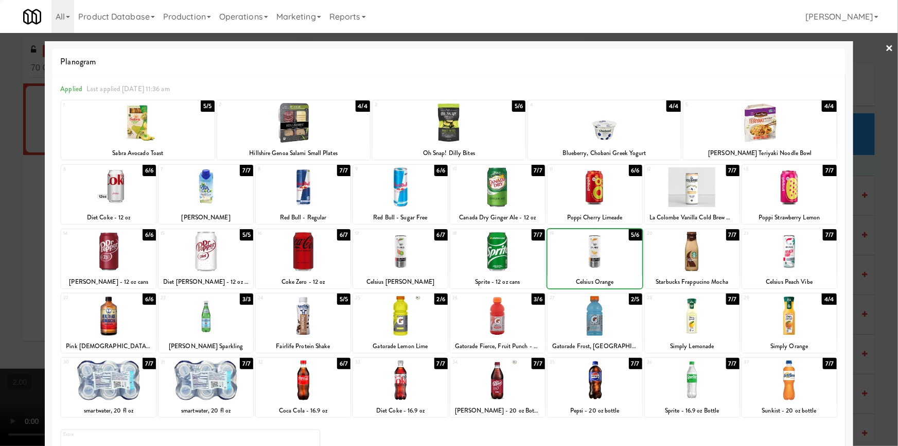
drag, startPoint x: 0, startPoint y: 214, endPoint x: 61, endPoint y: 220, distance: 61.5
click at [2, 215] on div at bounding box center [449, 223] width 898 height 446
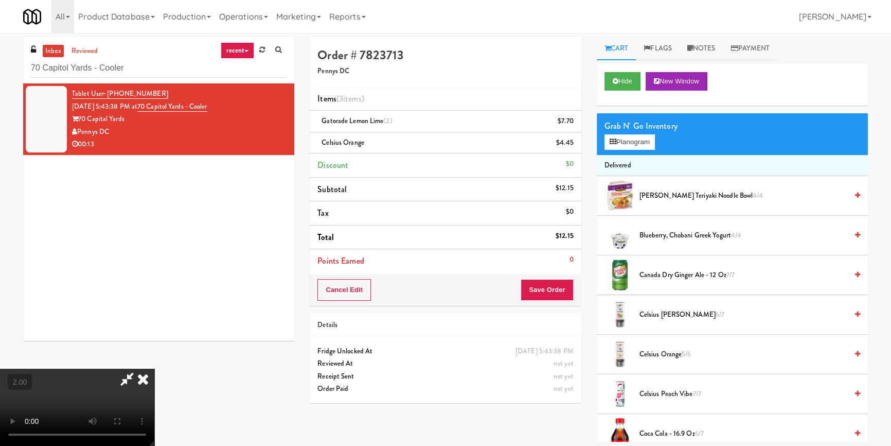
click at [154, 368] on icon at bounding box center [143, 378] width 23 height 21
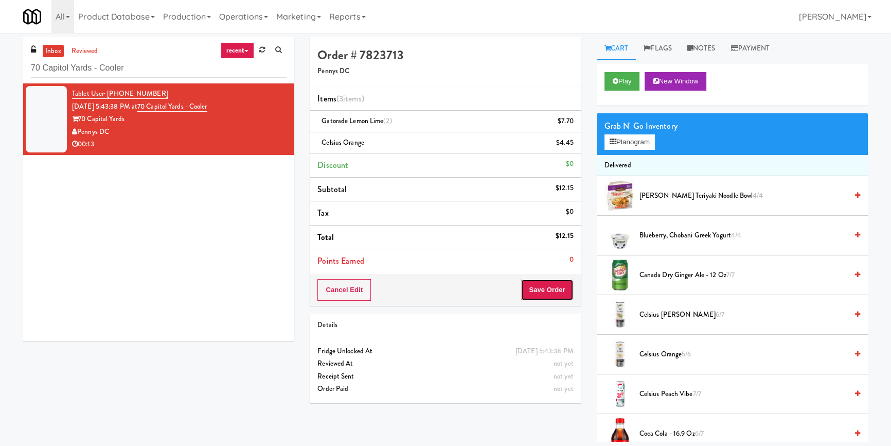
click at [549, 285] on button "Save Order" at bounding box center [547, 290] width 52 height 22
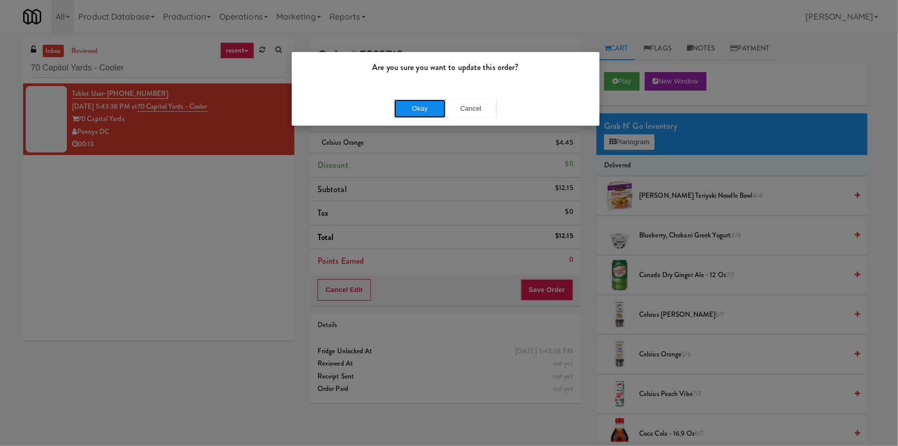
click at [428, 117] on button "Okay" at bounding box center [419, 108] width 51 height 19
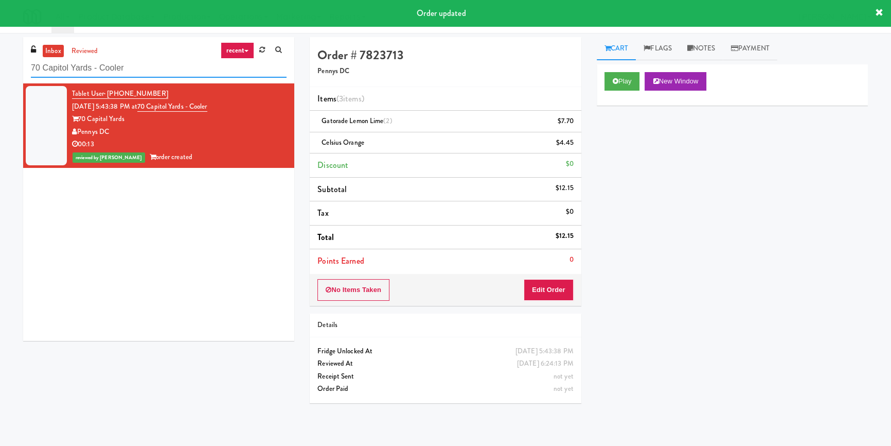
drag, startPoint x: 113, startPoint y: 67, endPoint x: 57, endPoint y: 55, distance: 57.0
click at [0, 67] on div "inbox reviewed recent all unclear take inventory issue suspicious failed recent…" at bounding box center [445, 239] width 891 height 404
paste input "Aperture UCF - Cooler - Left"
type input "Aperture UCF - Cooler - Left"
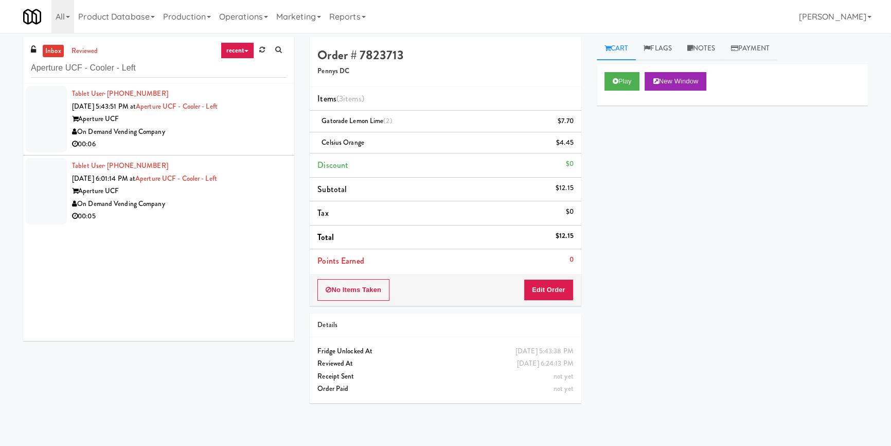
click at [234, 130] on div "On Demand Vending Company" at bounding box center [179, 132] width 215 height 13
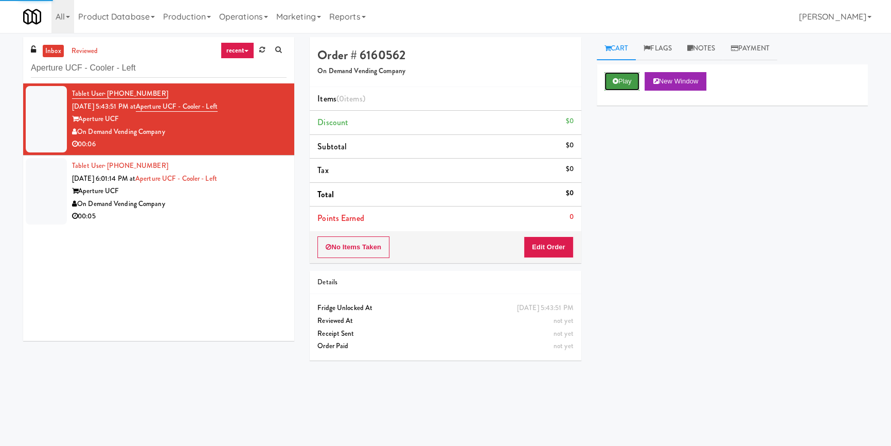
click at [622, 79] on button "Play" at bounding box center [622, 81] width 35 height 19
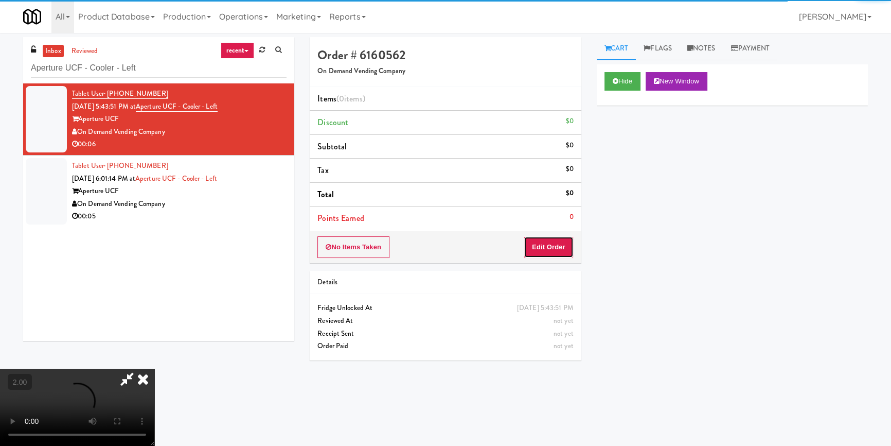
click at [558, 252] on button "Edit Order" at bounding box center [549, 247] width 50 height 22
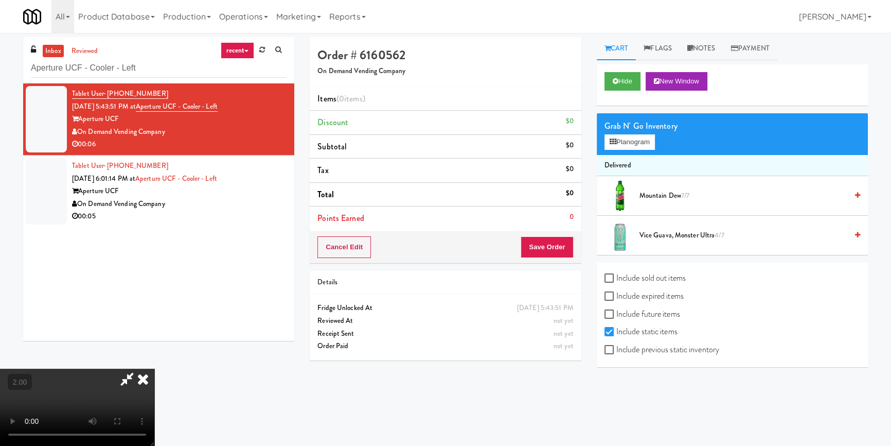
scroll to position [46, 0]
click at [154, 368] on video at bounding box center [77, 406] width 154 height 77
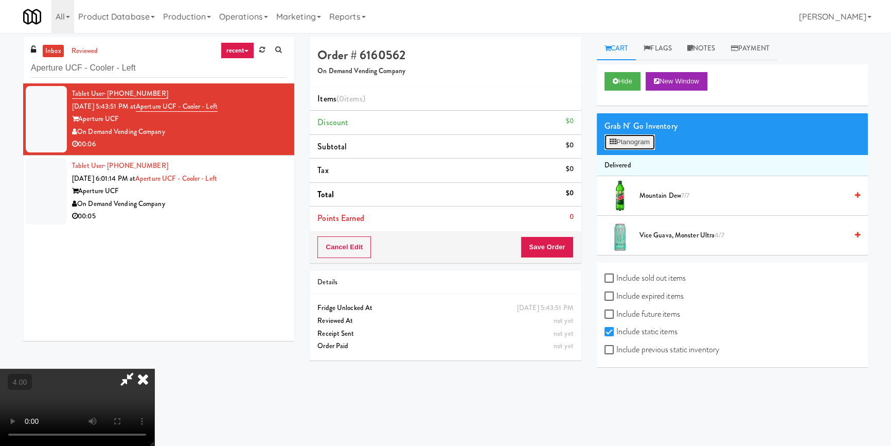
click at [631, 148] on button "Planogram" at bounding box center [630, 141] width 50 height 15
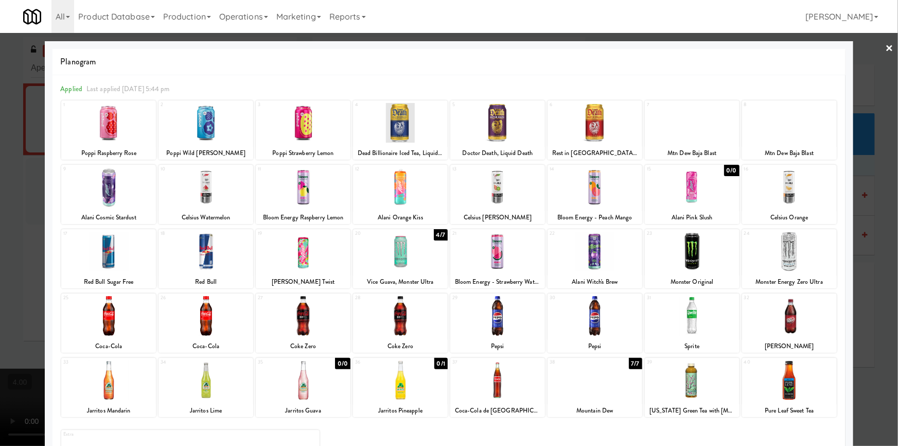
click at [207, 389] on div at bounding box center [205, 380] width 95 height 40
click at [0, 227] on div at bounding box center [449, 223] width 898 height 446
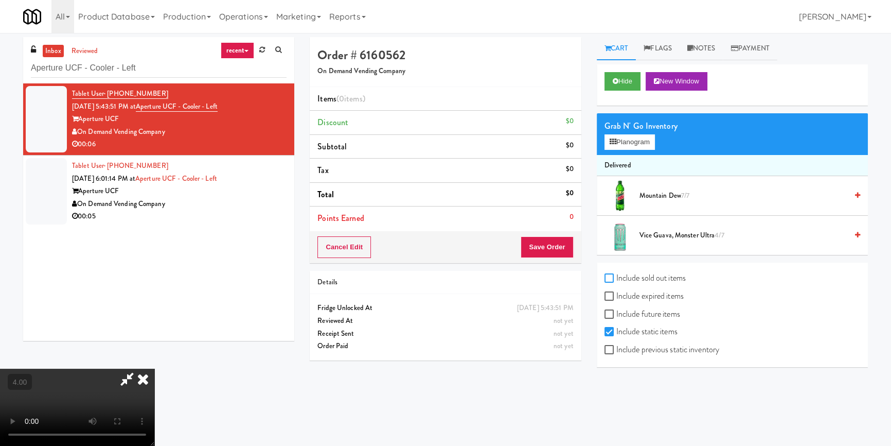
click at [608, 278] on input "Include sold out items" at bounding box center [611, 278] width 12 height 8
checkbox input "true"
click at [607, 296] on input "Include expired items" at bounding box center [611, 296] width 12 height 8
checkbox input "true"
click at [608, 346] on input "Include previous static inventory" at bounding box center [611, 350] width 12 height 8
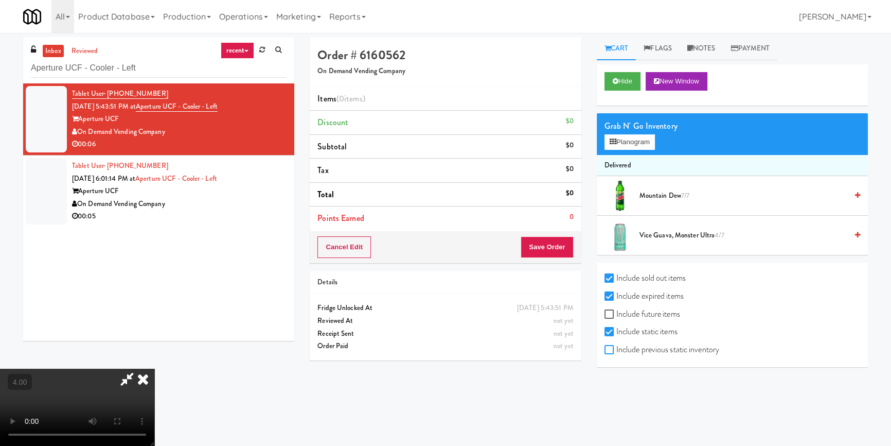
checkbox input "true"
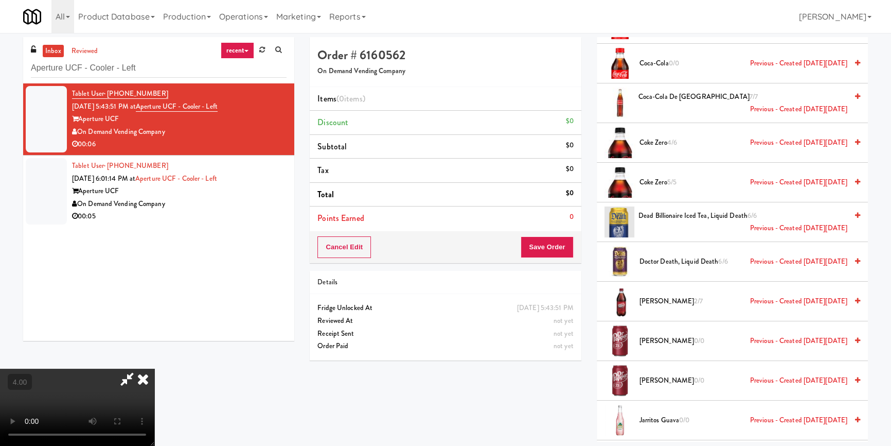
scroll to position [1169, 0]
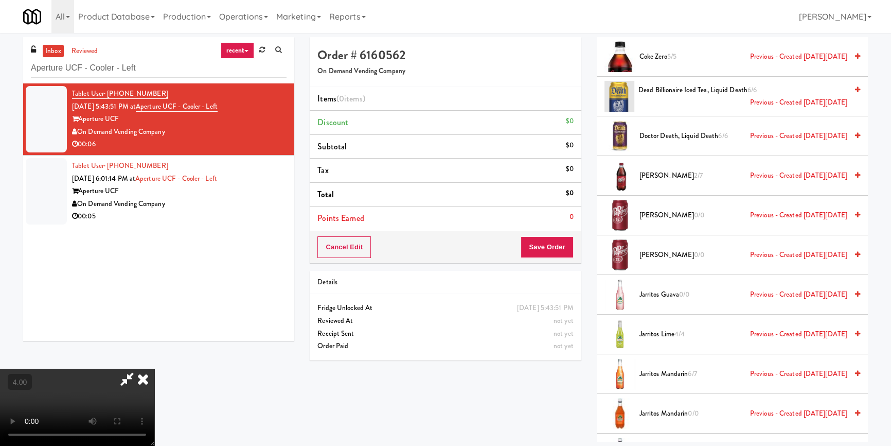
click at [684, 331] on span "4/4" at bounding box center [679, 334] width 10 height 10
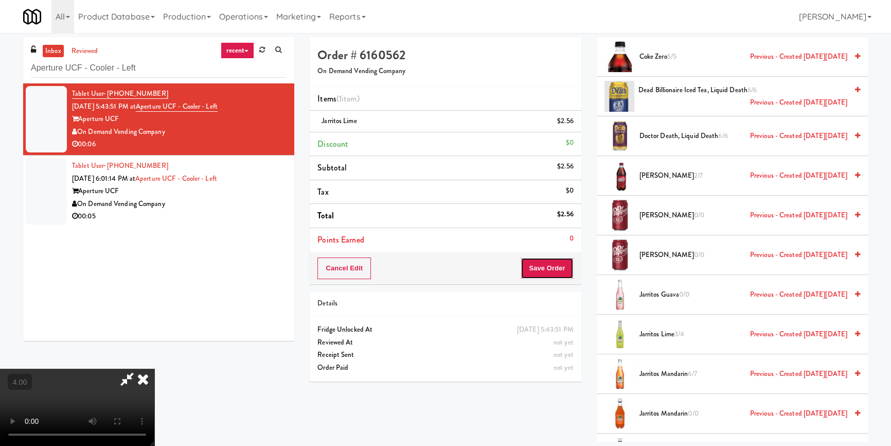
click at [551, 270] on button "Save Order" at bounding box center [547, 268] width 52 height 22
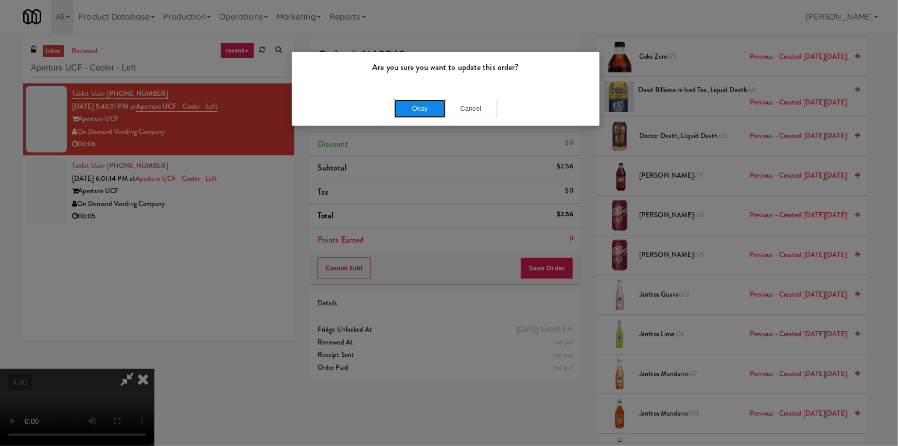
click at [423, 113] on button "Okay" at bounding box center [419, 108] width 51 height 19
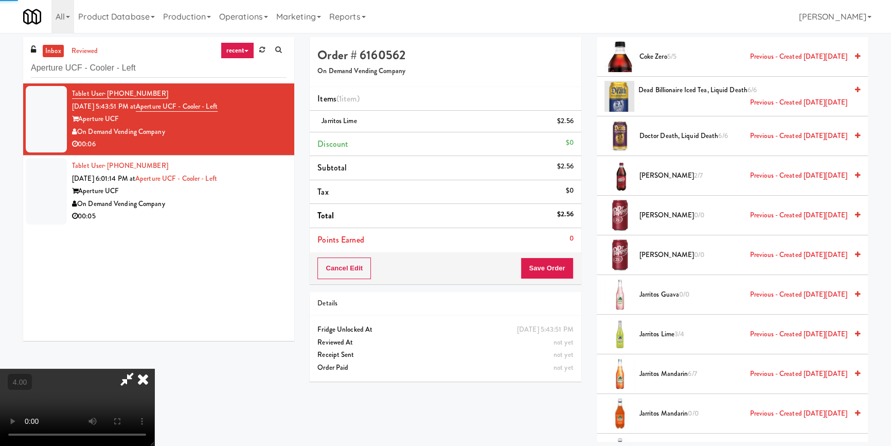
click at [154, 368] on icon at bounding box center [143, 378] width 23 height 21
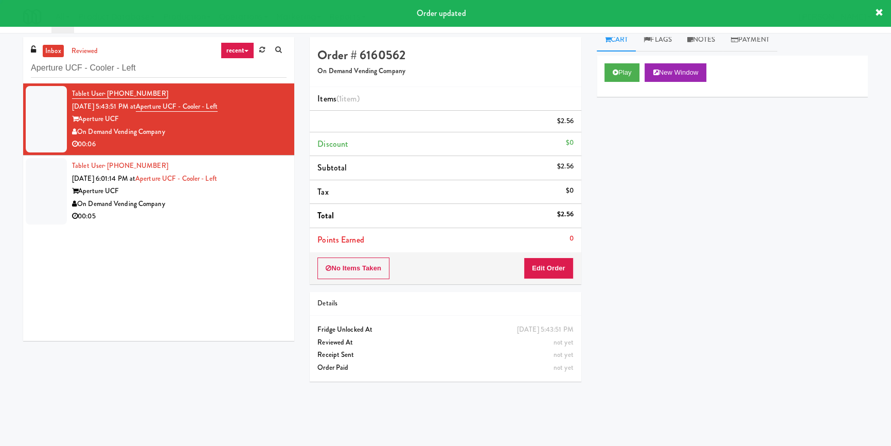
scroll to position [8, 0]
click at [244, 192] on div "Aperture UCF" at bounding box center [179, 191] width 215 height 13
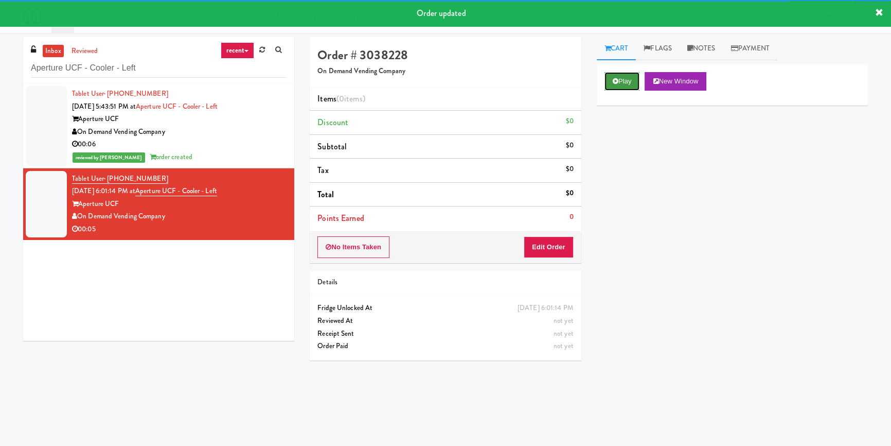
click at [623, 90] on button "Play" at bounding box center [622, 81] width 35 height 19
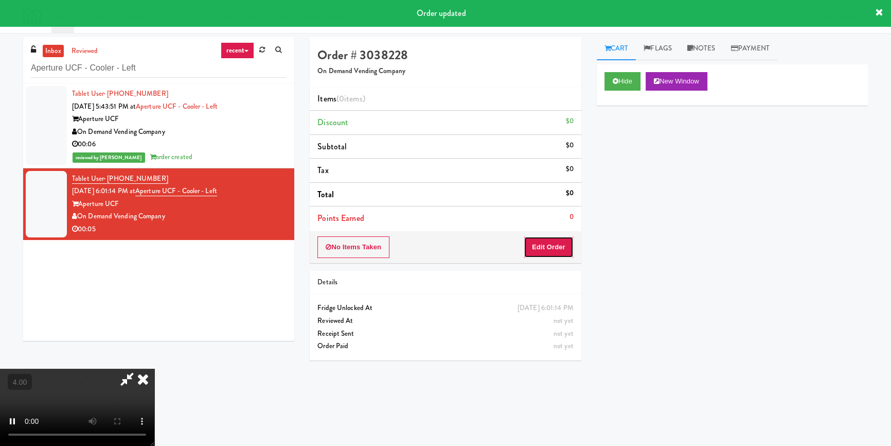
click at [537, 247] on button "Edit Order" at bounding box center [549, 247] width 50 height 22
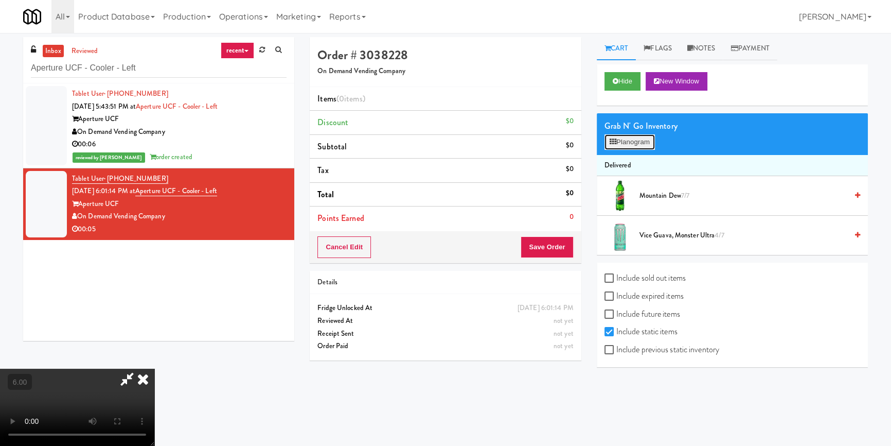
click at [625, 140] on button "Planogram" at bounding box center [630, 141] width 50 height 15
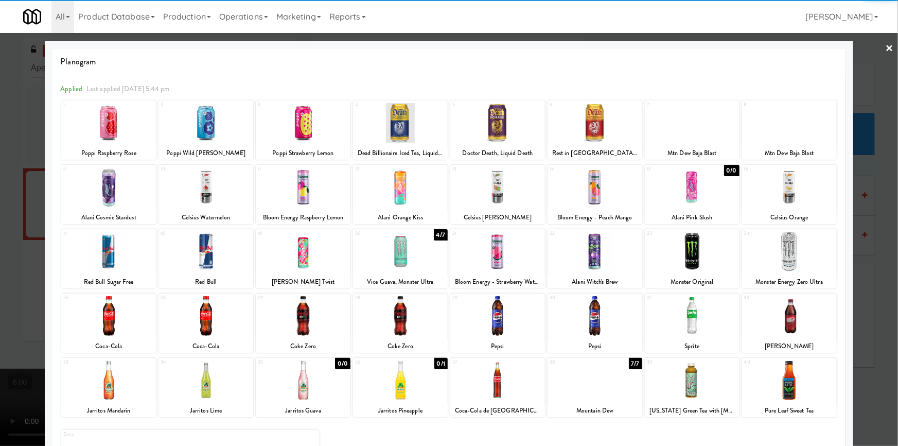
click at [875, 243] on div at bounding box center [449, 223] width 898 height 446
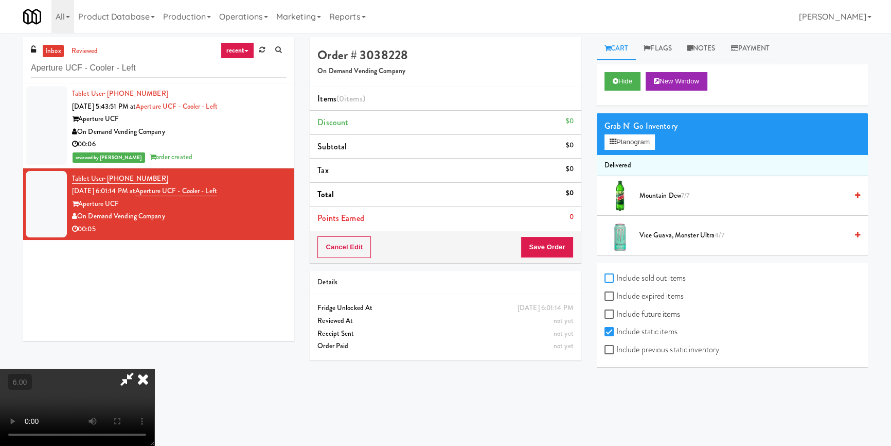
click at [610, 276] on input "Include sold out items" at bounding box center [611, 278] width 12 height 8
checkbox input "true"
click at [607, 294] on input "Include expired items" at bounding box center [611, 296] width 12 height 8
checkbox input "true"
click at [606, 354] on label "Include previous static inventory" at bounding box center [662, 349] width 115 height 15
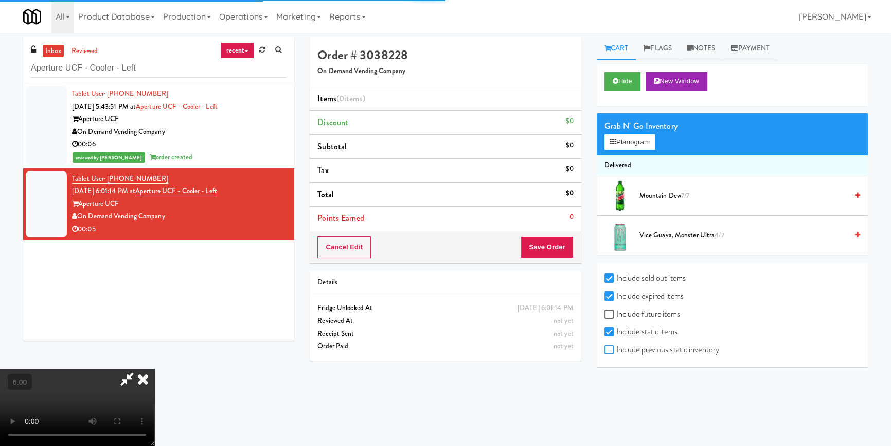
click at [606, 354] on input "Include previous static inventory" at bounding box center [611, 350] width 12 height 8
checkbox input "true"
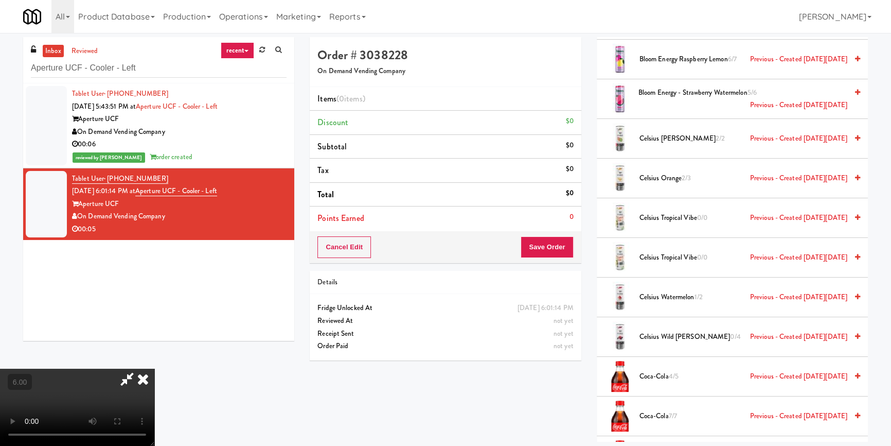
scroll to position [608, 0]
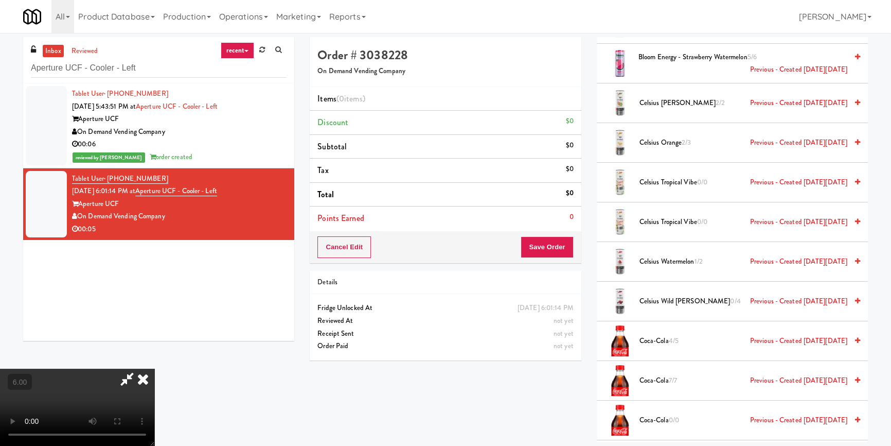
click at [671, 145] on span "Celsius Orange 2/3 Previous - Created [DATE][DATE]" at bounding box center [744, 142] width 208 height 13
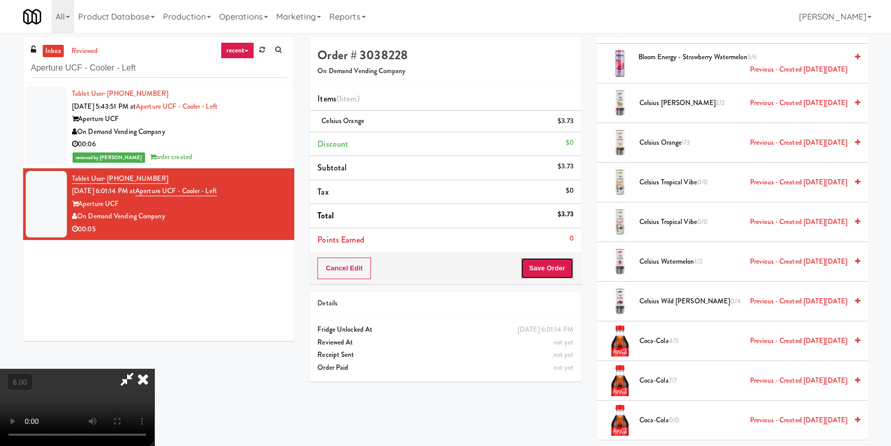
click at [557, 268] on button "Save Order" at bounding box center [547, 268] width 52 height 22
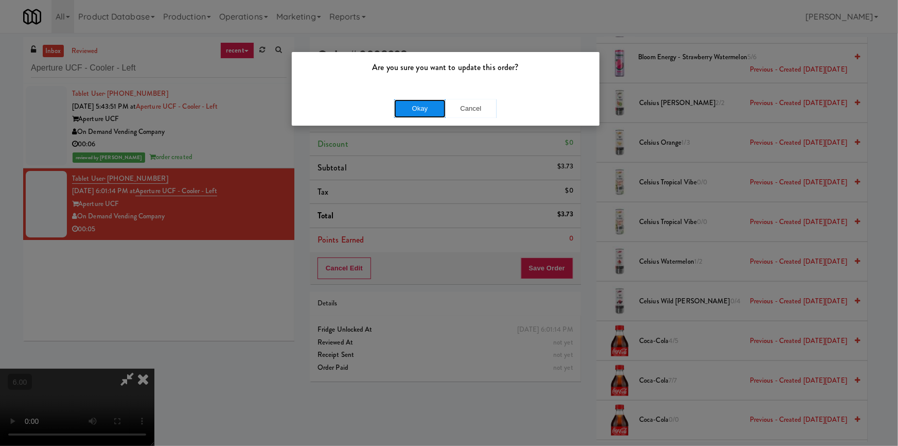
drag, startPoint x: 421, startPoint y: 113, endPoint x: 504, endPoint y: 52, distance: 102.4
click at [421, 113] on button "Okay" at bounding box center [419, 108] width 51 height 19
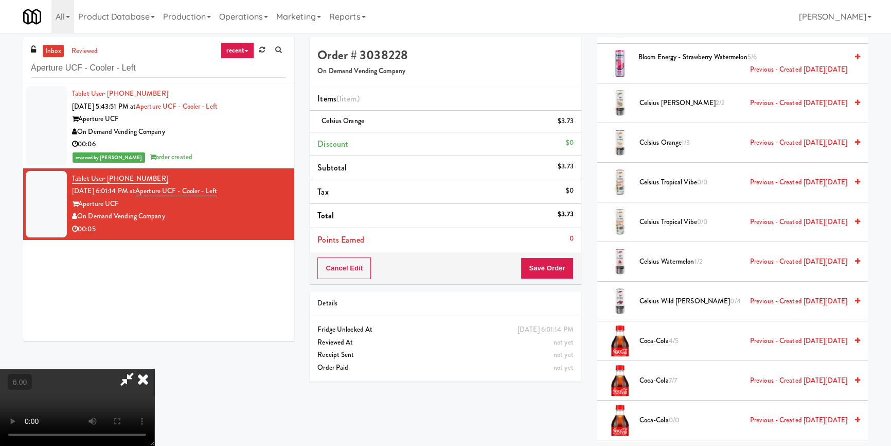
click at [154, 368] on icon at bounding box center [143, 378] width 23 height 21
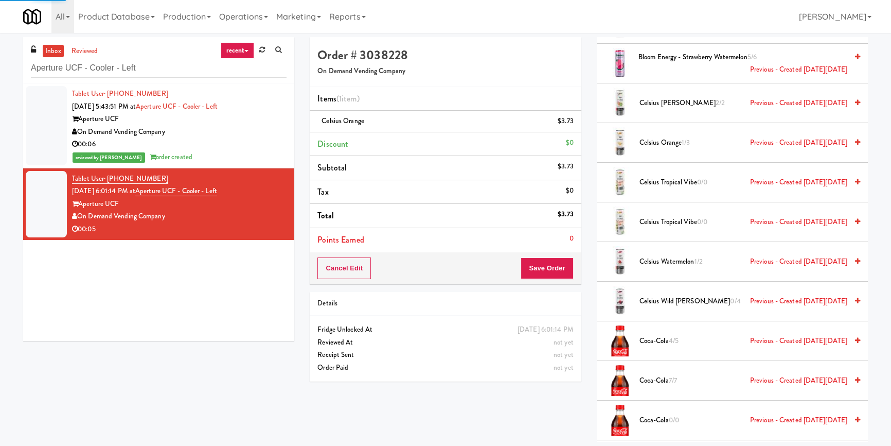
scroll to position [8, 0]
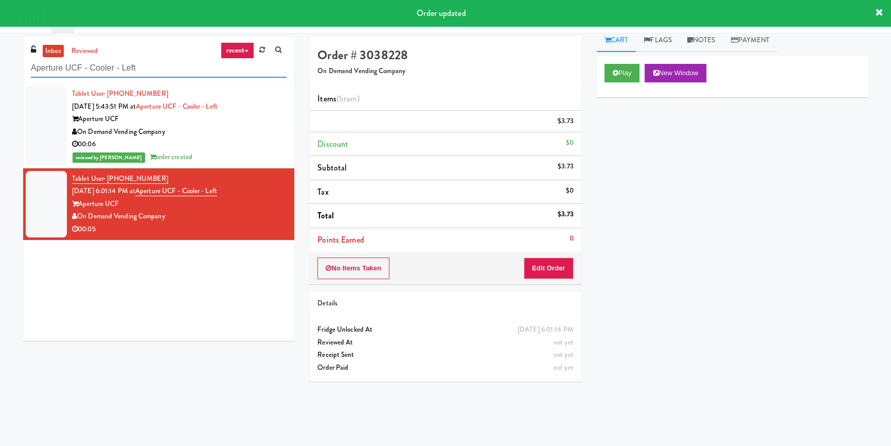
paste input "[PERSON_NAME] 23 - Cooler"
drag, startPoint x: 154, startPoint y: 66, endPoint x: 0, endPoint y: 88, distance: 155.9
click at [0, 88] on div "inbox reviewed recent all unclear take inventory issue suspicious failed recent…" at bounding box center [445, 239] width 891 height 404
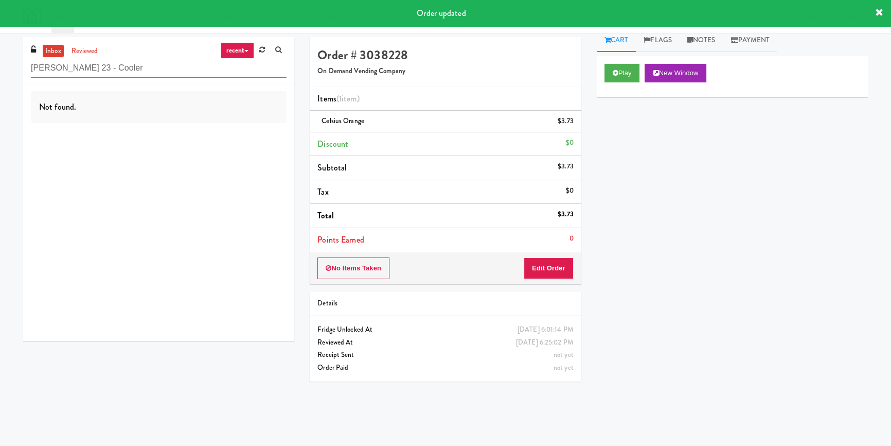
type input "[PERSON_NAME] 23 - Cooler"
click at [245, 126] on div "Not found." at bounding box center [158, 211] width 271 height 257
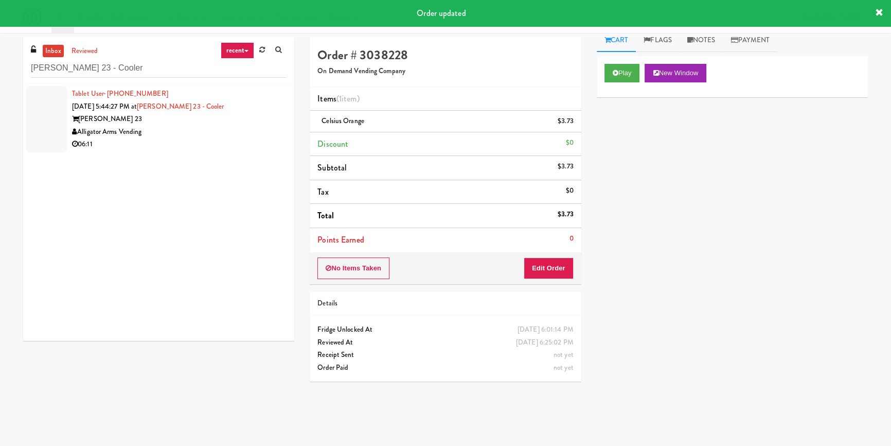
click at [254, 131] on div "Alligator Arms Vending" at bounding box center [179, 132] width 215 height 13
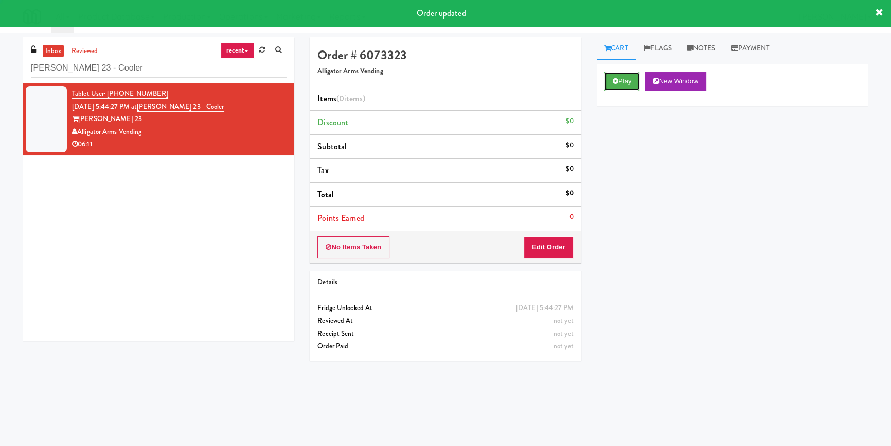
drag, startPoint x: 617, startPoint y: 80, endPoint x: 580, endPoint y: 122, distance: 56.5
click at [617, 81] on icon at bounding box center [616, 81] width 6 height 7
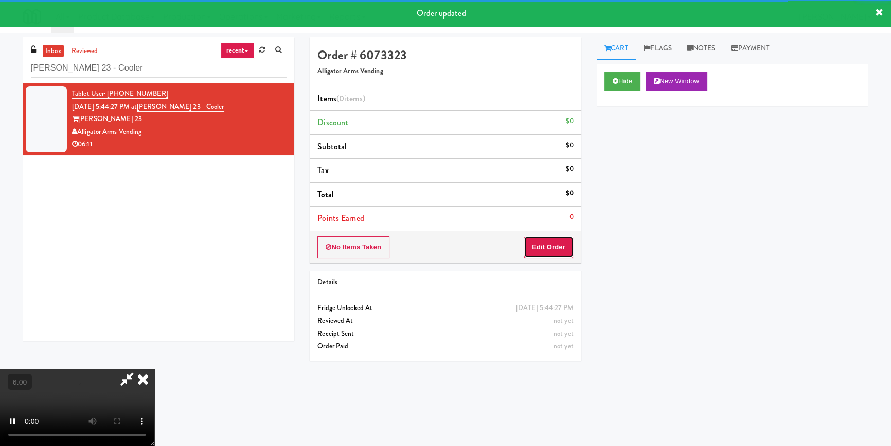
click at [547, 246] on button "Edit Order" at bounding box center [549, 247] width 50 height 22
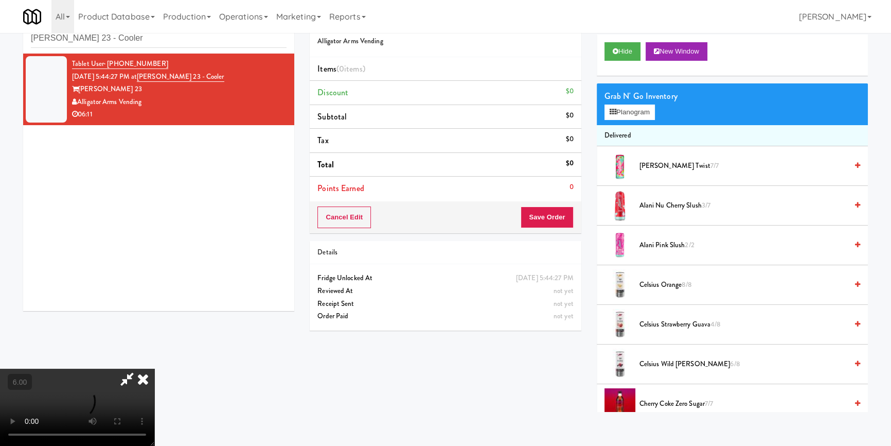
scroll to position [32, 0]
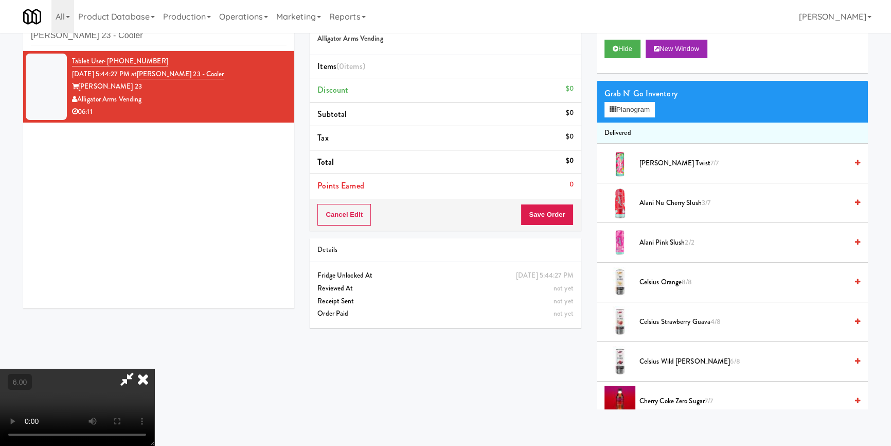
click at [154, 368] on video at bounding box center [77, 406] width 154 height 77
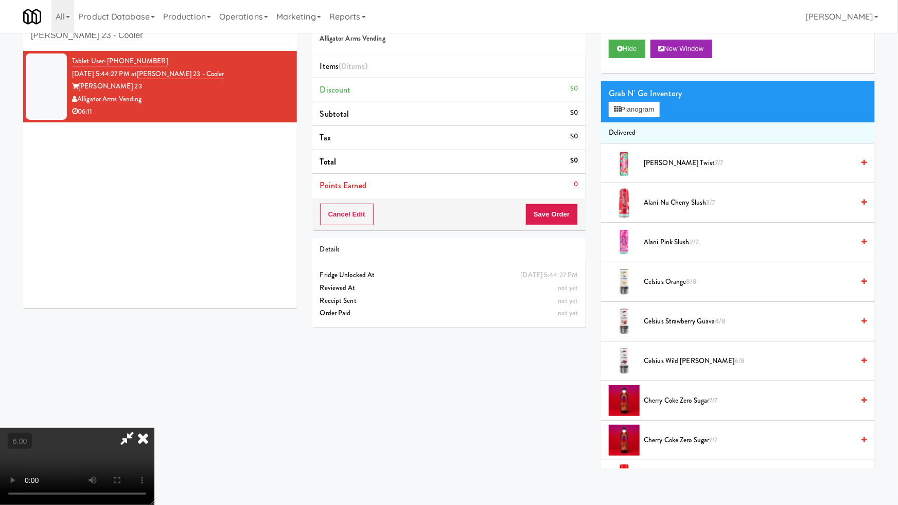
click at [154, 428] on video at bounding box center [77, 466] width 154 height 77
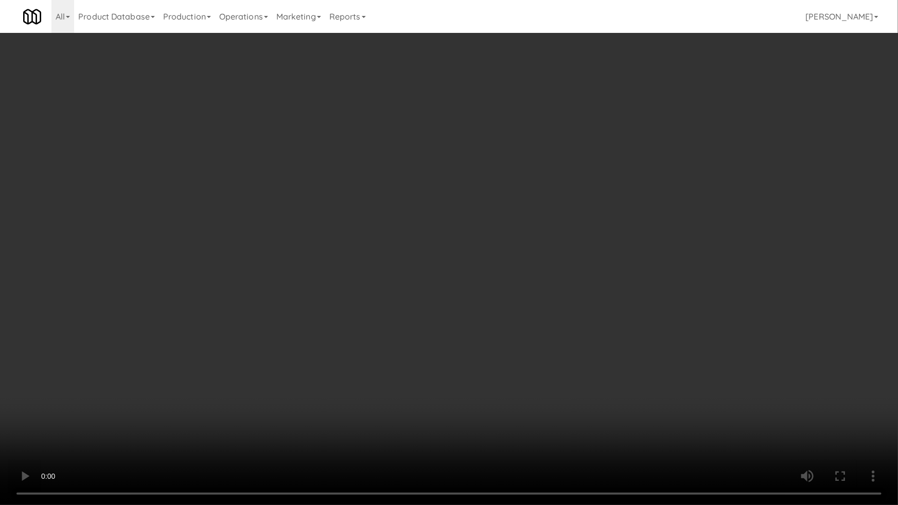
click at [332, 361] on video at bounding box center [449, 252] width 898 height 505
click at [332, 393] on video at bounding box center [449, 252] width 898 height 505
click at [330, 391] on video at bounding box center [449, 252] width 898 height 505
click at [334, 403] on video at bounding box center [449, 252] width 898 height 505
click at [334, 402] on video at bounding box center [449, 252] width 898 height 505
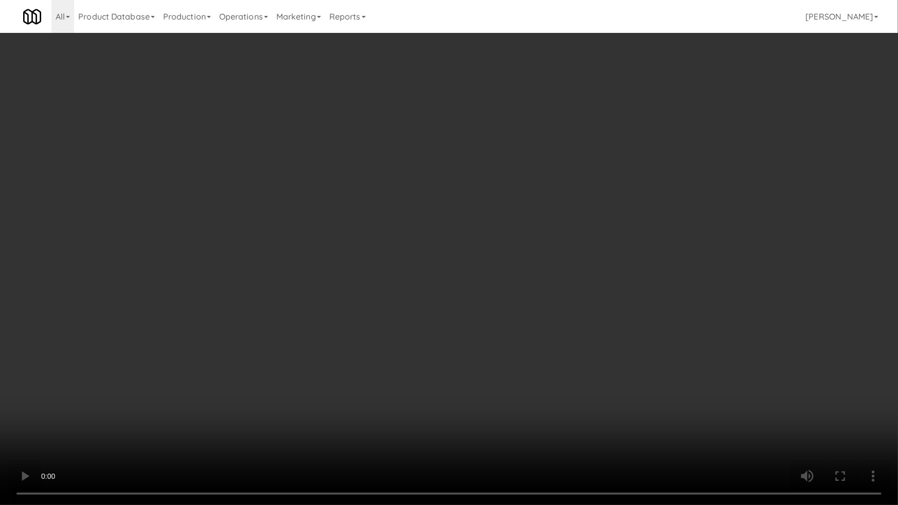
click at [343, 403] on video at bounding box center [449, 252] width 898 height 505
click at [341, 402] on video at bounding box center [449, 252] width 898 height 505
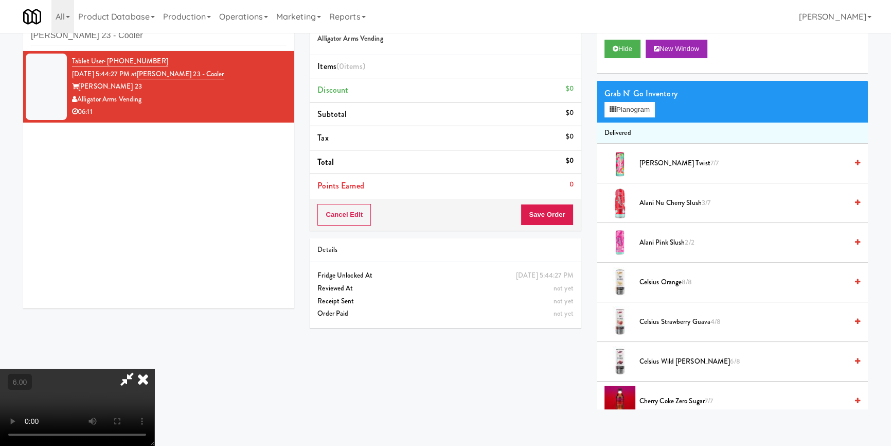
click at [154, 368] on video at bounding box center [77, 406] width 154 height 77
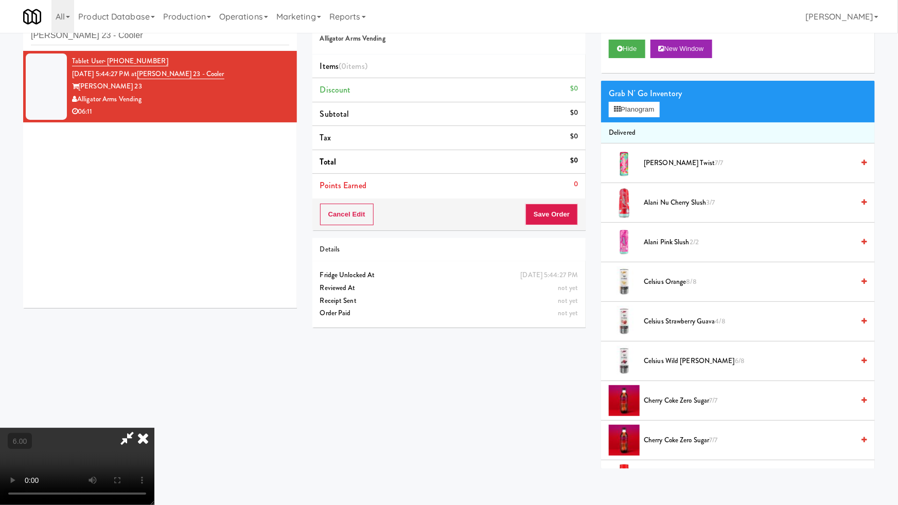
click at [154, 428] on video at bounding box center [77, 466] width 154 height 77
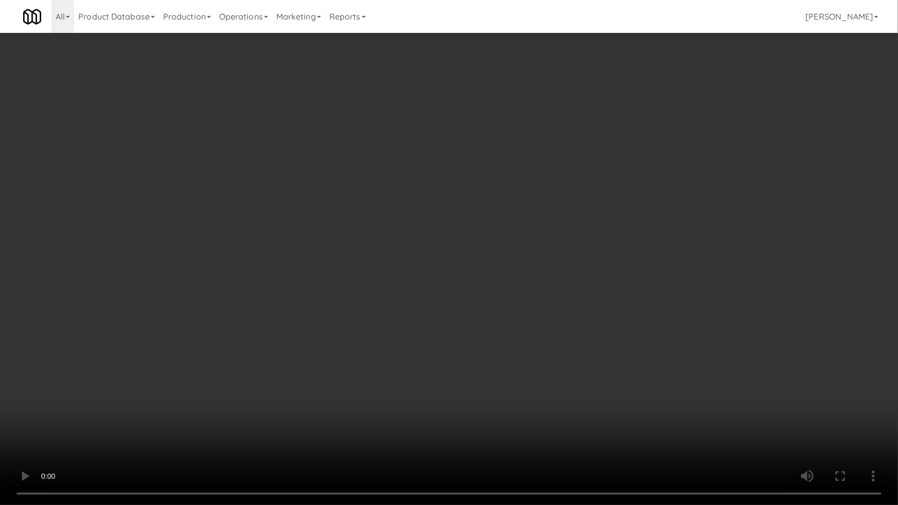
click at [197, 410] on video at bounding box center [449, 252] width 898 height 505
click at [221, 403] on video at bounding box center [449, 252] width 898 height 505
click at [246, 365] on video at bounding box center [449, 252] width 898 height 505
drag, startPoint x: 261, startPoint y: 364, endPoint x: 266, endPoint y: 362, distance: 5.4
click at [261, 364] on video at bounding box center [449, 252] width 898 height 505
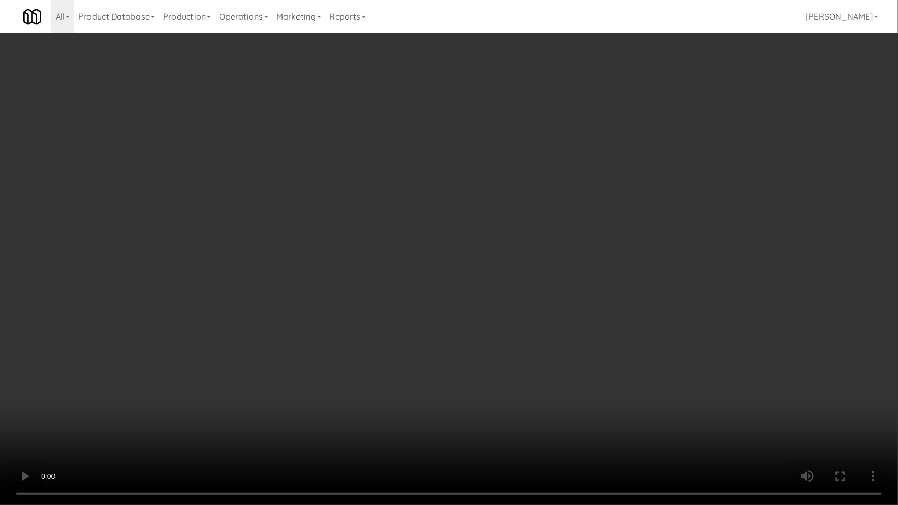
click at [144, 417] on video at bounding box center [449, 252] width 898 height 505
click at [140, 419] on video at bounding box center [449, 252] width 898 height 505
click at [102, 436] on video at bounding box center [449, 252] width 898 height 505
click at [101, 432] on video at bounding box center [449, 252] width 898 height 505
click at [224, 393] on video at bounding box center [449, 252] width 898 height 505
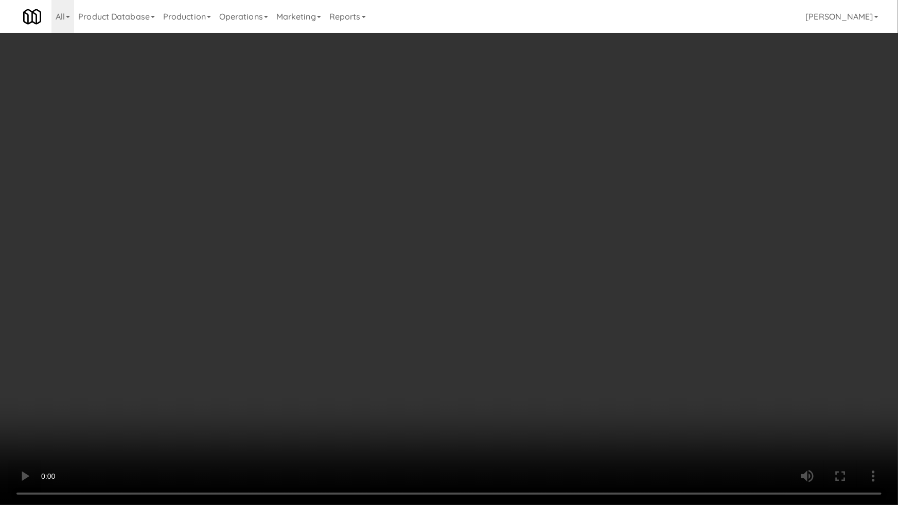
click at [224, 393] on video at bounding box center [449, 252] width 898 height 505
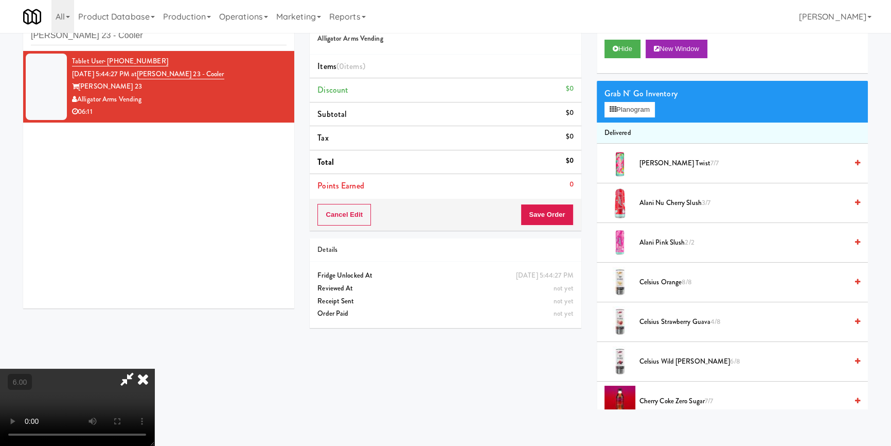
click at [154, 368] on video at bounding box center [77, 406] width 154 height 77
click at [630, 110] on button "Planogram" at bounding box center [630, 109] width 50 height 15
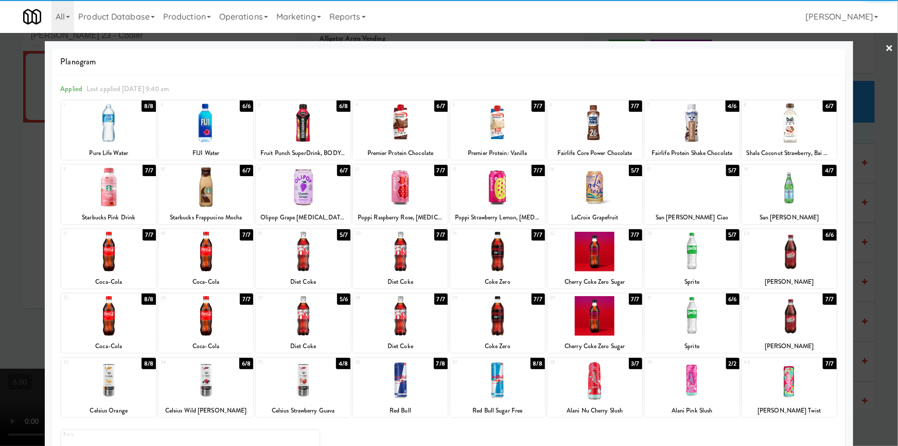
click at [755, 124] on div at bounding box center [789, 123] width 95 height 40
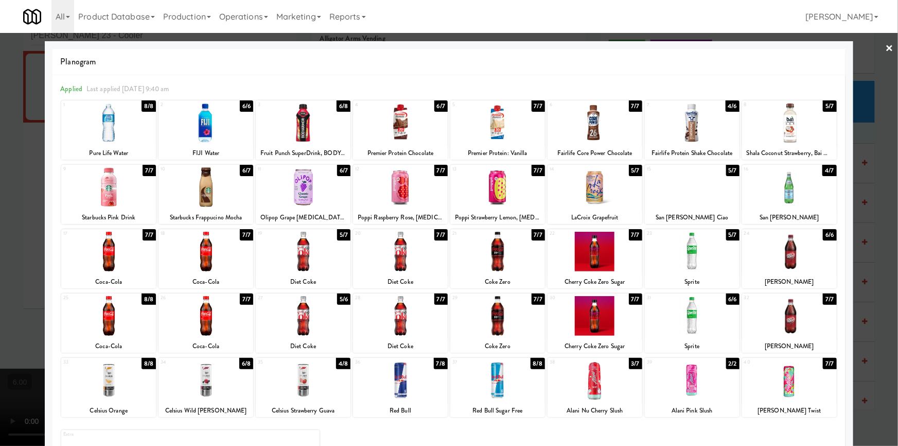
click at [203, 269] on div at bounding box center [205, 252] width 95 height 40
click at [0, 256] on div at bounding box center [449, 223] width 898 height 446
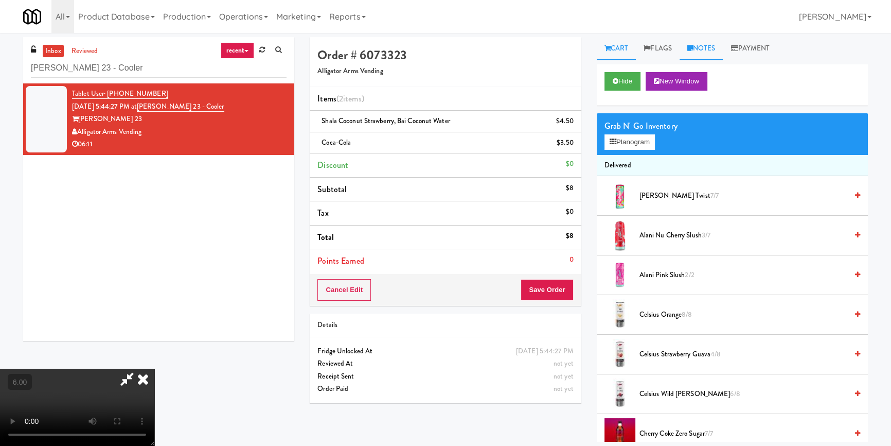
click at [700, 59] on link "Notes" at bounding box center [702, 48] width 44 height 23
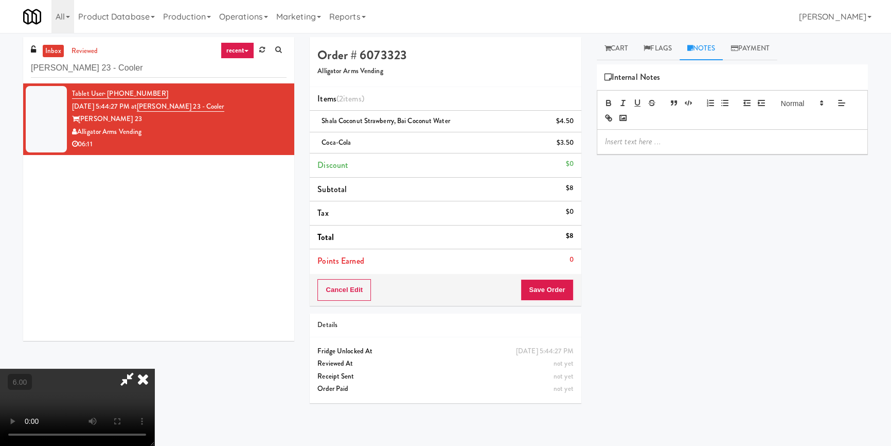
click at [679, 157] on div "Hide New Window Grab N' Go Inventory Planogram Delivered [PERSON_NAME] Twist 7/…" at bounding box center [732, 257] width 271 height 386
click at [679, 143] on p at bounding box center [732, 141] width 255 height 11
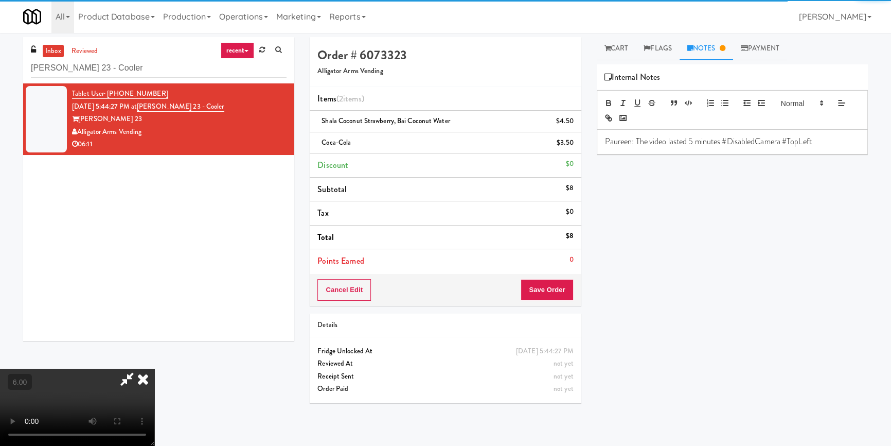
click at [154, 368] on video at bounding box center [77, 406] width 154 height 77
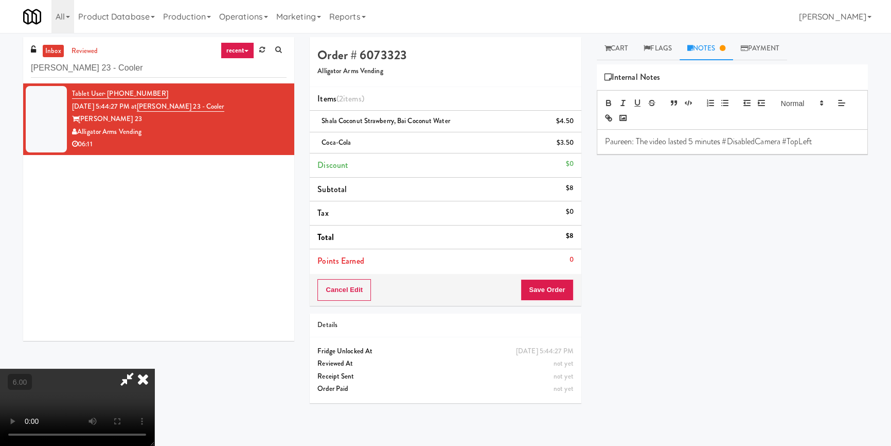
click at [154, 368] on video at bounding box center [77, 406] width 154 height 77
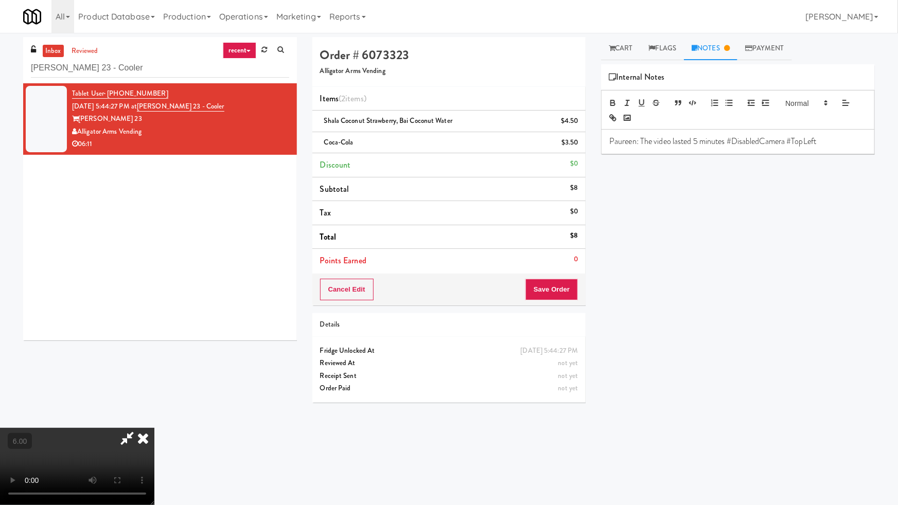
click at [154, 428] on video at bounding box center [77, 466] width 154 height 77
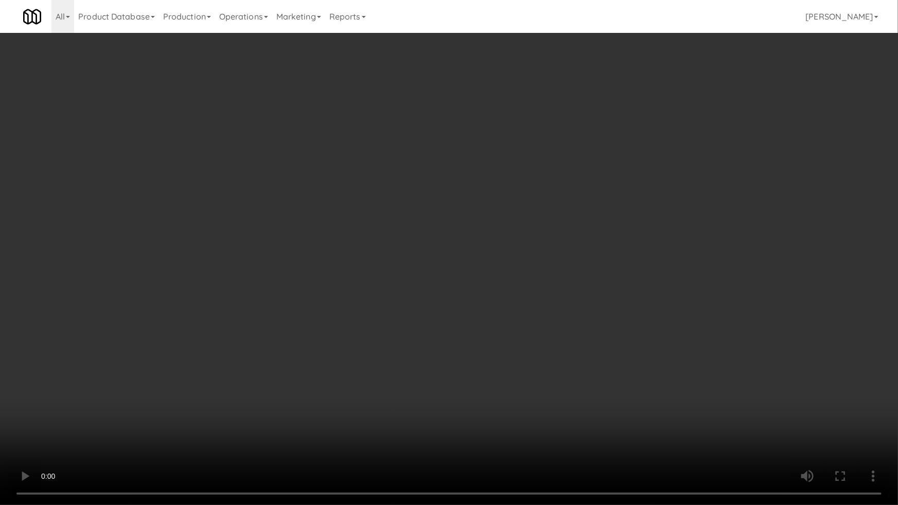
click at [280, 388] on video at bounding box center [449, 252] width 898 height 505
click at [299, 411] on video at bounding box center [449, 252] width 898 height 505
click at [334, 404] on video at bounding box center [449, 252] width 898 height 505
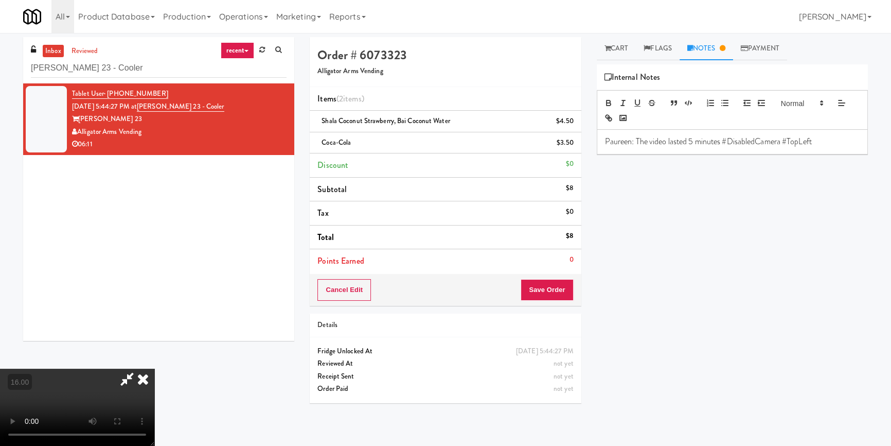
click at [722, 139] on p "Paureen: The video lasted 5 minutes #DisabledCamera #TopLeft" at bounding box center [732, 141] width 255 height 11
click at [154, 368] on video at bounding box center [77, 406] width 154 height 77
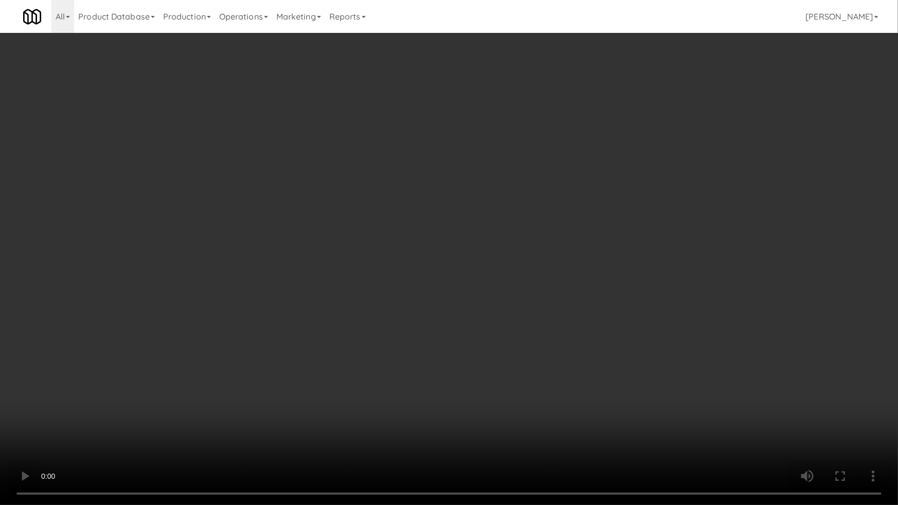
click at [371, 330] on video at bounding box center [449, 252] width 898 height 505
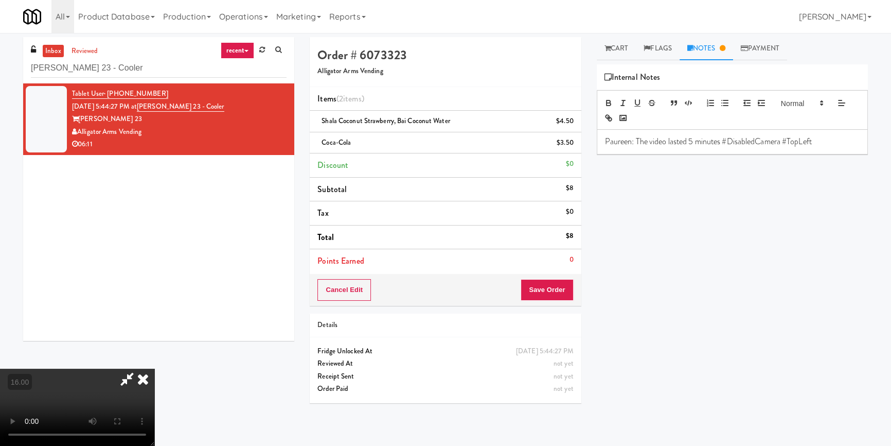
click at [723, 141] on p "Paureen: The video lasted 5 minutes #DisabledCamera #TopLeft" at bounding box center [732, 141] width 255 height 11
click at [630, 149] on p "Paureen: The video lasted 5 minutes due to door not propwer#DisabledCamera #Top…" at bounding box center [732, 147] width 255 height 23
click at [139, 368] on icon at bounding box center [127, 378] width 24 height 21
click at [566, 291] on button "Save Order" at bounding box center [547, 290] width 52 height 22
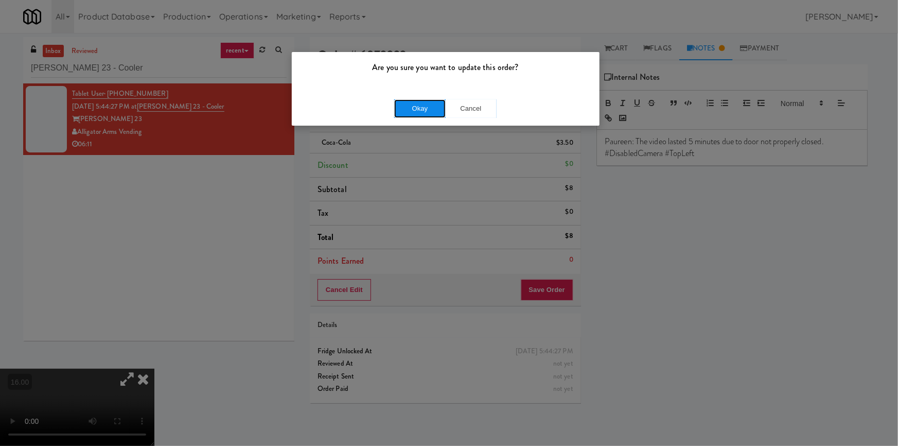
click at [414, 105] on button "Okay" at bounding box center [419, 108] width 51 height 19
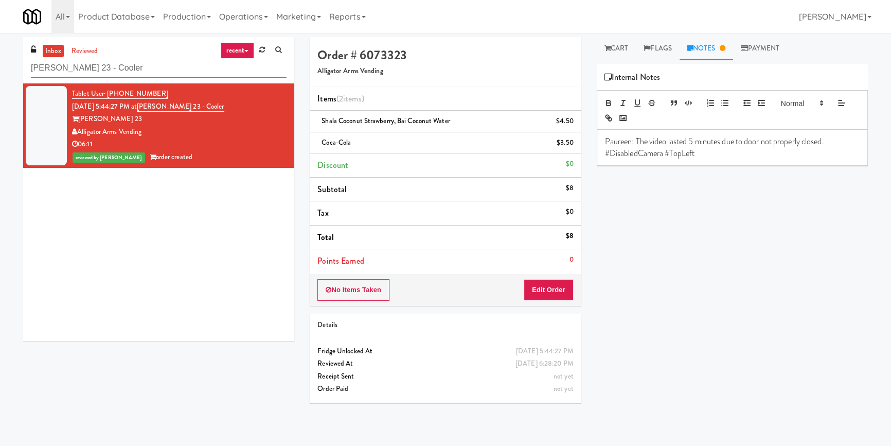
paste input "Prospect"
drag, startPoint x: 61, startPoint y: 74, endPoint x: 0, endPoint y: 78, distance: 61.4
click at [0, 78] on div "inbox reviewed recent all unclear take inventory issue suspicious failed recent…" at bounding box center [445, 239] width 891 height 404
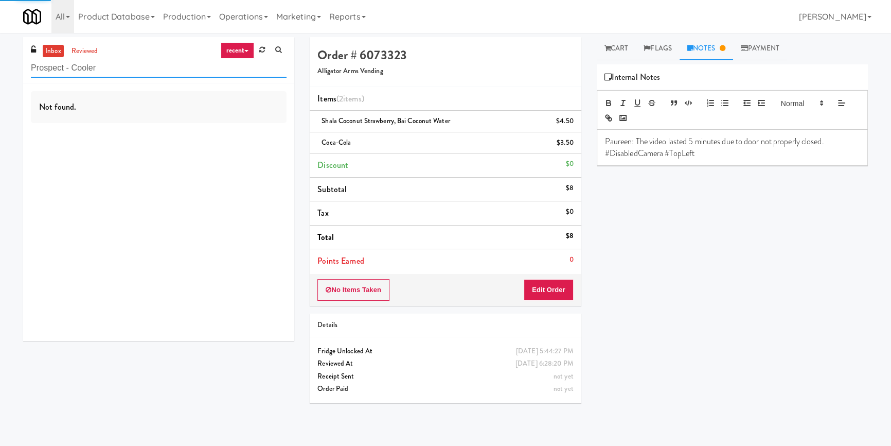
type input "Prospect - Cooler"
click at [194, 128] on div "Not found." at bounding box center [158, 211] width 271 height 257
click at [217, 127] on div "Not found." at bounding box center [158, 211] width 271 height 257
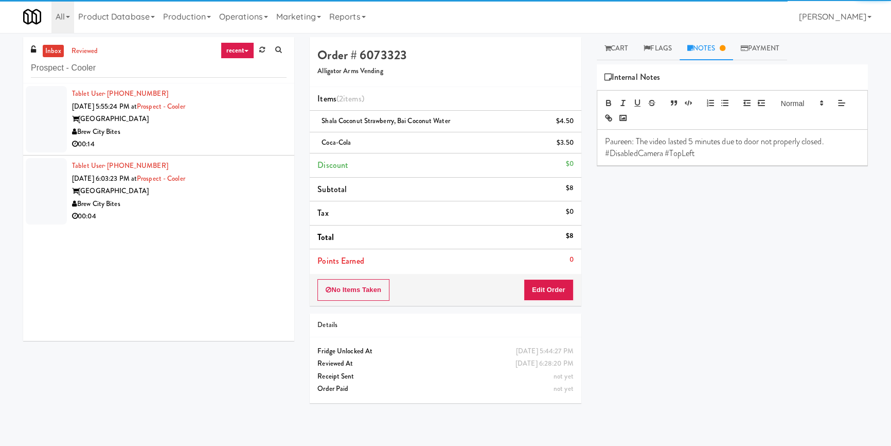
click at [218, 128] on div "Brew City Bites" at bounding box center [179, 132] width 215 height 13
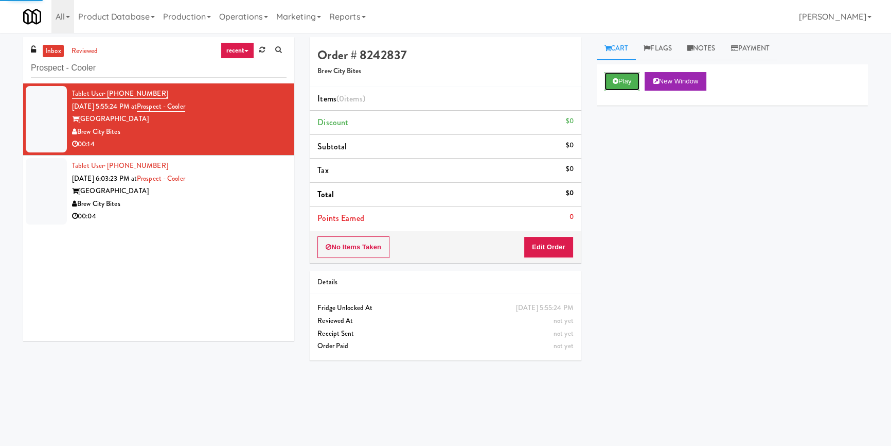
drag, startPoint x: 617, startPoint y: 75, endPoint x: 592, endPoint y: 158, distance: 87.2
click at [617, 76] on button "Play" at bounding box center [622, 81] width 35 height 19
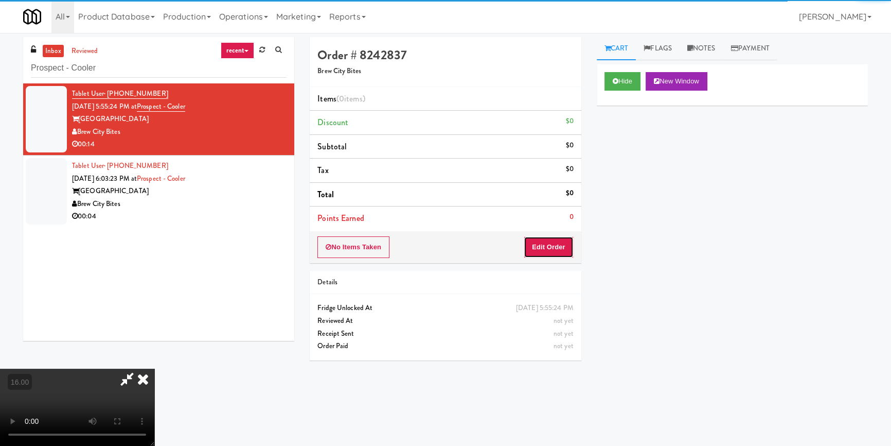
click at [559, 247] on button "Edit Order" at bounding box center [549, 247] width 50 height 22
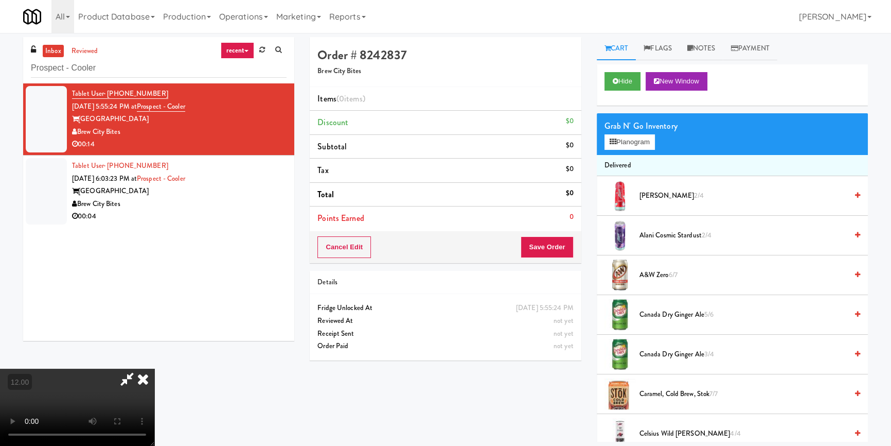
scroll to position [144, 0]
click at [154, 368] on video at bounding box center [77, 406] width 154 height 77
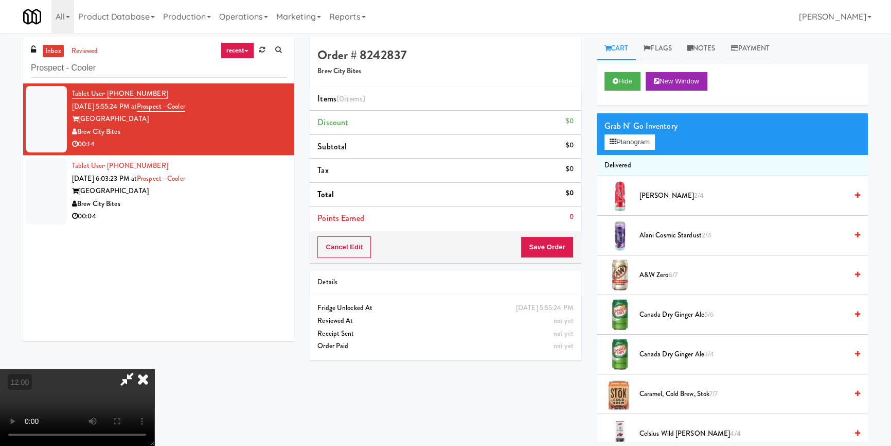
click at [154, 368] on video at bounding box center [77, 406] width 154 height 77
drag, startPoint x: 268, startPoint y: 379, endPoint x: 262, endPoint y: 376, distance: 6.4
click at [154, 376] on video at bounding box center [77, 406] width 154 height 77
click at [154, 368] on video at bounding box center [77, 406] width 154 height 77
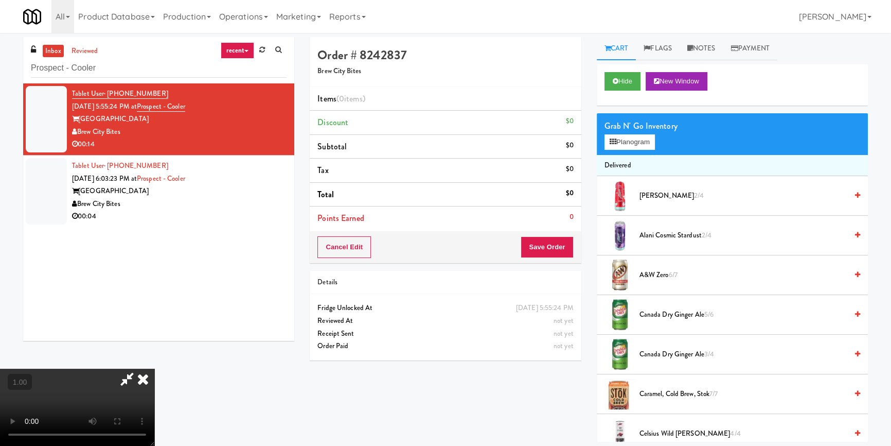
click at [154, 368] on video at bounding box center [77, 406] width 154 height 77
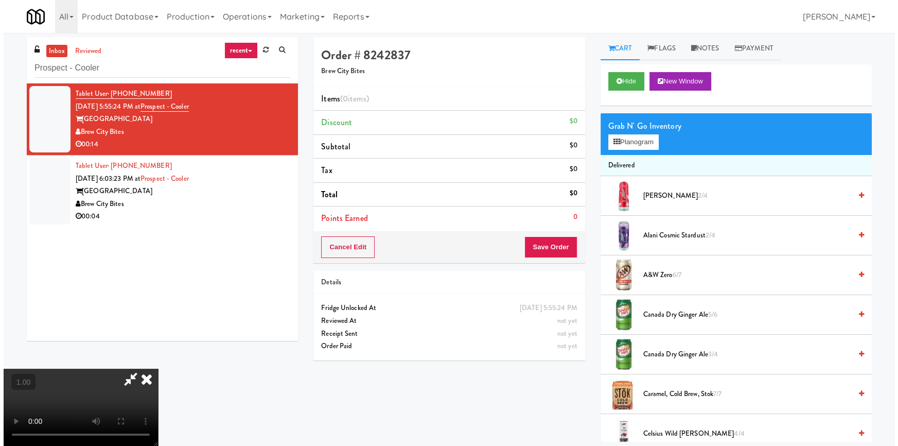
scroll to position [50, 0]
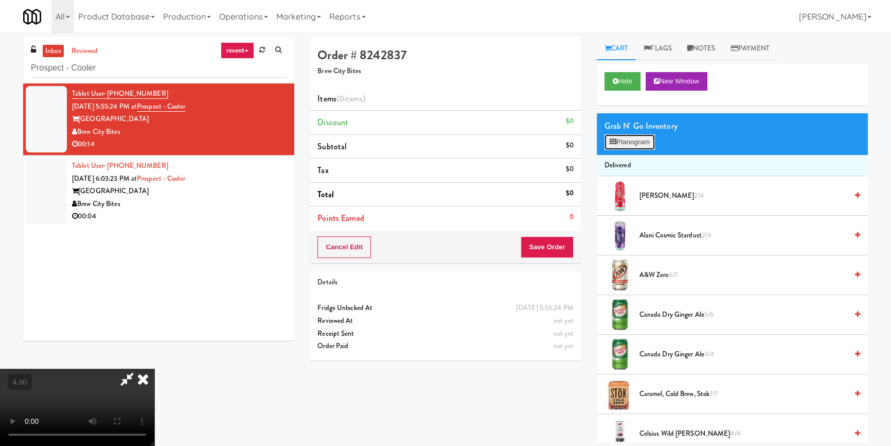
click at [618, 143] on button "Planogram" at bounding box center [630, 141] width 50 height 15
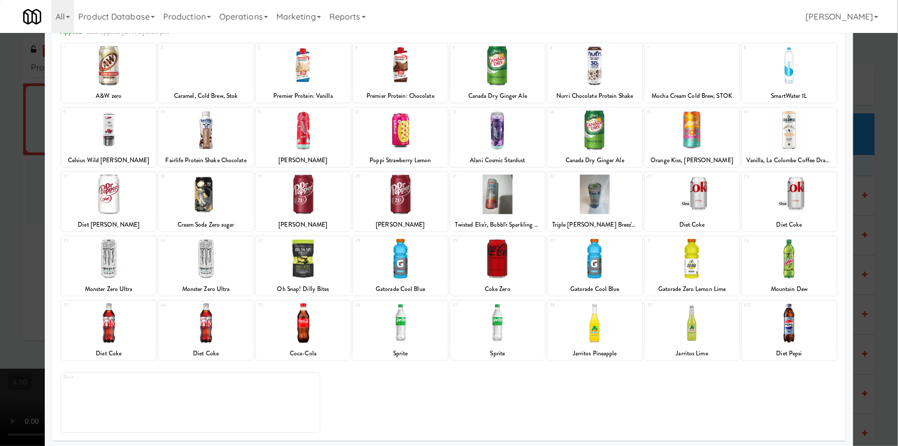
scroll to position [59, 0]
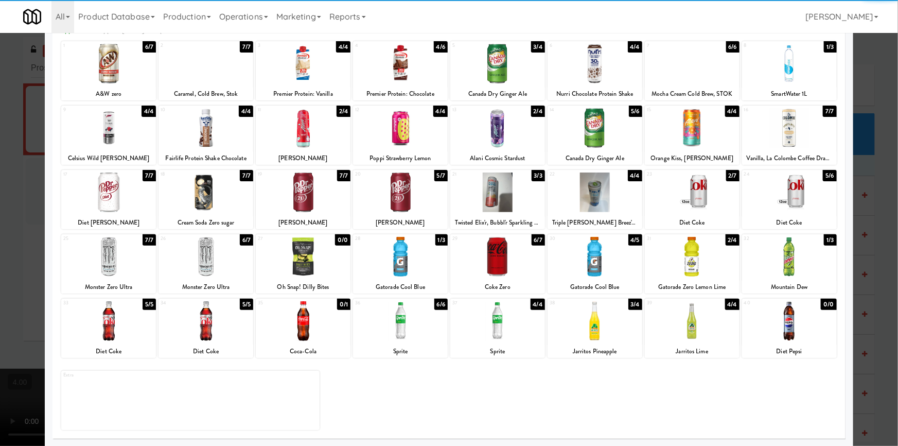
click at [404, 332] on div at bounding box center [400, 321] width 95 height 40
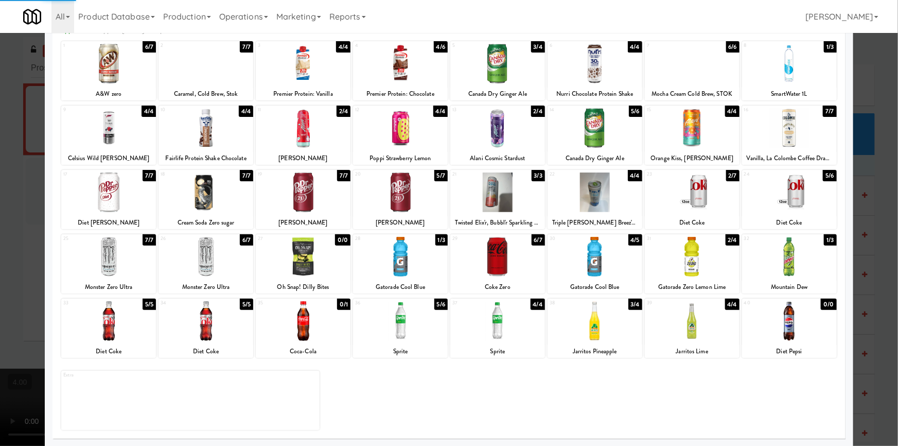
click at [714, 190] on div at bounding box center [692, 192] width 95 height 40
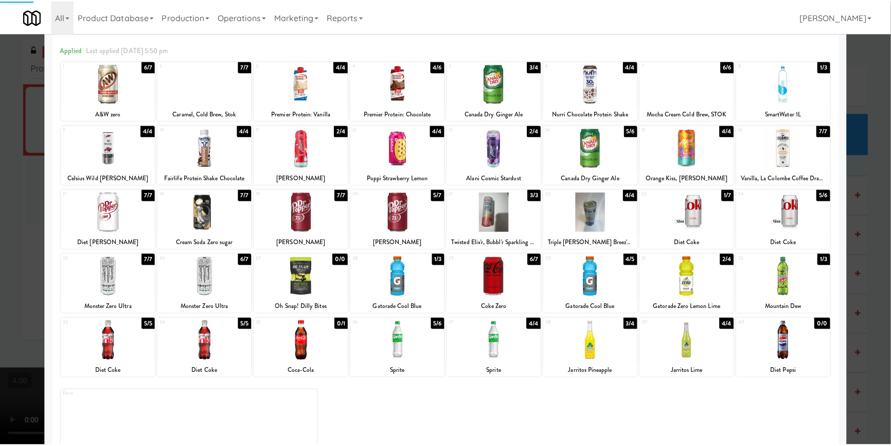
scroll to position [0, 0]
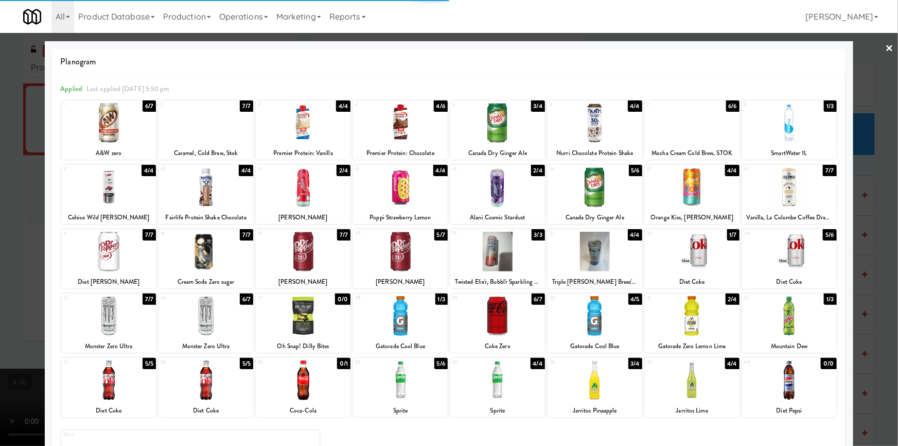
click at [221, 181] on div at bounding box center [205, 187] width 95 height 40
click at [0, 175] on div at bounding box center [449, 223] width 898 height 446
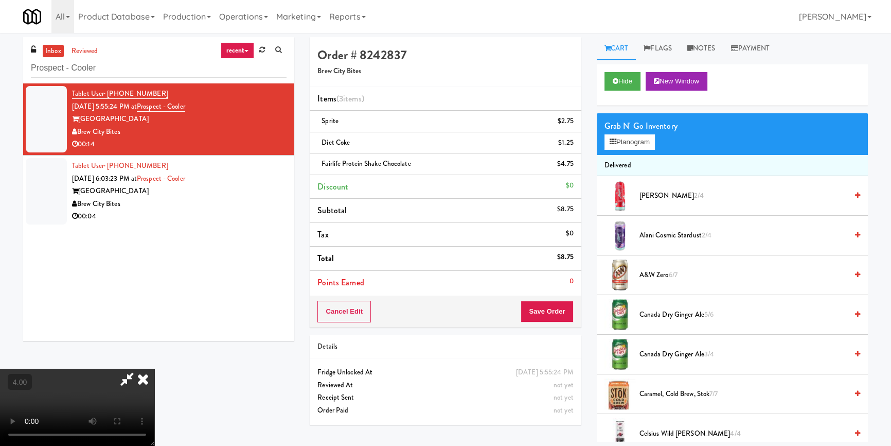
click at [154, 368] on icon at bounding box center [143, 378] width 23 height 21
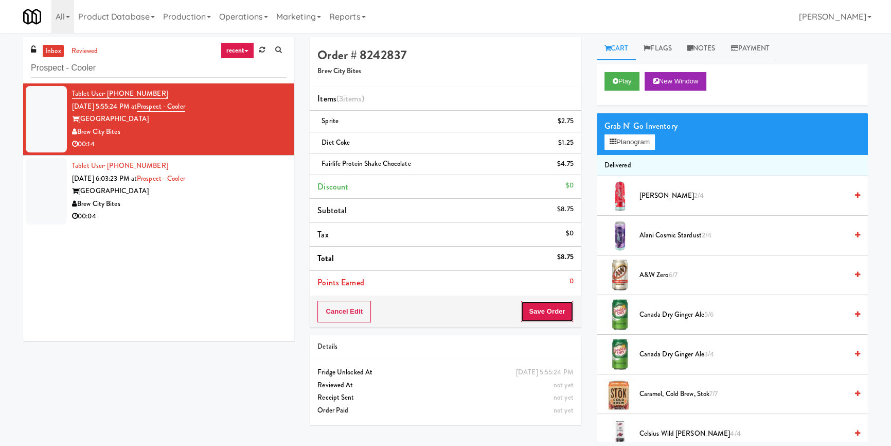
click at [556, 316] on button "Save Order" at bounding box center [547, 311] width 52 height 22
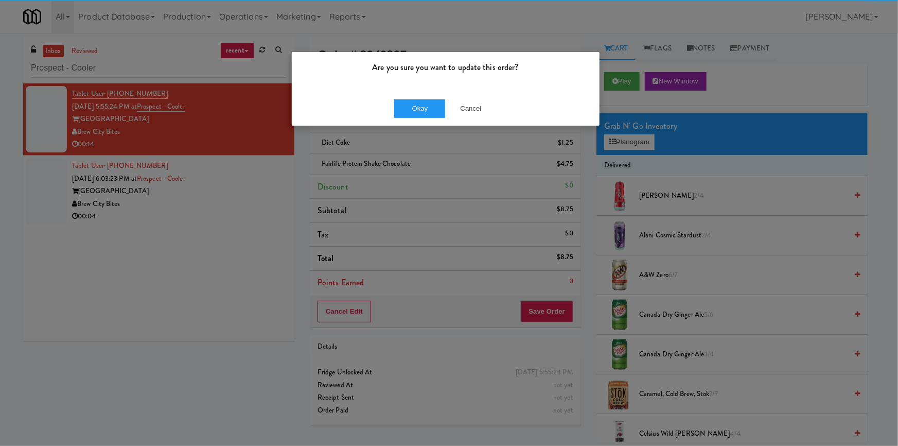
click at [412, 119] on div "Okay Cancel" at bounding box center [446, 108] width 308 height 34
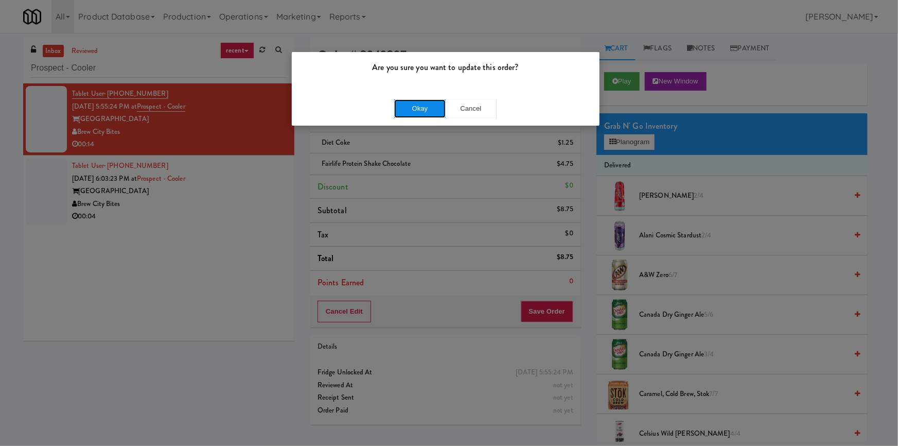
click at [412, 106] on button "Okay" at bounding box center [419, 108] width 51 height 19
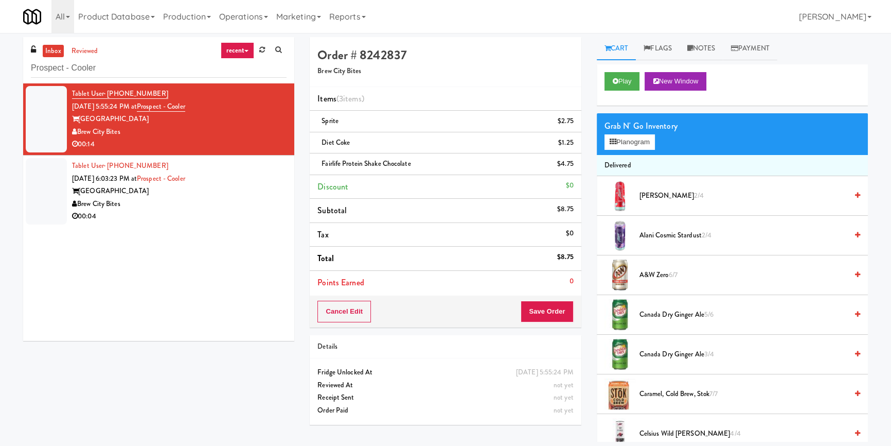
click at [240, 196] on div "[GEOGRAPHIC_DATA]" at bounding box center [179, 191] width 215 height 13
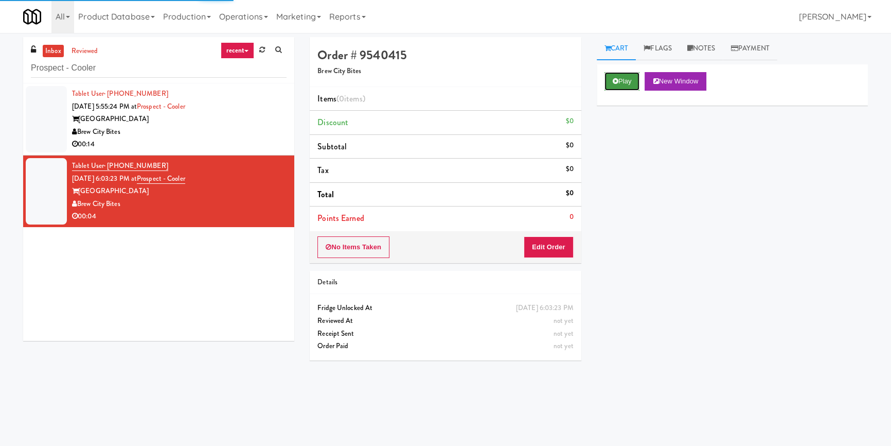
click at [635, 74] on button "Play" at bounding box center [622, 81] width 35 height 19
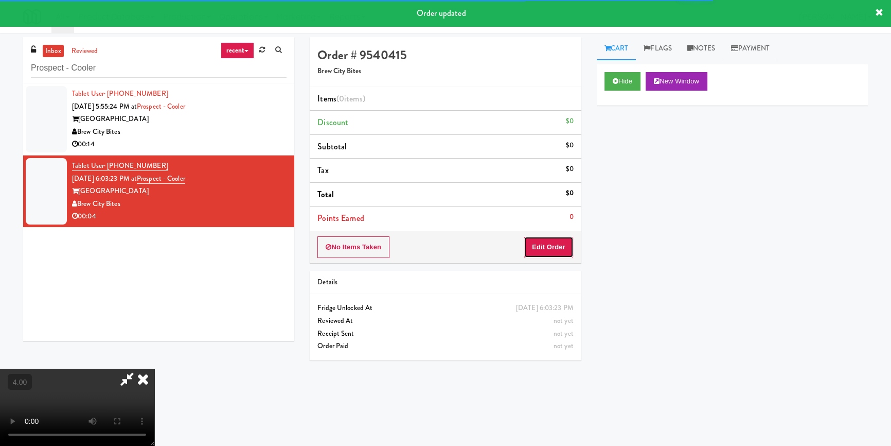
click at [562, 239] on button "Edit Order" at bounding box center [549, 247] width 50 height 22
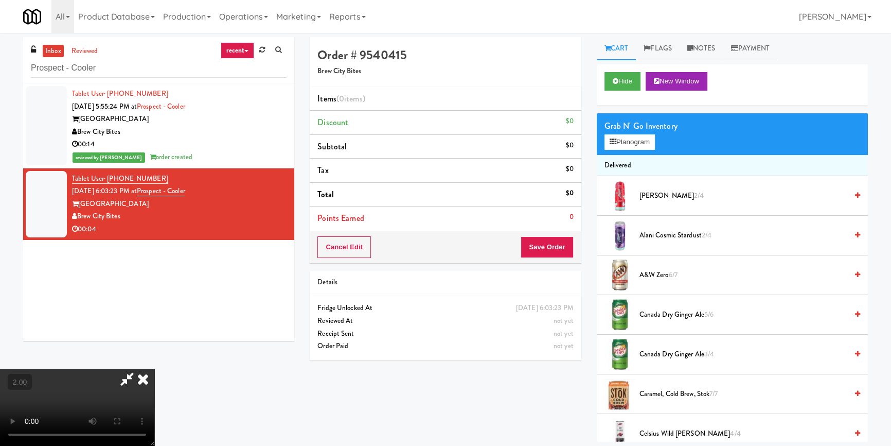
scroll to position [97, 0]
click at [154, 368] on video at bounding box center [77, 406] width 154 height 77
click at [643, 138] on button "Planogram" at bounding box center [630, 141] width 50 height 15
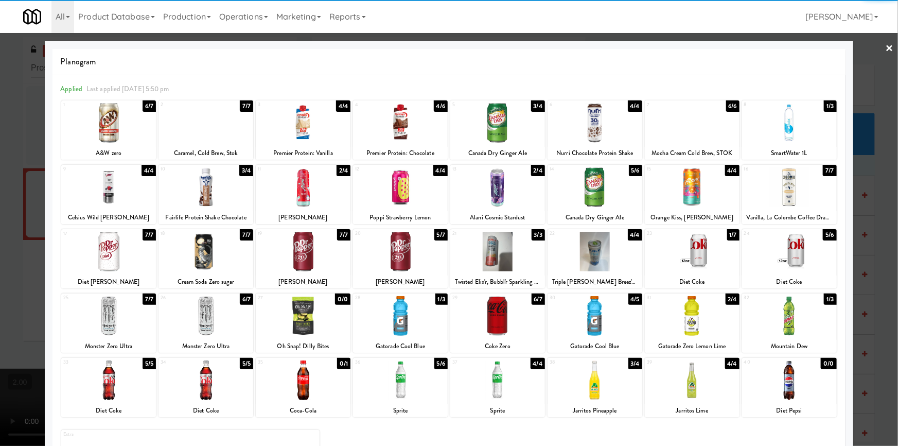
click at [705, 255] on div at bounding box center [692, 252] width 95 height 40
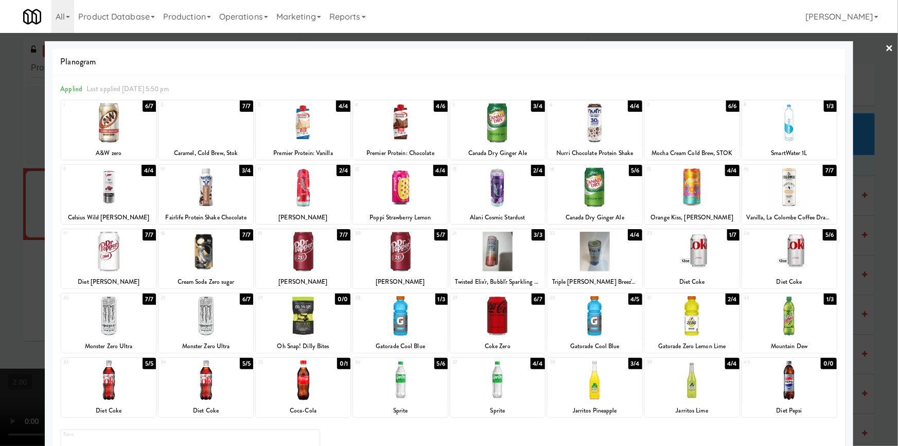
drag, startPoint x: 718, startPoint y: 260, endPoint x: 646, endPoint y: 254, distance: 72.3
click at [718, 260] on div at bounding box center [692, 252] width 95 height 40
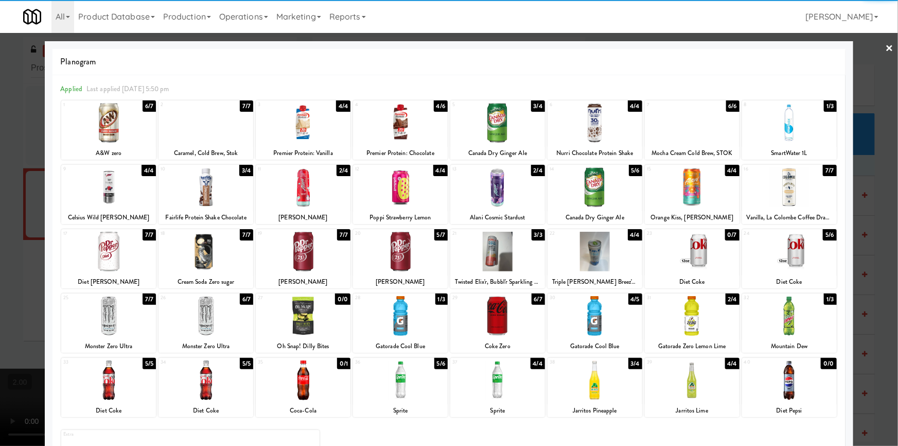
click at [0, 176] on div at bounding box center [449, 223] width 898 height 446
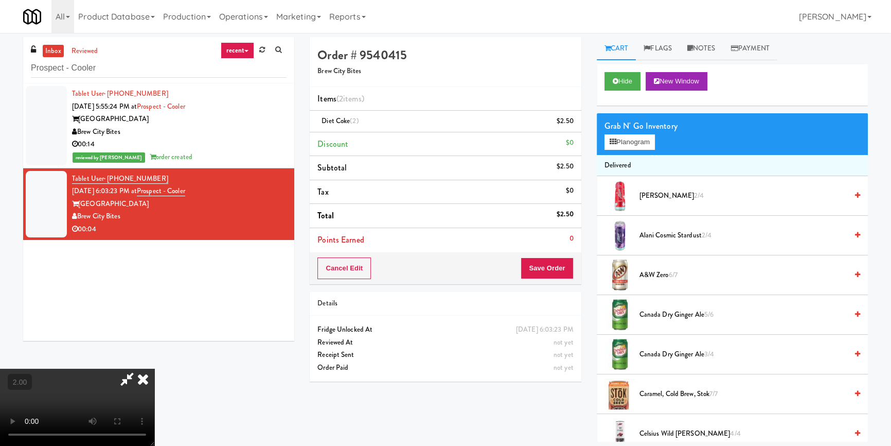
click at [154, 368] on icon at bounding box center [143, 378] width 23 height 21
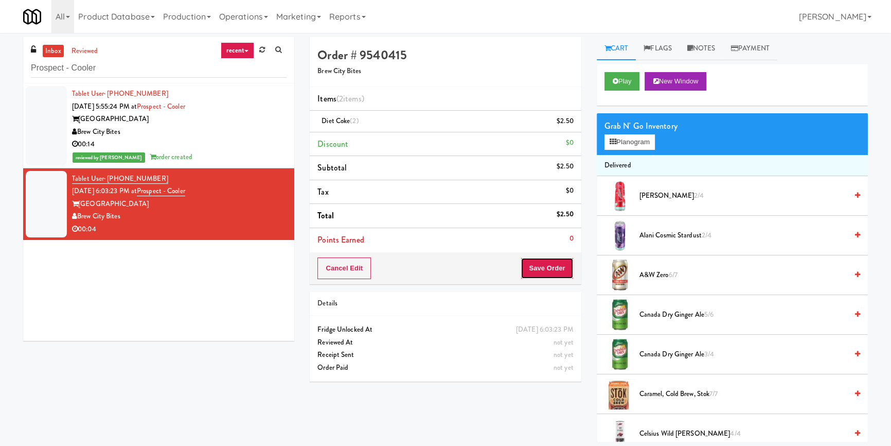
click at [552, 273] on button "Save Order" at bounding box center [547, 268] width 52 height 22
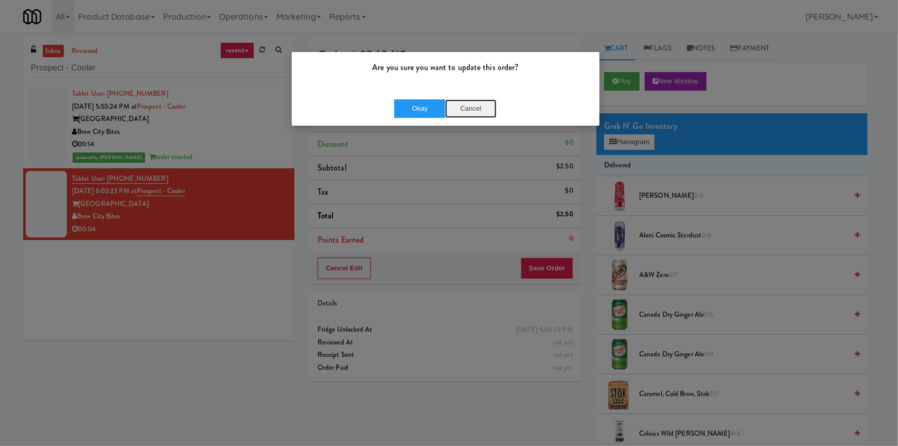
click at [483, 110] on button "Cancel" at bounding box center [470, 108] width 51 height 19
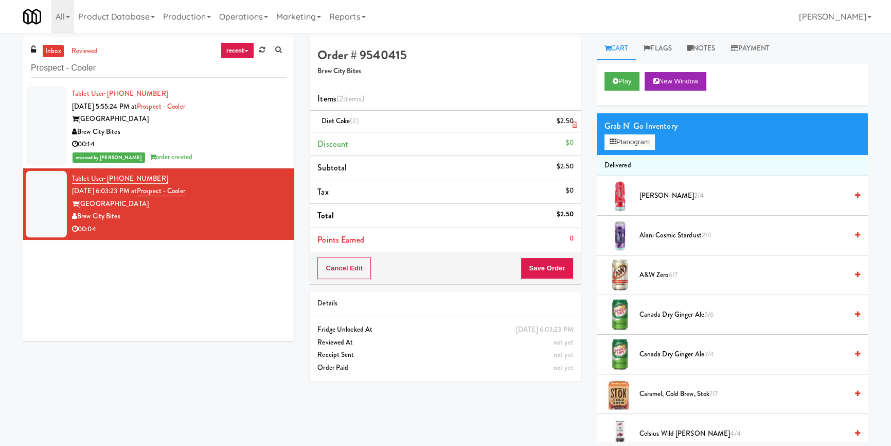
click at [571, 121] on link at bounding box center [572, 125] width 9 height 13
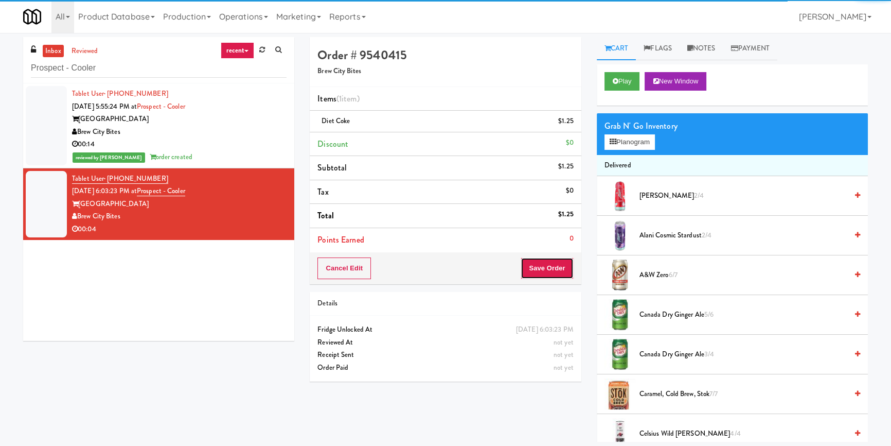
click at [556, 269] on button "Save Order" at bounding box center [547, 268] width 52 height 22
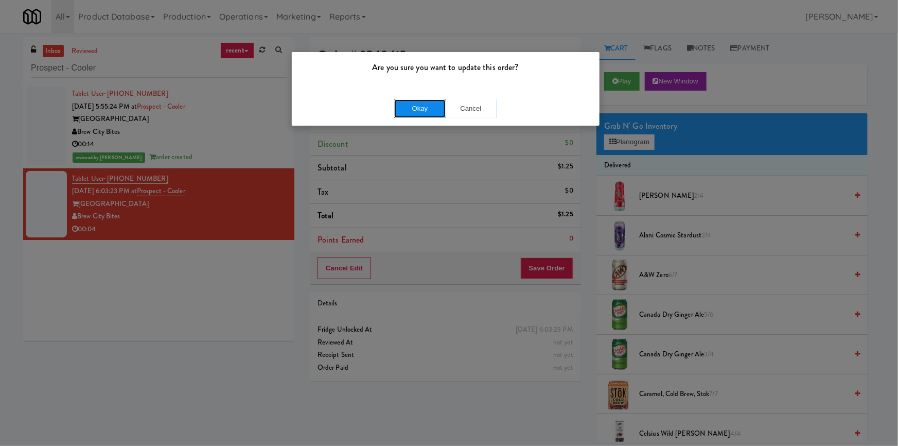
click at [407, 106] on button "Okay" at bounding box center [419, 108] width 51 height 19
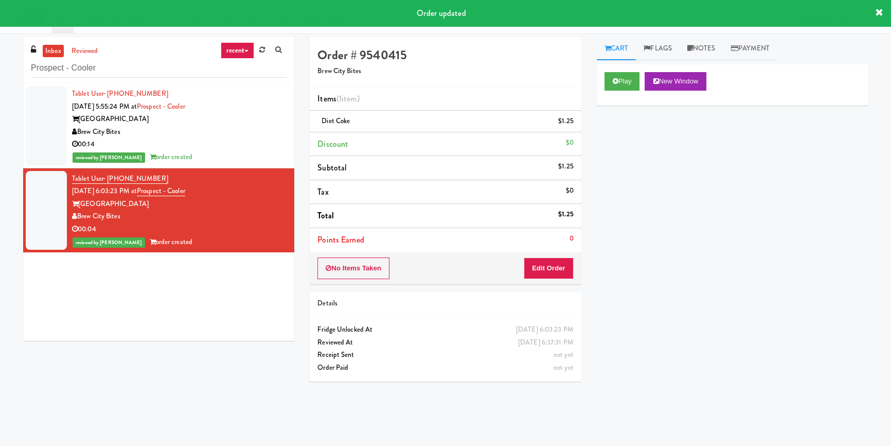
click at [595, 256] on div "Cart Flags Notes Payment Play New Window Primary Flag Clear Flag if unable to d…" at bounding box center [732, 239] width 287 height 404
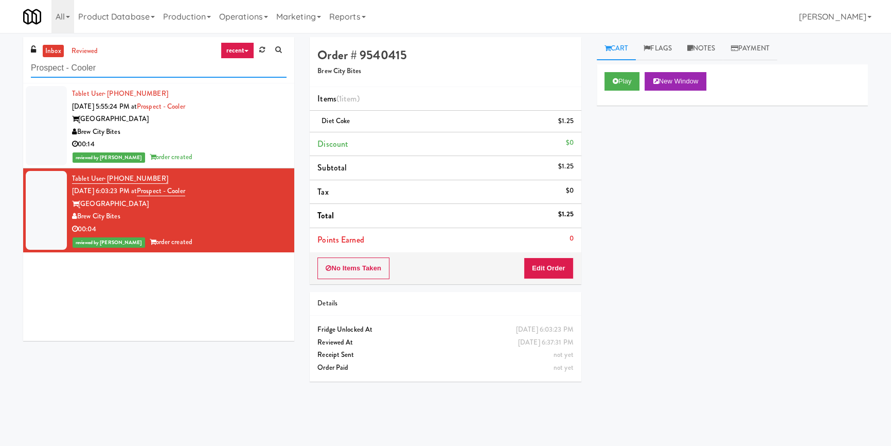
paste input "[PERSON_NAME] - Cooler - Right"
drag, startPoint x: 125, startPoint y: 73, endPoint x: 0, endPoint y: 63, distance: 124.8
click at [0, 63] on div "inbox reviewed recent all unclear take inventory issue suspicious failed recent…" at bounding box center [445, 239] width 891 height 404
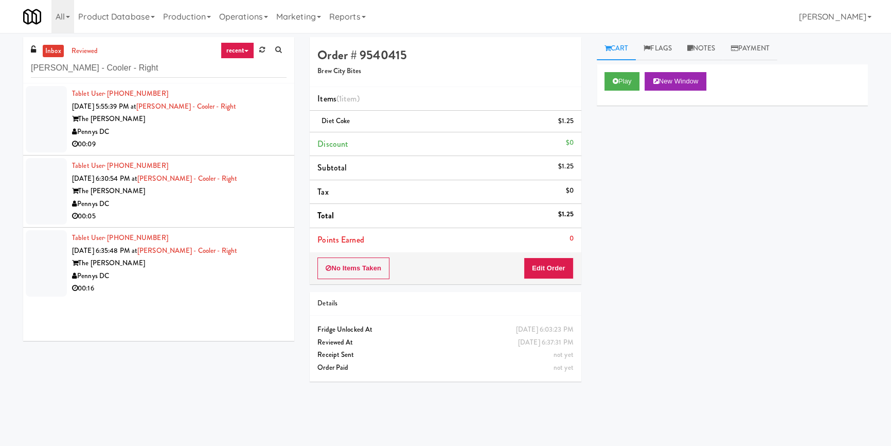
click at [238, 147] on div "00:09" at bounding box center [179, 144] width 215 height 13
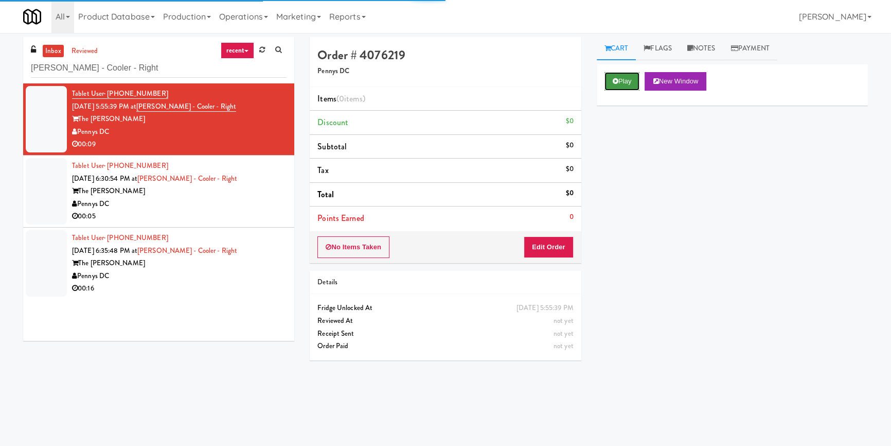
click at [628, 81] on button "Play" at bounding box center [622, 81] width 35 height 19
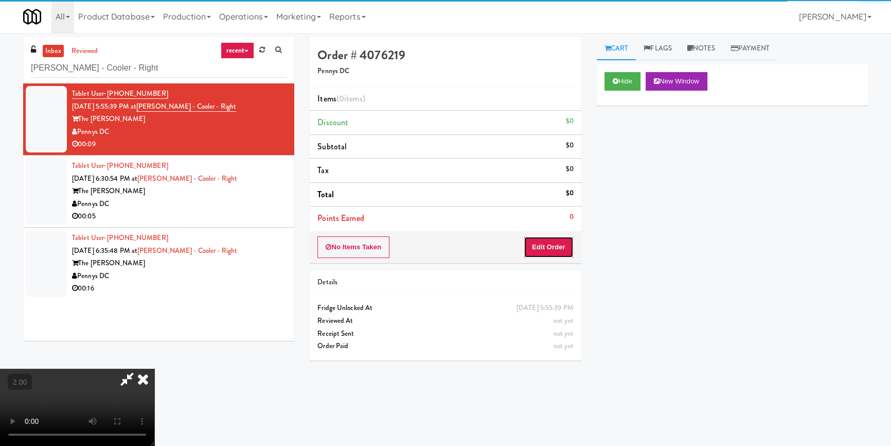
click at [563, 236] on button "Edit Order" at bounding box center [549, 247] width 50 height 22
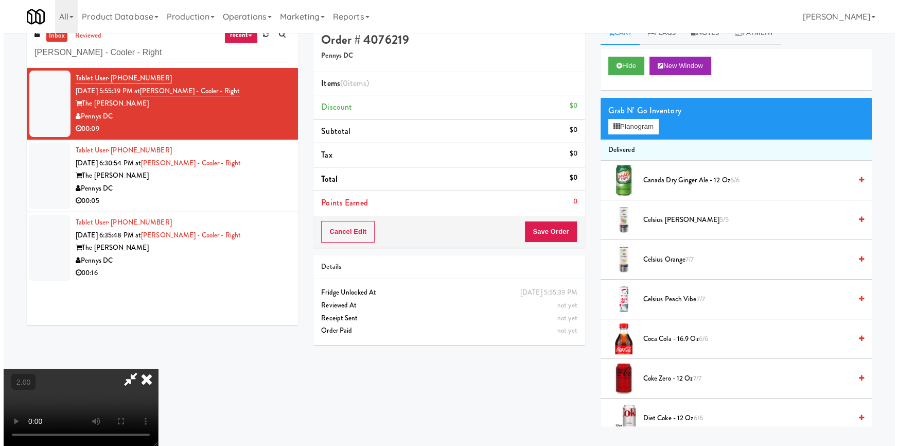
scroll to position [32, 0]
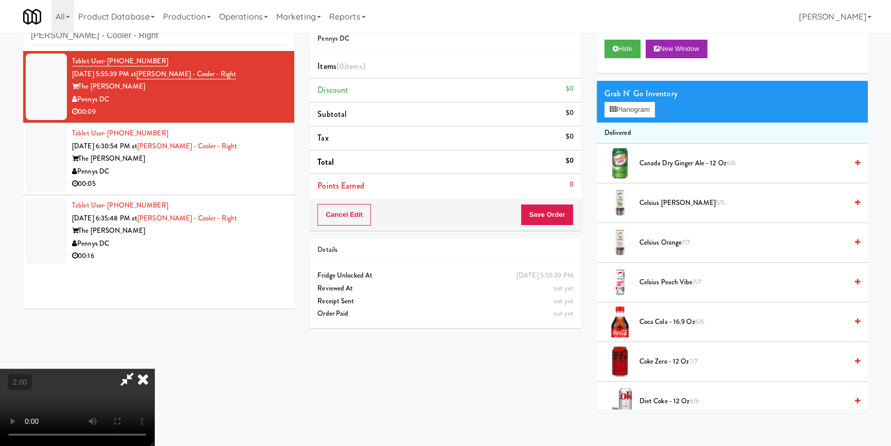
click at [154, 368] on video at bounding box center [77, 406] width 154 height 77
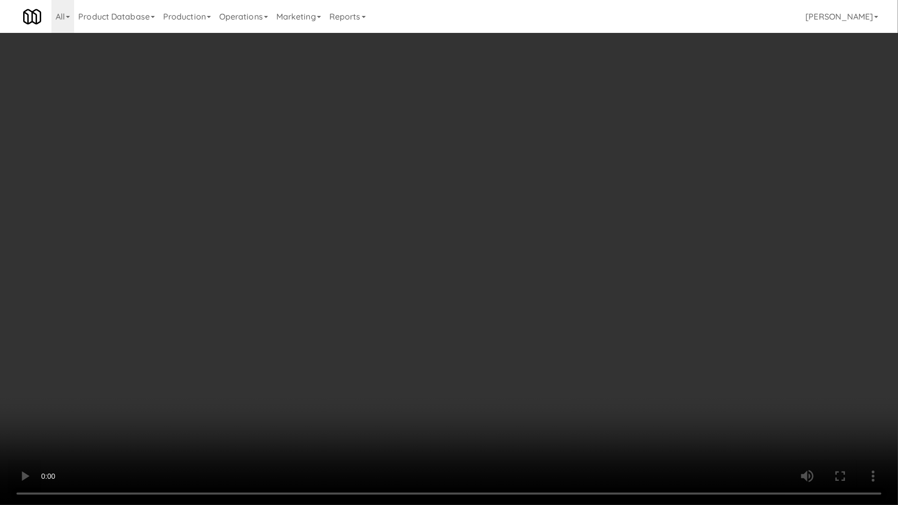
click at [317, 351] on video at bounding box center [449, 252] width 898 height 505
drag, startPoint x: 317, startPoint y: 351, endPoint x: 427, endPoint y: 249, distance: 150.0
click at [318, 350] on video at bounding box center [449, 252] width 898 height 505
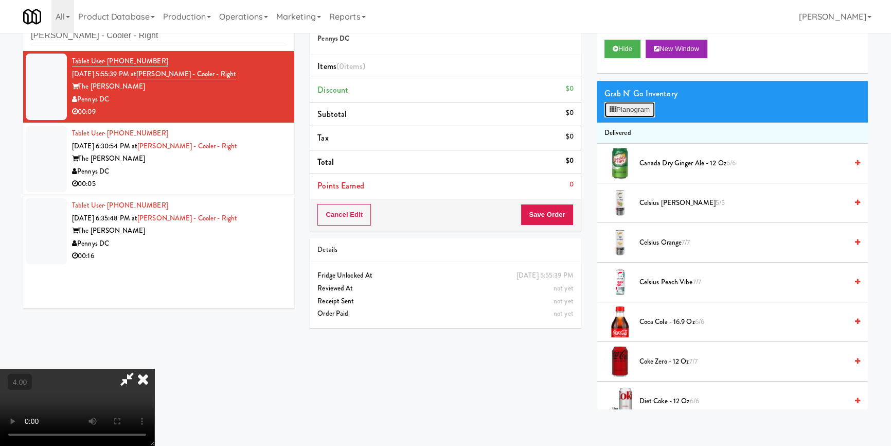
click at [621, 111] on button "Planogram" at bounding box center [630, 109] width 50 height 15
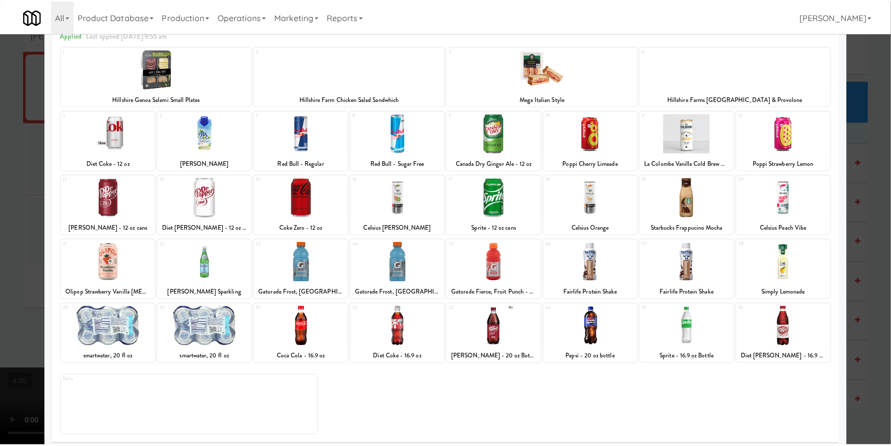
scroll to position [59, 0]
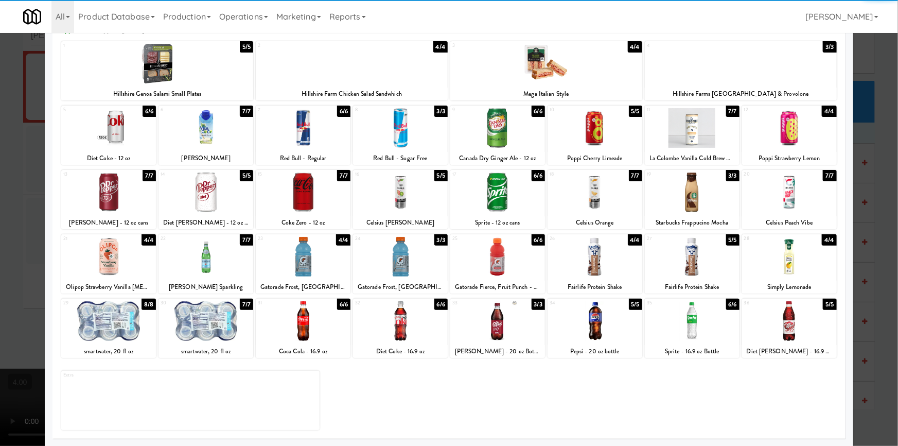
click at [209, 340] on div at bounding box center [205, 321] width 95 height 40
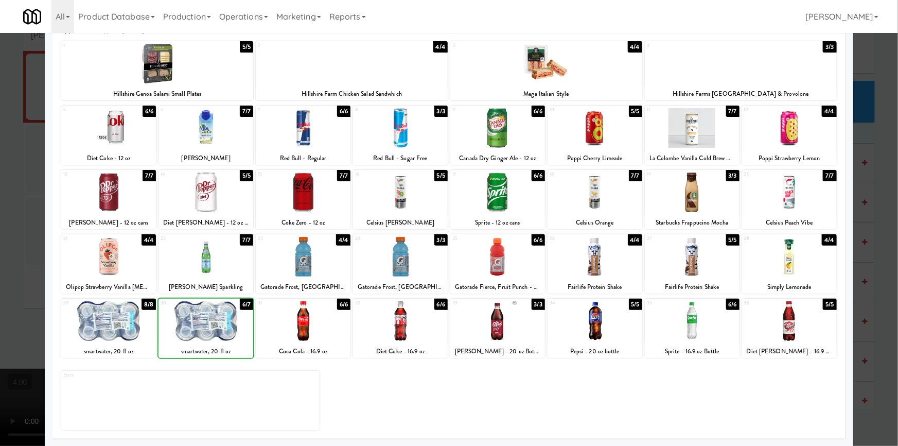
click at [209, 340] on div at bounding box center [205, 321] width 95 height 40
click at [0, 205] on div at bounding box center [449, 223] width 898 height 446
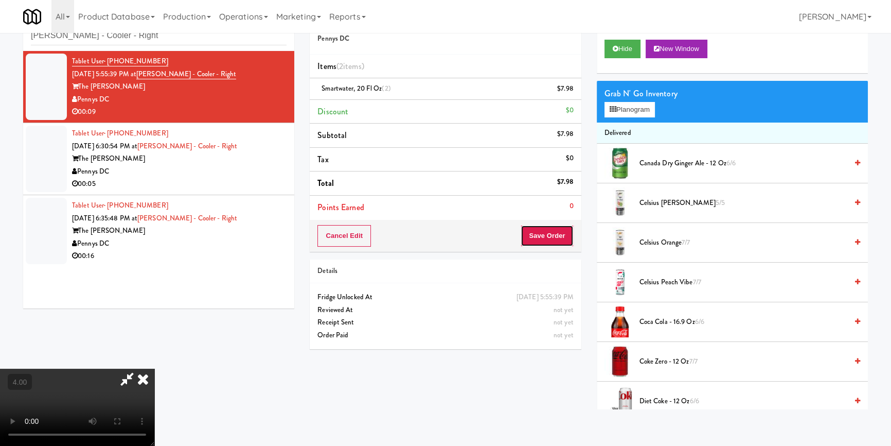
click at [550, 232] on button "Save Order" at bounding box center [547, 236] width 52 height 22
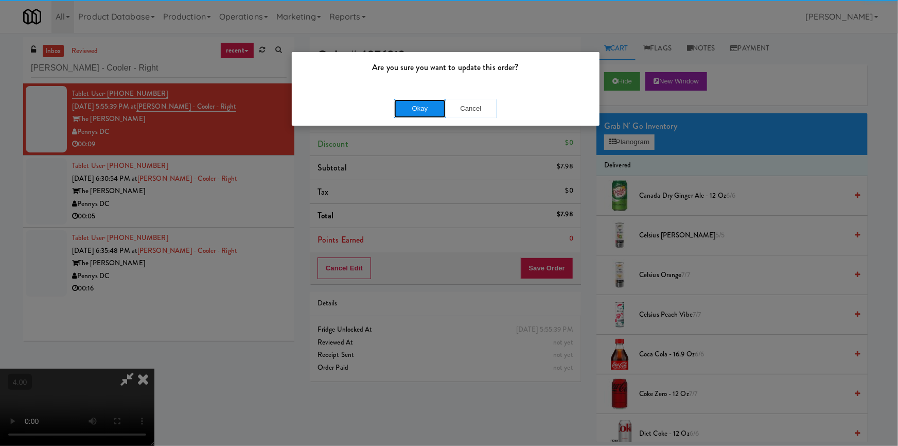
drag, startPoint x: 422, startPoint y: 106, endPoint x: 430, endPoint y: 112, distance: 9.6
click at [425, 108] on button "Okay" at bounding box center [419, 108] width 51 height 19
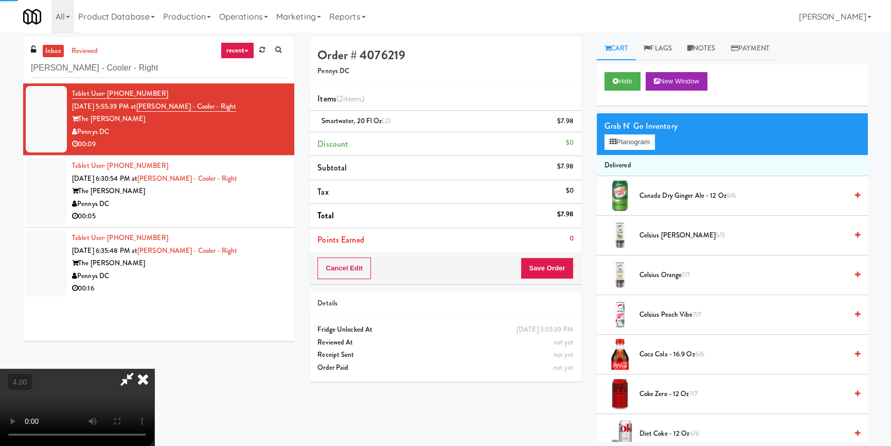
click at [154, 368] on icon at bounding box center [143, 378] width 23 height 21
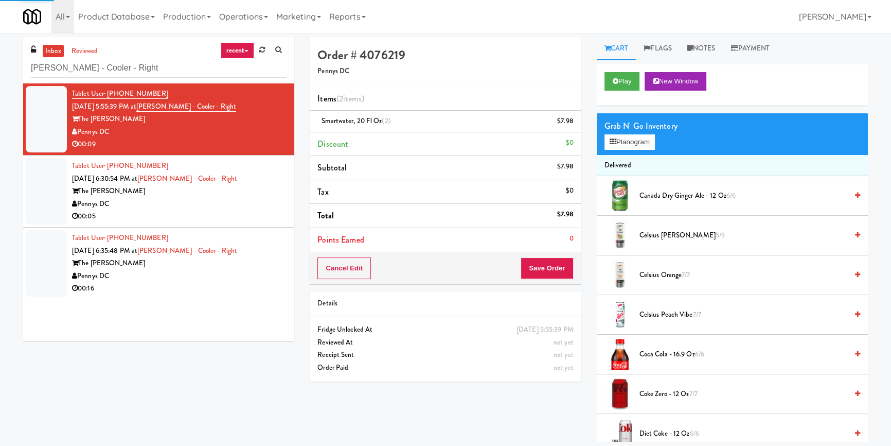
click at [275, 192] on div "The [PERSON_NAME]" at bounding box center [179, 191] width 215 height 13
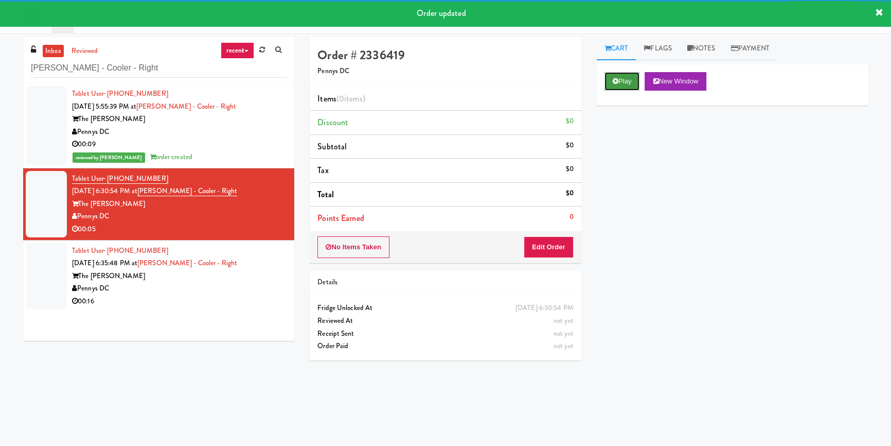
click at [637, 78] on button "Play" at bounding box center [622, 81] width 35 height 19
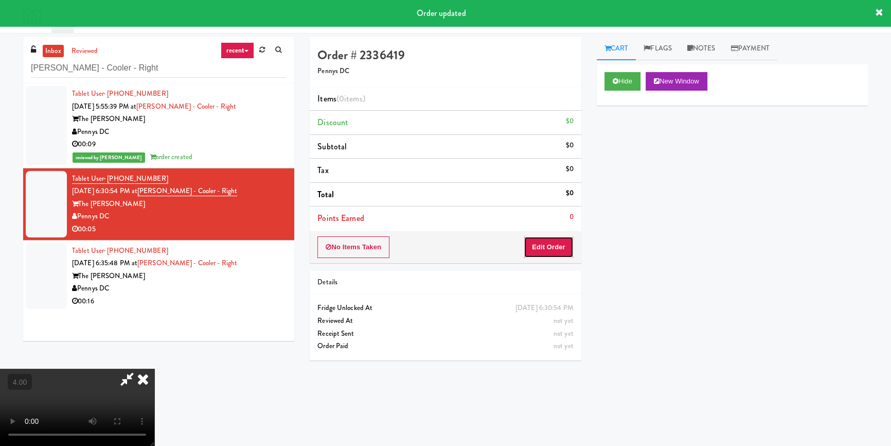
click at [547, 247] on button "Edit Order" at bounding box center [549, 247] width 50 height 22
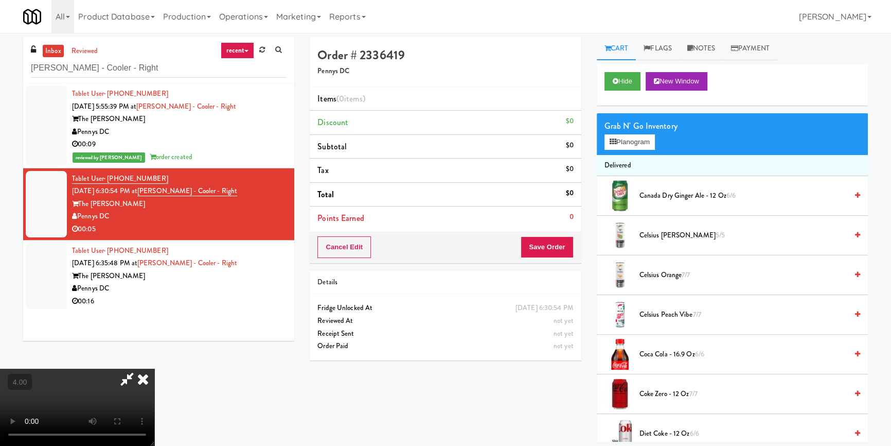
scroll to position [32, 0]
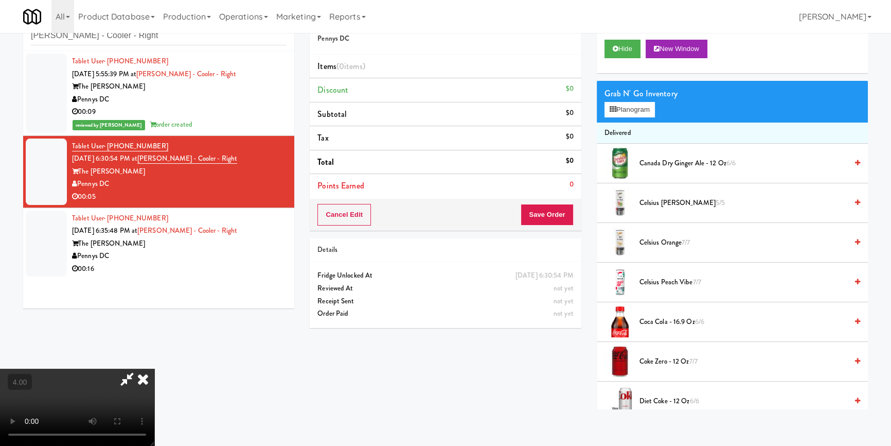
click at [154, 368] on video at bounding box center [77, 406] width 154 height 77
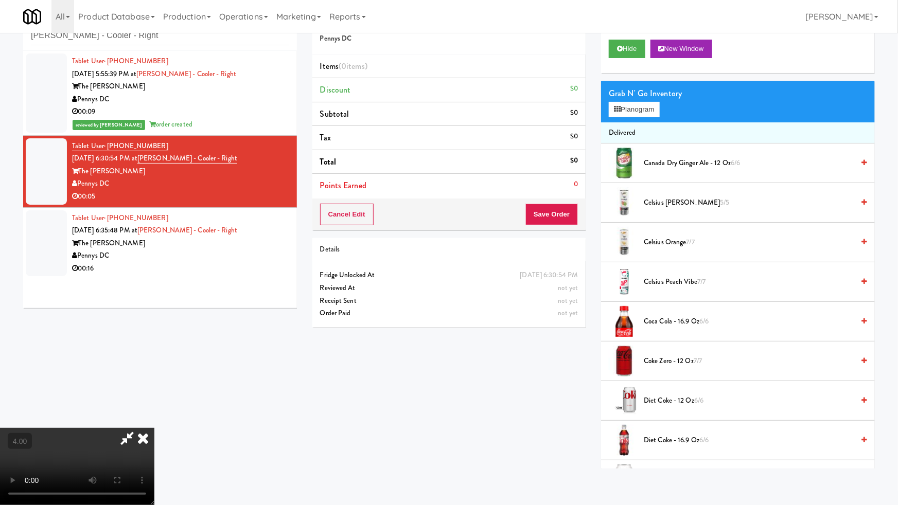
click at [154, 428] on video at bounding box center [77, 466] width 154 height 77
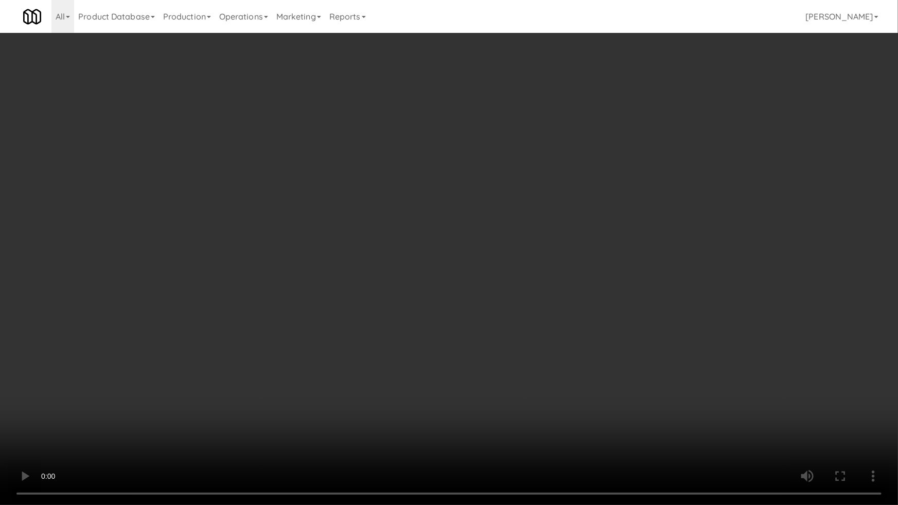
drag, startPoint x: 374, startPoint y: 413, endPoint x: 538, endPoint y: 206, distance: 264.8
click at [376, 412] on video at bounding box center [449, 252] width 898 height 505
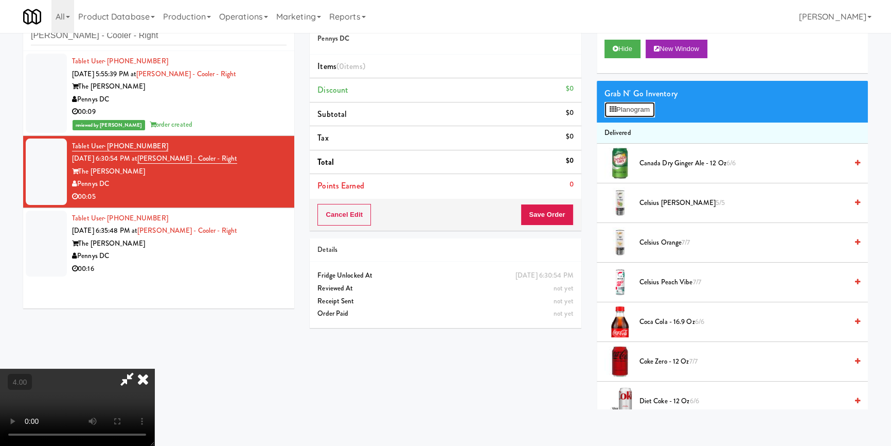
click at [612, 114] on button "Planogram" at bounding box center [630, 109] width 50 height 15
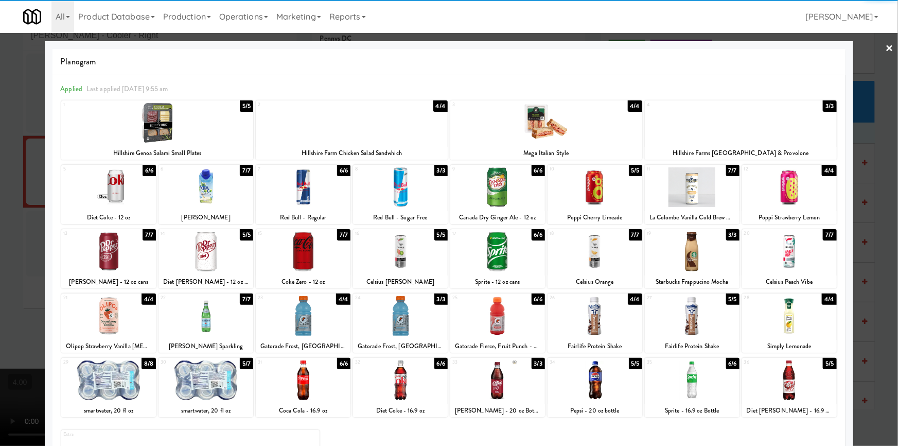
click at [492, 385] on div at bounding box center [497, 380] width 95 height 40
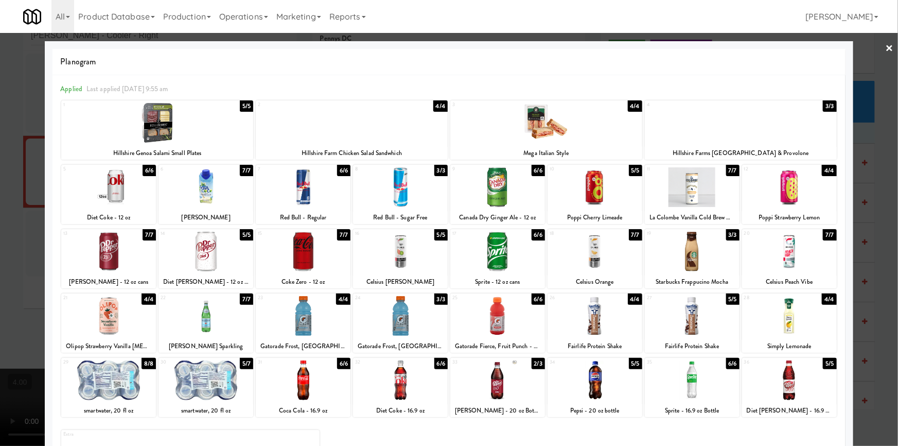
click at [0, 223] on div at bounding box center [449, 223] width 898 height 446
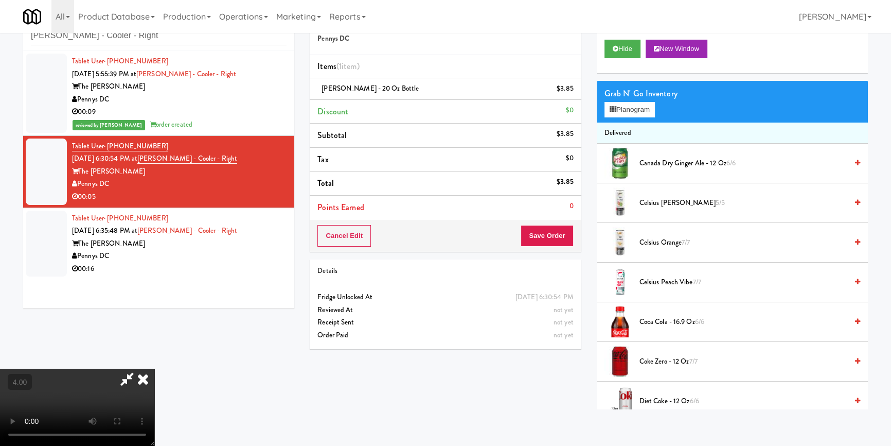
click at [545, 222] on div "Cancel Edit Save Order" at bounding box center [445, 236] width 271 height 32
click at [546, 228] on button "Save Order" at bounding box center [547, 236] width 52 height 22
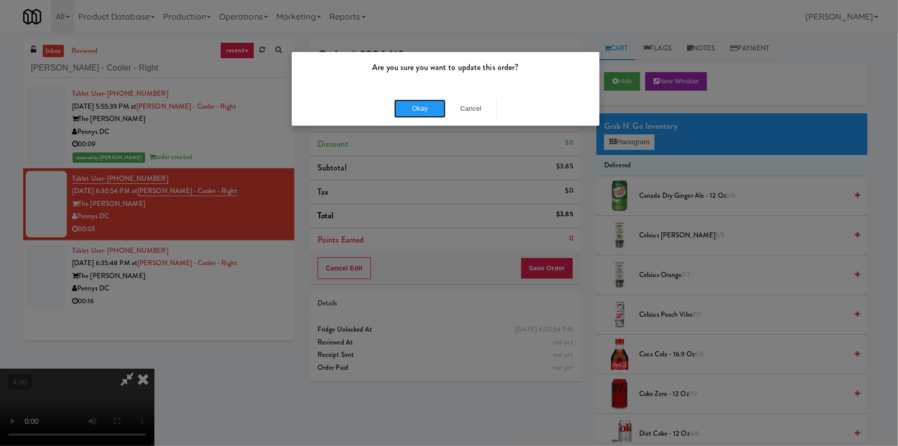
drag, startPoint x: 407, startPoint y: 106, endPoint x: 423, endPoint y: 113, distance: 17.5
click at [407, 106] on button "Okay" at bounding box center [419, 108] width 51 height 19
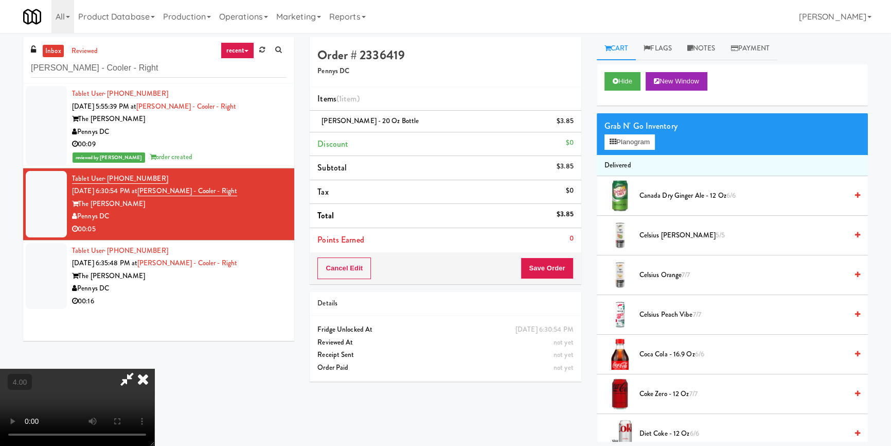
click at [537, 154] on li "Discount $0" at bounding box center [445, 144] width 271 height 24
click at [139, 368] on icon at bounding box center [127, 378] width 24 height 21
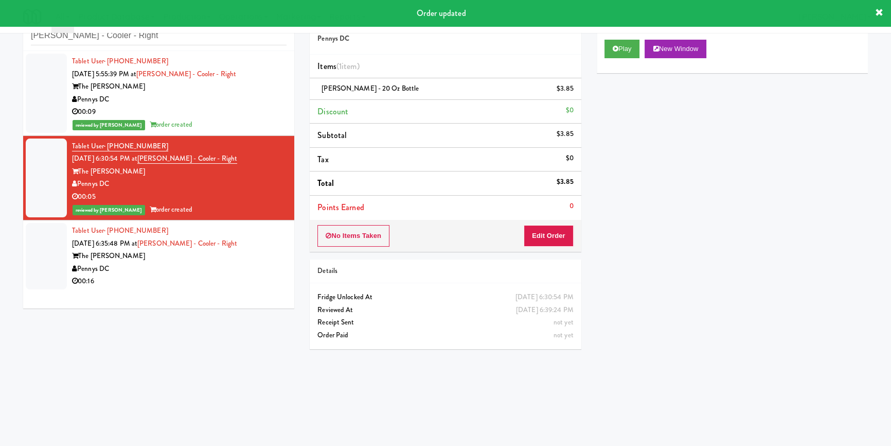
scroll to position [31, 0]
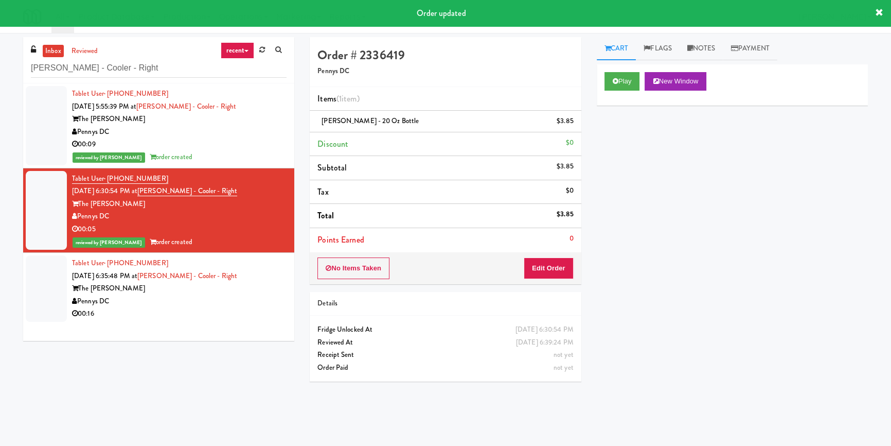
click at [260, 261] on div "Tablet User · (407) 968-1945 [DATE] 6:35:48 PM at [PERSON_NAME][GEOGRAPHIC_DATA…" at bounding box center [179, 288] width 215 height 63
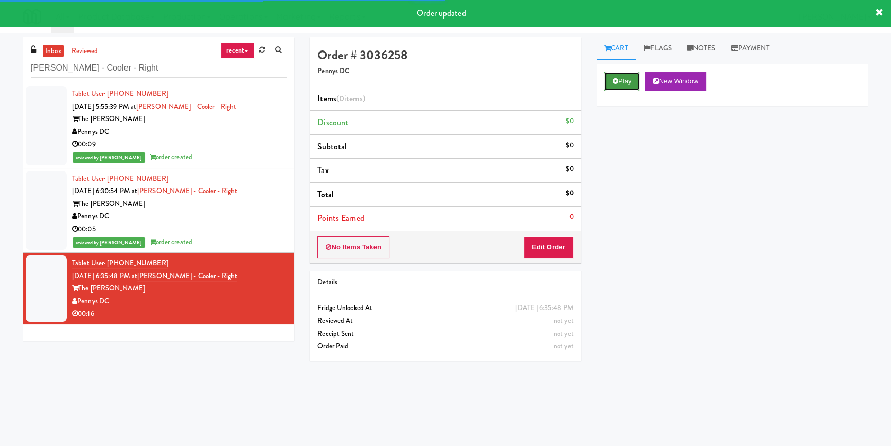
click at [633, 73] on button "Play" at bounding box center [622, 81] width 35 height 19
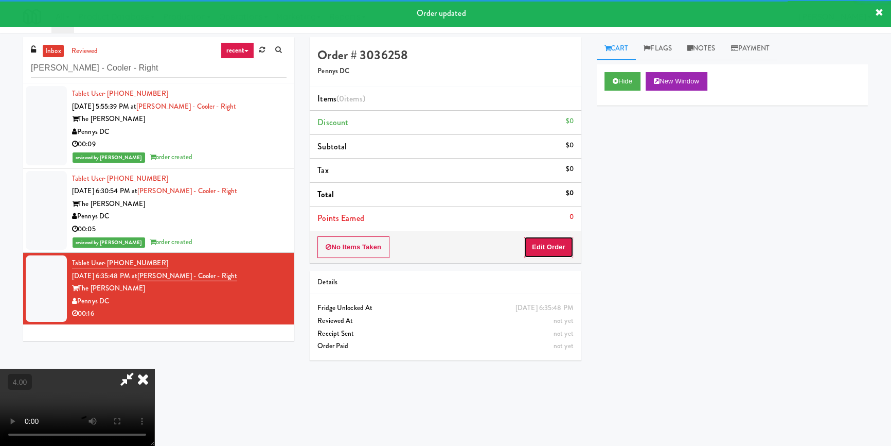
click at [553, 242] on button "Edit Order" at bounding box center [549, 247] width 50 height 22
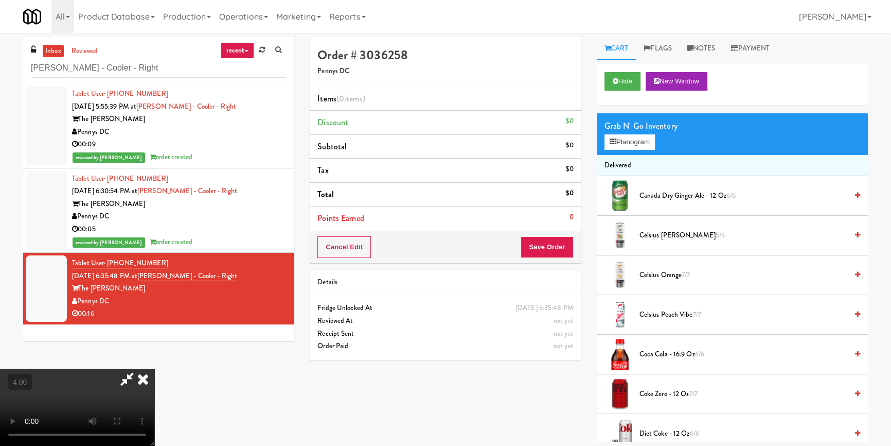
drag, startPoint x: 281, startPoint y: 269, endPoint x: 281, endPoint y: 310, distance: 41.2
click at [154, 368] on video at bounding box center [77, 406] width 154 height 77
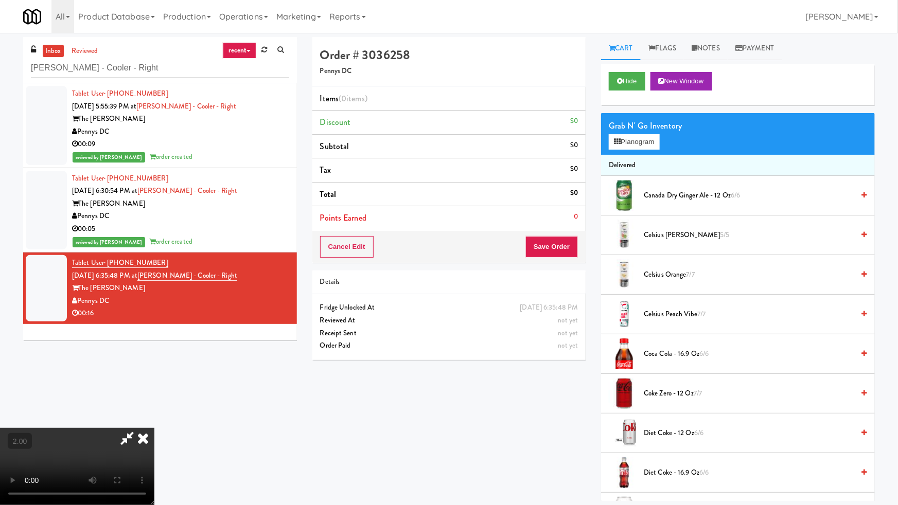
click at [154, 428] on video at bounding box center [77, 466] width 154 height 77
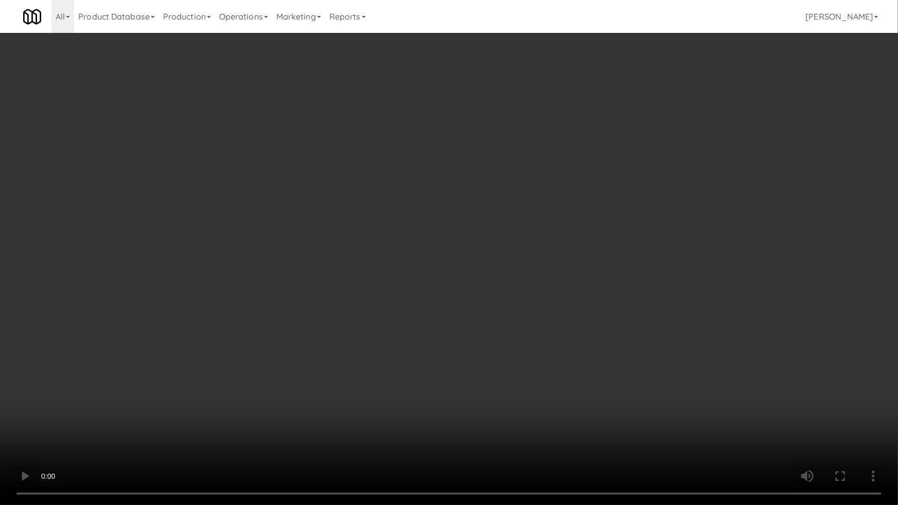
click at [495, 350] on video at bounding box center [449, 252] width 898 height 505
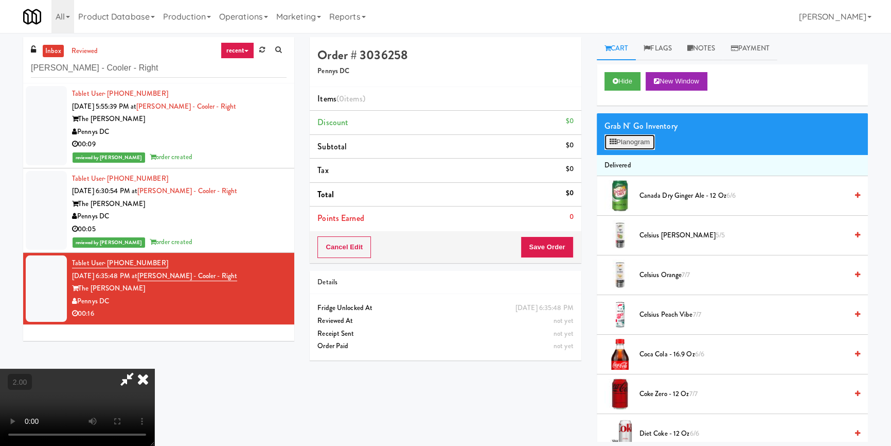
click at [632, 147] on button "Planogram" at bounding box center [630, 141] width 50 height 15
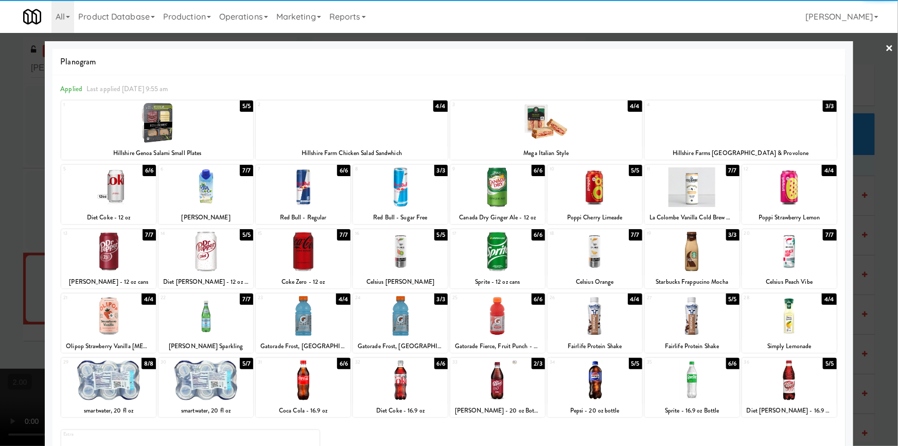
click at [209, 194] on div at bounding box center [205, 187] width 95 height 40
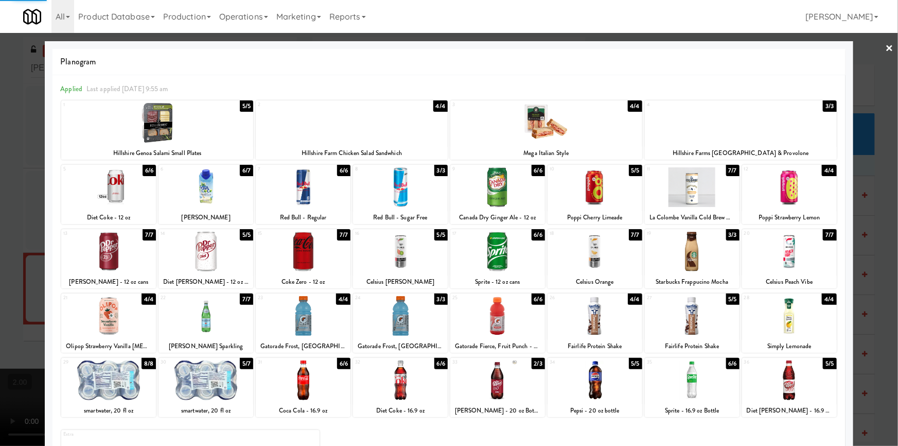
click at [15, 132] on div at bounding box center [449, 223] width 898 height 446
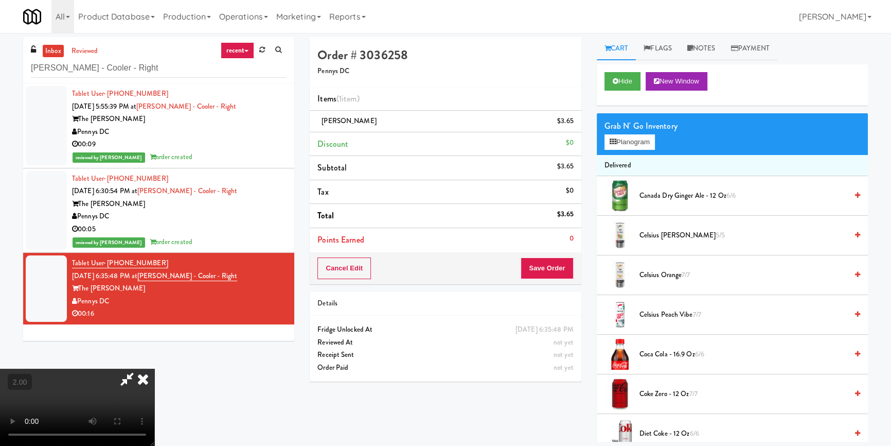
click at [556, 258] on div "Cancel Edit Save Order" at bounding box center [445, 268] width 271 height 32
click at [557, 262] on button "Save Order" at bounding box center [547, 268] width 52 height 22
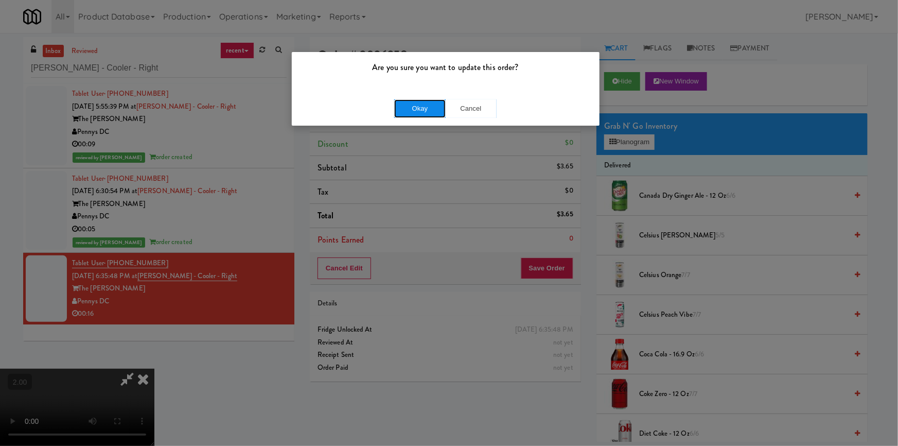
click at [399, 107] on button "Okay" at bounding box center [419, 108] width 51 height 19
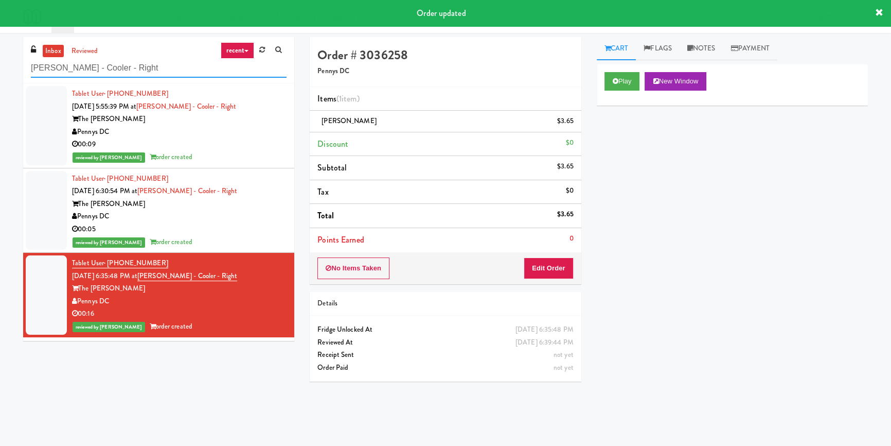
drag, startPoint x: 134, startPoint y: 66, endPoint x: 0, endPoint y: 81, distance: 134.6
click at [0, 78] on div "inbox reviewed recent all unclear take inventory issue suspicious failed recent…" at bounding box center [445, 239] width 891 height 404
paste input "Domain - Fridge"
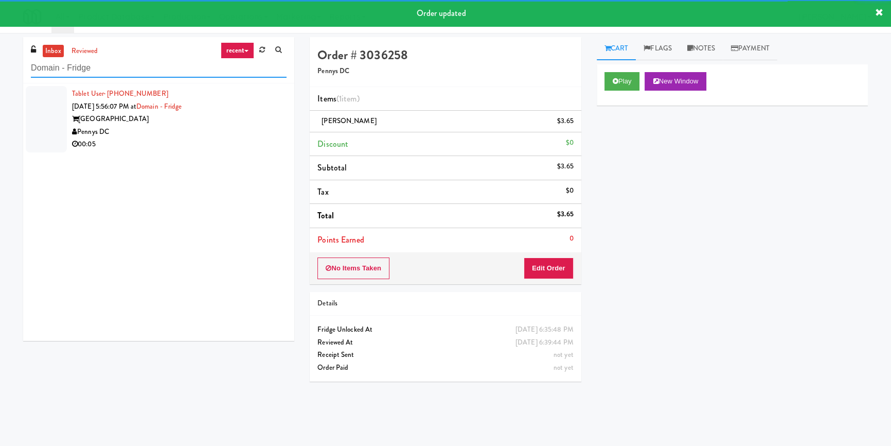
type input "Domain - Fridge"
drag, startPoint x: 226, startPoint y: 133, endPoint x: 244, endPoint y: 130, distance: 18.2
click at [227, 133] on div "Pennys DC" at bounding box center [179, 132] width 215 height 13
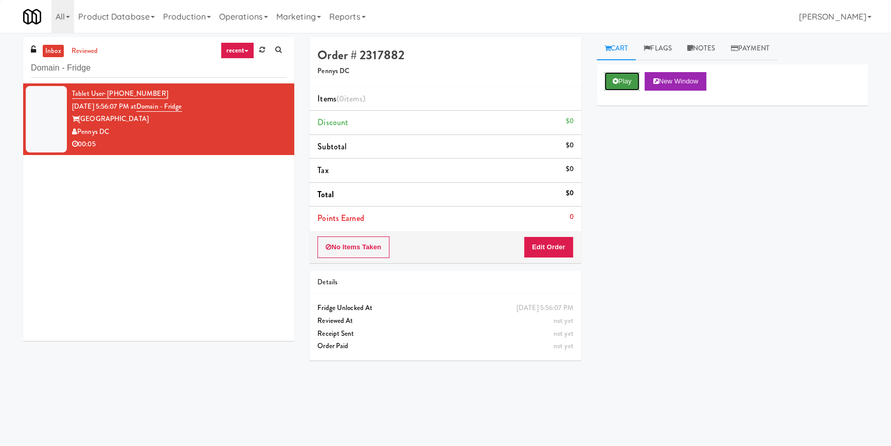
drag, startPoint x: 629, startPoint y: 77, endPoint x: 620, endPoint y: 101, distance: 25.2
click at [629, 78] on button "Play" at bounding box center [622, 81] width 35 height 19
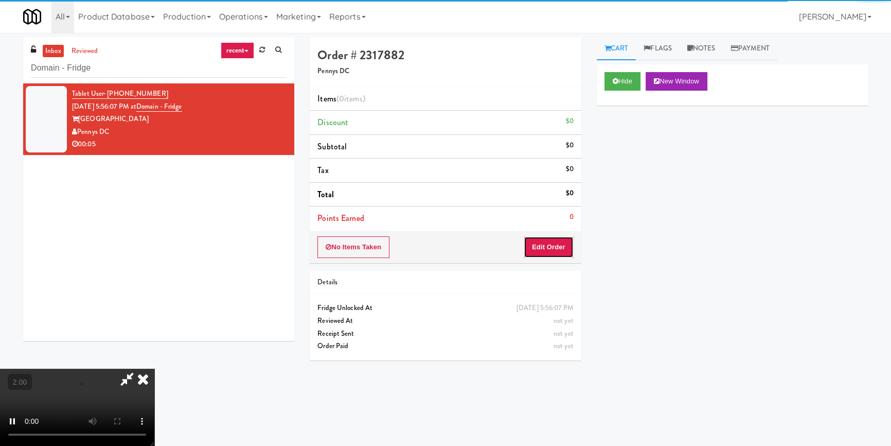
click at [571, 251] on button "Edit Order" at bounding box center [549, 247] width 50 height 22
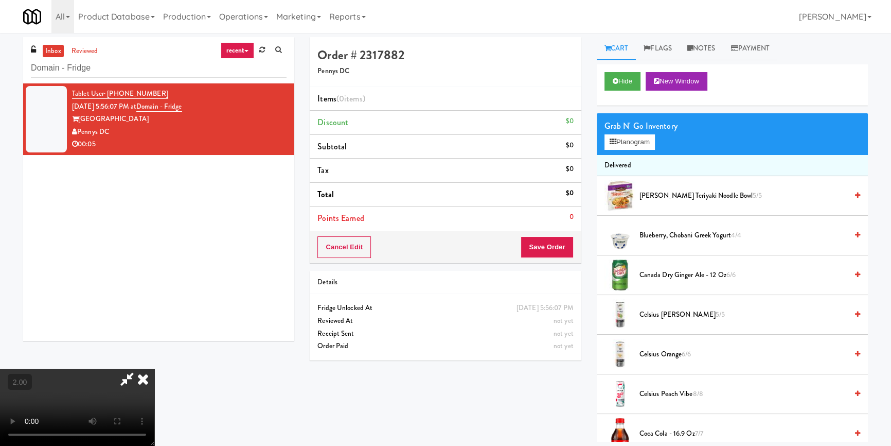
scroll to position [140, 0]
click at [106, 381] on video at bounding box center [77, 406] width 154 height 77
click at [154, 368] on video at bounding box center [77, 406] width 154 height 77
click at [628, 81] on button "Hide" at bounding box center [623, 81] width 36 height 19
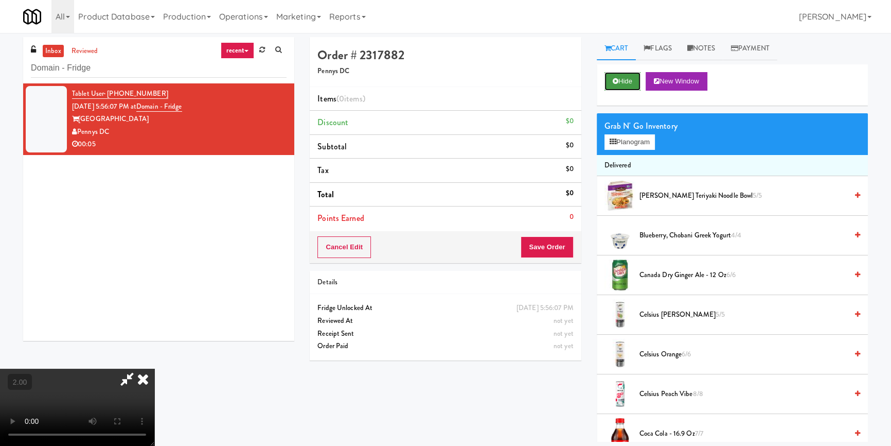
click at [628, 81] on button "Hide" at bounding box center [623, 81] width 36 height 19
click at [154, 368] on video at bounding box center [77, 406] width 154 height 77
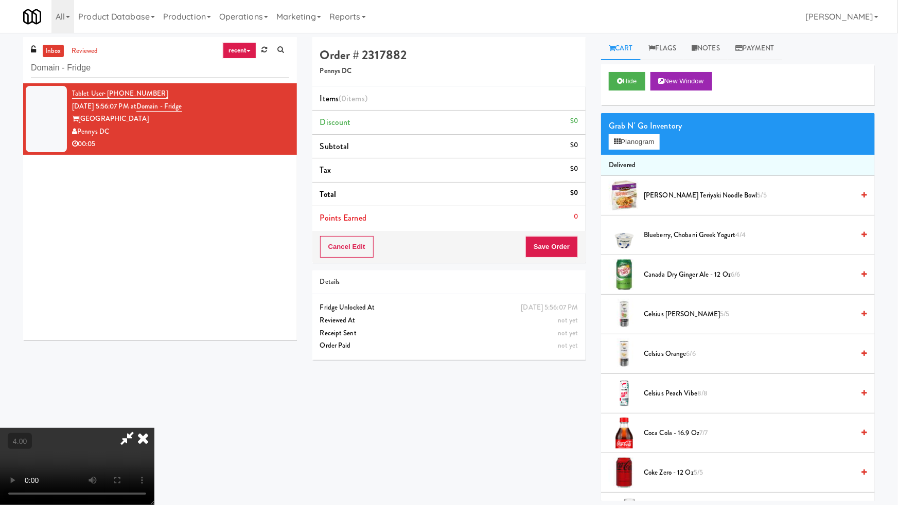
click at [154, 428] on video at bounding box center [77, 466] width 154 height 77
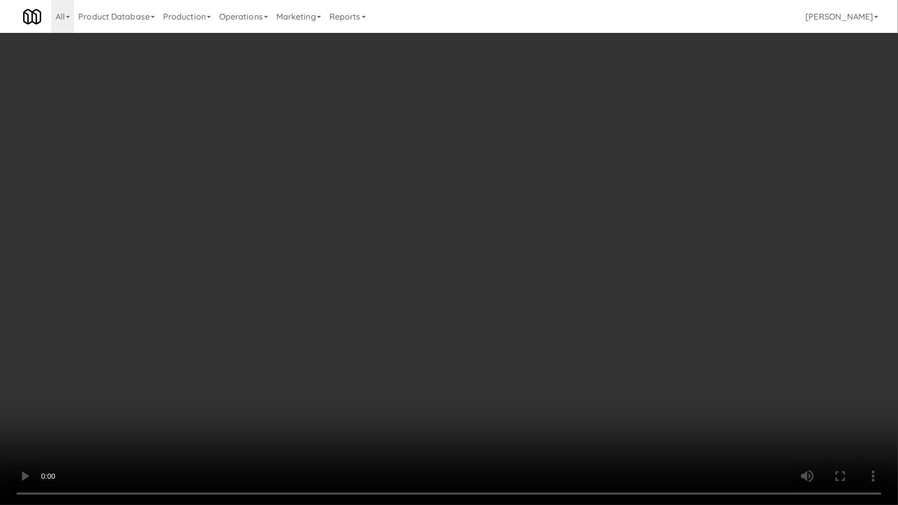
drag, startPoint x: 397, startPoint y: 372, endPoint x: 406, endPoint y: 324, distance: 49.7
click at [398, 372] on video at bounding box center [449, 252] width 898 height 505
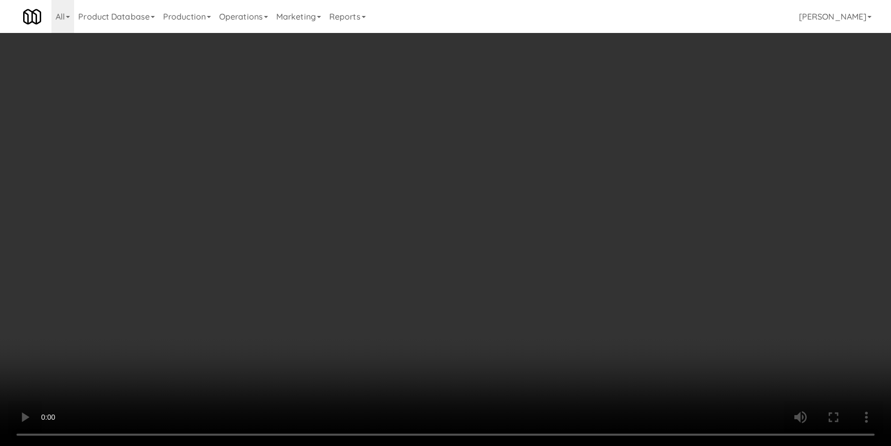
click at [621, 144] on button "Planogram" at bounding box center [630, 141] width 50 height 15
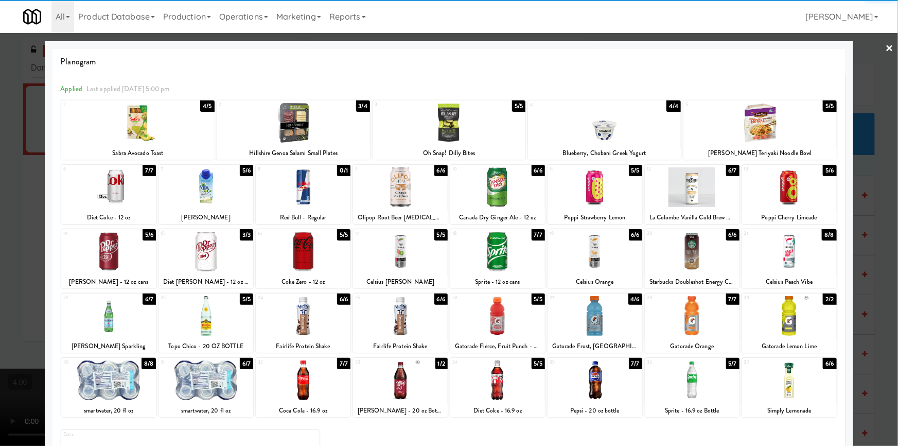
click at [112, 309] on div at bounding box center [108, 316] width 95 height 40
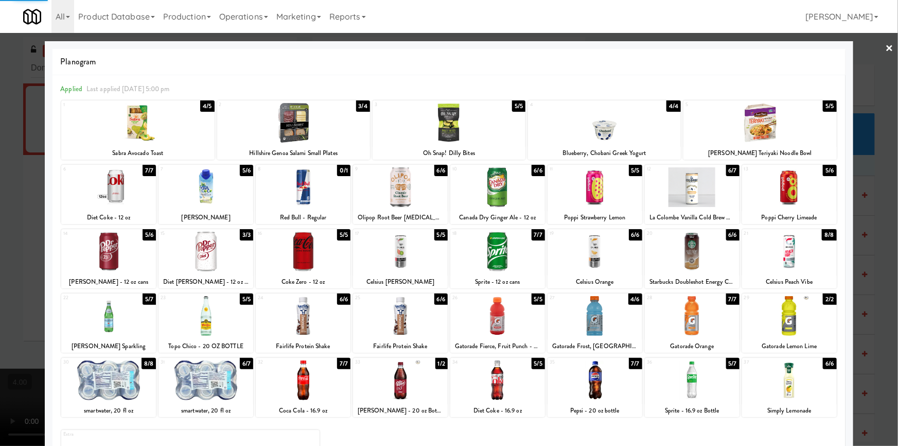
click at [0, 255] on div at bounding box center [449, 223] width 898 height 446
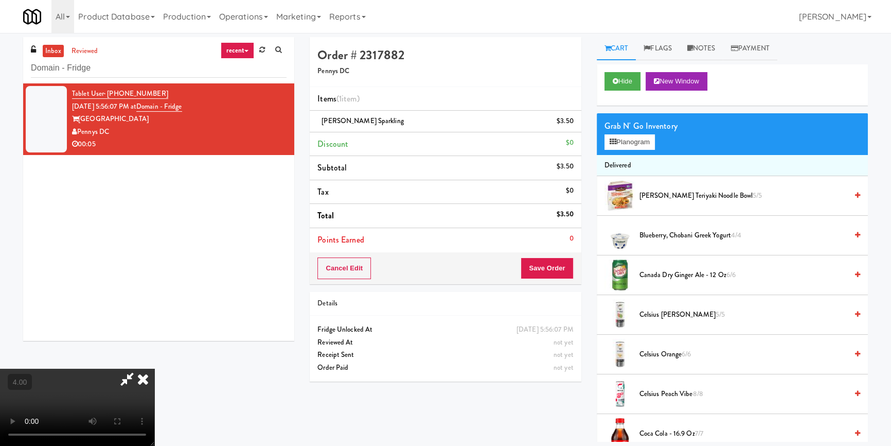
click at [154, 368] on icon at bounding box center [143, 378] width 23 height 21
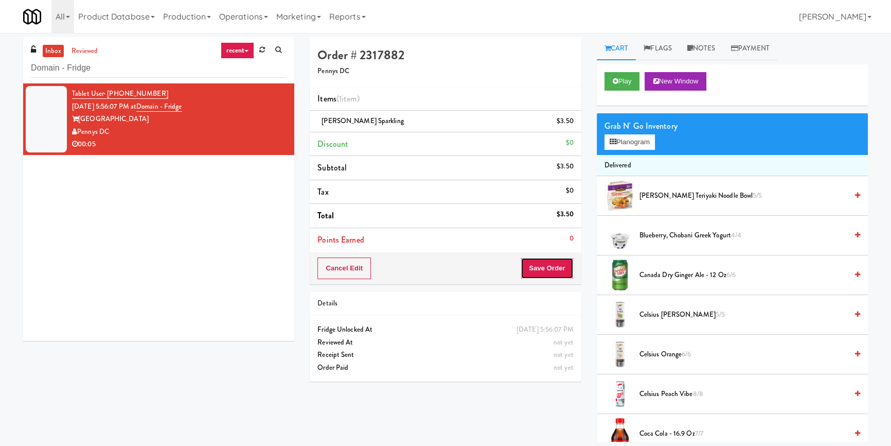
click at [549, 273] on button "Save Order" at bounding box center [547, 268] width 52 height 22
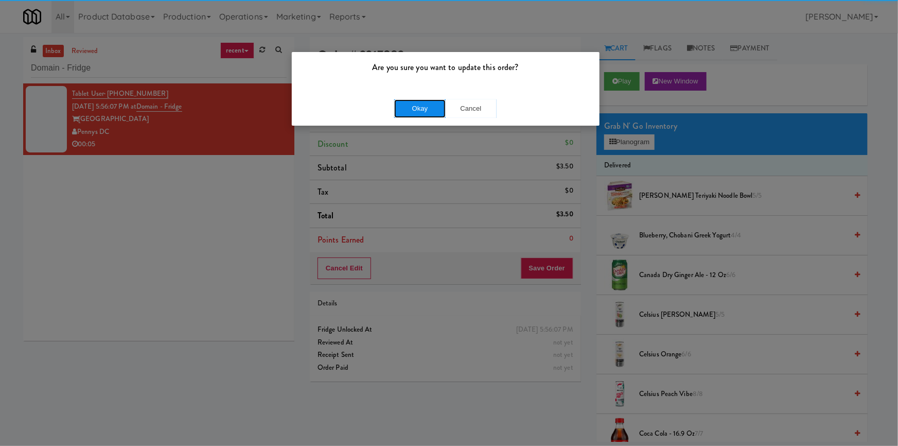
click at [404, 103] on button "Okay" at bounding box center [419, 108] width 51 height 19
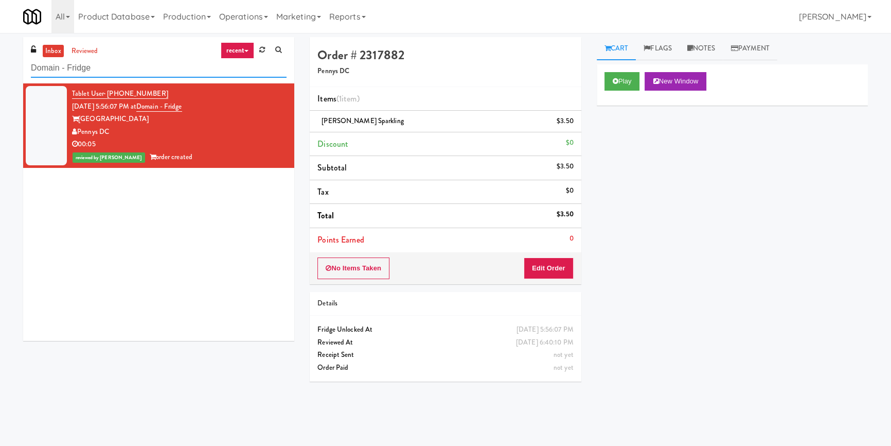
paste input "[GEOGRAPHIC_DATA]"
drag, startPoint x: 120, startPoint y: 65, endPoint x: 0, endPoint y: 70, distance: 120.0
click at [0, 70] on div "inbox reviewed recent all unclear take inventory issue suspicious failed recent…" at bounding box center [445, 239] width 891 height 404
type input "Ellicott House - Fridge"
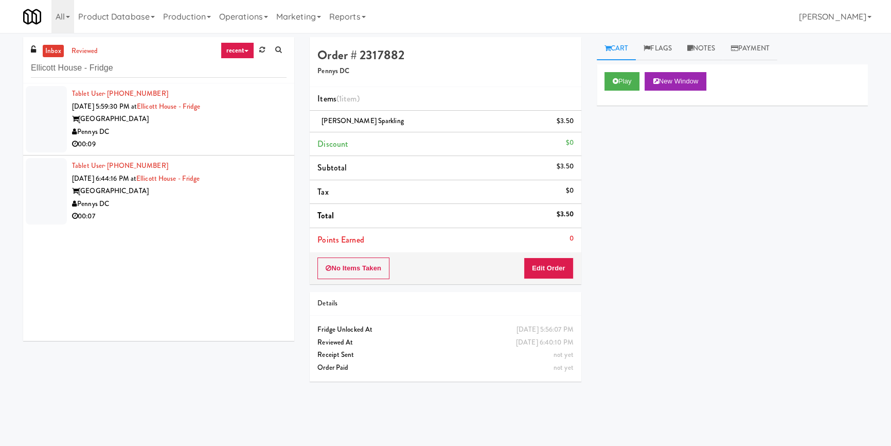
click at [206, 122] on div "[GEOGRAPHIC_DATA]" at bounding box center [179, 119] width 215 height 13
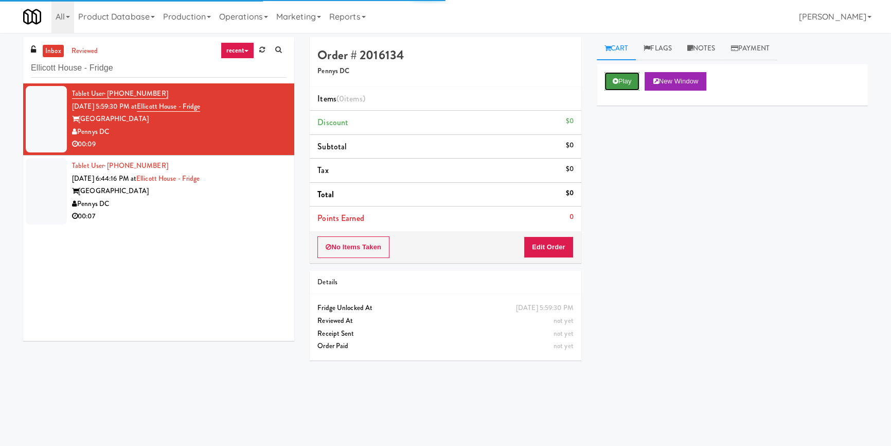
click at [627, 80] on button "Play" at bounding box center [622, 81] width 35 height 19
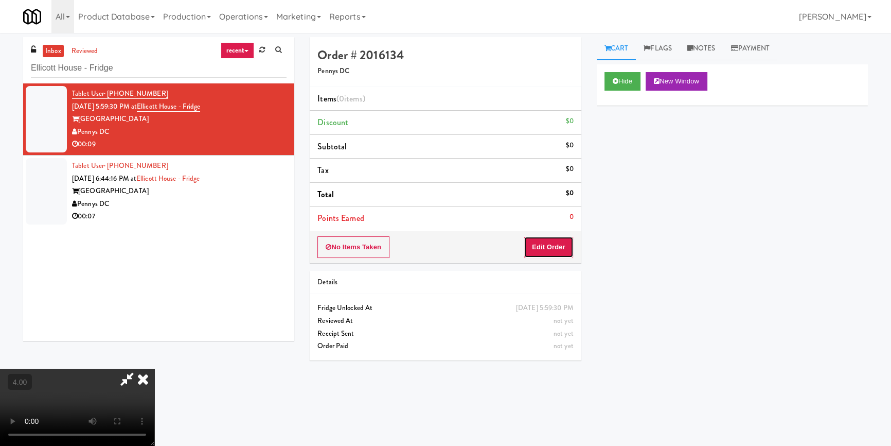
drag, startPoint x: 540, startPoint y: 244, endPoint x: 450, endPoint y: 274, distance: 94.4
click at [486, 264] on div "Order # 2016134 Pennys DC Items (0 items ) Discount $0 Subtotal $0 Tax $0 Total…" at bounding box center [445, 202] width 287 height 331
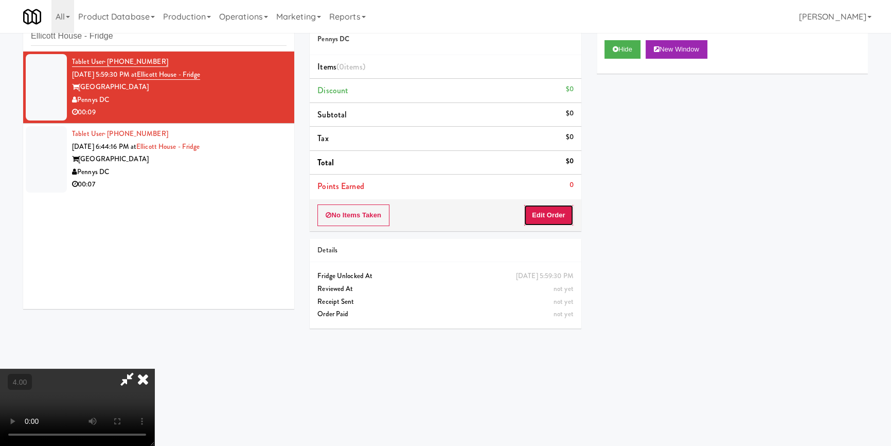
scroll to position [32, 0]
click at [154, 368] on video at bounding box center [77, 406] width 154 height 77
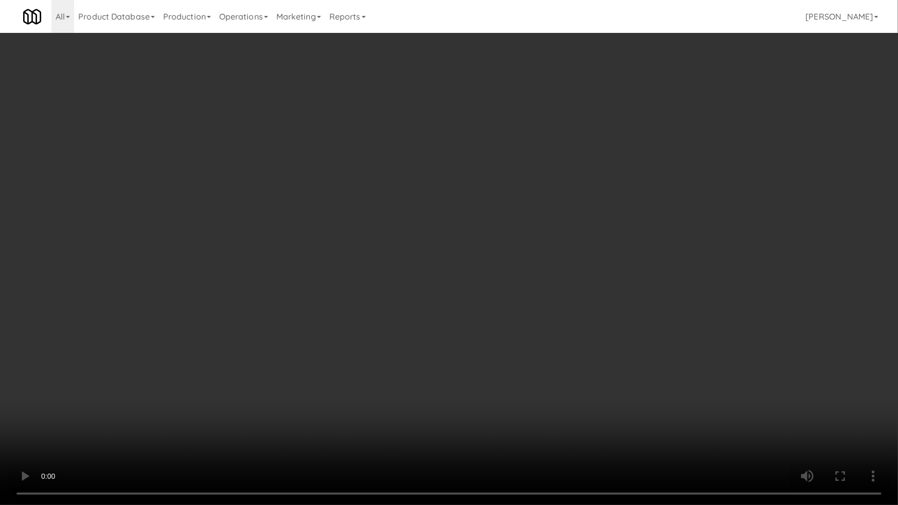
click at [431, 342] on video at bounding box center [449, 252] width 898 height 505
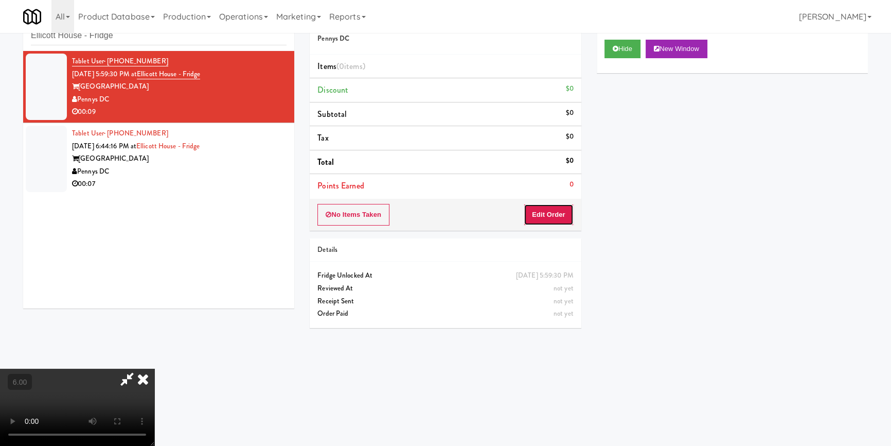
click at [560, 218] on button "Edit Order" at bounding box center [549, 215] width 50 height 22
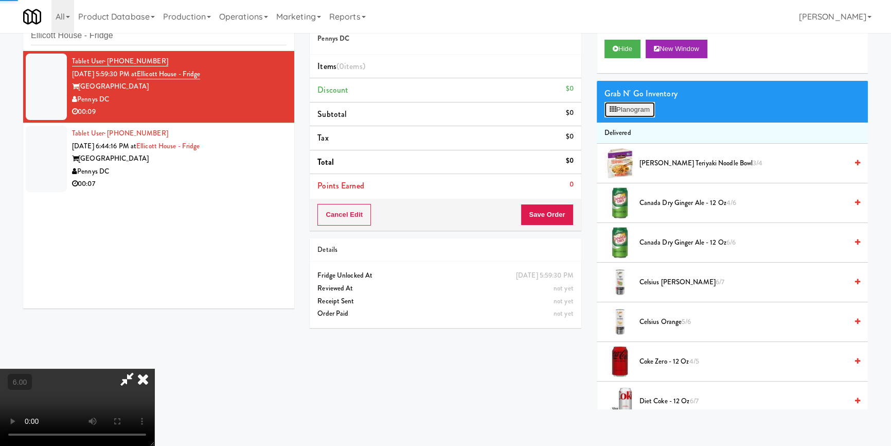
click at [618, 110] on button "Planogram" at bounding box center [630, 109] width 50 height 15
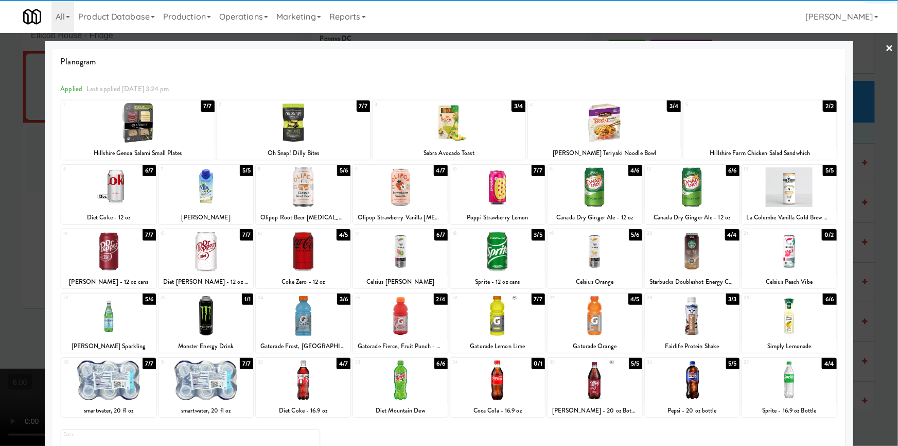
click at [304, 379] on div at bounding box center [303, 380] width 95 height 40
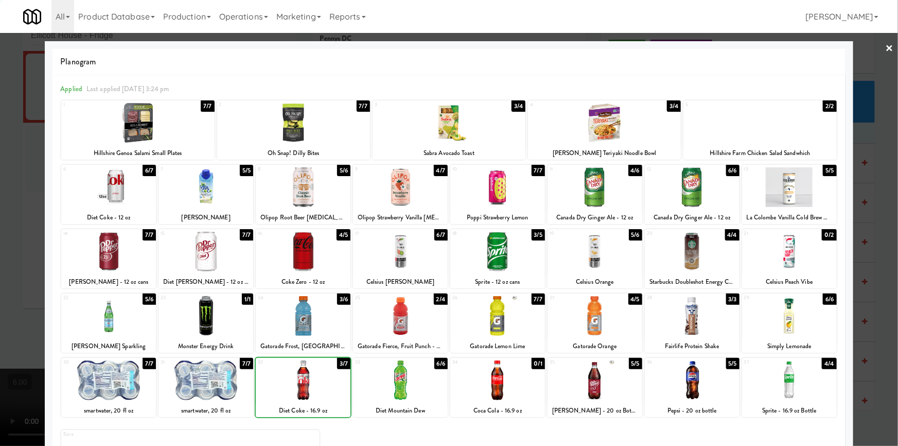
click at [0, 151] on div at bounding box center [449, 223] width 898 height 446
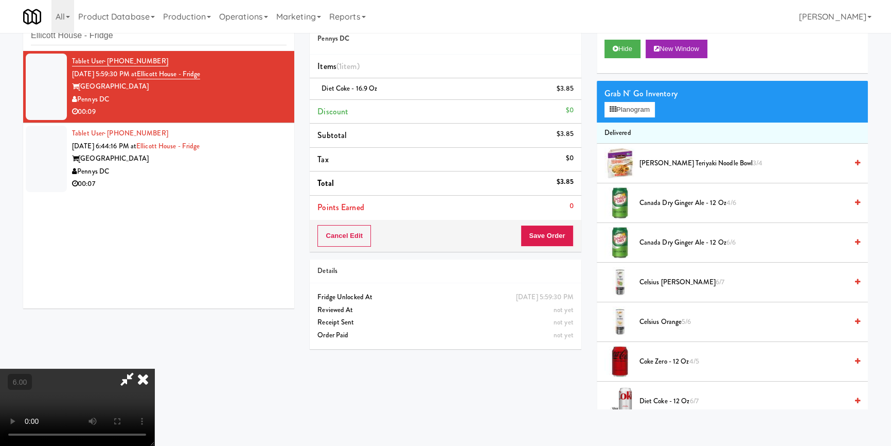
click at [574, 230] on div "Cancel Edit Save Order" at bounding box center [445, 236] width 271 height 32
click at [566, 231] on button "Save Order" at bounding box center [547, 236] width 52 height 22
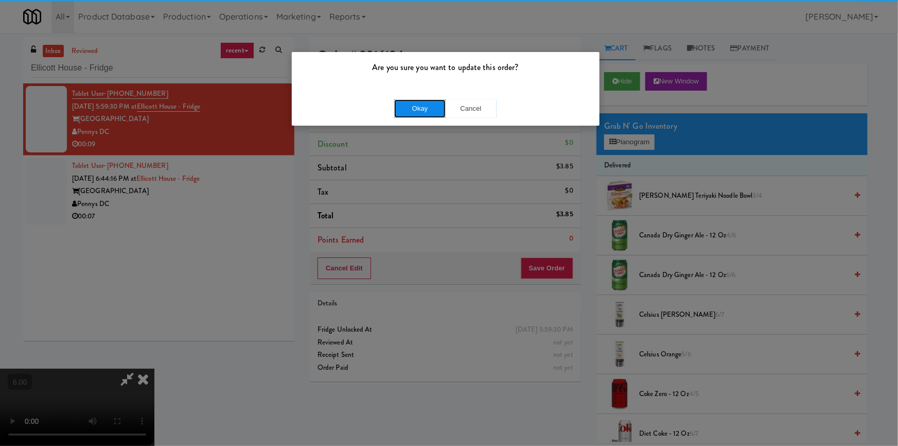
click at [412, 105] on button "Okay" at bounding box center [419, 108] width 51 height 19
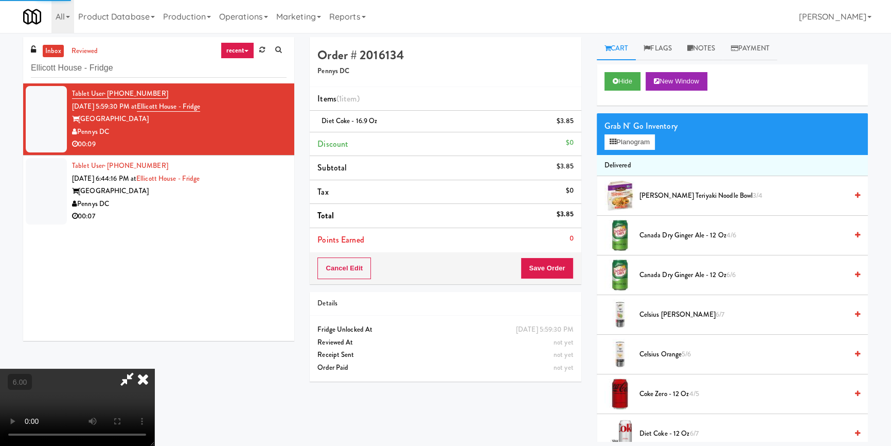
click at [154, 368] on icon at bounding box center [143, 378] width 23 height 21
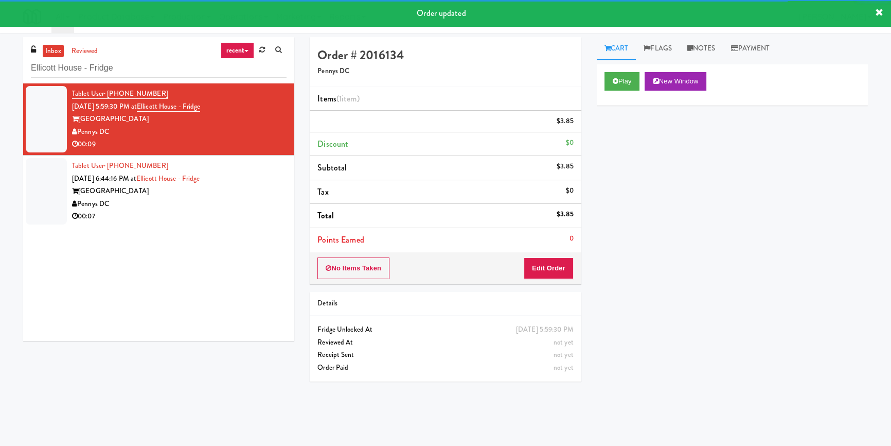
click at [225, 183] on div "Tablet User · (703) 861-1652 [DATE] 6:44:16 PM at [GEOGRAPHIC_DATA] - [GEOGRAPH…" at bounding box center [179, 190] width 215 height 63
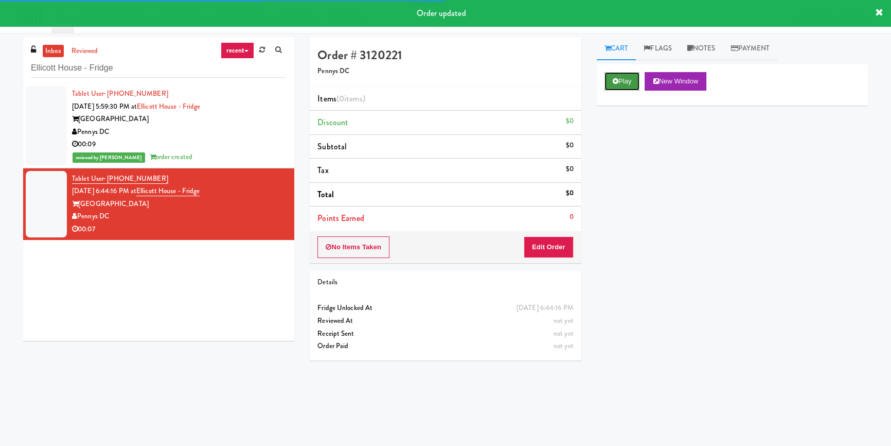
click at [636, 82] on button "Play" at bounding box center [622, 81] width 35 height 19
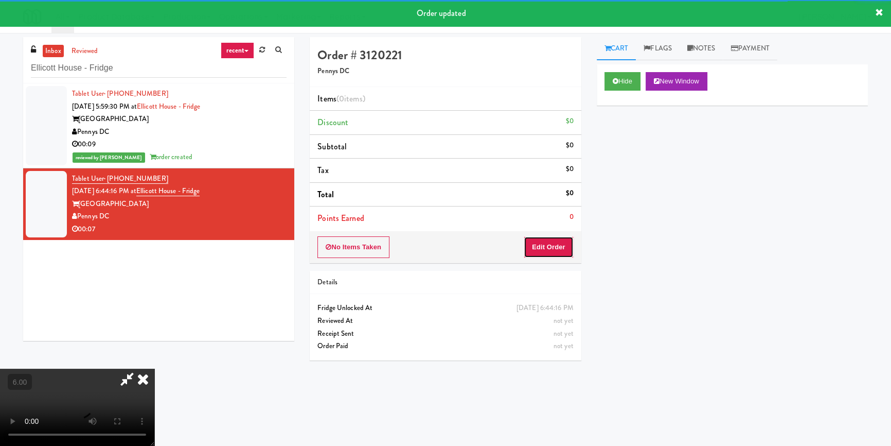
click at [549, 244] on button "Edit Order" at bounding box center [549, 247] width 50 height 22
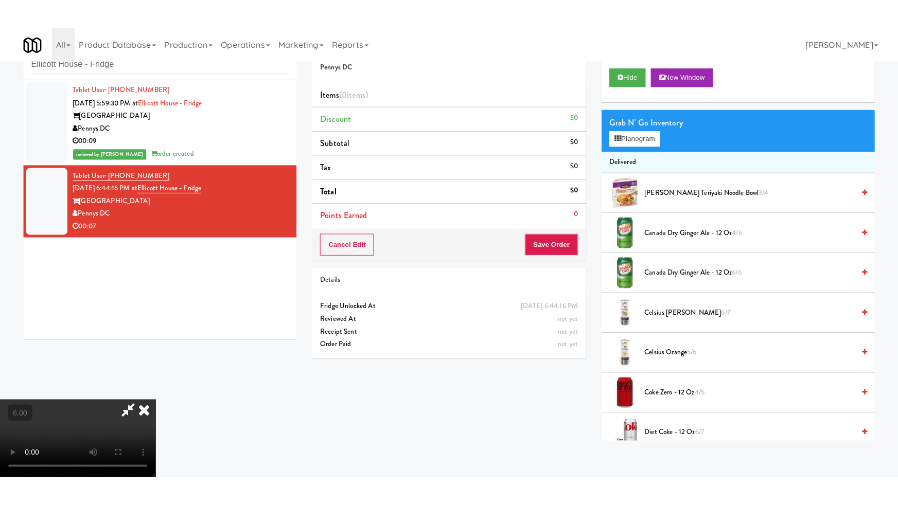
scroll to position [144, 0]
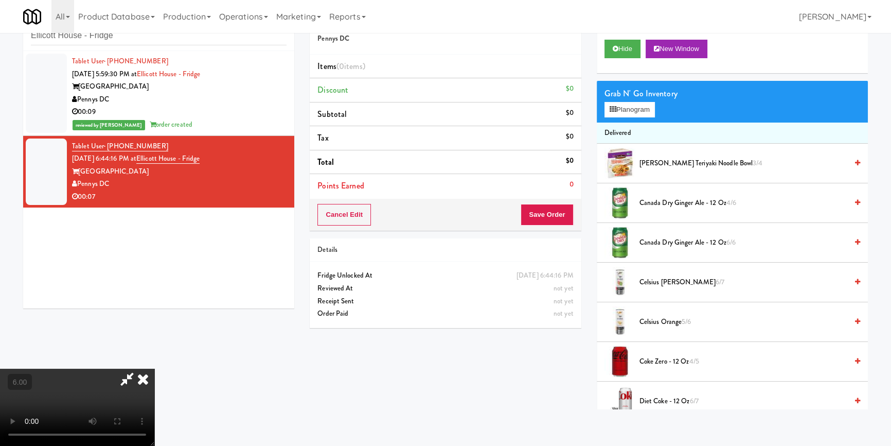
click at [100, 381] on video at bounding box center [77, 406] width 154 height 77
click at [101, 373] on video at bounding box center [77, 406] width 154 height 77
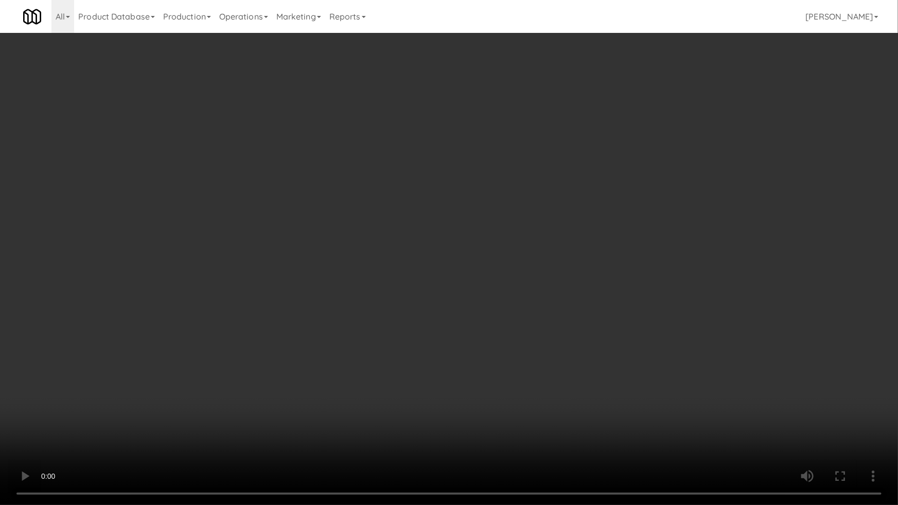
click at [317, 372] on video at bounding box center [449, 252] width 898 height 505
click at [372, 360] on video at bounding box center [449, 252] width 898 height 505
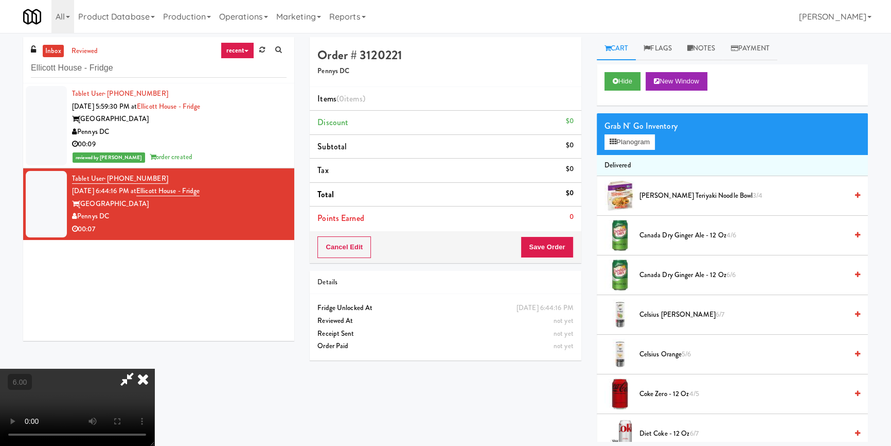
scroll to position [0, 0]
click at [154, 368] on icon at bounding box center [143, 378] width 23 height 21
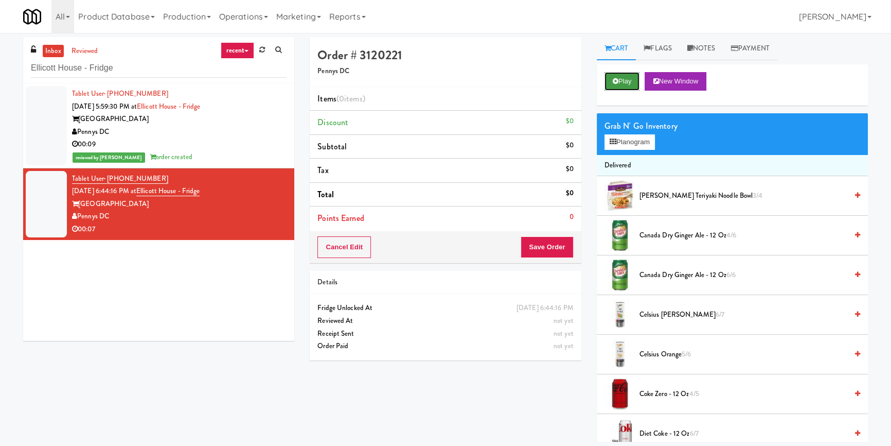
click at [613, 86] on button "Play" at bounding box center [622, 81] width 35 height 19
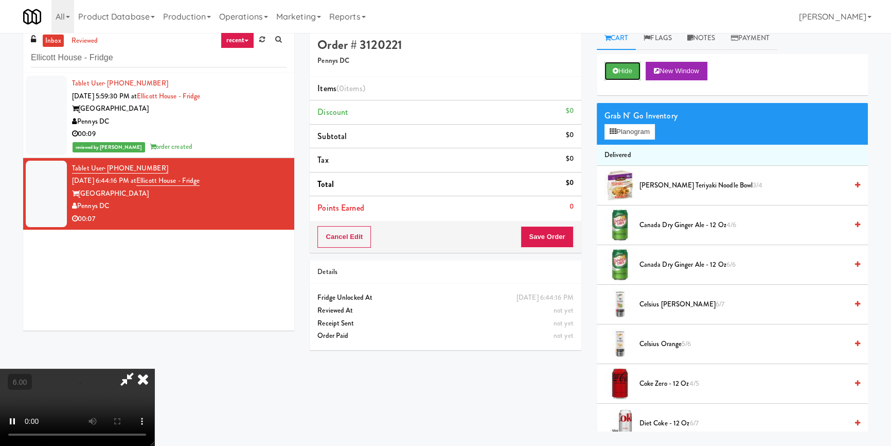
scroll to position [32, 0]
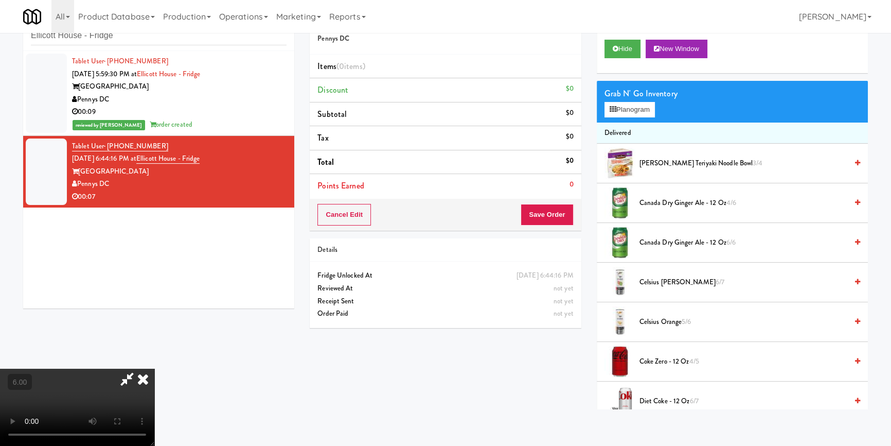
click at [132, 403] on video at bounding box center [77, 406] width 154 height 77
drag, startPoint x: 132, startPoint y: 403, endPoint x: 133, endPoint y: 442, distance: 39.1
click at [133, 402] on video at bounding box center [77, 406] width 154 height 77
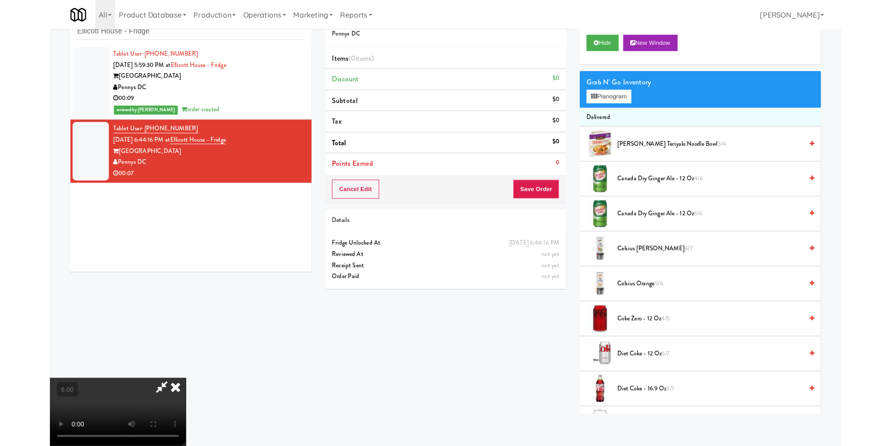
scroll to position [21, 0]
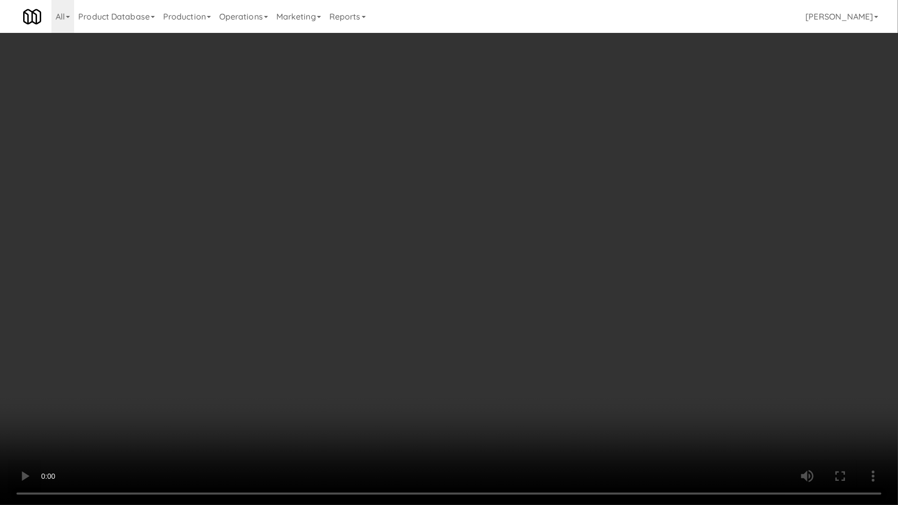
click at [392, 392] on video at bounding box center [449, 252] width 898 height 505
drag, startPoint x: 392, startPoint y: 392, endPoint x: 420, endPoint y: 338, distance: 61.4
click at [393, 392] on video at bounding box center [449, 252] width 898 height 505
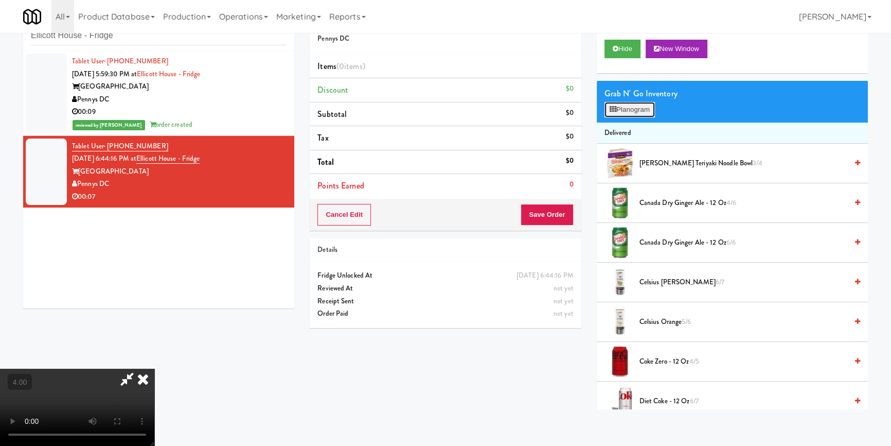
click at [634, 108] on button "Planogram" at bounding box center [630, 109] width 50 height 15
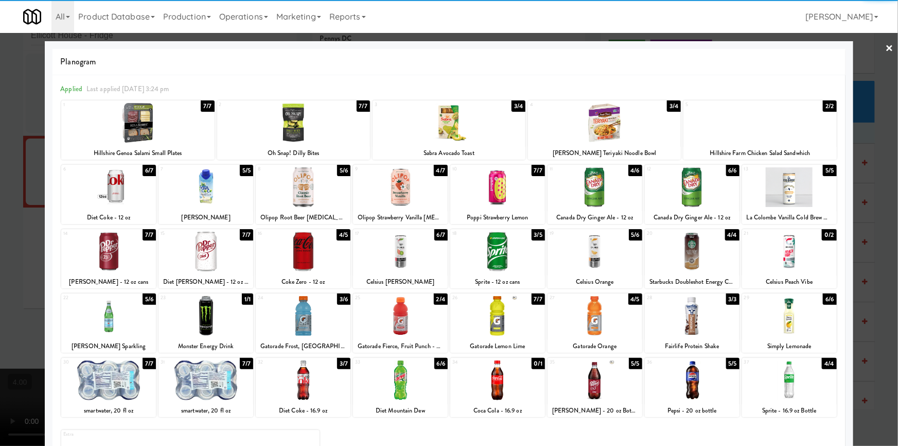
drag, startPoint x: 695, startPoint y: 373, endPoint x: 660, endPoint y: 363, distance: 36.5
click at [695, 372] on div at bounding box center [692, 380] width 95 height 40
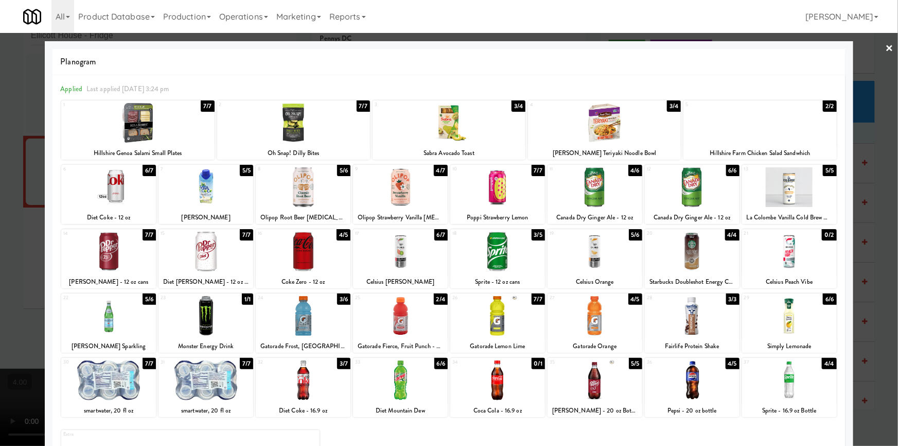
click at [0, 154] on div at bounding box center [449, 223] width 898 height 446
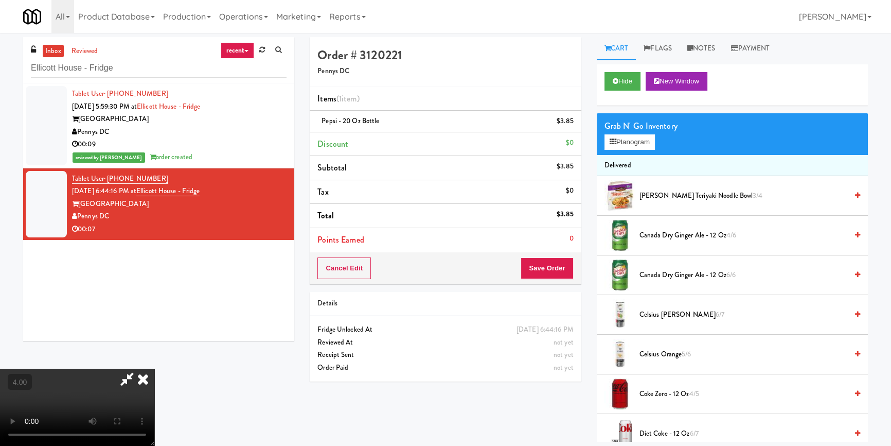
click at [154, 368] on icon at bounding box center [143, 378] width 23 height 21
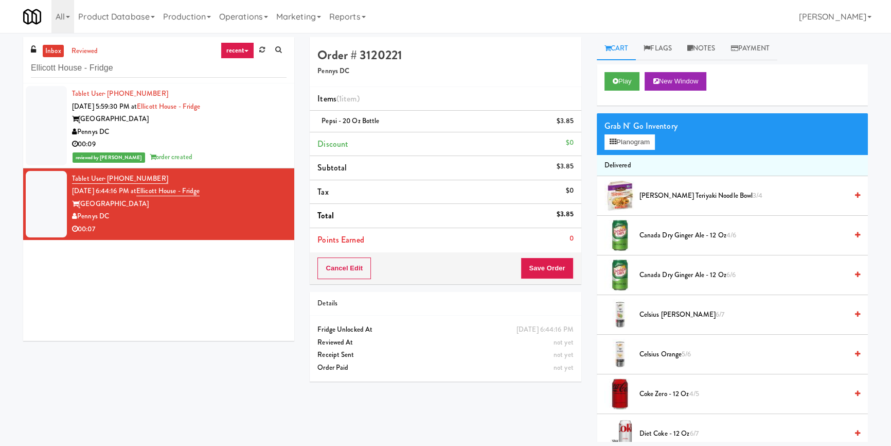
click at [560, 290] on div "Order # 3120221 Pennys DC Items (1 item ) Pepsi - 20 oz bottle $3.85 Discount $…" at bounding box center [445, 213] width 287 height 352
click at [556, 277] on button "Save Order" at bounding box center [547, 268] width 52 height 22
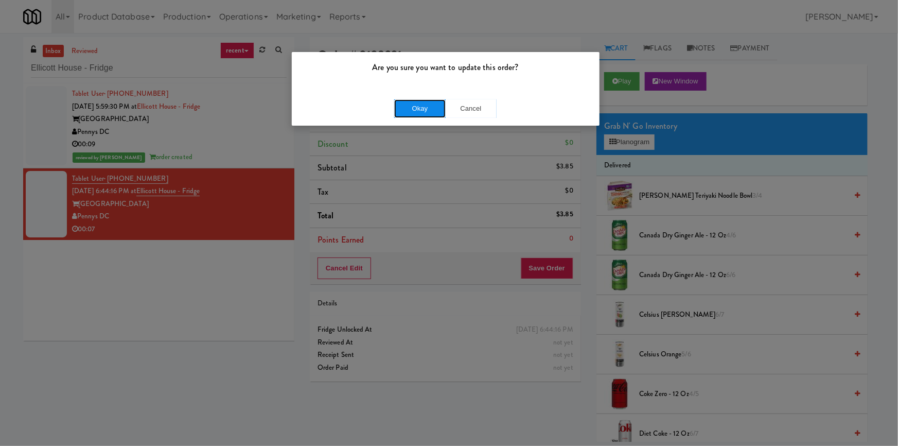
click at [412, 110] on button "Okay" at bounding box center [419, 108] width 51 height 19
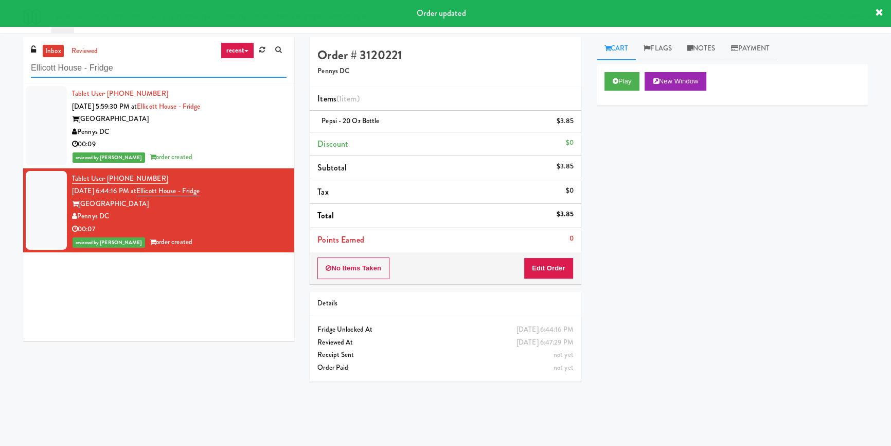
drag, startPoint x: 140, startPoint y: 70, endPoint x: 90, endPoint y: 109, distance: 63.9
click at [0, 86] on div "inbox reviewed recent all unclear take inventory issue suspicious failed recent…" at bounding box center [445, 239] width 891 height 404
paste input "Fridge - Building"
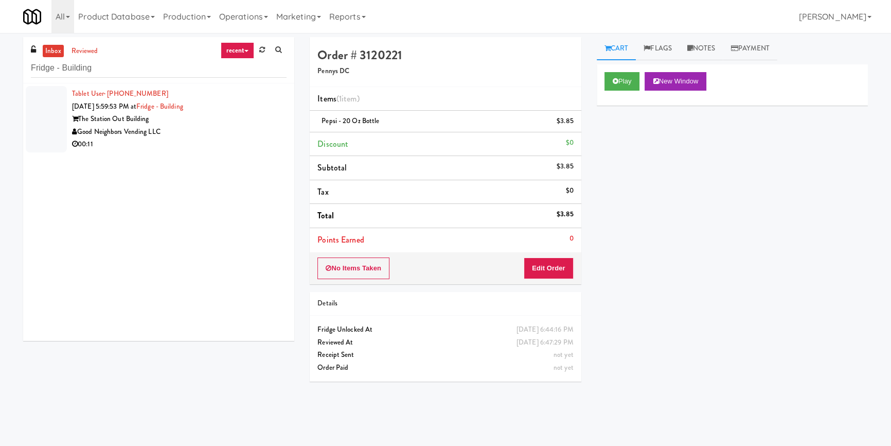
click at [233, 128] on div "Good Neighbors Vending LLC" at bounding box center [179, 132] width 215 height 13
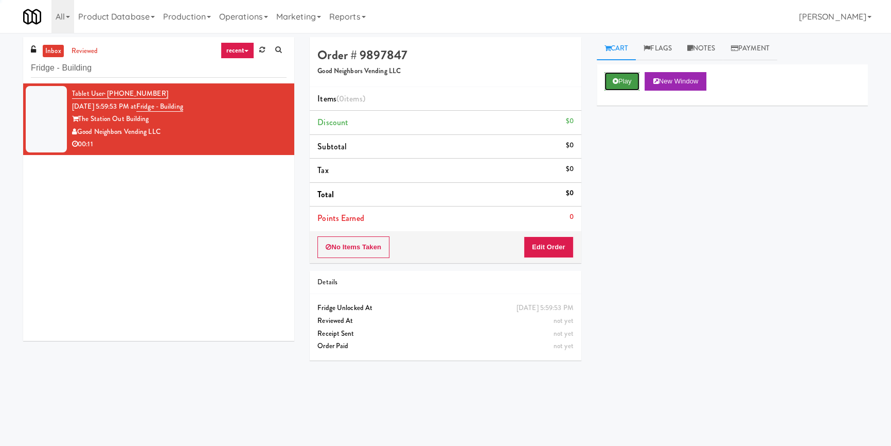
click at [613, 84] on button "Play" at bounding box center [622, 81] width 35 height 19
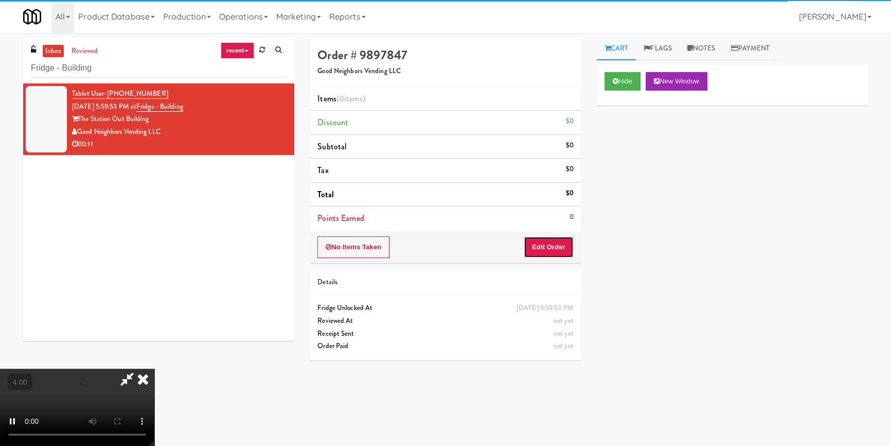
click at [540, 256] on button "Edit Order" at bounding box center [549, 247] width 50 height 22
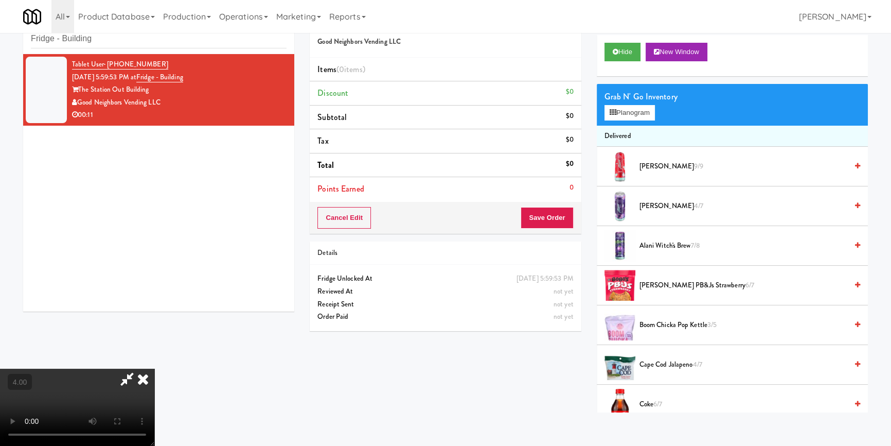
click at [154, 380] on video at bounding box center [77, 406] width 154 height 77
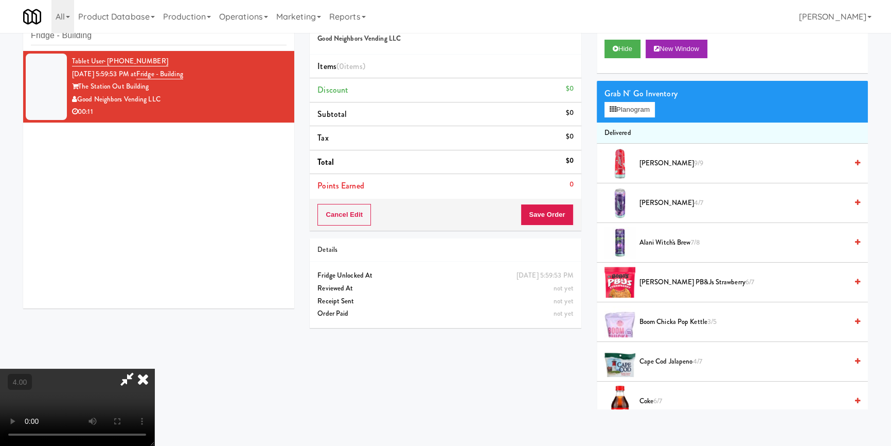
click at [154, 380] on video at bounding box center [77, 406] width 154 height 77
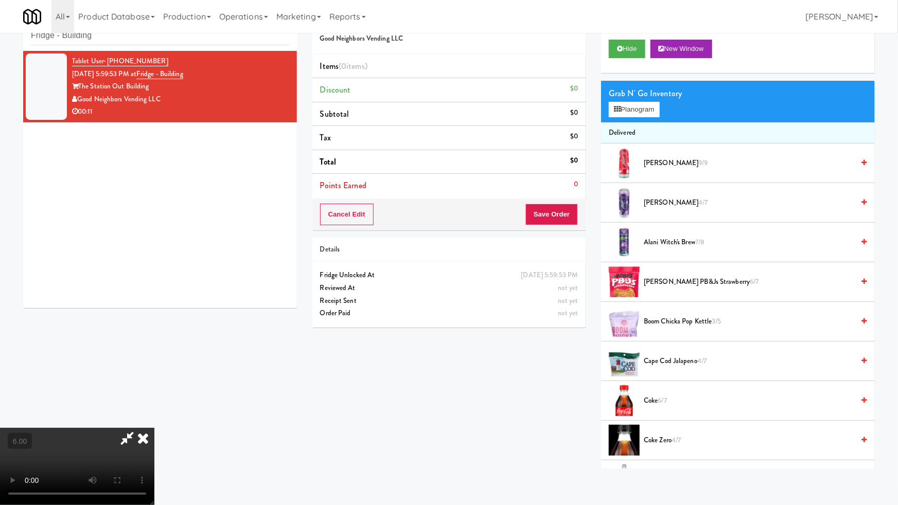
click at [154, 428] on video at bounding box center [77, 466] width 154 height 77
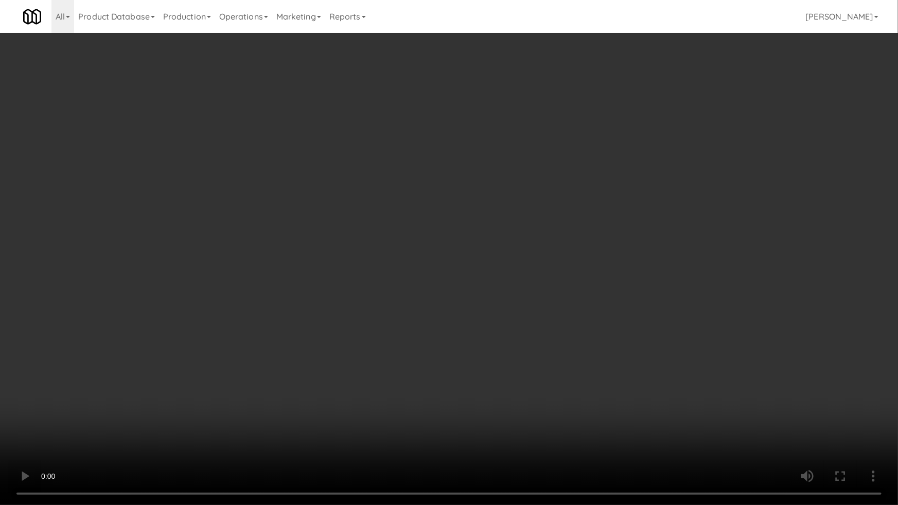
click at [421, 398] on video at bounding box center [449, 252] width 898 height 505
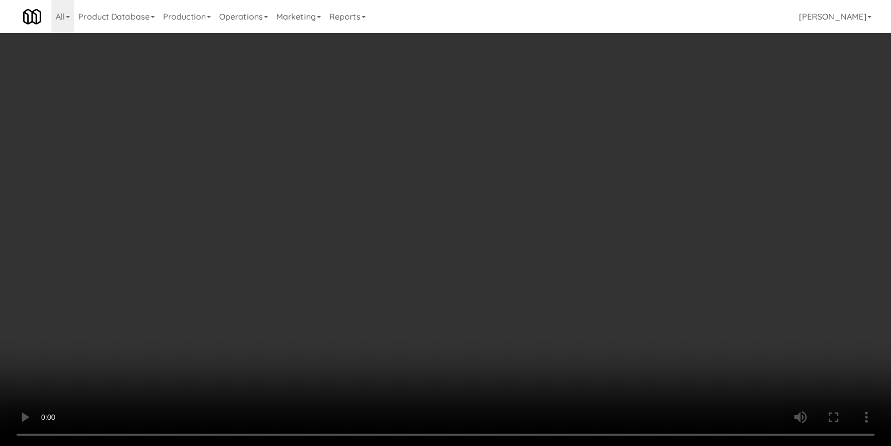
click at [637, 109] on button "Planogram" at bounding box center [630, 109] width 50 height 15
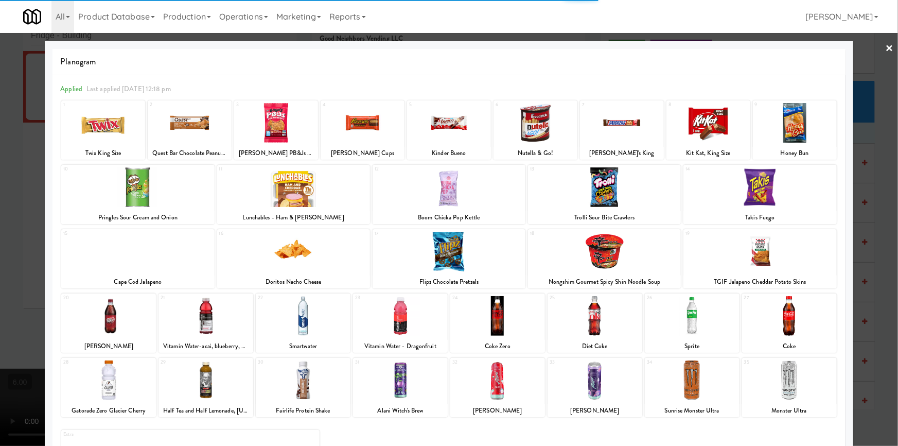
click at [597, 325] on div at bounding box center [594, 316] width 95 height 40
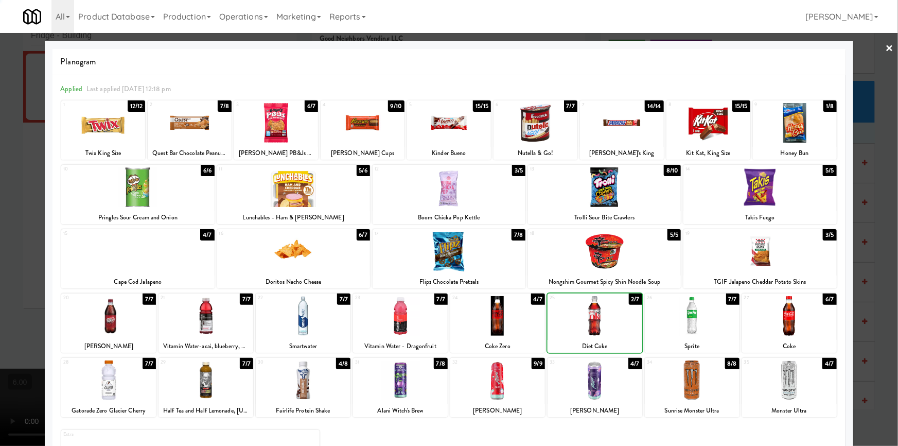
click at [597, 325] on div at bounding box center [594, 316] width 95 height 40
click at [2, 162] on div at bounding box center [449, 223] width 898 height 446
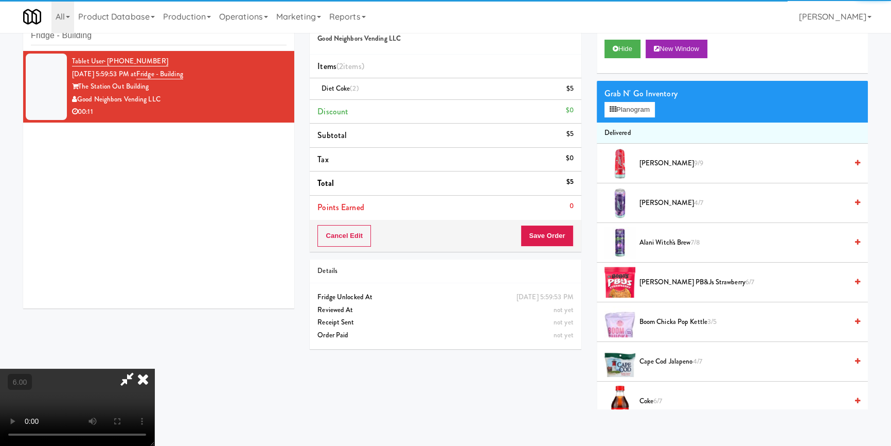
click at [578, 235] on div "Cancel Edit Save Order" at bounding box center [445, 236] width 271 height 32
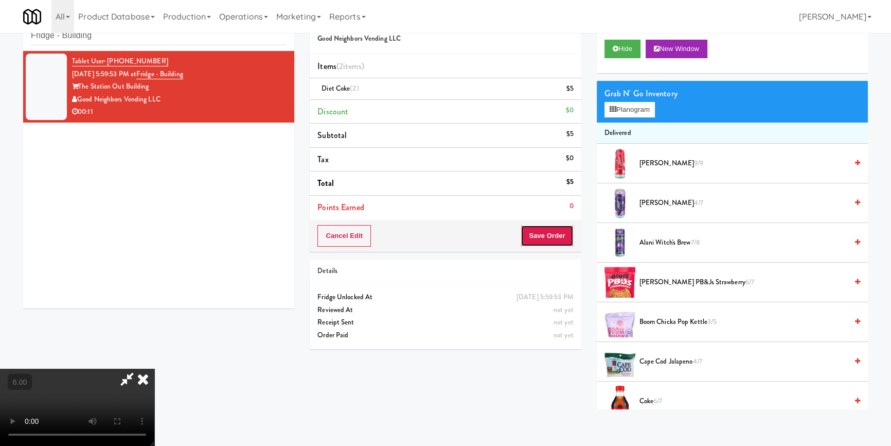
click at [550, 233] on button "Save Order" at bounding box center [547, 236] width 52 height 22
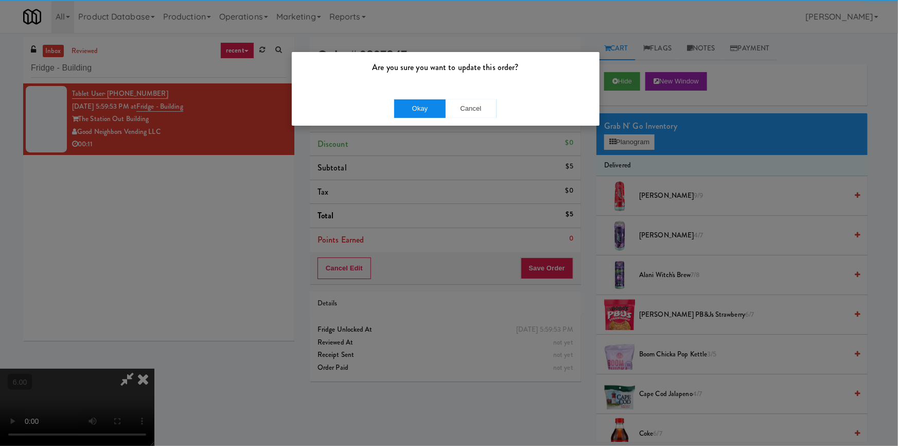
click at [401, 98] on div "Okay Cancel" at bounding box center [446, 108] width 308 height 34
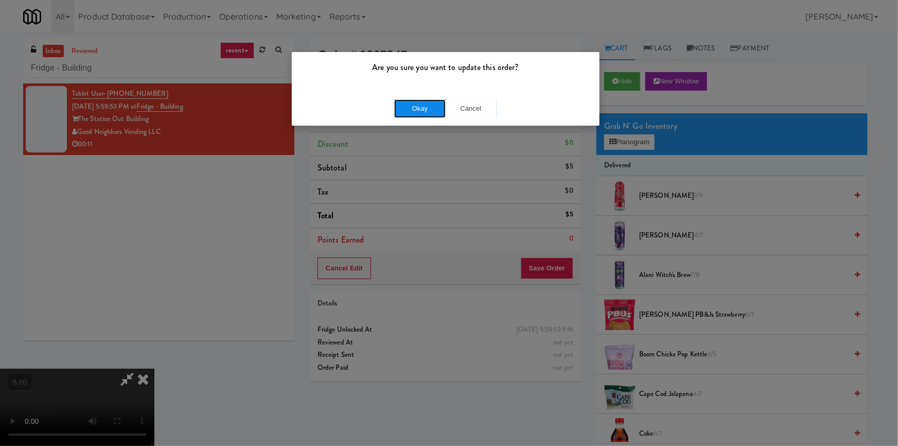
click at [402, 107] on button "Okay" at bounding box center [419, 108] width 51 height 19
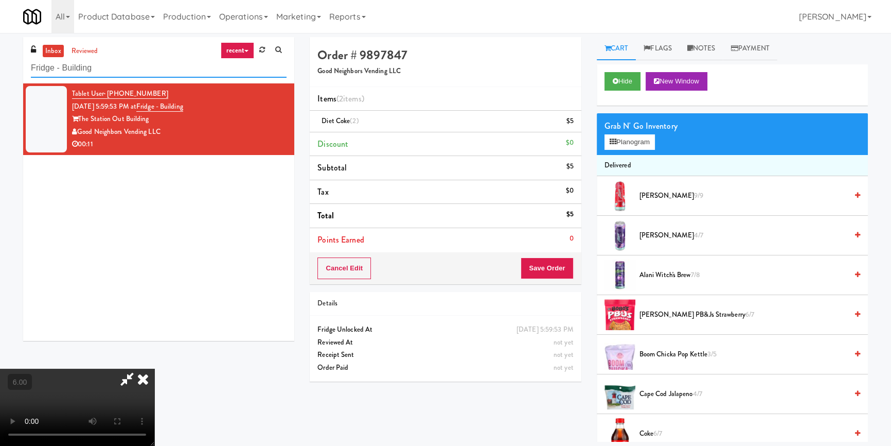
paste input "Glasshouse [GEOGRAPHIC_DATA] Combo Cooler"
drag, startPoint x: 117, startPoint y: 62, endPoint x: 0, endPoint y: 69, distance: 117.5
click at [0, 69] on div "inbox reviewed recent all unclear take inventory issue suspicious failed recent…" at bounding box center [445, 239] width 891 height 404
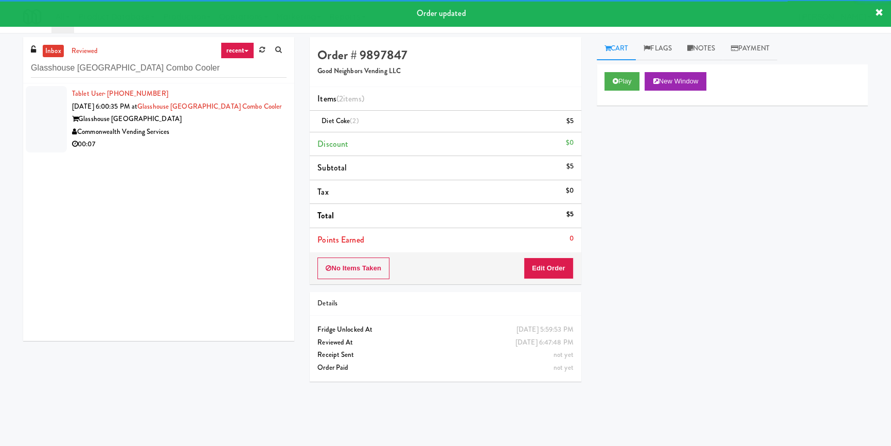
click at [248, 134] on div "Commonwealth Vending Services" at bounding box center [179, 132] width 215 height 13
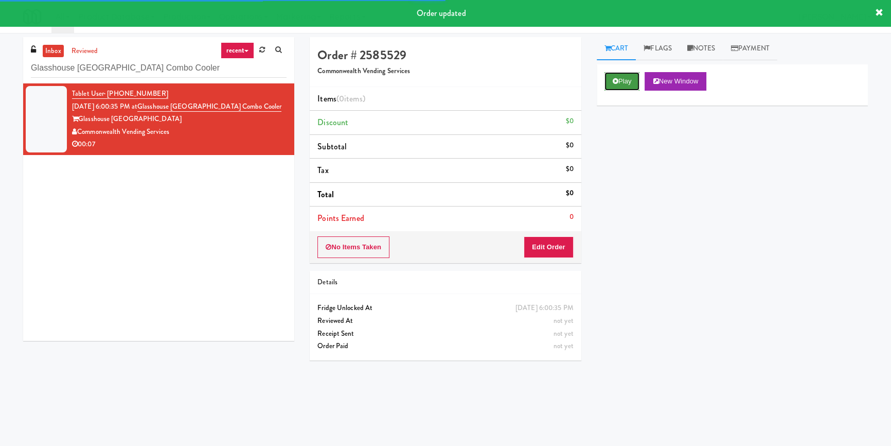
drag, startPoint x: 621, startPoint y: 82, endPoint x: 605, endPoint y: 115, distance: 36.6
click at [621, 82] on button "Play" at bounding box center [622, 81] width 35 height 19
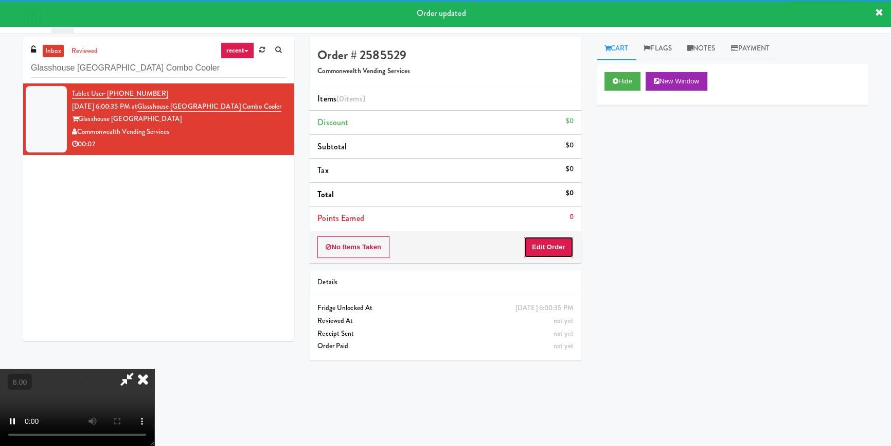
click at [565, 241] on button "Edit Order" at bounding box center [549, 247] width 50 height 22
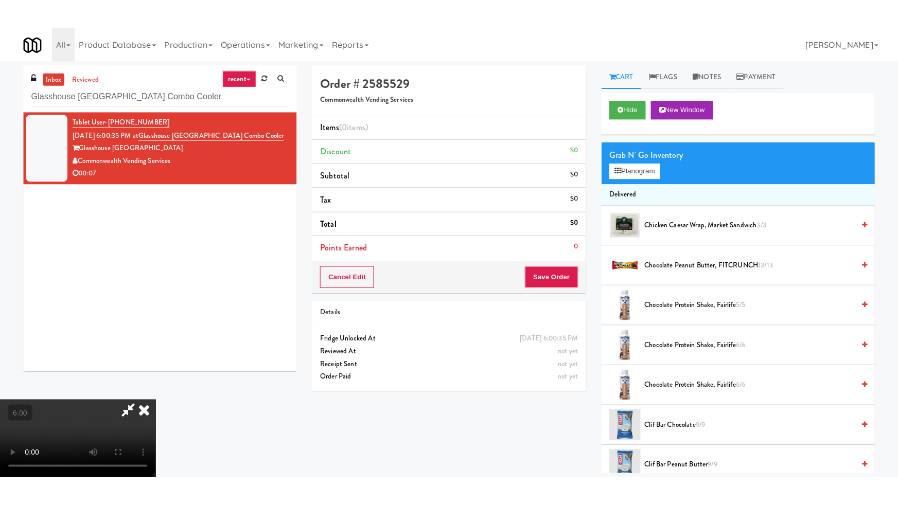
scroll to position [32, 0]
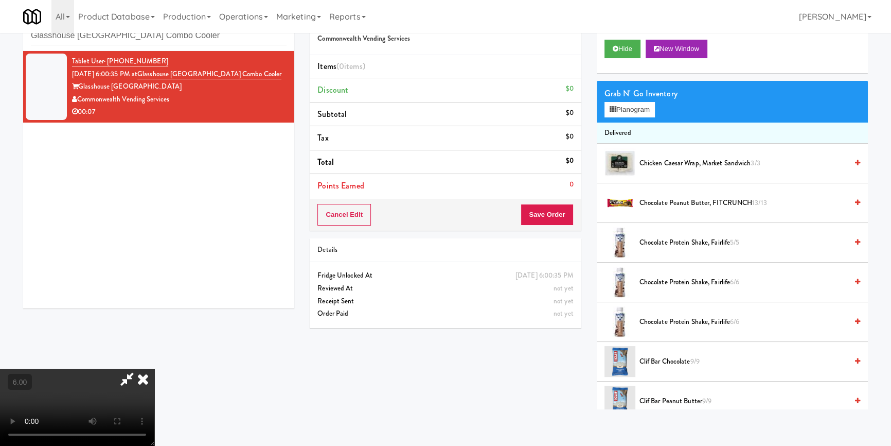
click at [154, 368] on video at bounding box center [77, 406] width 154 height 77
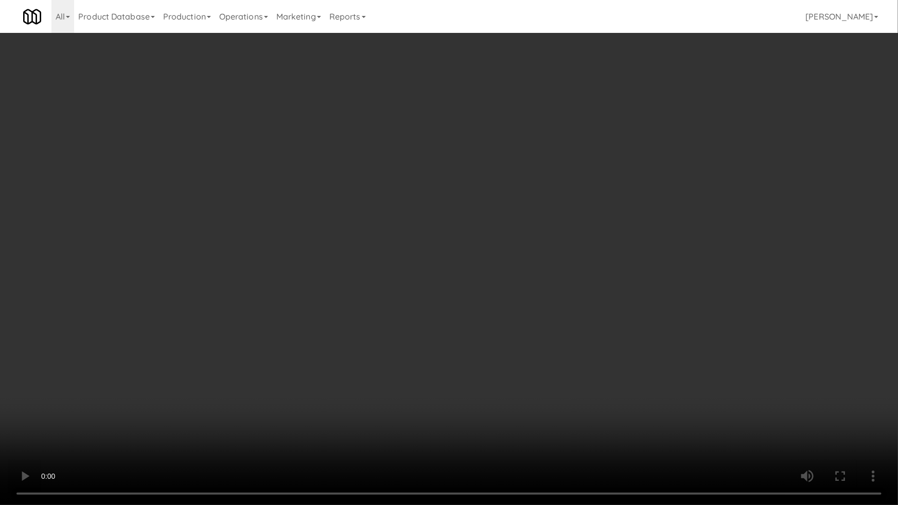
click at [530, 309] on video at bounding box center [449, 252] width 898 height 505
drag, startPoint x: 529, startPoint y: 307, endPoint x: 593, endPoint y: 165, distance: 155.9
click at [529, 305] on video at bounding box center [449, 252] width 898 height 505
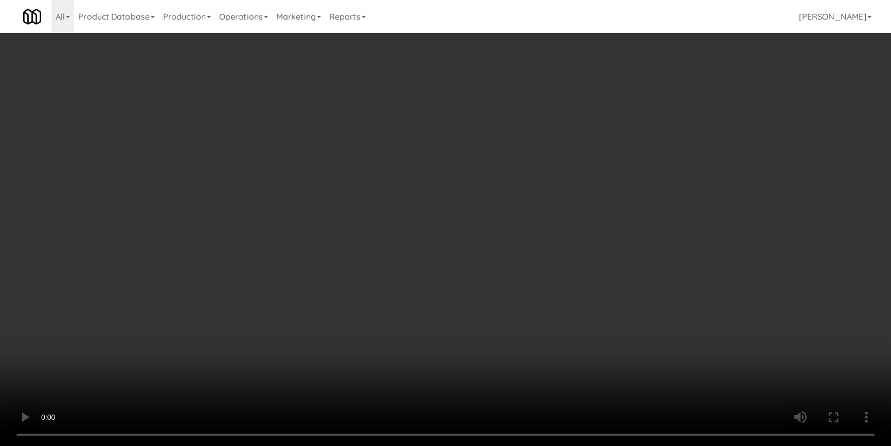
click at [626, 108] on button "Planogram" at bounding box center [630, 109] width 50 height 15
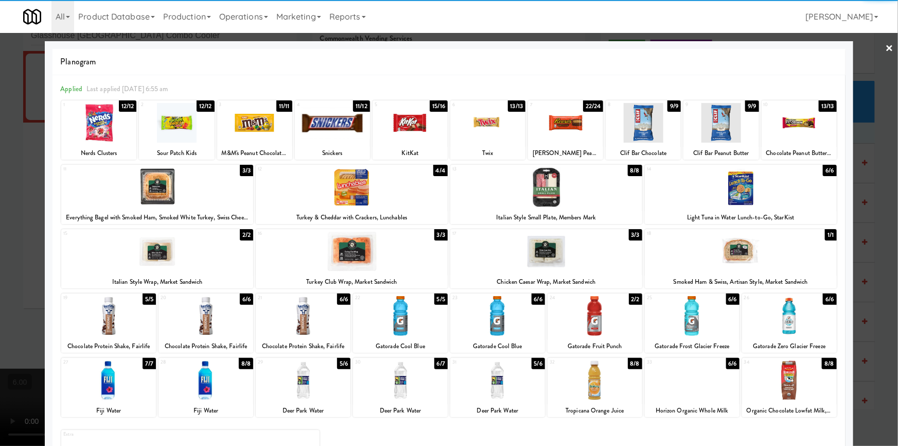
click at [791, 316] on div at bounding box center [789, 316] width 95 height 40
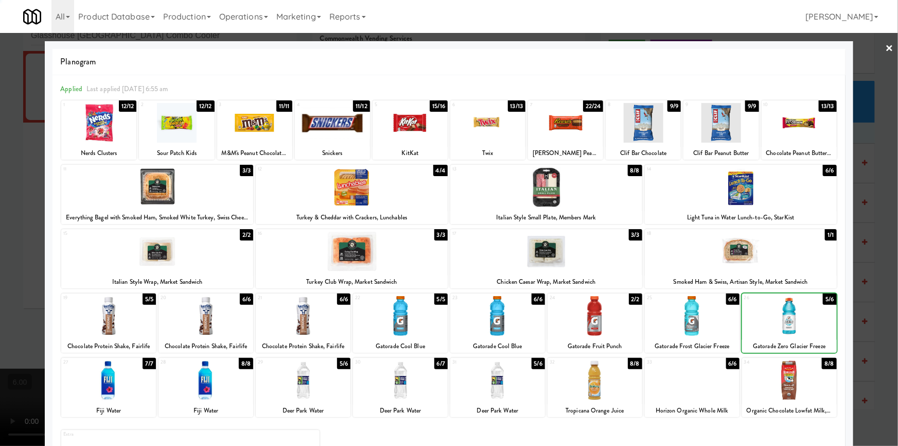
click at [791, 316] on div at bounding box center [789, 316] width 95 height 40
click at [875, 276] on div at bounding box center [449, 223] width 898 height 446
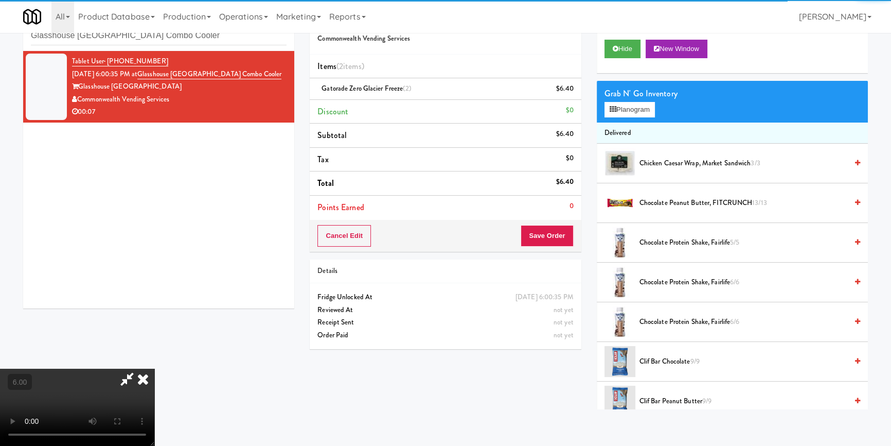
click at [154, 368] on video at bounding box center [77, 406] width 154 height 77
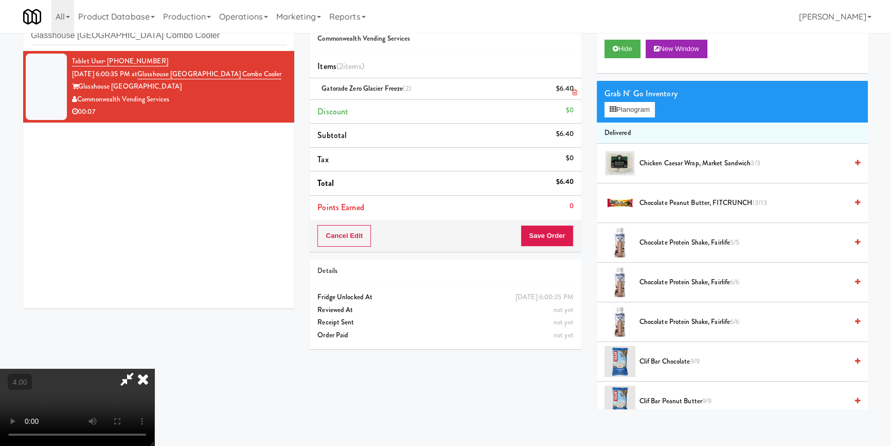
drag, startPoint x: 525, startPoint y: 46, endPoint x: 522, endPoint y: 98, distance: 51.5
click at [154, 368] on icon at bounding box center [143, 378] width 23 height 21
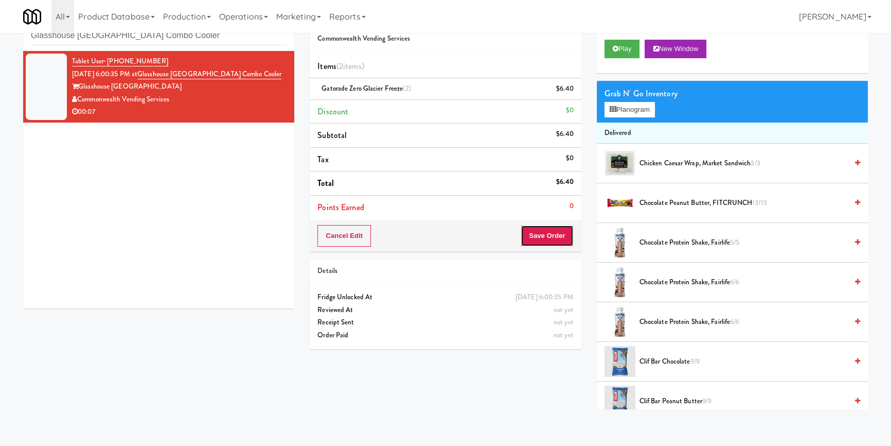
click at [538, 243] on button "Save Order" at bounding box center [547, 236] width 52 height 22
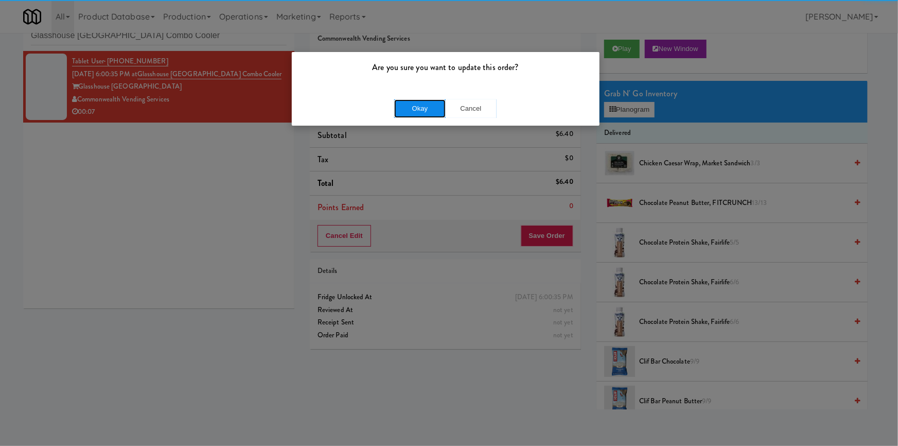
click at [414, 111] on button "Okay" at bounding box center [419, 108] width 51 height 19
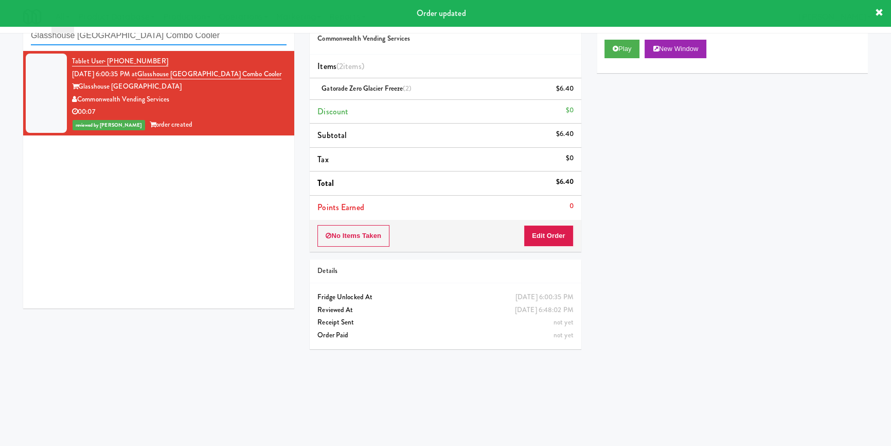
paste input "Capital Height"
drag, startPoint x: 155, startPoint y: 33, endPoint x: 0, endPoint y: 16, distance: 156.2
click at [0, 16] on body "Order updated Are you sure you want to update this order? Okay Cancel Okay Are …" at bounding box center [445, 224] width 891 height 446
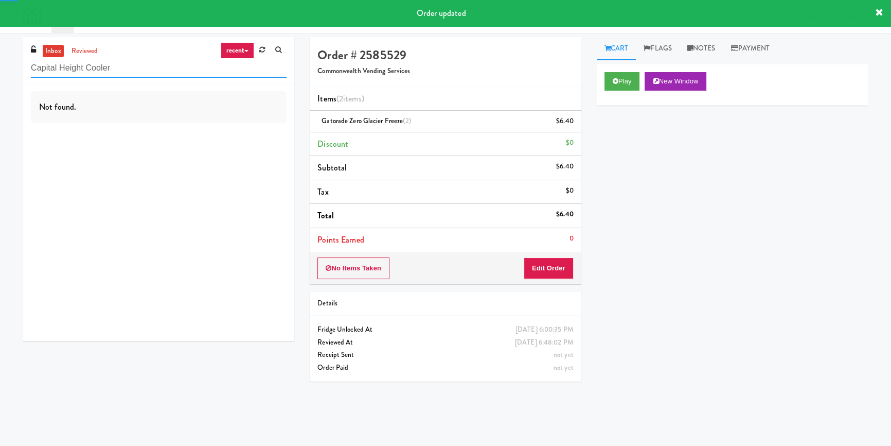
type input "Capital Height Cooler"
click at [218, 159] on div "Not found." at bounding box center [158, 211] width 271 height 257
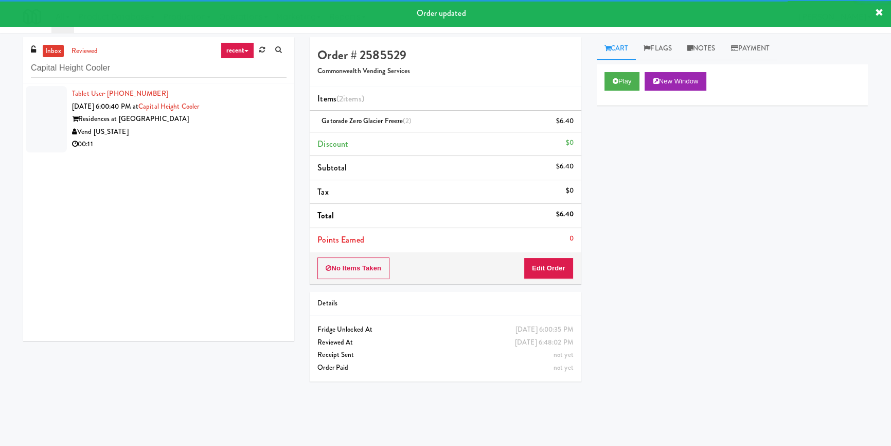
click at [244, 139] on div "00:11" at bounding box center [179, 144] width 215 height 13
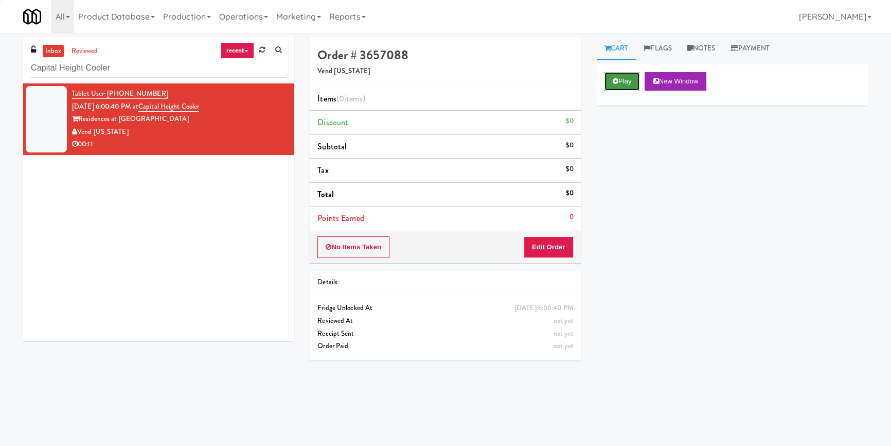
click at [612, 90] on button "Play" at bounding box center [622, 81] width 35 height 19
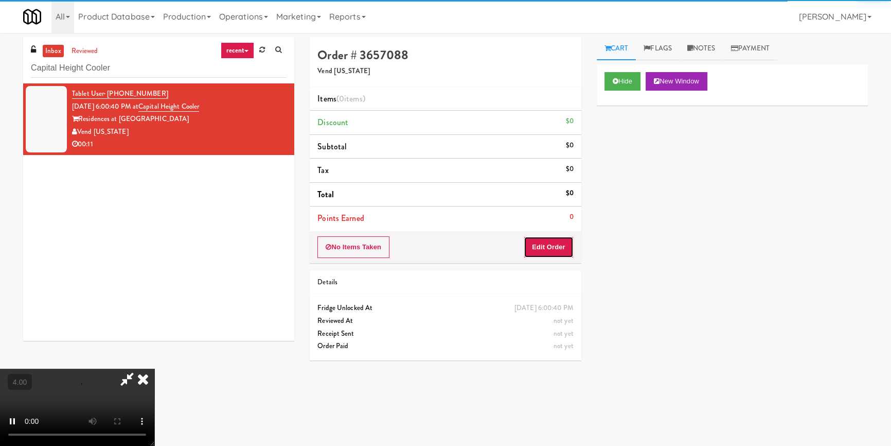
click at [558, 253] on button "Edit Order" at bounding box center [549, 247] width 50 height 22
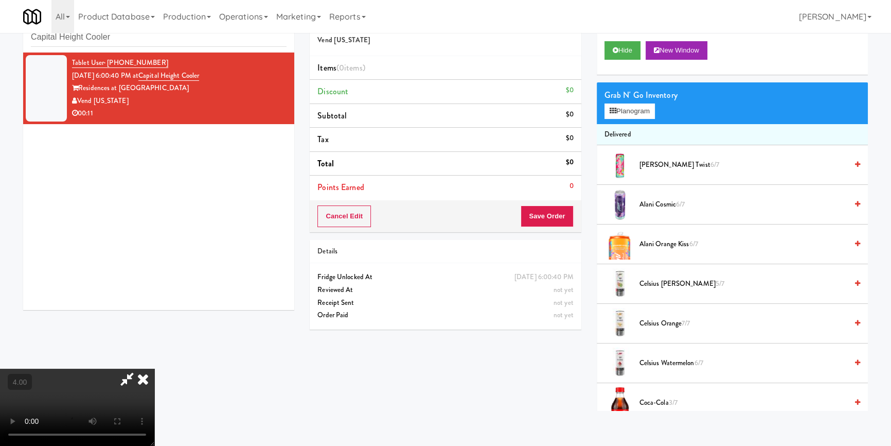
scroll to position [32, 0]
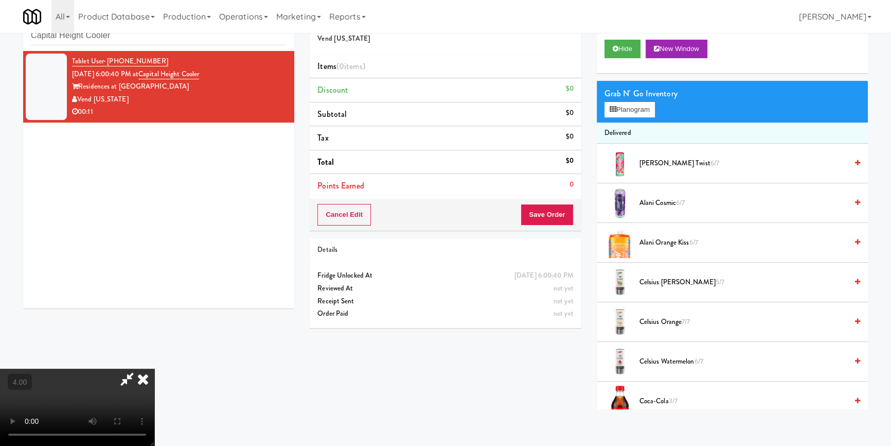
click at [154, 372] on video at bounding box center [77, 406] width 154 height 77
click at [154, 371] on video at bounding box center [77, 406] width 154 height 77
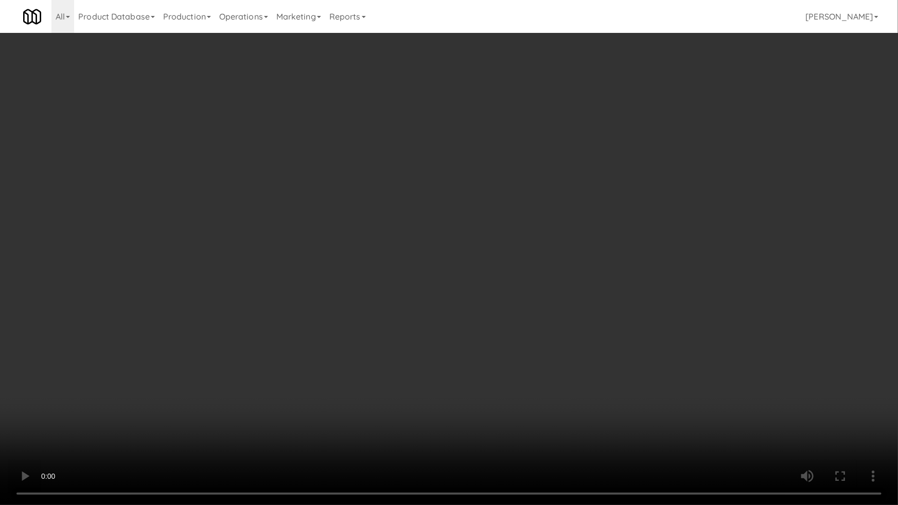
click at [360, 440] on video at bounding box center [449, 252] width 898 height 505
click at [334, 427] on video at bounding box center [449, 252] width 898 height 505
click at [452, 405] on video at bounding box center [449, 252] width 898 height 505
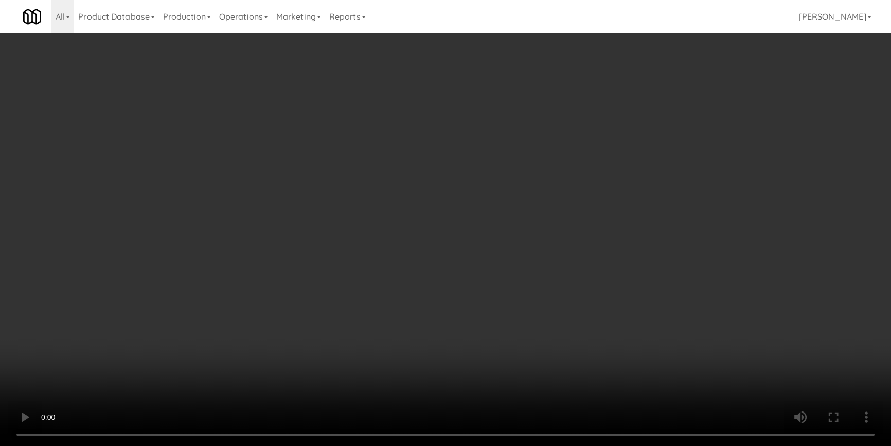
click at [648, 108] on button "Planogram" at bounding box center [630, 109] width 50 height 15
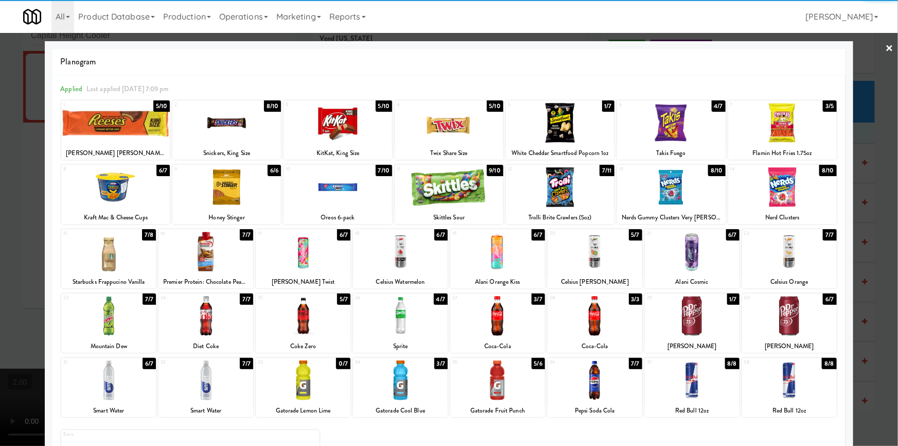
click at [238, 322] on div at bounding box center [205, 316] width 95 height 40
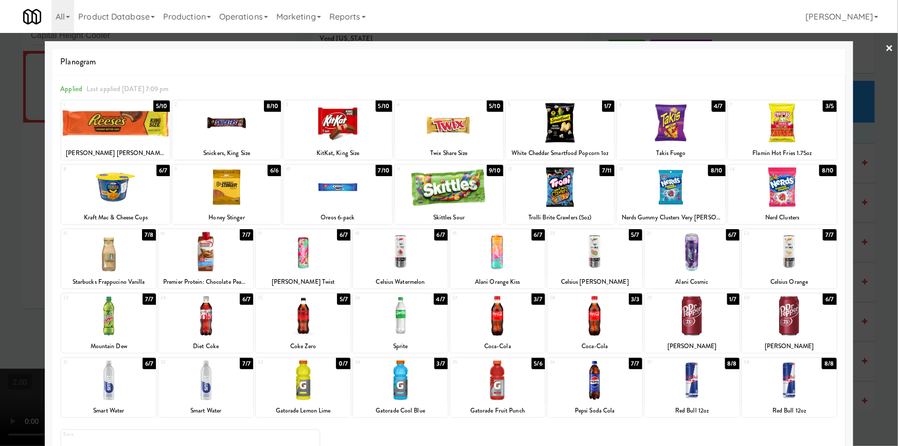
click at [788, 324] on div at bounding box center [789, 316] width 95 height 40
click at [578, 318] on div at bounding box center [594, 316] width 95 height 40
click at [0, 196] on div at bounding box center [449, 223] width 898 height 446
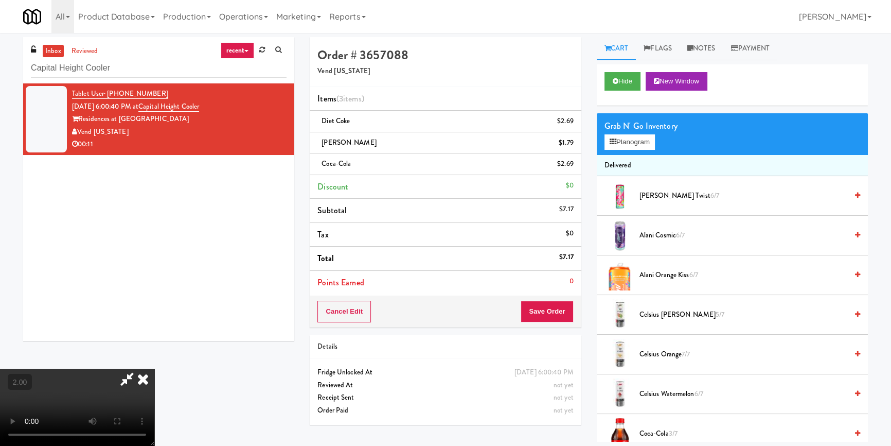
click at [154, 368] on icon at bounding box center [143, 378] width 23 height 21
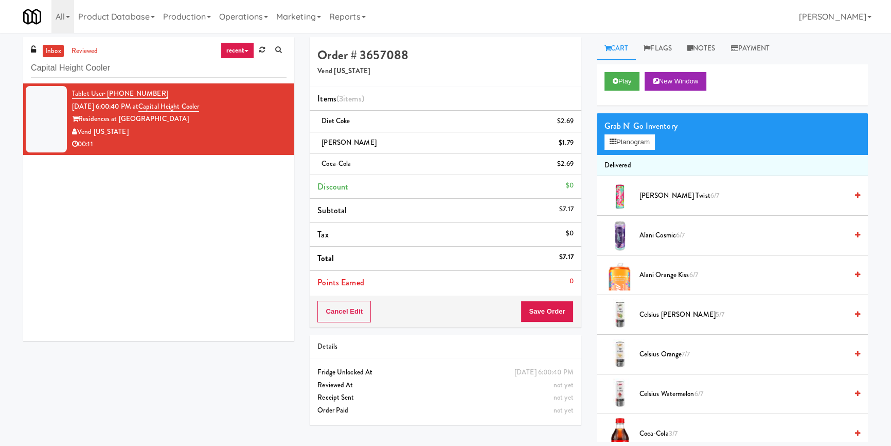
drag, startPoint x: 542, startPoint y: 293, endPoint x: 543, endPoint y: 306, distance: 12.9
click at [543, 299] on div "Order # 3657088 Vend [US_STATE] Items (3 items ) Diet Coke $2.69 [PERSON_NAME] …" at bounding box center [445, 182] width 271 height 290
click at [544, 306] on button "Save Order" at bounding box center [547, 311] width 52 height 22
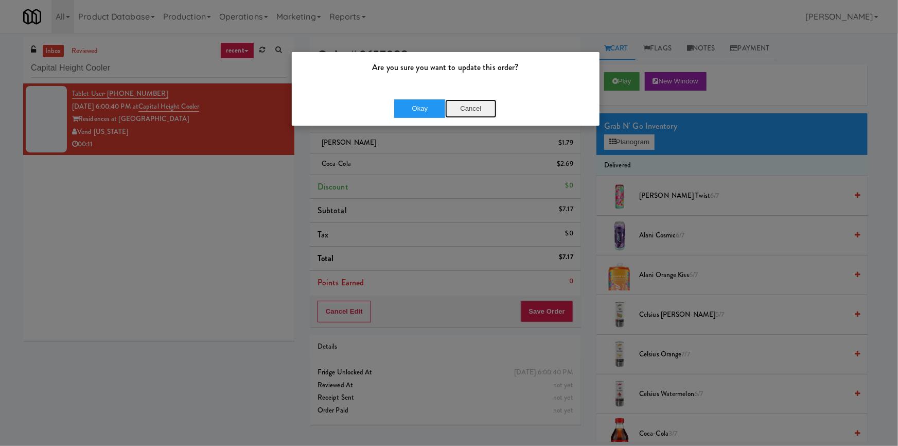
click at [459, 111] on button "Cancel" at bounding box center [470, 108] width 51 height 19
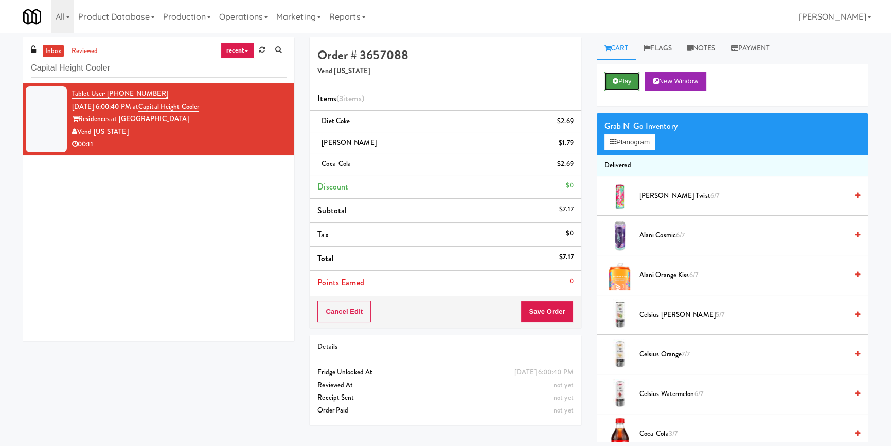
click at [633, 87] on button "Play" at bounding box center [622, 81] width 35 height 19
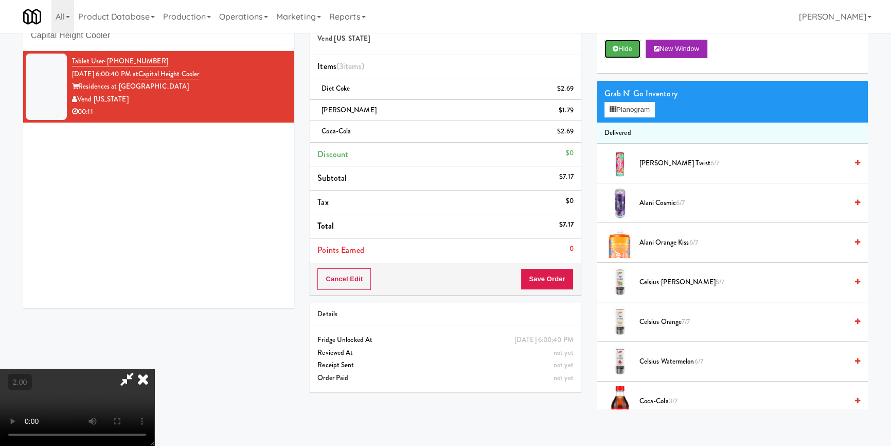
scroll to position [144, 0]
click at [154, 368] on video at bounding box center [77, 406] width 154 height 77
click at [154, 392] on video at bounding box center [77, 406] width 154 height 77
click at [154, 375] on video at bounding box center [77, 406] width 154 height 77
click at [154, 368] on video at bounding box center [77, 406] width 154 height 77
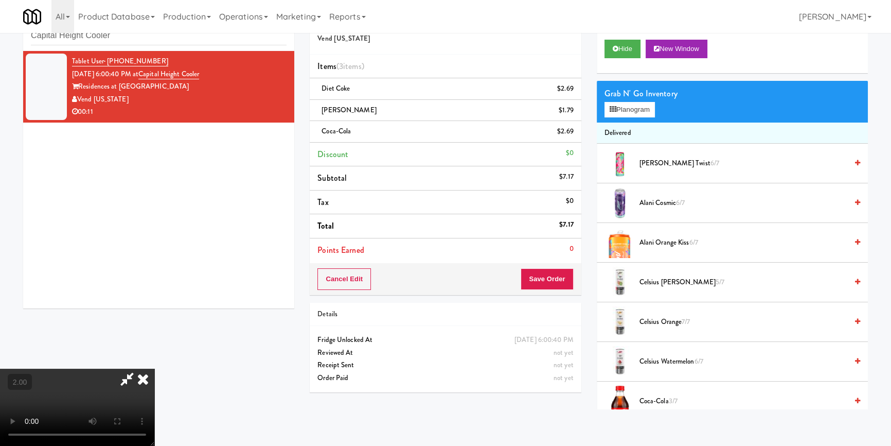
click at [154, 368] on video at bounding box center [77, 406] width 154 height 77
drag, startPoint x: 304, startPoint y: 288, endPoint x: 412, endPoint y: 252, distance: 114.5
click at [154, 368] on video at bounding box center [77, 406] width 154 height 77
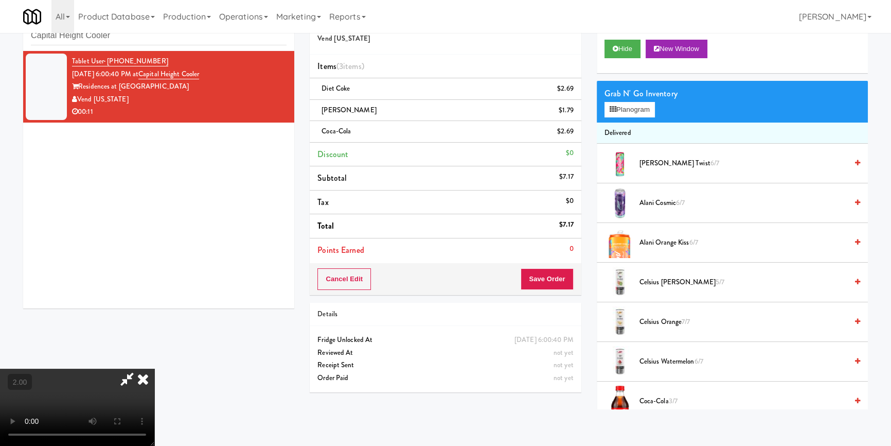
scroll to position [0, 0]
click at [570, 280] on button "Save Order" at bounding box center [547, 279] width 52 height 22
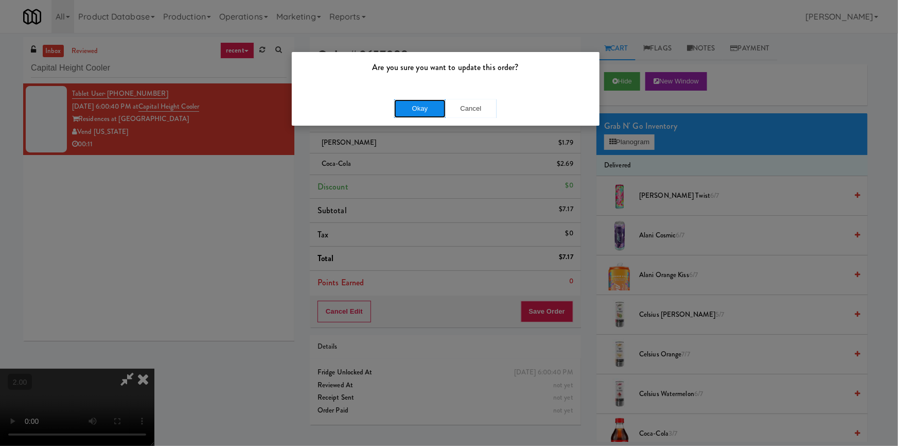
click at [425, 106] on button "Okay" at bounding box center [419, 108] width 51 height 19
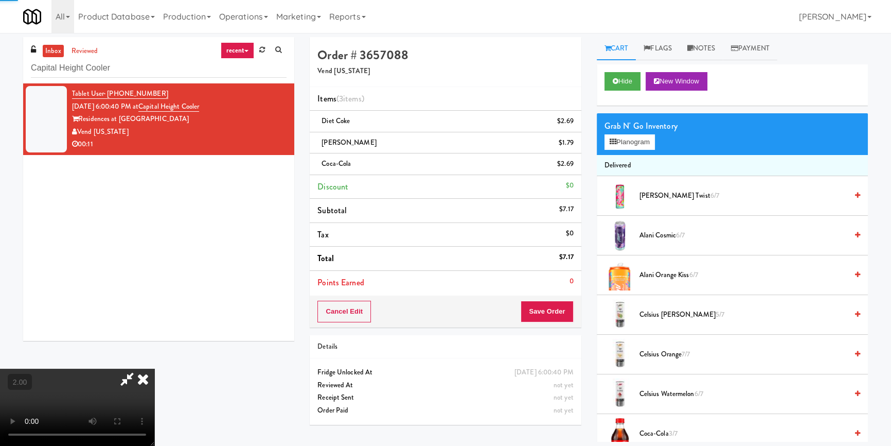
click at [154, 368] on icon at bounding box center [143, 378] width 23 height 21
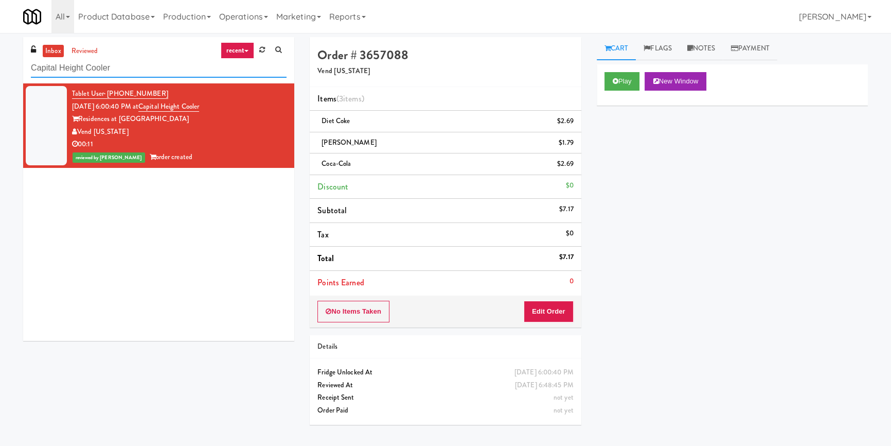
paste input "Atwater - Pantry - Right"
drag, startPoint x: 153, startPoint y: 67, endPoint x: 84, endPoint y: 77, distance: 69.7
click at [0, 69] on div "inbox reviewed recent all unclear take inventory issue suspicious failed recent…" at bounding box center [445, 239] width 891 height 404
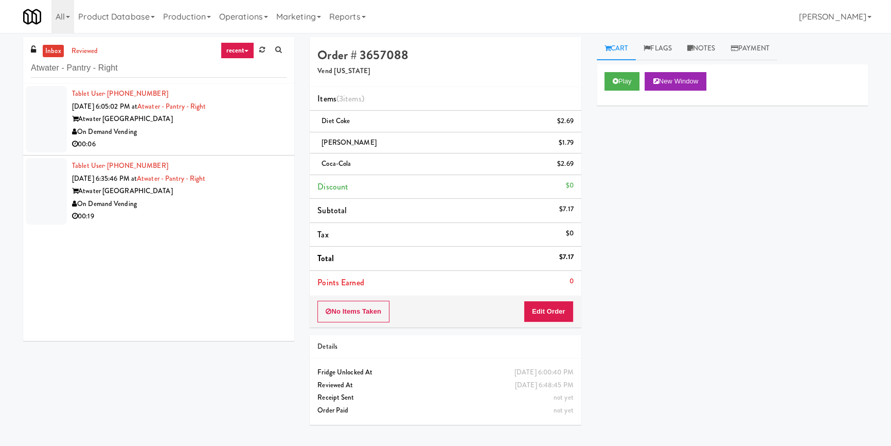
click at [214, 144] on div "00:06" at bounding box center [179, 144] width 215 height 13
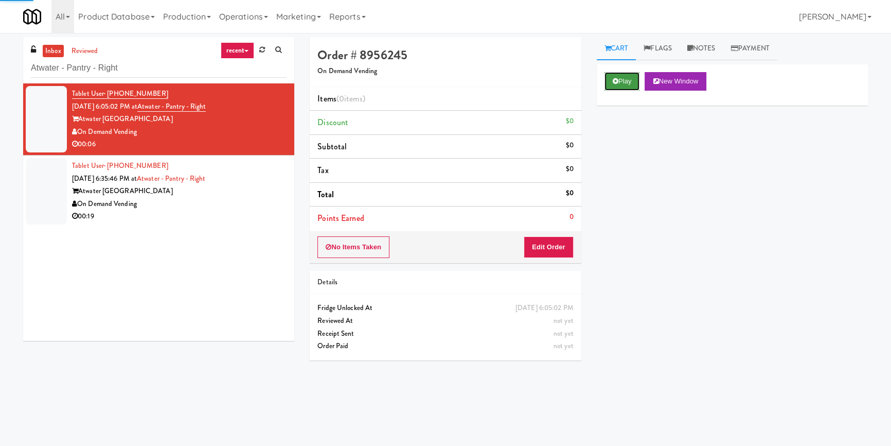
click at [618, 86] on button "Play" at bounding box center [622, 81] width 35 height 19
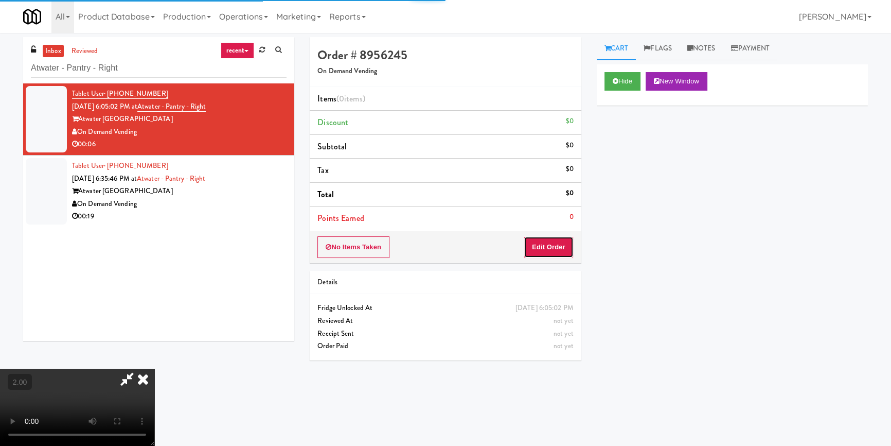
click at [555, 237] on button "Edit Order" at bounding box center [549, 247] width 50 height 22
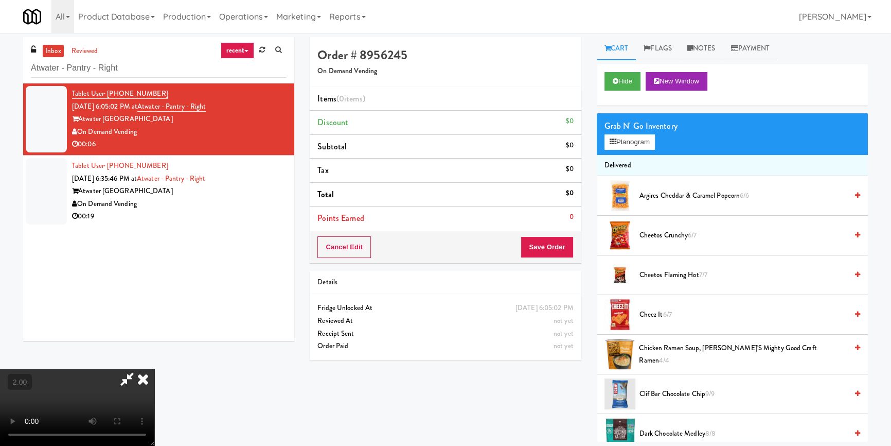
click at [154, 368] on video at bounding box center [77, 406] width 154 height 77
drag, startPoint x: 219, startPoint y: 278, endPoint x: 220, endPoint y: 323, distance: 44.3
click at [154, 368] on video at bounding box center [77, 406] width 154 height 77
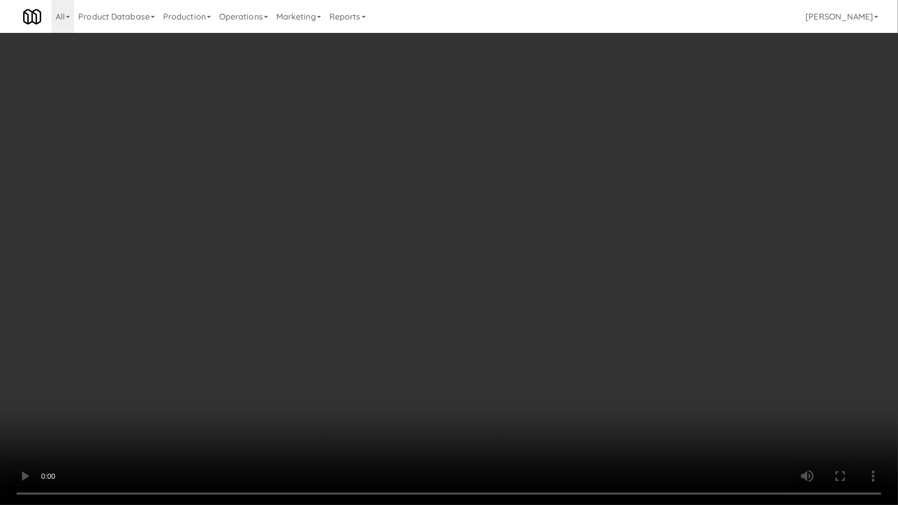
click at [248, 359] on video at bounding box center [449, 252] width 898 height 505
click at [483, 352] on video at bounding box center [449, 252] width 898 height 505
drag, startPoint x: 483, startPoint y: 352, endPoint x: 580, endPoint y: 246, distance: 143.5
click at [483, 352] on video at bounding box center [449, 252] width 898 height 505
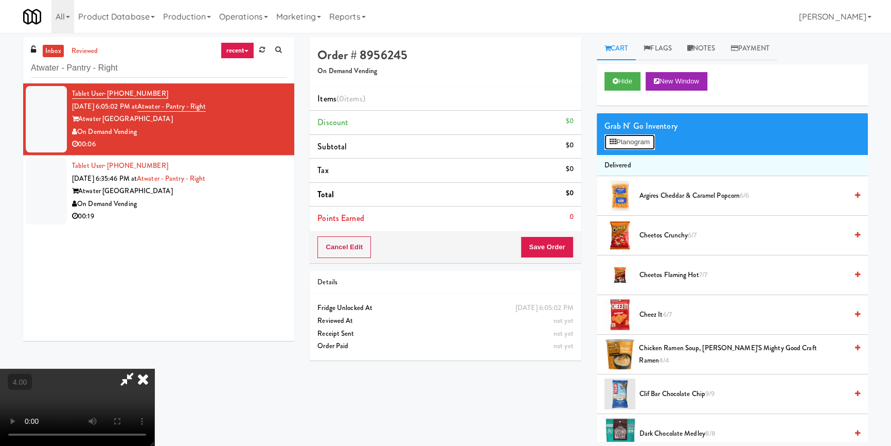
click at [621, 138] on button "Planogram" at bounding box center [630, 141] width 50 height 15
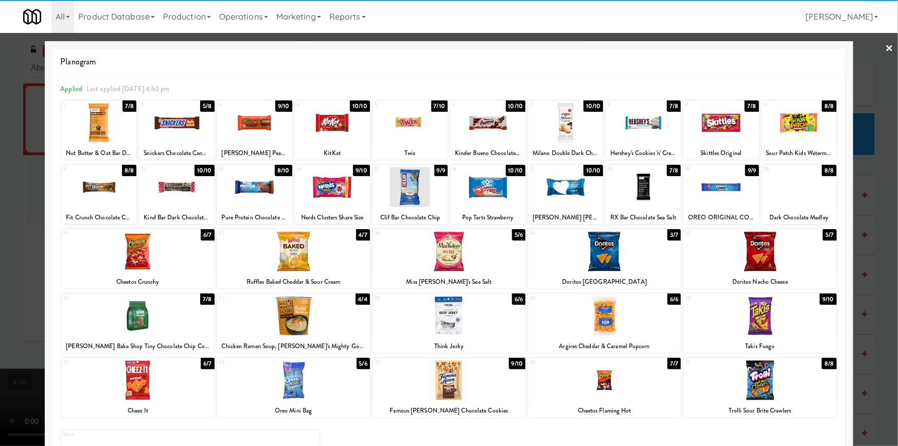
click at [168, 395] on div at bounding box center [137, 380] width 153 height 40
click at [260, 192] on div at bounding box center [254, 187] width 75 height 40
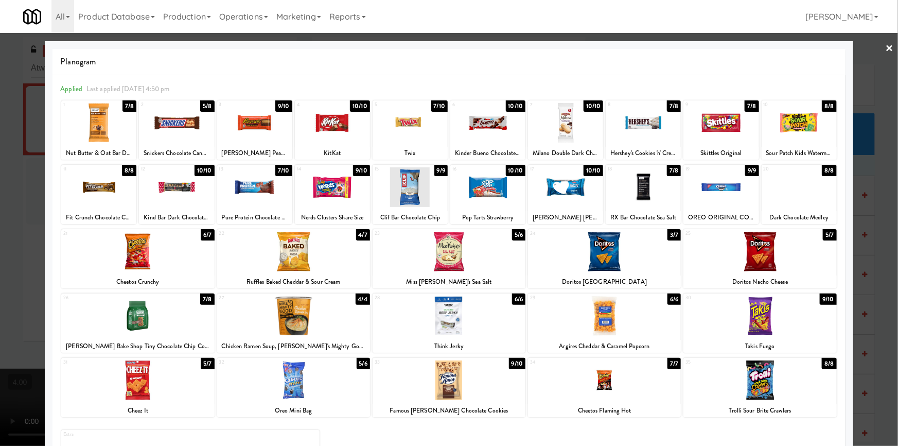
drag, startPoint x: 8, startPoint y: 188, endPoint x: 56, endPoint y: 211, distance: 53.2
click at [9, 188] on div at bounding box center [449, 223] width 898 height 446
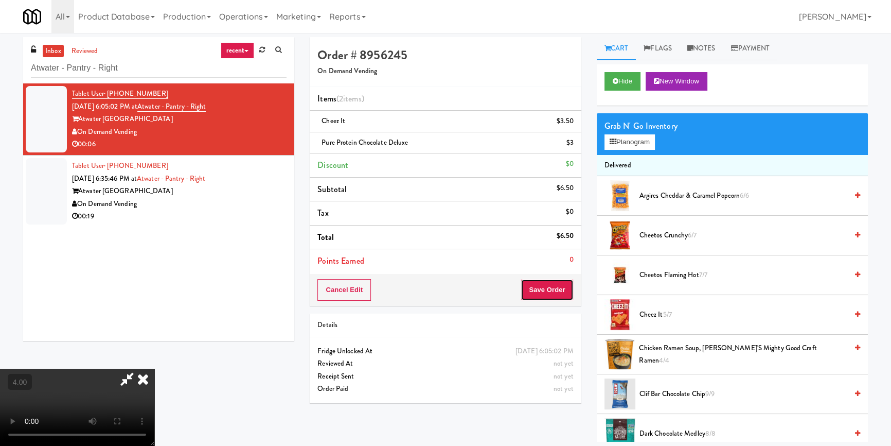
click at [552, 279] on button "Save Order" at bounding box center [547, 290] width 52 height 22
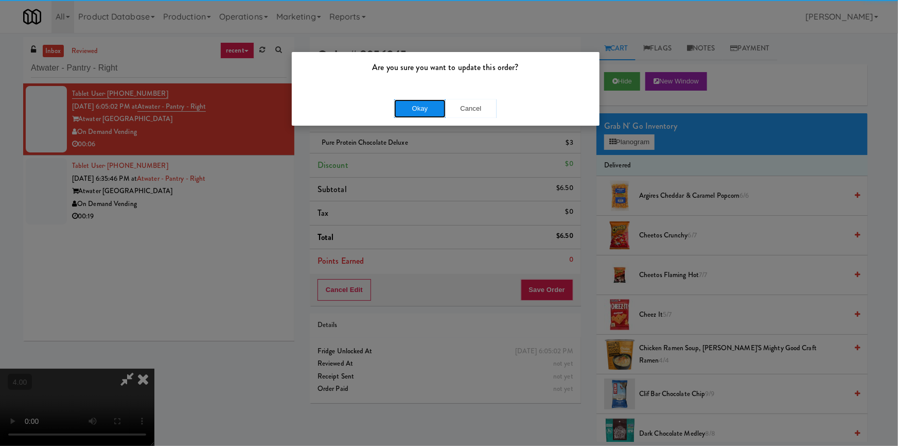
click at [423, 112] on button "Okay" at bounding box center [419, 108] width 51 height 19
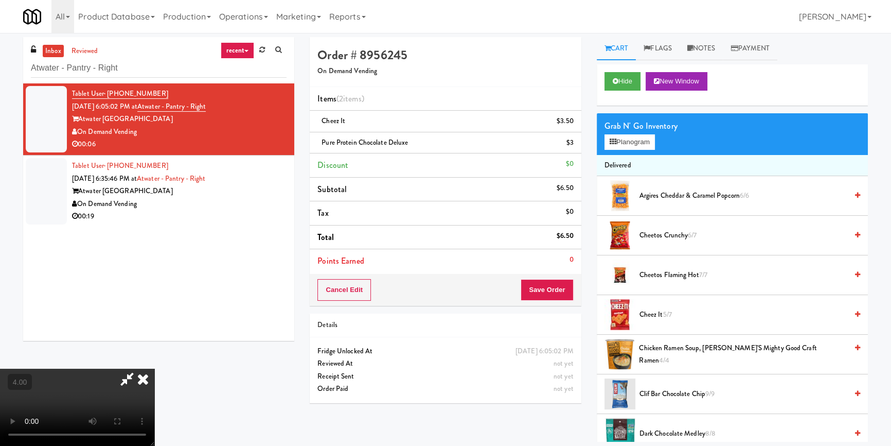
click at [154, 368] on icon at bounding box center [143, 378] width 23 height 21
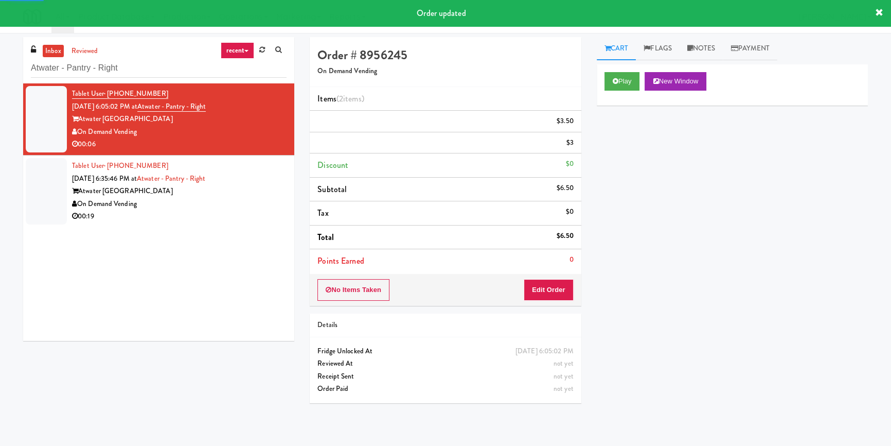
drag, startPoint x: 224, startPoint y: 200, endPoint x: 312, endPoint y: 171, distance: 93.2
click at [224, 200] on div "On Demand Vending" at bounding box center [179, 204] width 215 height 13
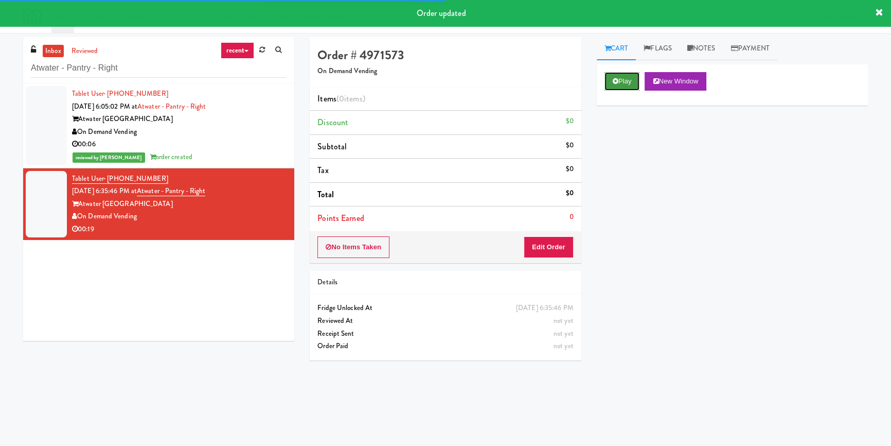
click at [628, 79] on button "Play" at bounding box center [622, 81] width 35 height 19
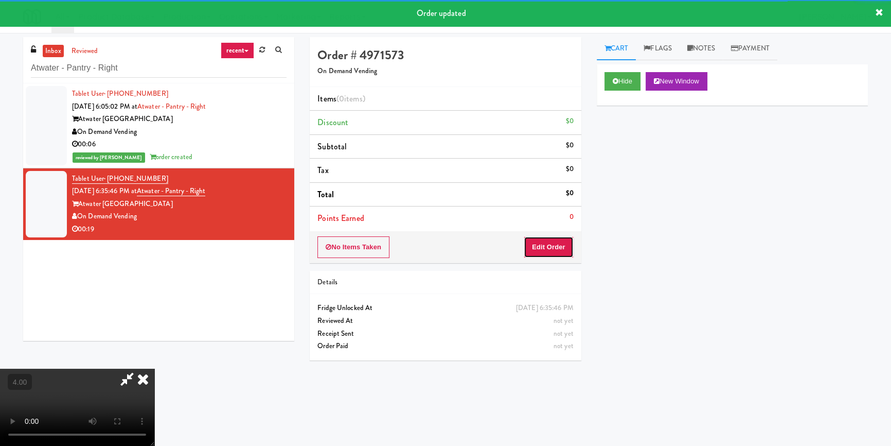
click at [555, 245] on button "Edit Order" at bounding box center [549, 247] width 50 height 22
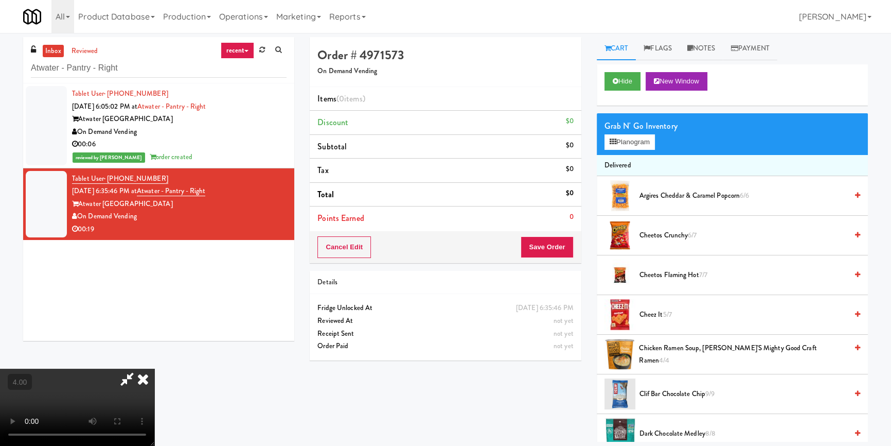
click at [154, 368] on video at bounding box center [77, 406] width 154 height 77
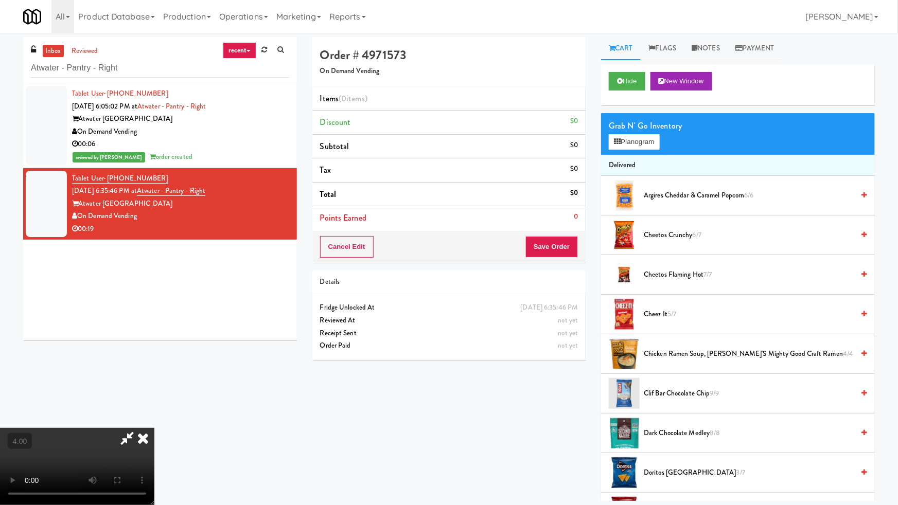
click at [154, 428] on video at bounding box center [77, 466] width 154 height 77
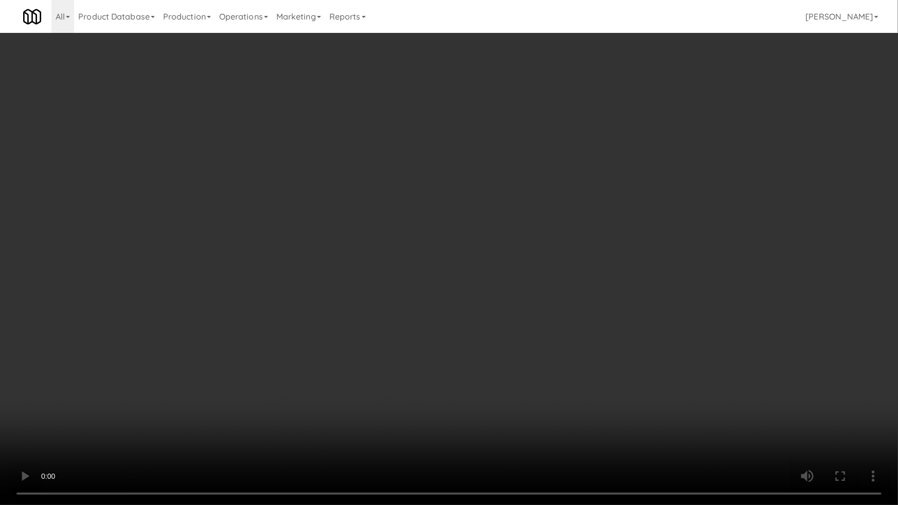
drag, startPoint x: 434, startPoint y: 401, endPoint x: 502, endPoint y: 314, distance: 110.6
click at [436, 401] on video at bounding box center [449, 252] width 898 height 505
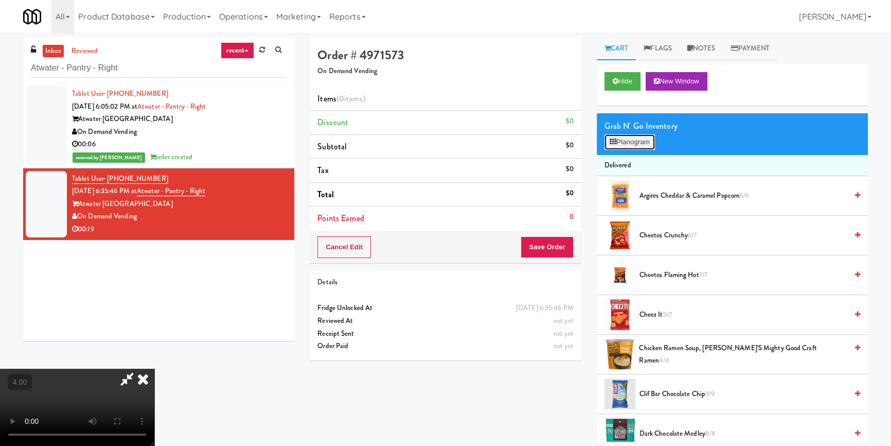
click at [645, 139] on button "Planogram" at bounding box center [630, 141] width 50 height 15
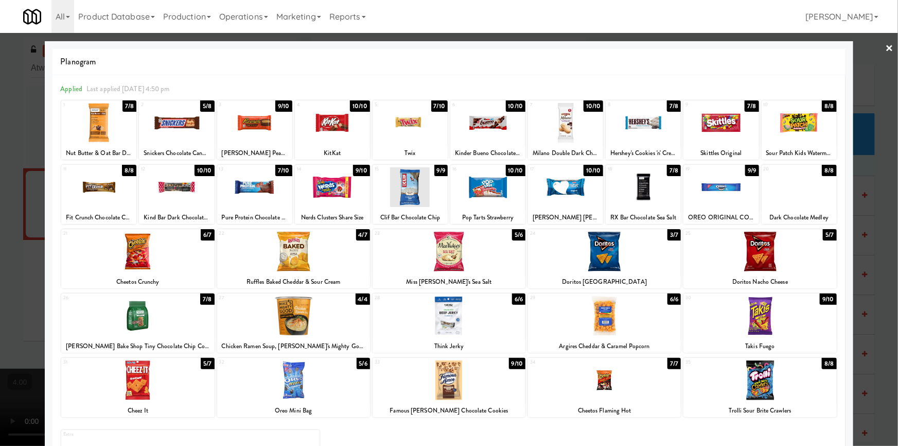
click at [0, 282] on div at bounding box center [449, 223] width 898 height 446
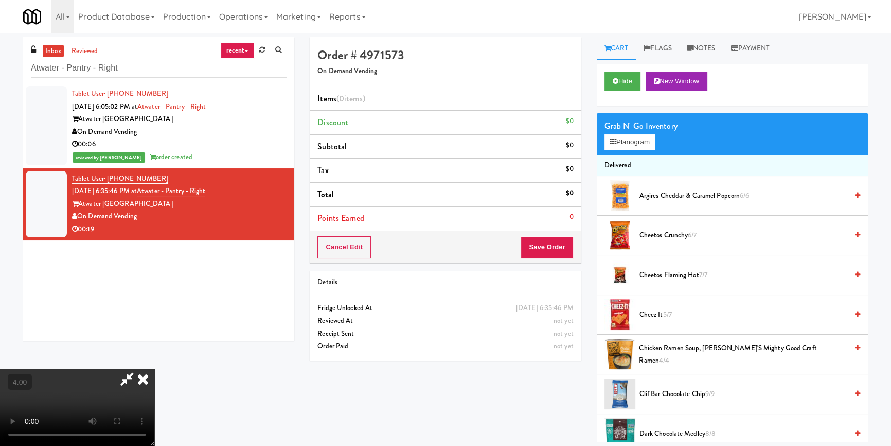
click at [97, 368] on video at bounding box center [77, 406] width 154 height 77
click at [631, 139] on button "Planogram" at bounding box center [630, 141] width 50 height 15
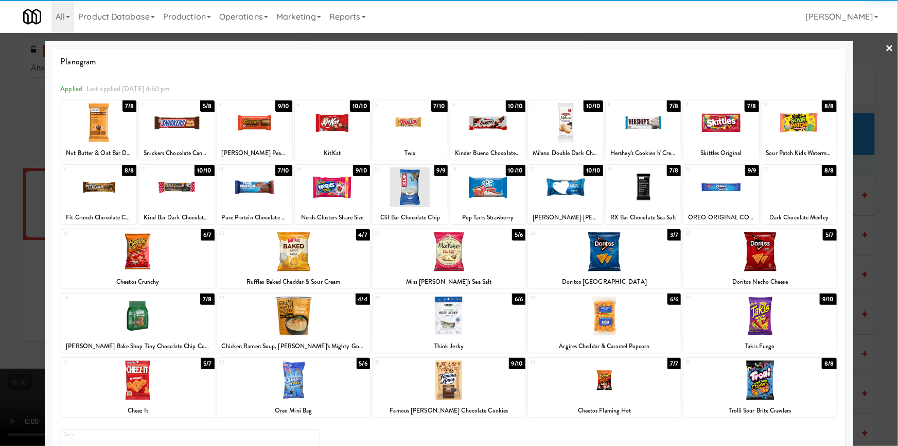
click at [139, 263] on div at bounding box center [137, 252] width 153 height 40
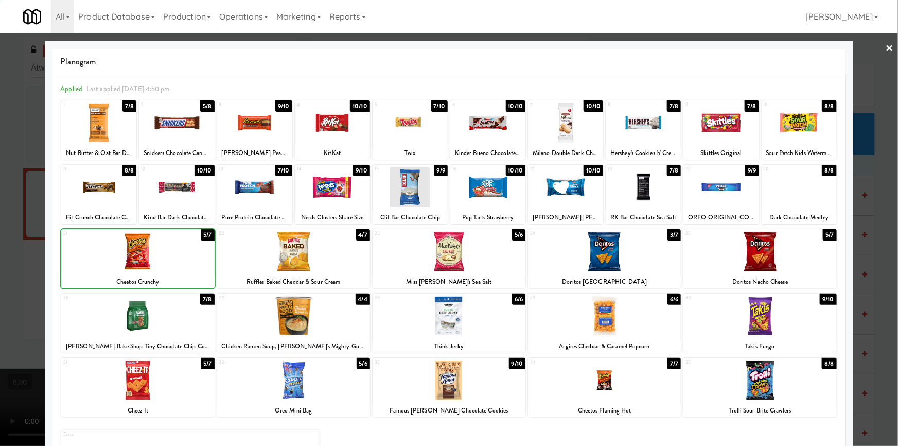
click at [2, 211] on div at bounding box center [449, 223] width 898 height 446
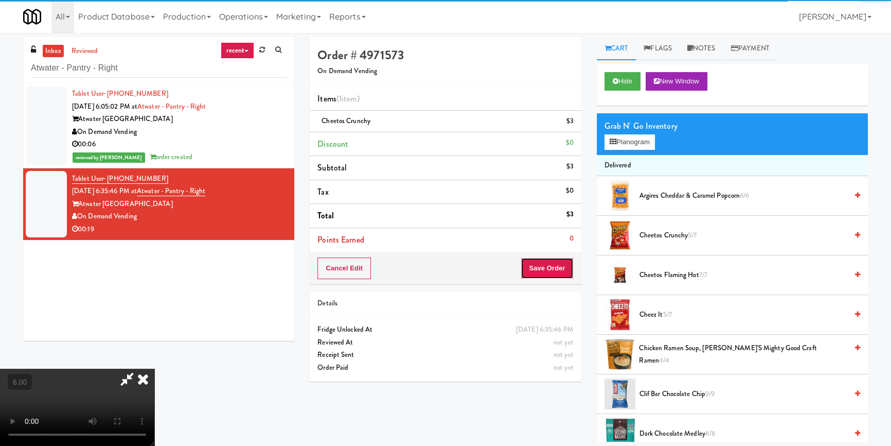
drag, startPoint x: 550, startPoint y: 265, endPoint x: 535, endPoint y: 270, distance: 15.6
click at [550, 265] on button "Save Order" at bounding box center [547, 268] width 52 height 22
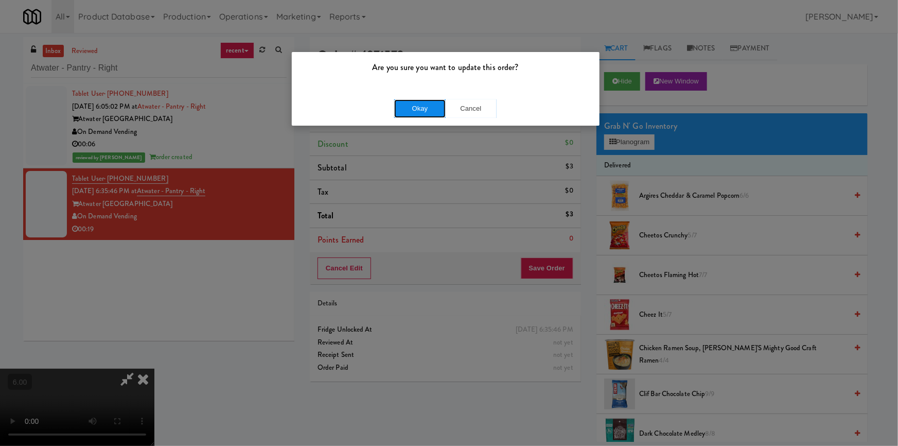
click at [424, 112] on button "Okay" at bounding box center [419, 108] width 51 height 19
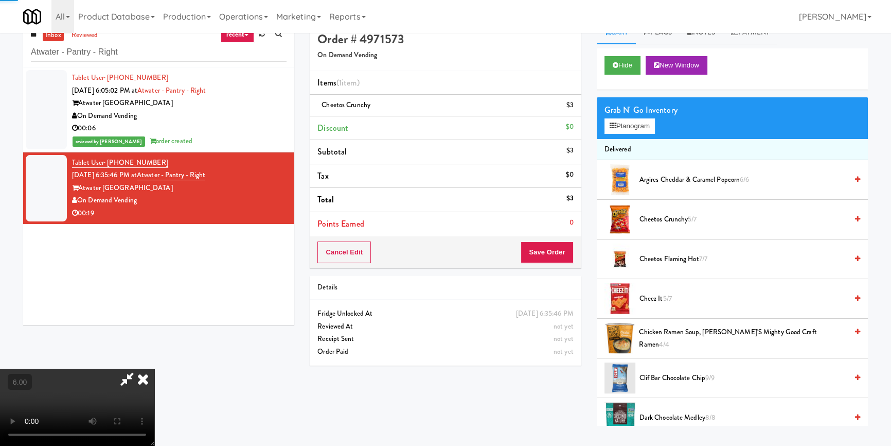
scroll to position [32, 0]
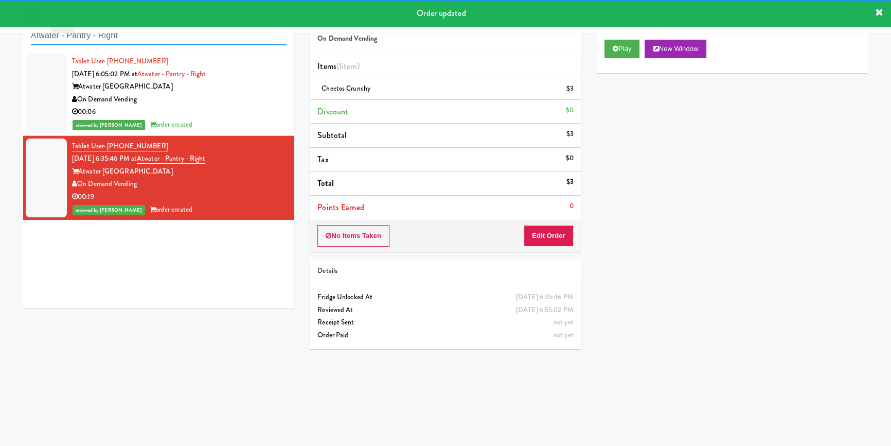
paste input "520 N [PERSON_NAME] - Right - [GEOGRAPHIC_DATA]"
drag, startPoint x: 163, startPoint y: 39, endPoint x: 0, endPoint y: 46, distance: 163.2
click at [0, 46] on div "inbox reviewed recent all unclear take inventory issue suspicious failed recent…" at bounding box center [445, 207] width 891 height 404
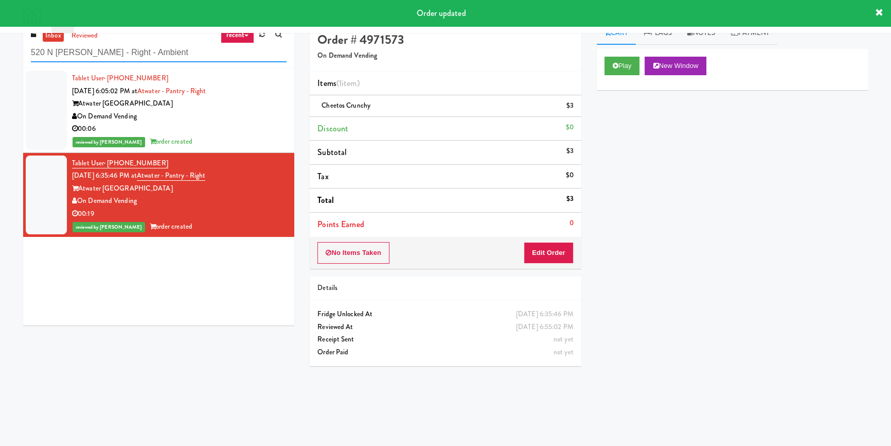
scroll to position [0, 0]
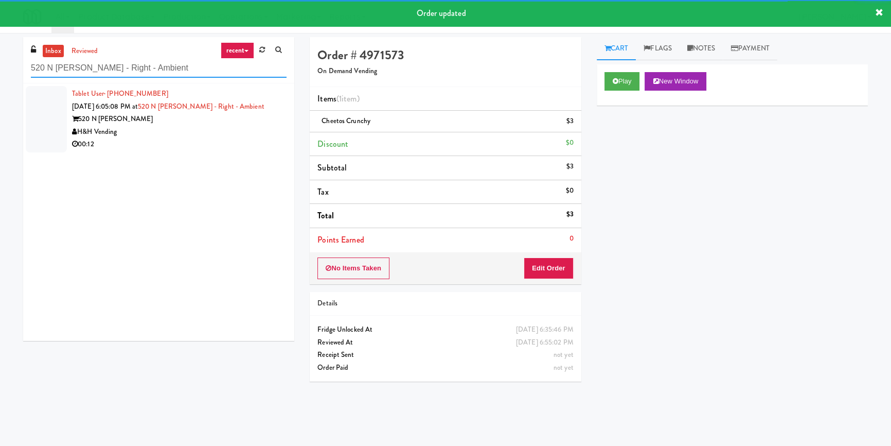
type input "520 N [PERSON_NAME] - Right - Ambient"
click at [251, 136] on div "H&H Vending" at bounding box center [179, 132] width 215 height 13
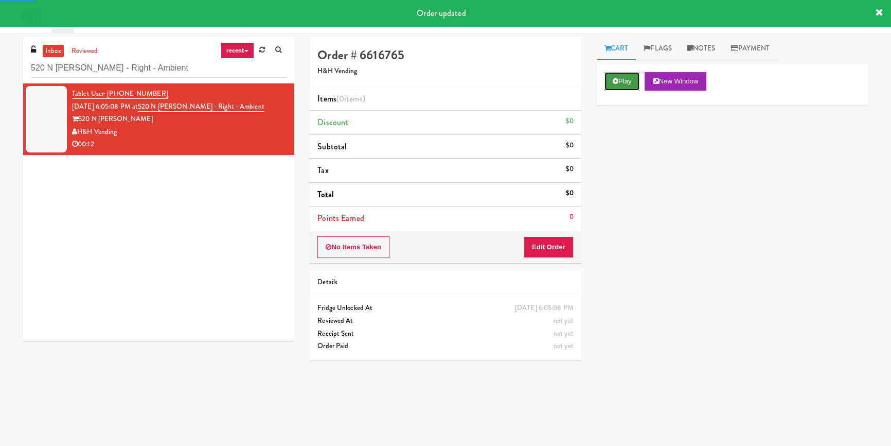
drag, startPoint x: 625, startPoint y: 81, endPoint x: 563, endPoint y: 180, distance: 117.2
click at [625, 82] on button "Play" at bounding box center [622, 81] width 35 height 19
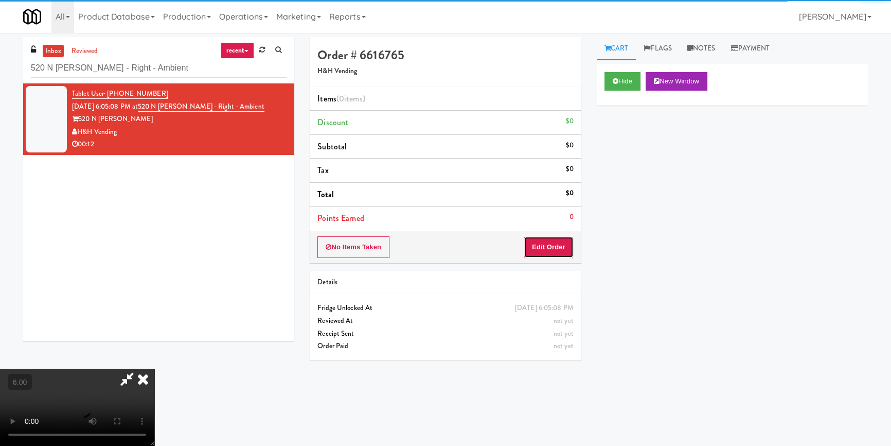
click at [552, 243] on button "Edit Order" at bounding box center [549, 247] width 50 height 22
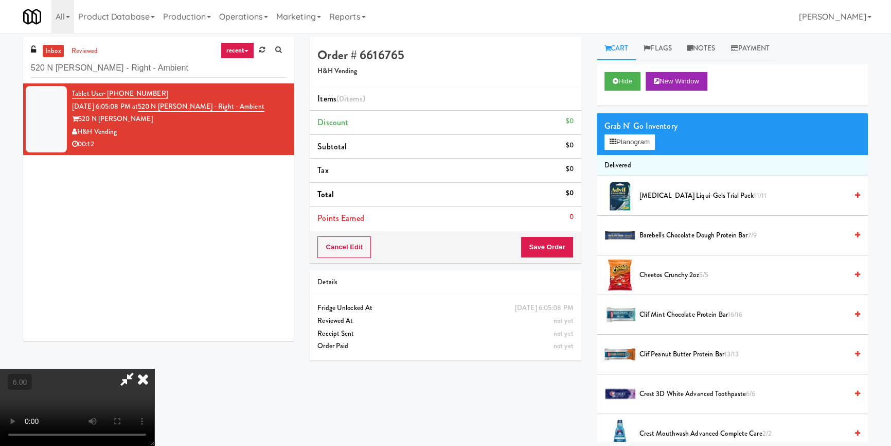
click at [154, 368] on video at bounding box center [77, 406] width 154 height 77
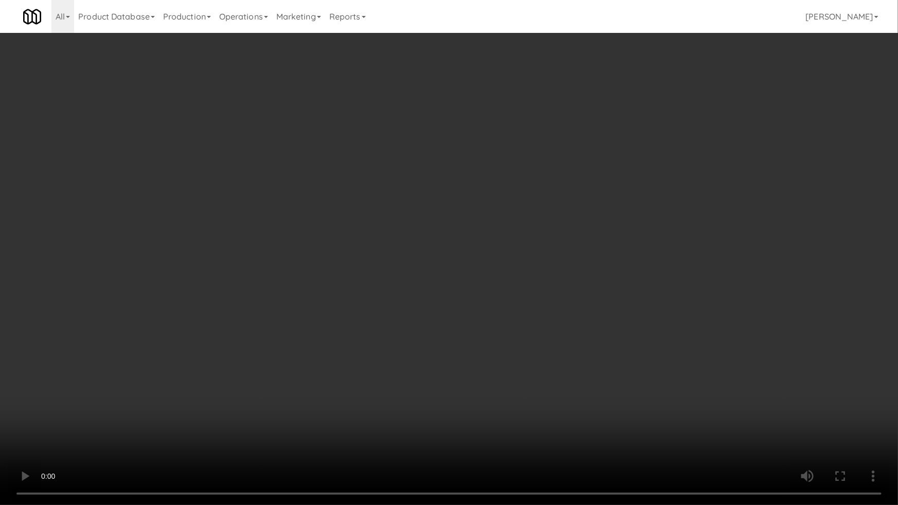
click at [193, 429] on video at bounding box center [449, 252] width 898 height 505
click at [176, 375] on video at bounding box center [449, 252] width 898 height 505
click at [194, 376] on video at bounding box center [449, 252] width 898 height 505
click at [159, 445] on video at bounding box center [449, 252] width 898 height 505
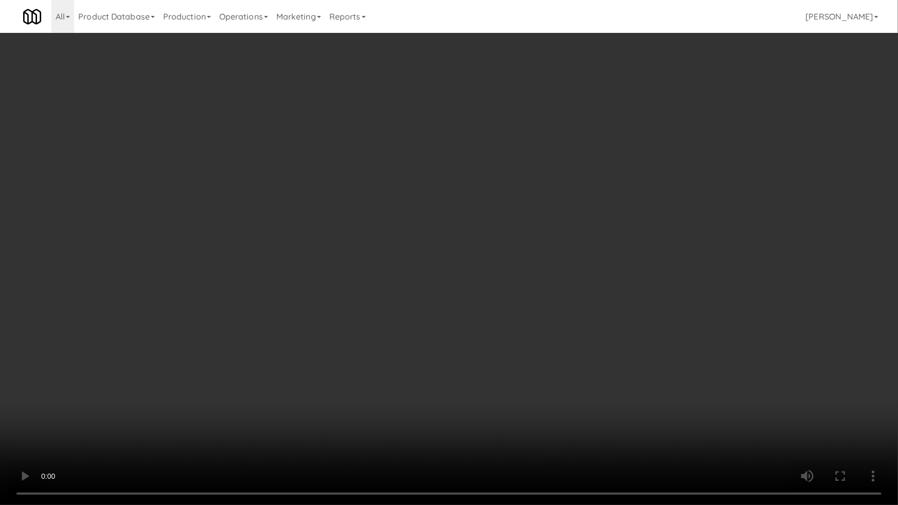
click at [154, 412] on video at bounding box center [449, 252] width 898 height 505
click at [211, 413] on video at bounding box center [449, 252] width 898 height 505
click at [209, 412] on video at bounding box center [449, 252] width 898 height 505
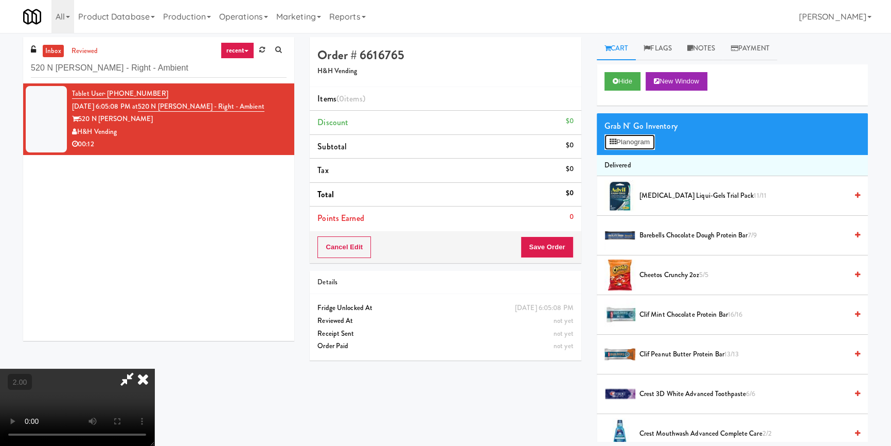
click at [612, 142] on icon at bounding box center [613, 141] width 7 height 7
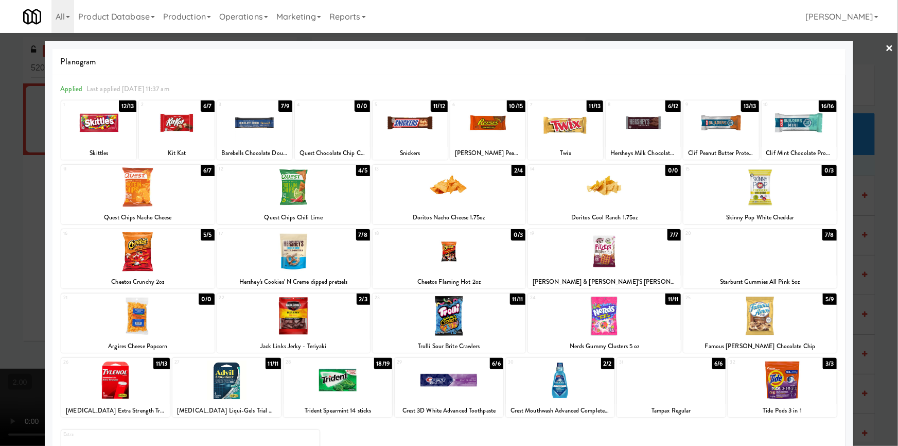
click at [556, 128] on div at bounding box center [565, 123] width 75 height 40
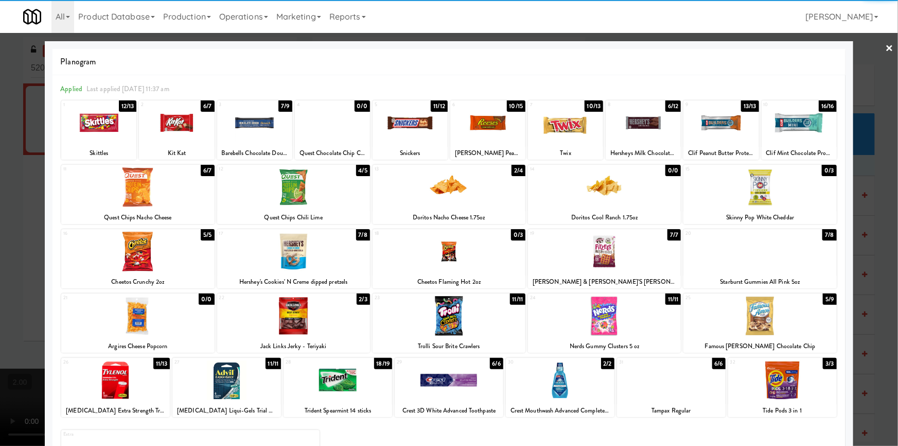
click at [105, 127] on div at bounding box center [98, 123] width 75 height 40
click at [27, 300] on div at bounding box center [449, 223] width 898 height 446
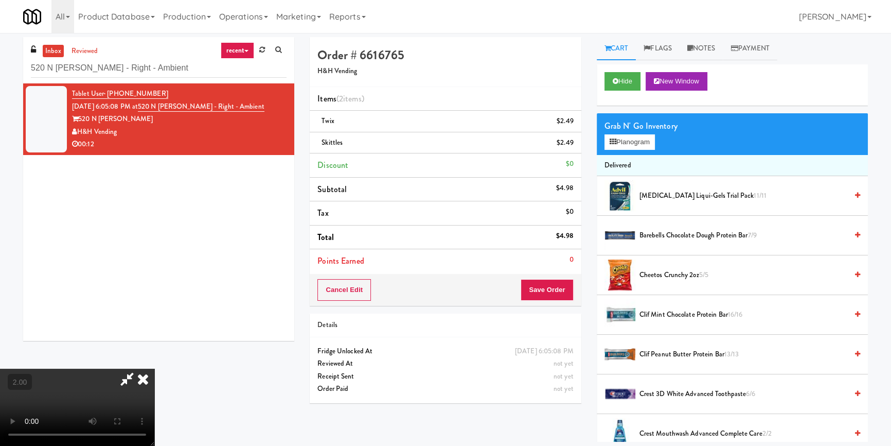
click at [154, 379] on video at bounding box center [77, 406] width 154 height 77
click at [631, 139] on button "Planogram" at bounding box center [630, 141] width 50 height 15
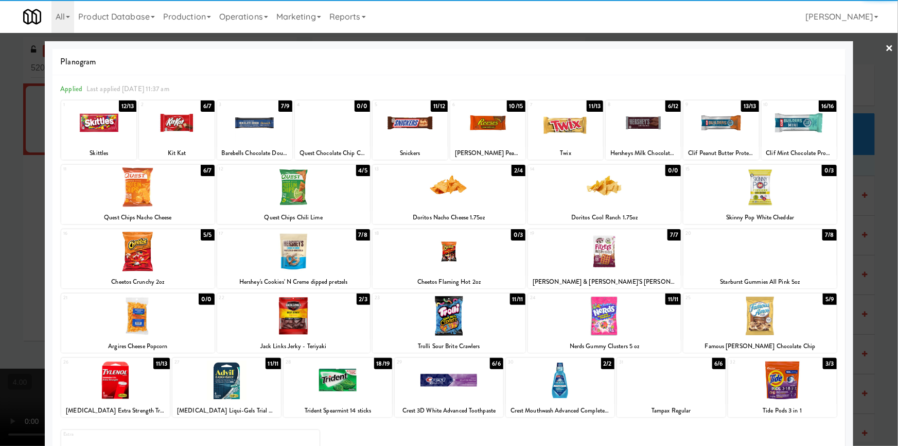
click at [165, 252] on div at bounding box center [137, 252] width 153 height 40
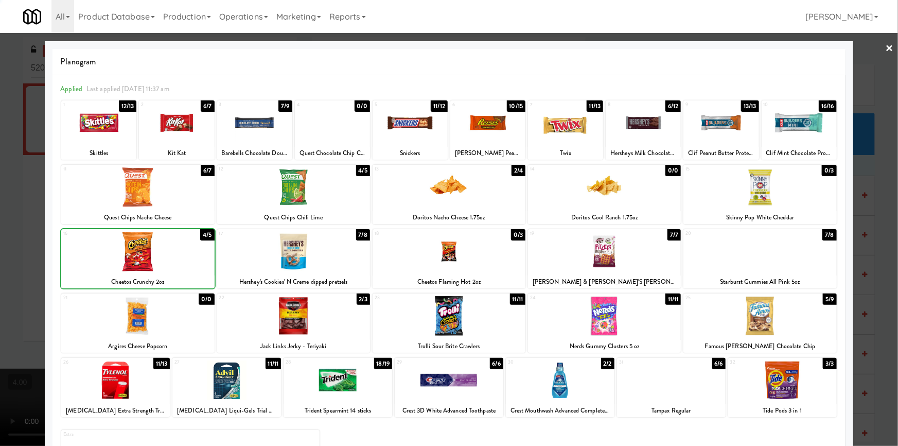
drag, startPoint x: 0, startPoint y: 238, endPoint x: 67, endPoint y: 238, distance: 66.9
click at [0, 238] on div at bounding box center [449, 223] width 898 height 446
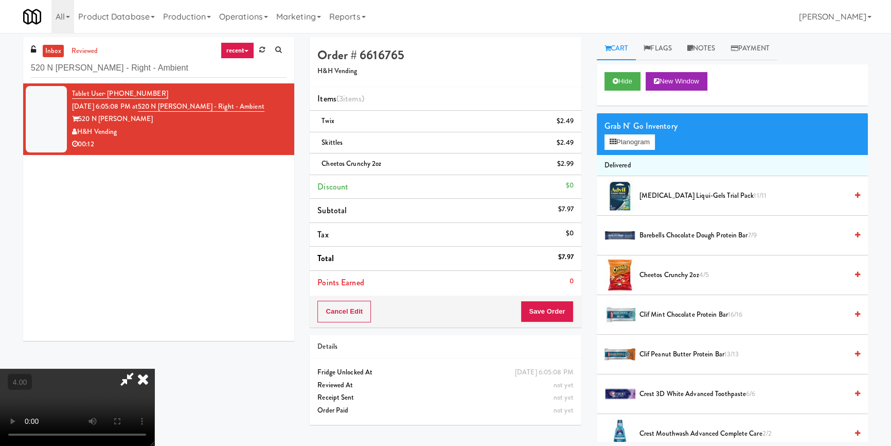
click at [154, 368] on icon at bounding box center [143, 378] width 23 height 21
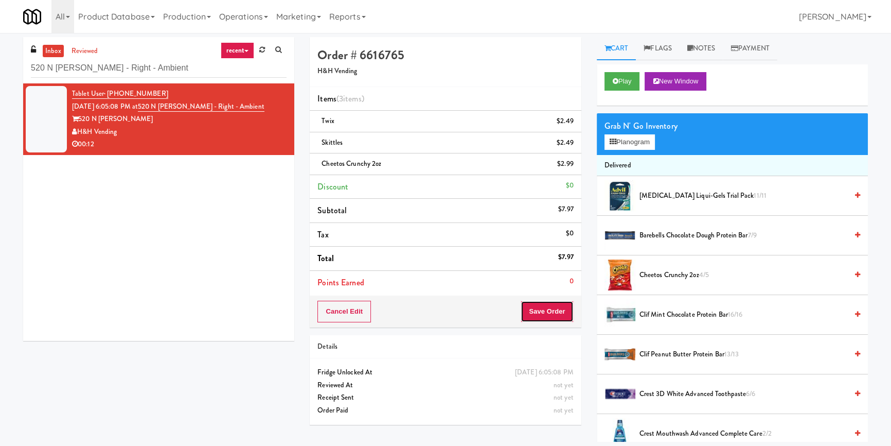
click at [557, 316] on button "Save Order" at bounding box center [547, 311] width 52 height 22
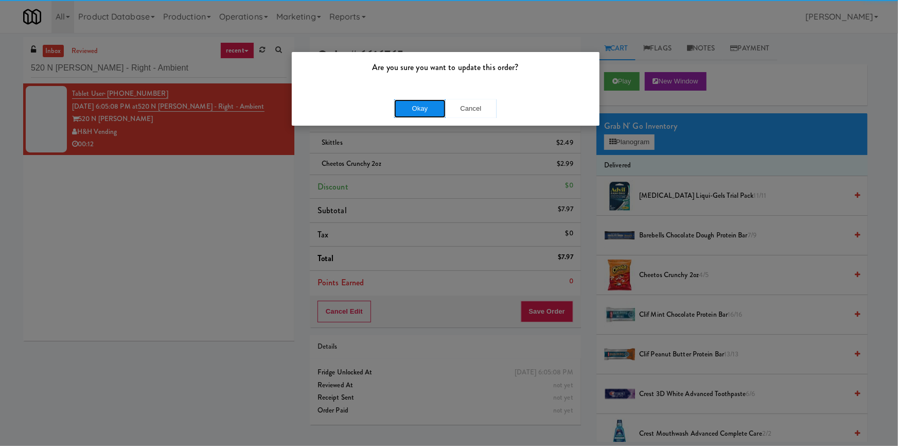
click at [406, 108] on button "Okay" at bounding box center [419, 108] width 51 height 19
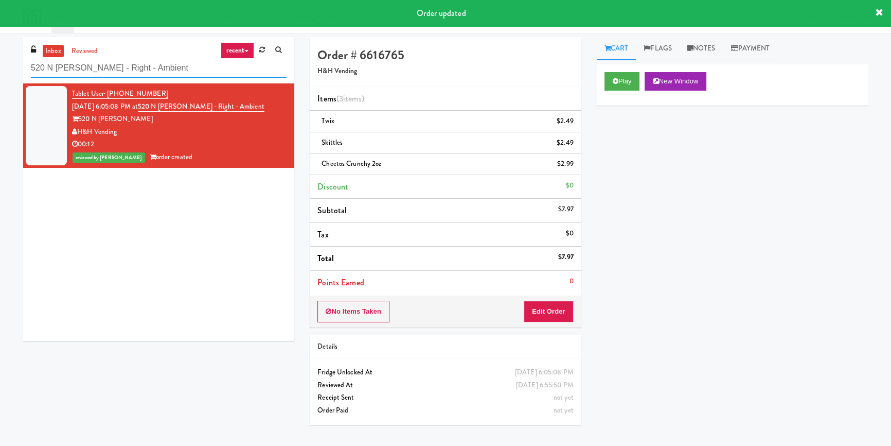
paste input "Guild - Pantry - Righ"
drag, startPoint x: 171, startPoint y: 64, endPoint x: 7, endPoint y: 76, distance: 165.1
click at [0, 77] on div "inbox reviewed recent all unclear take inventory issue suspicious failed recent…" at bounding box center [445, 239] width 891 height 404
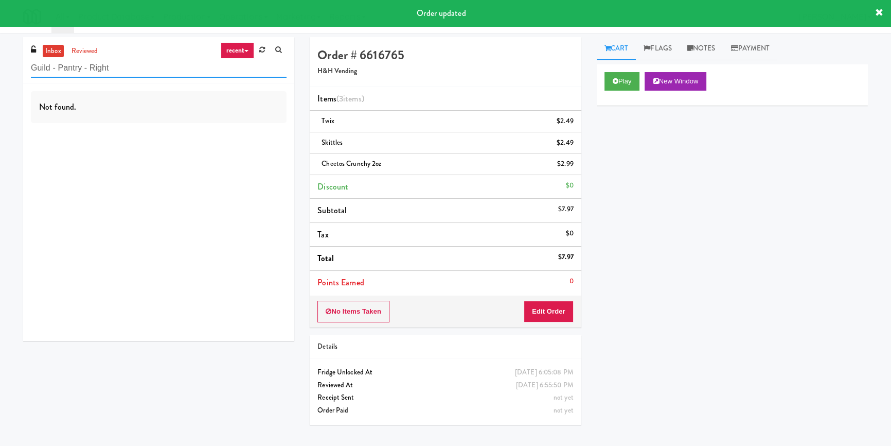
type input "Guild - Pantry - Right"
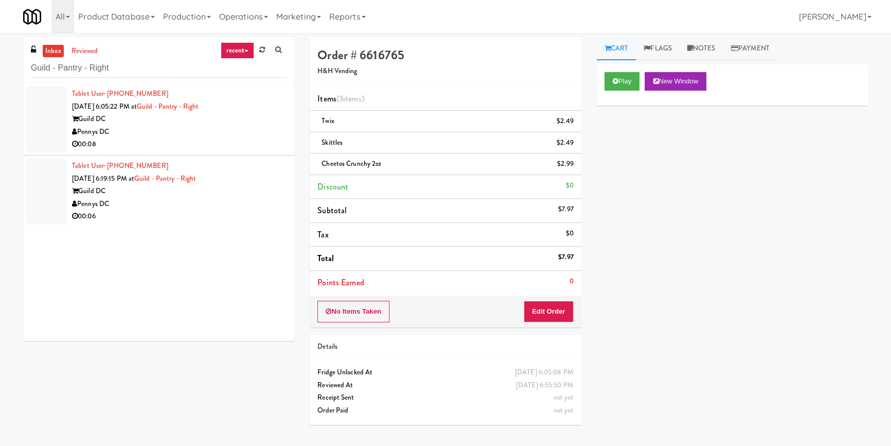
click at [252, 130] on div "Pennys DC" at bounding box center [179, 132] width 215 height 13
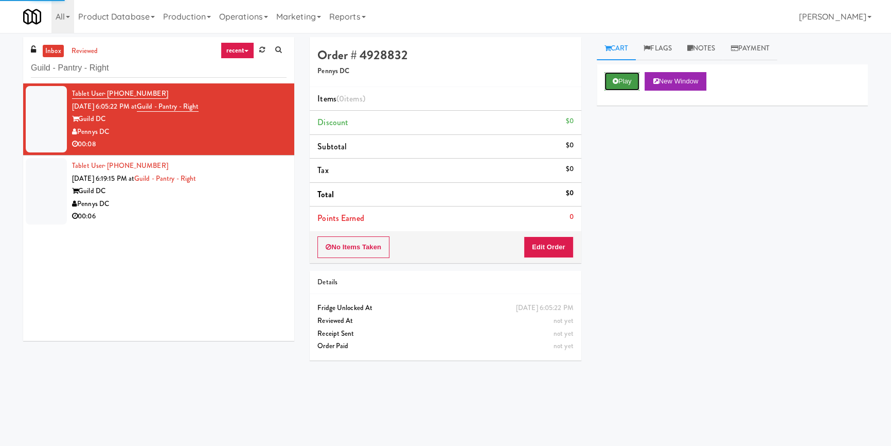
click at [605, 81] on button "Play" at bounding box center [622, 81] width 35 height 19
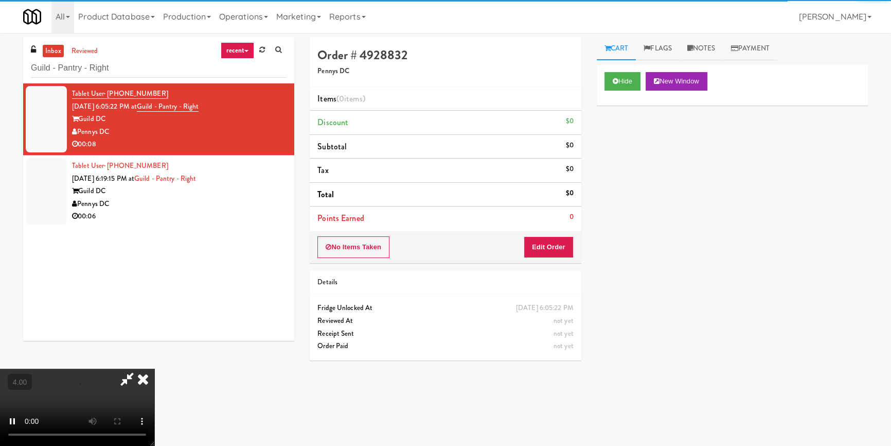
click at [589, 234] on div "Cart Flags Notes Payment Hide New Window Primary Flag Clear Flag if unable to d…" at bounding box center [732, 239] width 287 height 404
click at [571, 243] on button "Edit Order" at bounding box center [549, 247] width 50 height 22
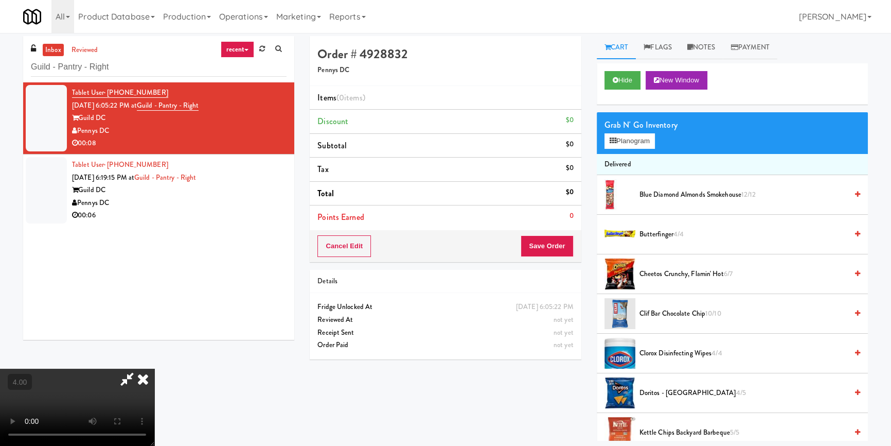
scroll to position [32, 0]
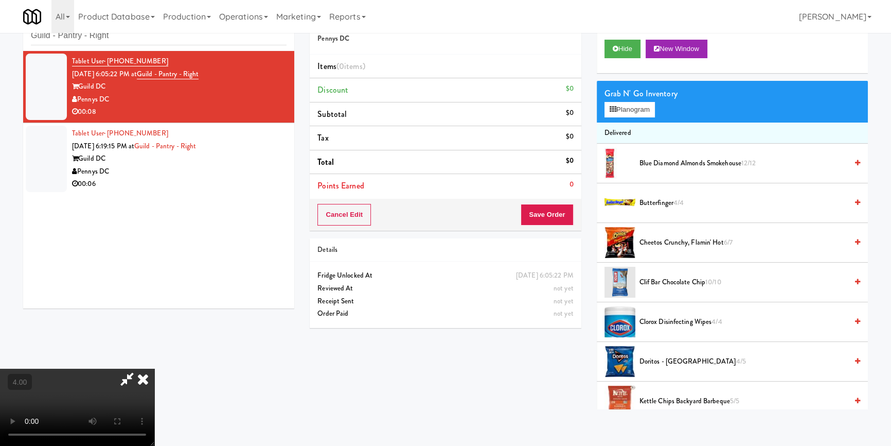
click at [154, 368] on video at bounding box center [77, 406] width 154 height 77
drag, startPoint x: 188, startPoint y: 349, endPoint x: 190, endPoint y: 387, distance: 38.6
click at [154, 368] on video at bounding box center [77, 406] width 154 height 77
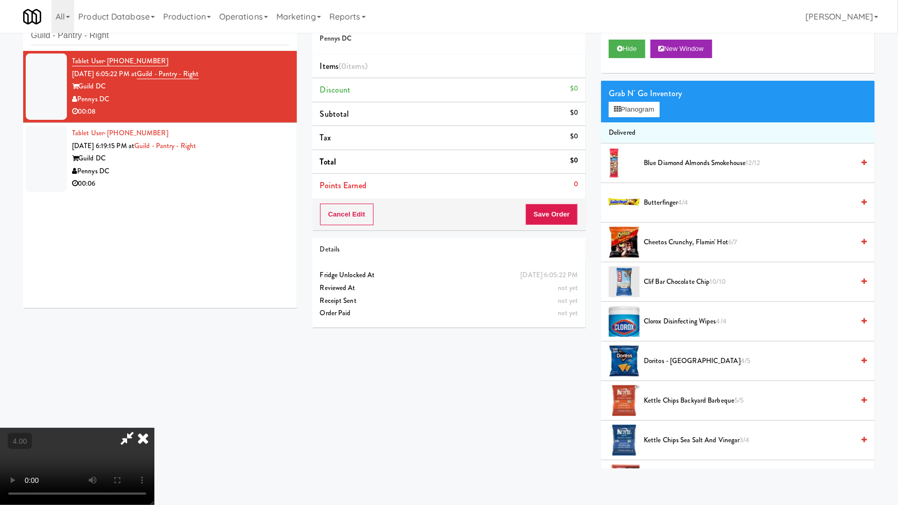
drag, startPoint x: 190, startPoint y: 387, endPoint x: 201, endPoint y: 387, distance: 10.8
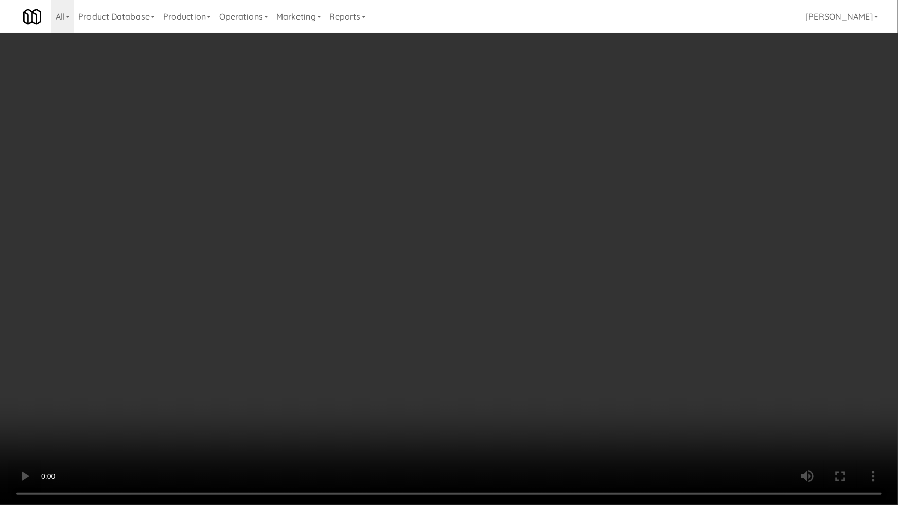
click at [190, 387] on video at bounding box center [449, 252] width 898 height 505
click at [360, 354] on video at bounding box center [449, 252] width 898 height 505
click at [367, 380] on video at bounding box center [449, 252] width 898 height 505
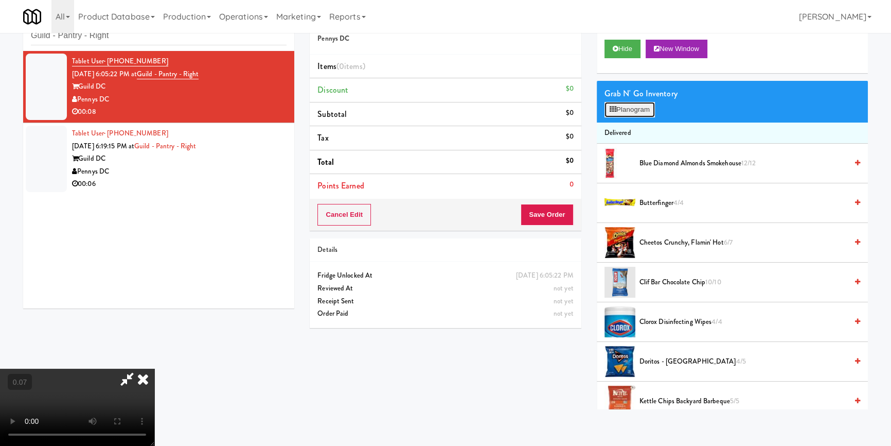
click at [638, 113] on button "Planogram" at bounding box center [630, 109] width 50 height 15
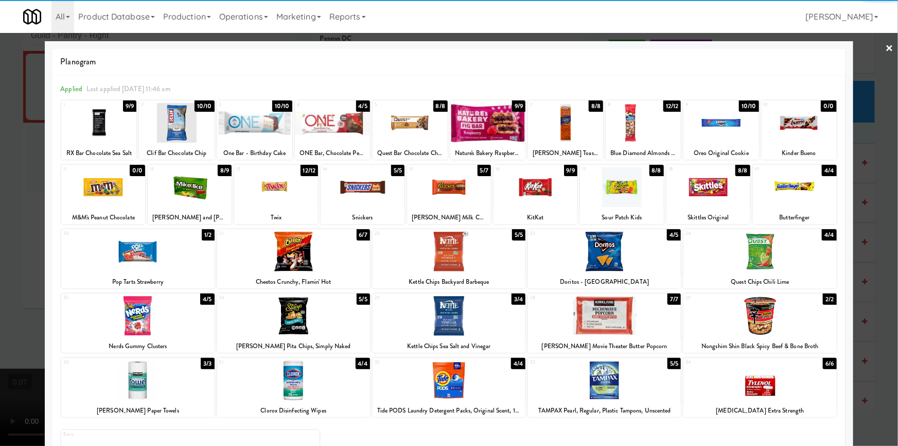
click at [780, 137] on div at bounding box center [798, 123] width 75 height 40
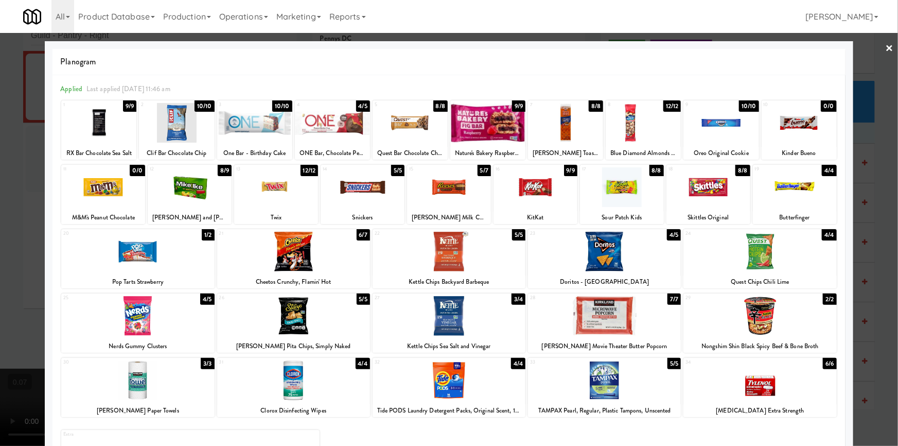
click at [388, 197] on div at bounding box center [363, 187] width 84 height 40
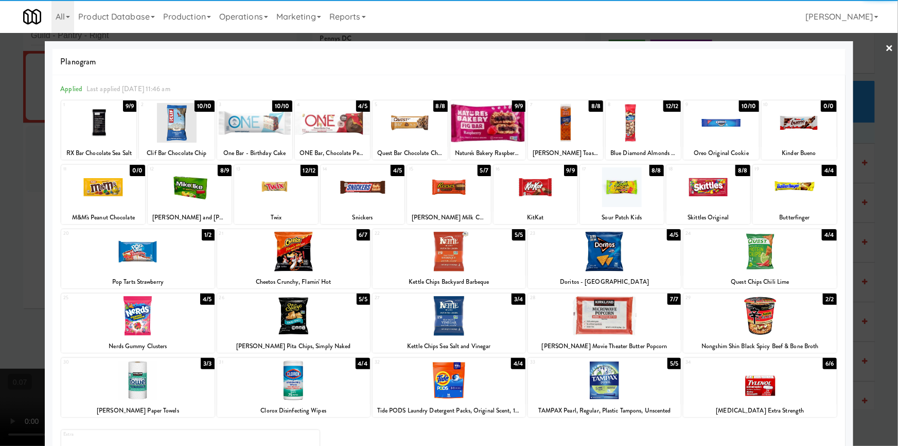
click at [876, 174] on div at bounding box center [449, 223] width 898 height 446
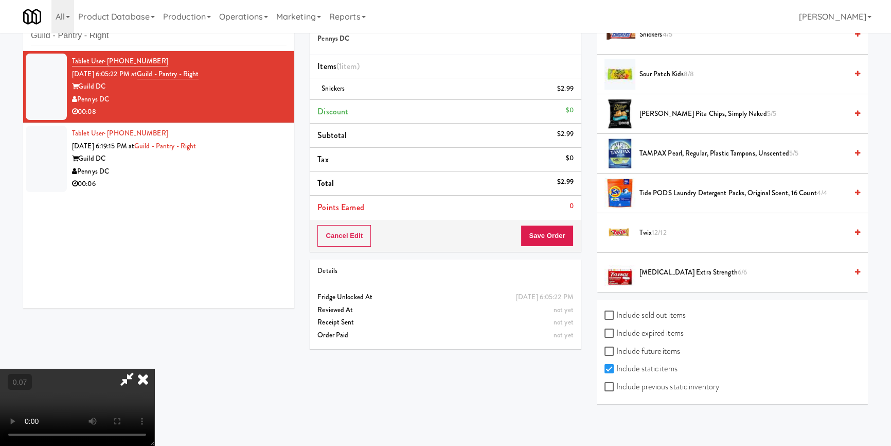
click at [678, 313] on label "Include sold out items" at bounding box center [645, 314] width 81 height 15
click at [616, 313] on input "Include sold out items" at bounding box center [611, 315] width 12 height 8
checkbox input "true"
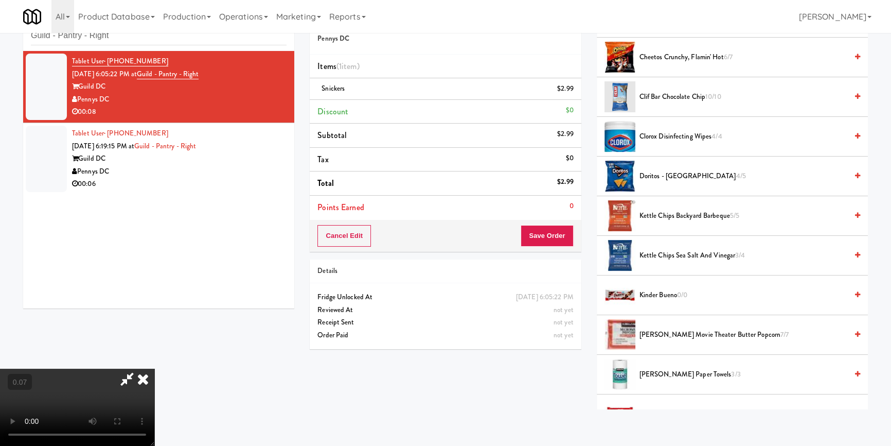
scroll to position [184, 0]
click at [154, 368] on video at bounding box center [77, 406] width 154 height 77
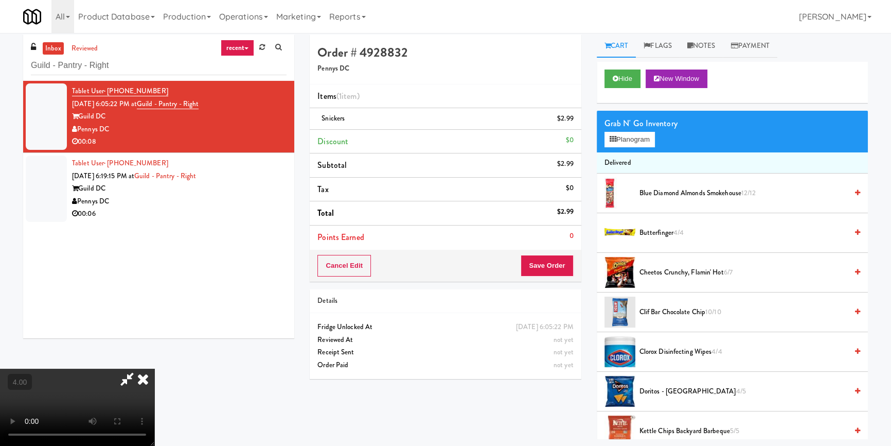
scroll to position [0, 0]
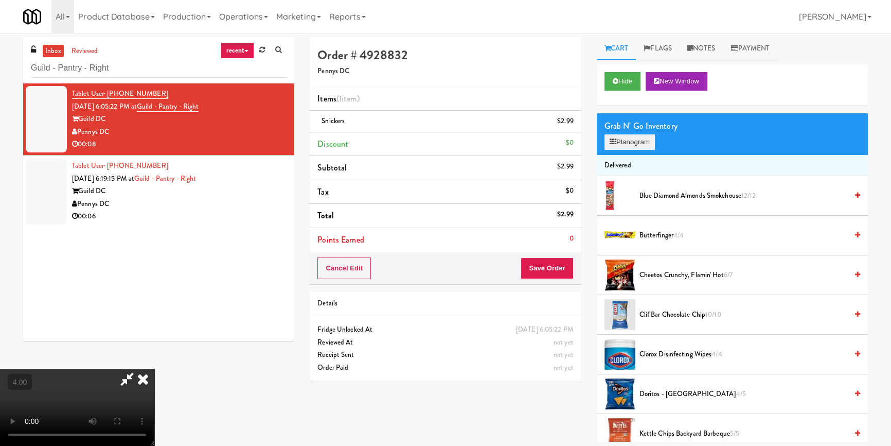
click at [636, 132] on div "Grab N' Go Inventory" at bounding box center [733, 125] width 256 height 15
click at [641, 147] on button "Planogram" at bounding box center [630, 141] width 50 height 15
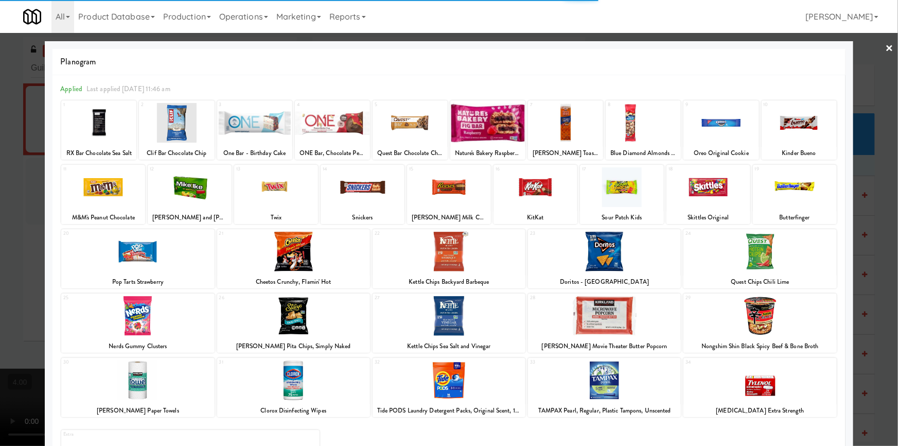
click at [796, 118] on div at bounding box center [798, 123] width 75 height 40
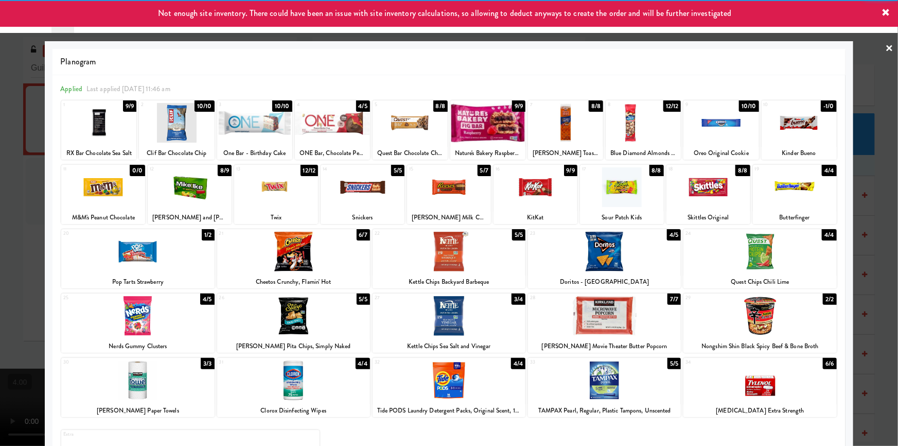
click at [857, 128] on div at bounding box center [449, 223] width 898 height 446
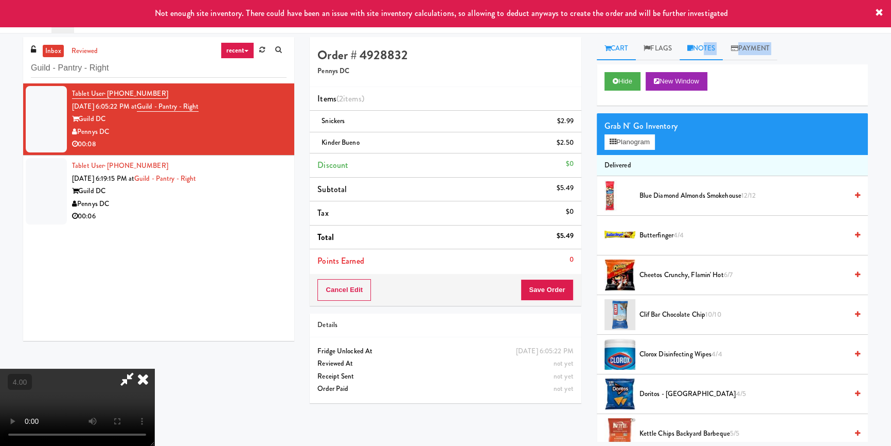
click at [704, 57] on div "Cart Flags Notes Payment Hide New Window Grab N' Go Inventory Planogram Deliver…" at bounding box center [732, 239] width 287 height 404
click at [710, 52] on link "Notes" at bounding box center [702, 48] width 44 height 23
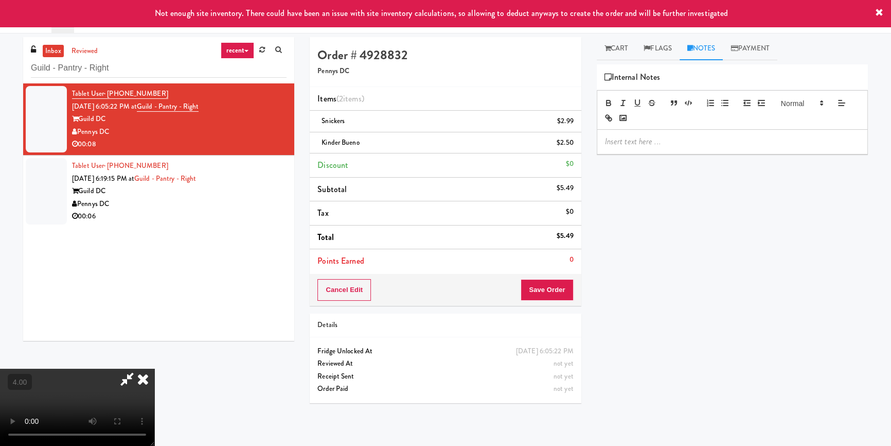
click at [691, 134] on div at bounding box center [732, 142] width 270 height 24
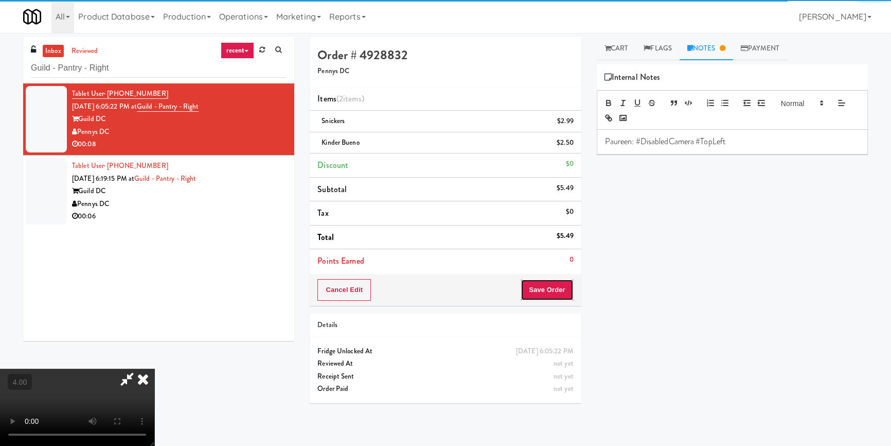
click at [563, 293] on button "Save Order" at bounding box center [547, 290] width 52 height 22
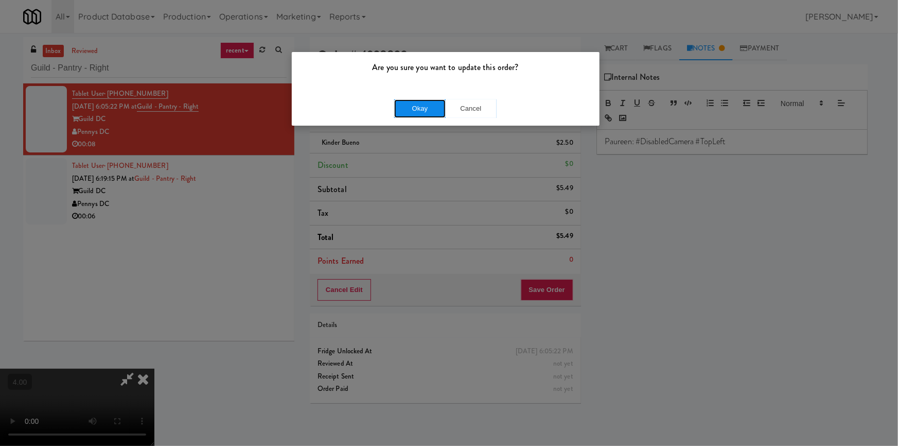
click at [415, 108] on button "Okay" at bounding box center [419, 108] width 51 height 19
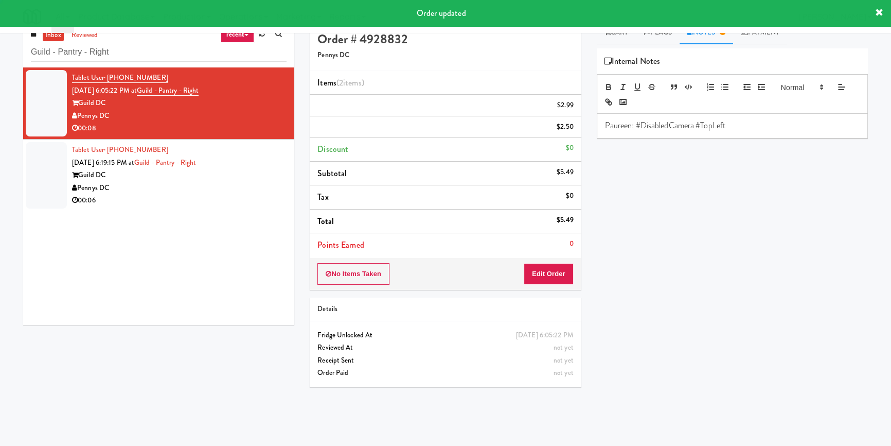
scroll to position [32, 0]
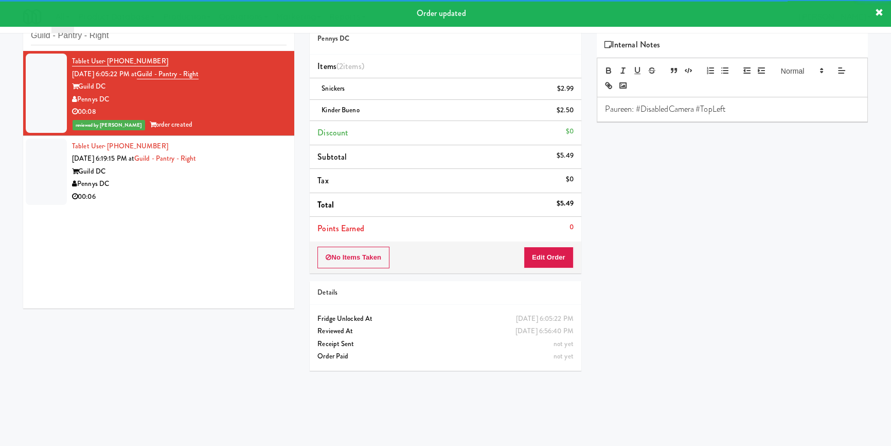
click at [232, 175] on div "Guild DC" at bounding box center [179, 171] width 215 height 13
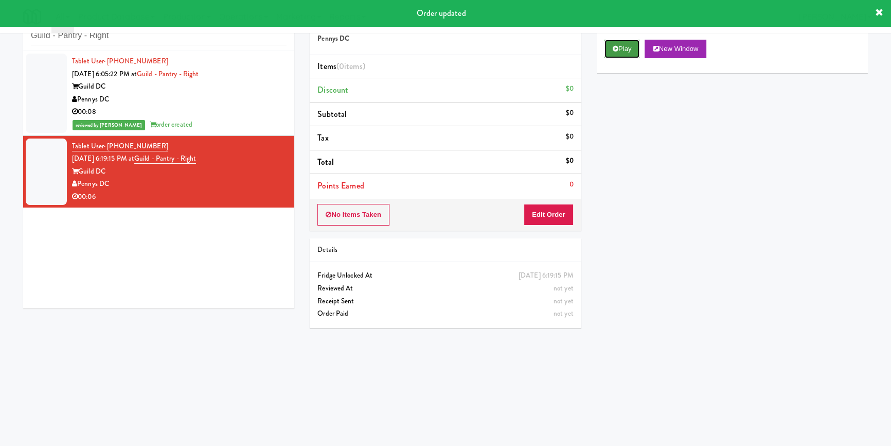
click at [620, 51] on button "Play" at bounding box center [622, 49] width 35 height 19
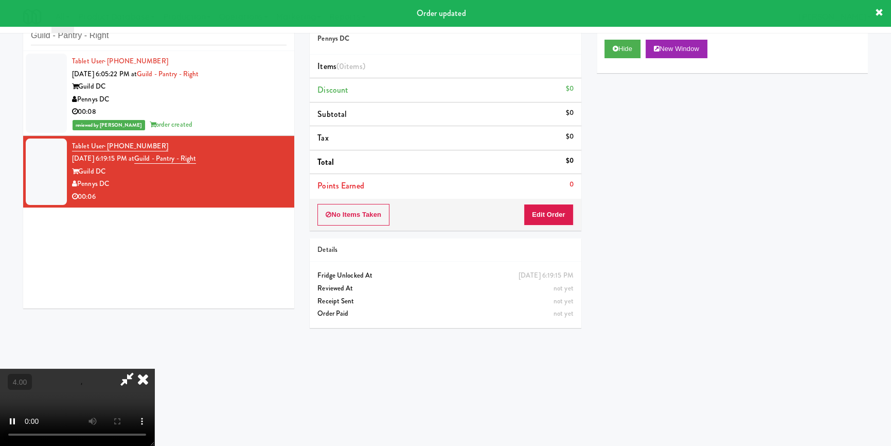
click at [549, 224] on div "No Items Taken Edit Order" at bounding box center [445, 215] width 271 height 32
click at [544, 207] on button "Edit Order" at bounding box center [549, 215] width 50 height 22
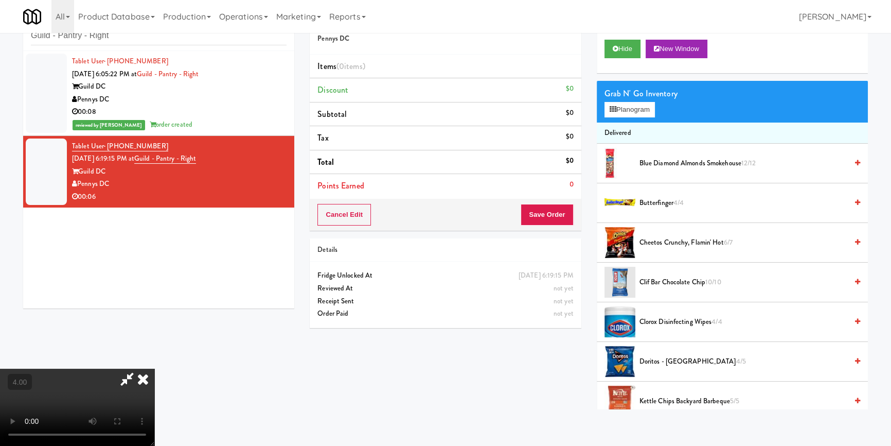
click at [149, 368] on video at bounding box center [77, 406] width 154 height 77
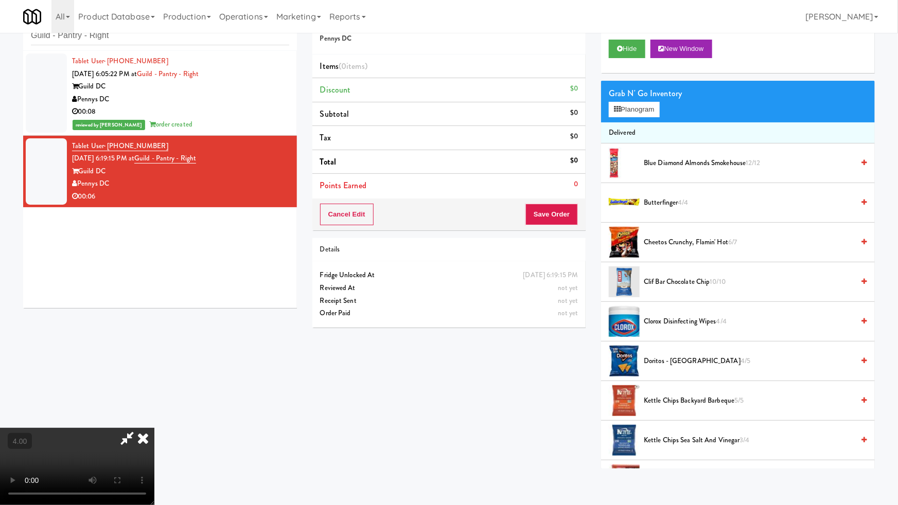
click at [154, 428] on video at bounding box center [77, 466] width 154 height 77
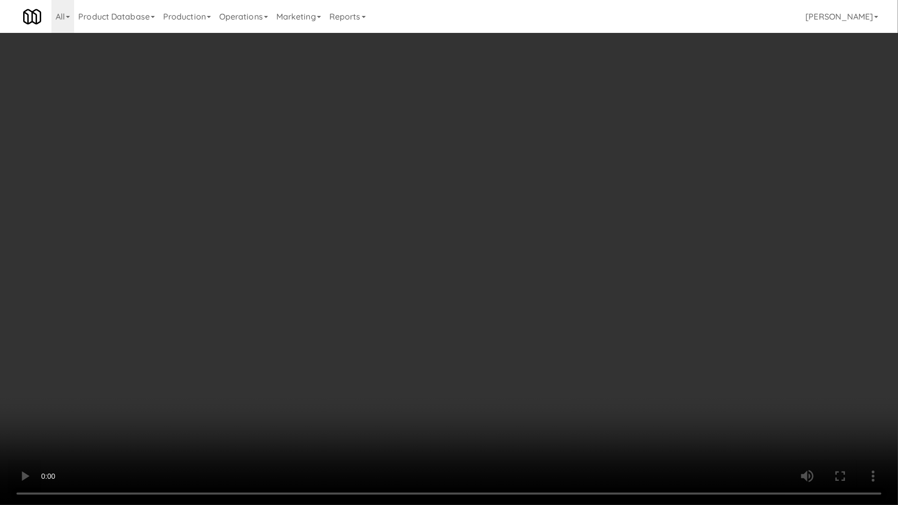
click at [587, 399] on video at bounding box center [449, 252] width 898 height 505
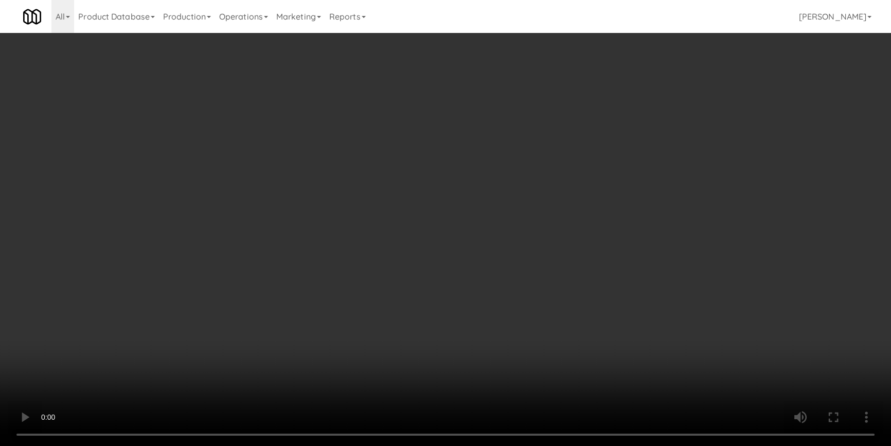
click at [637, 310] on label "Include sold out items" at bounding box center [645, 314] width 81 height 15
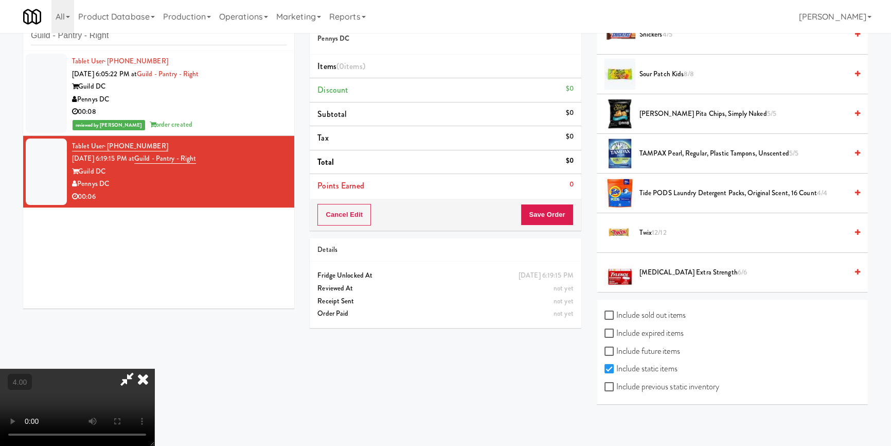
click at [616, 311] on input "Include sold out items" at bounding box center [611, 315] width 12 height 8
checkbox input "true"
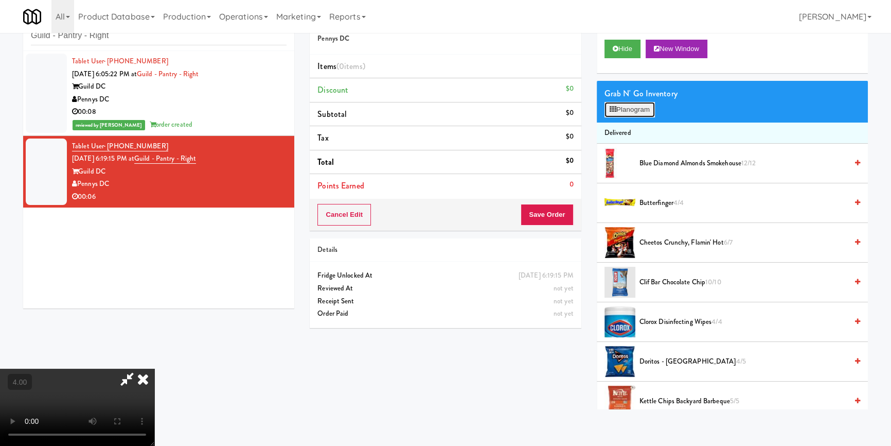
click at [645, 111] on button "Planogram" at bounding box center [630, 109] width 50 height 15
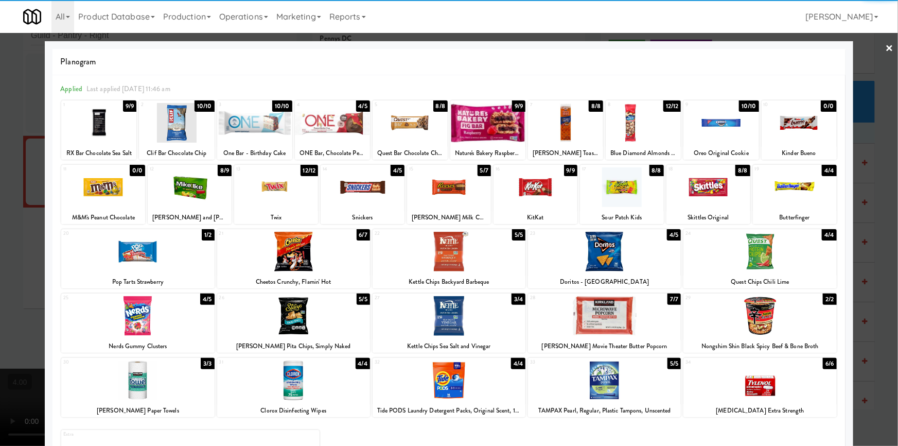
click at [803, 131] on div at bounding box center [798, 123] width 75 height 40
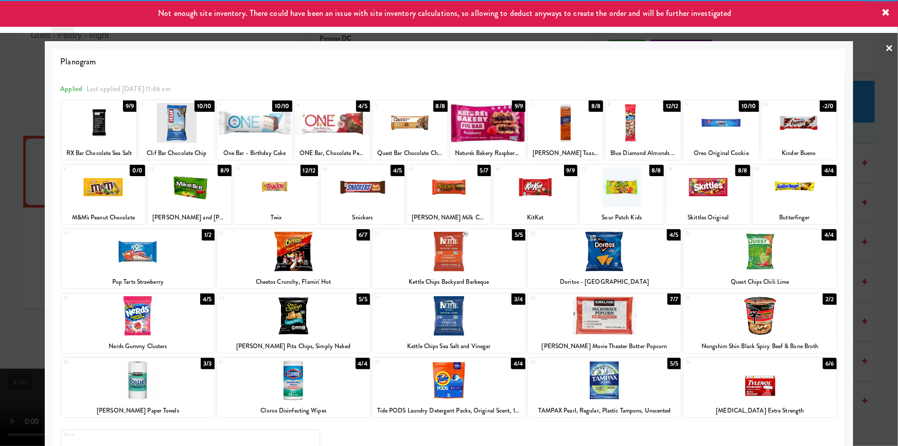
click at [861, 118] on div at bounding box center [449, 223] width 898 height 446
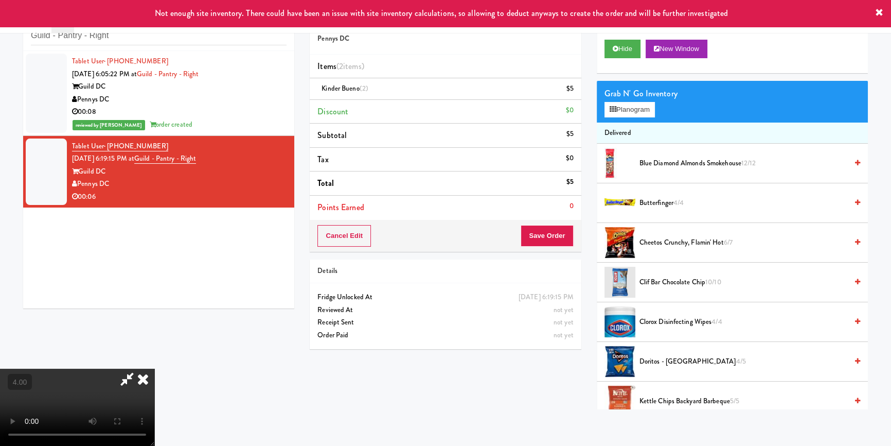
drag, startPoint x: 561, startPoint y: 219, endPoint x: 559, endPoint y: 229, distance: 10.5
click at [561, 225] on div "Order # 3457298 Pennys DC Items (2 items ) Kinder Bueno (2) $5 Discount $0 Subt…" at bounding box center [445, 128] width 271 height 247
click at [552, 243] on button "Save Order" at bounding box center [547, 236] width 52 height 22
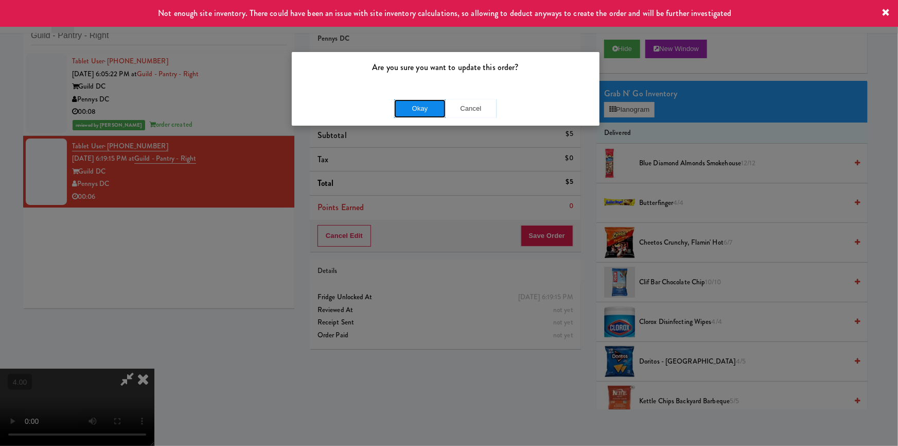
click at [407, 107] on button "Okay" at bounding box center [419, 108] width 51 height 19
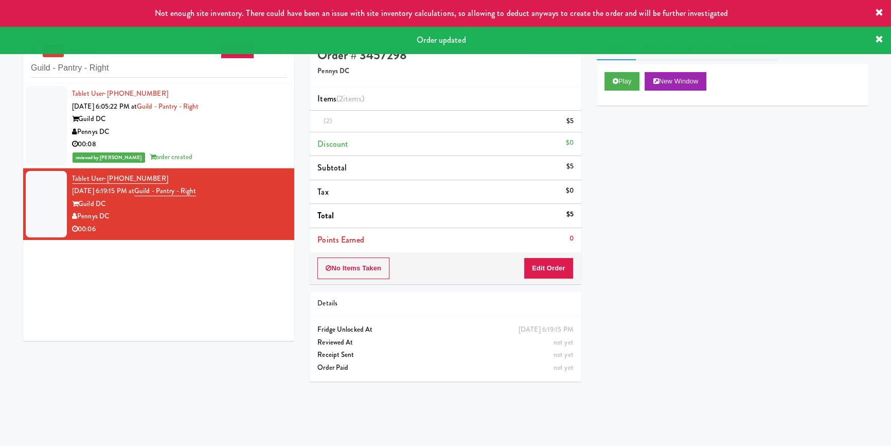
click at [277, 101] on div "Tablet User · (832) 732-7061 [DATE] 6:05:22 PM at Guild - Pantry - Right Guild …" at bounding box center [179, 125] width 215 height 76
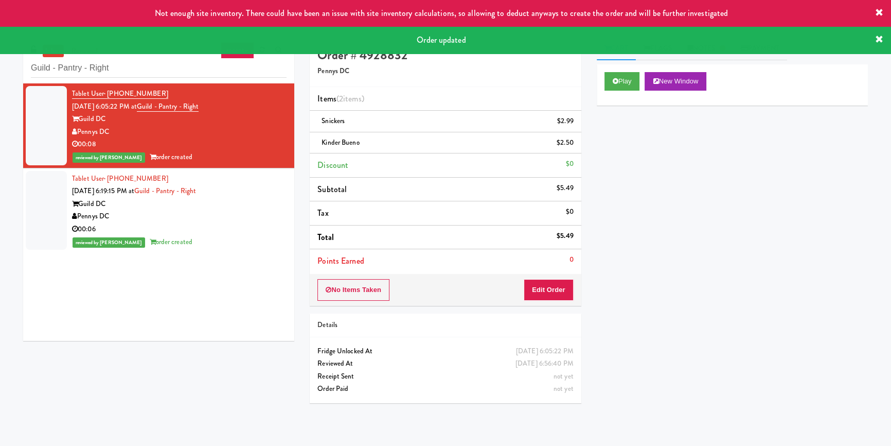
click at [732, 126] on div "Play New Window Primary Flag Clear Flag if unable to determine what was taken o…" at bounding box center [732, 257] width 271 height 386
click at [881, 40] on icon at bounding box center [879, 39] width 8 height 8
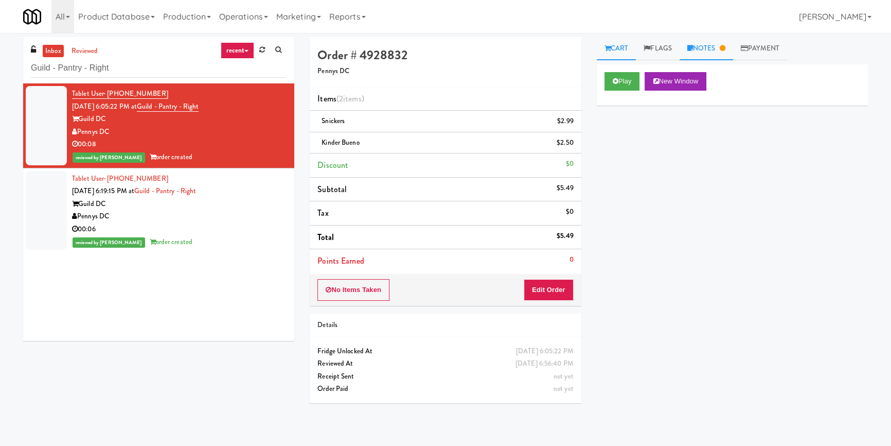
click at [716, 45] on link "Notes" at bounding box center [707, 48] width 54 height 23
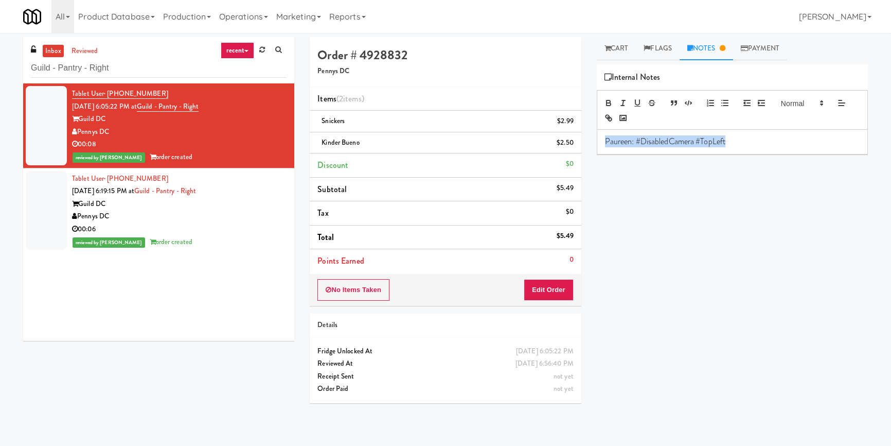
copy p "Paureen: #DisabledCamera #TopLeft"
drag, startPoint x: 749, startPoint y: 140, endPoint x: 504, endPoint y: 144, distance: 244.9
click at [504, 144] on div "Order # 4928832 Pennys DC Items (2 items ) Snickers $2.99 Kinder Bueno $2.50 Di…" at bounding box center [589, 239] width 574 height 404
drag, startPoint x: 186, startPoint y: 208, endPoint x: 263, endPoint y: 203, distance: 77.3
click at [189, 208] on div "Guild DC" at bounding box center [179, 204] width 215 height 13
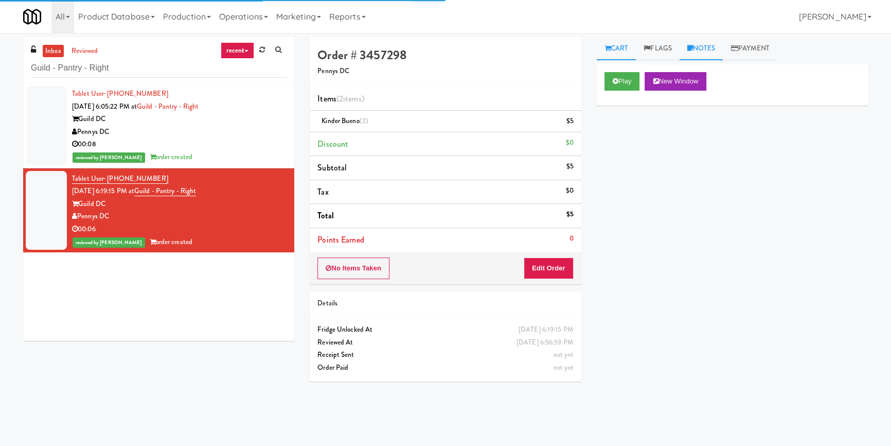
click at [719, 41] on link "Notes" at bounding box center [702, 48] width 44 height 23
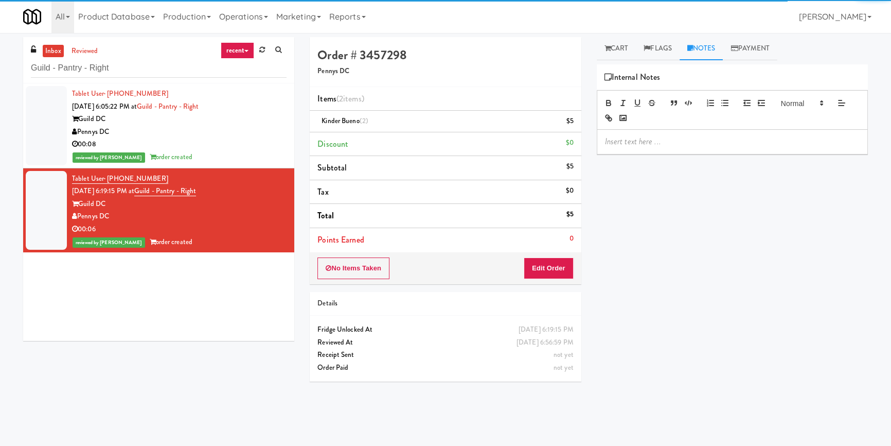
click at [671, 154] on div "Play New Window Primary Flag Clear Flag if unable to determine what was taken o…" at bounding box center [732, 257] width 271 height 386
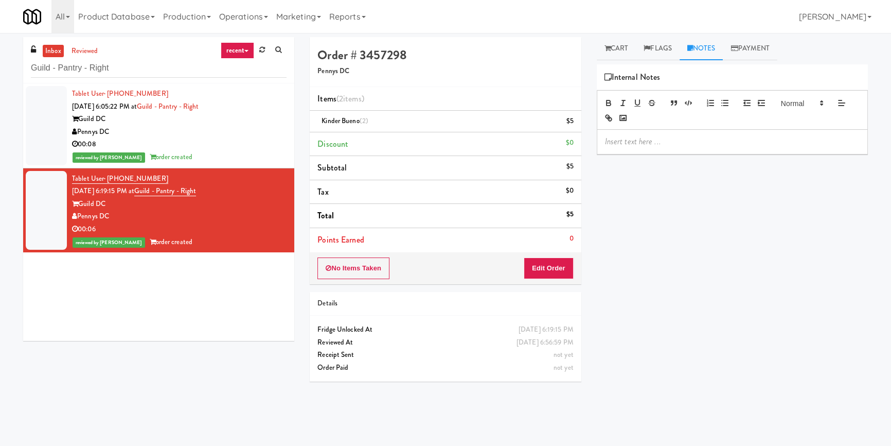
click at [671, 145] on p at bounding box center [732, 141] width 255 height 11
